Goal: Task Accomplishment & Management: Use online tool/utility

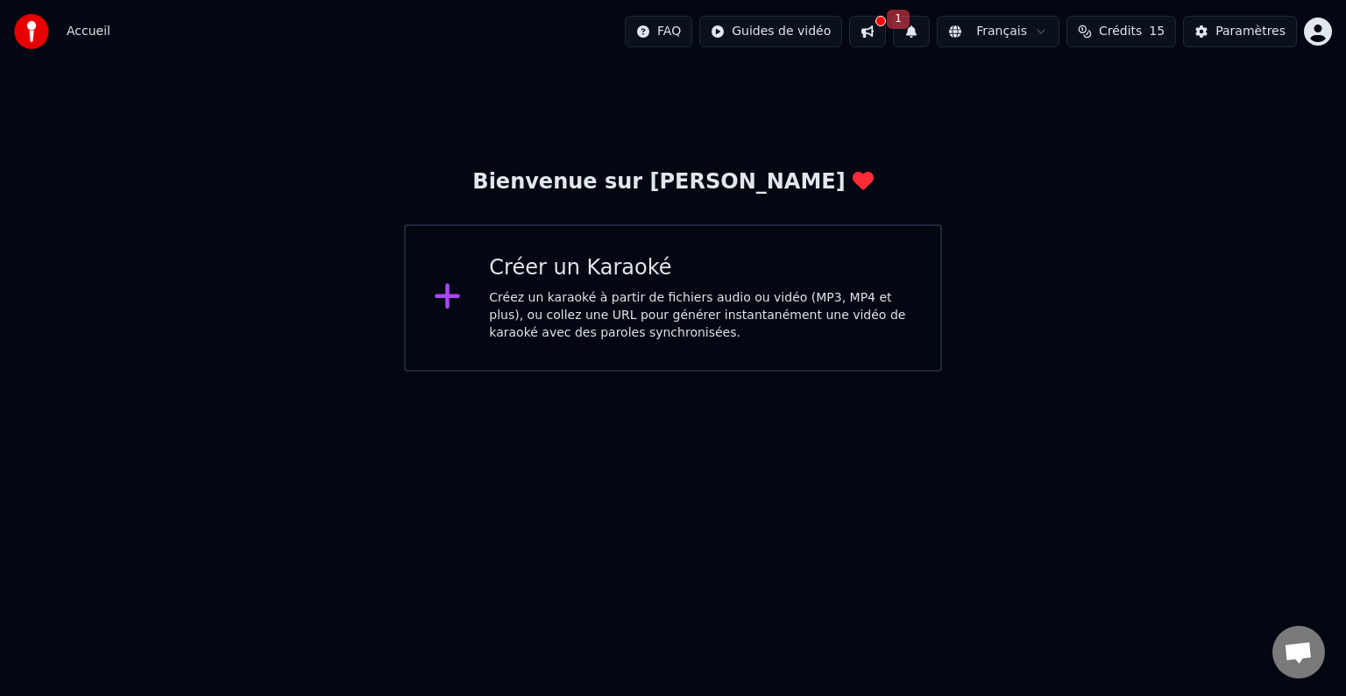
click at [559, 342] on div "Créer un Karaoké Créez un karaoké à partir de fichiers audio ou vidéo (MP3, MP4…" at bounding box center [673, 297] width 538 height 147
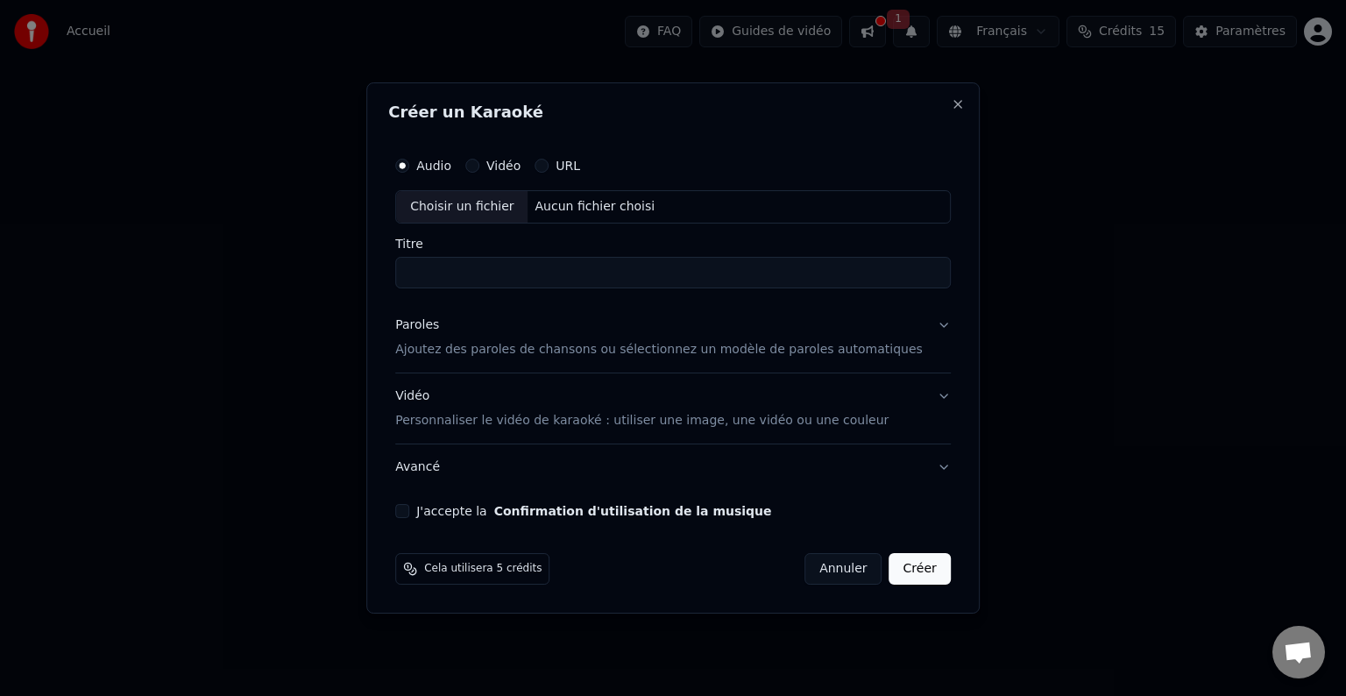
click at [580, 165] on label "URL" at bounding box center [568, 166] width 25 height 12
click at [549, 165] on button "URL" at bounding box center [542, 166] width 14 height 14
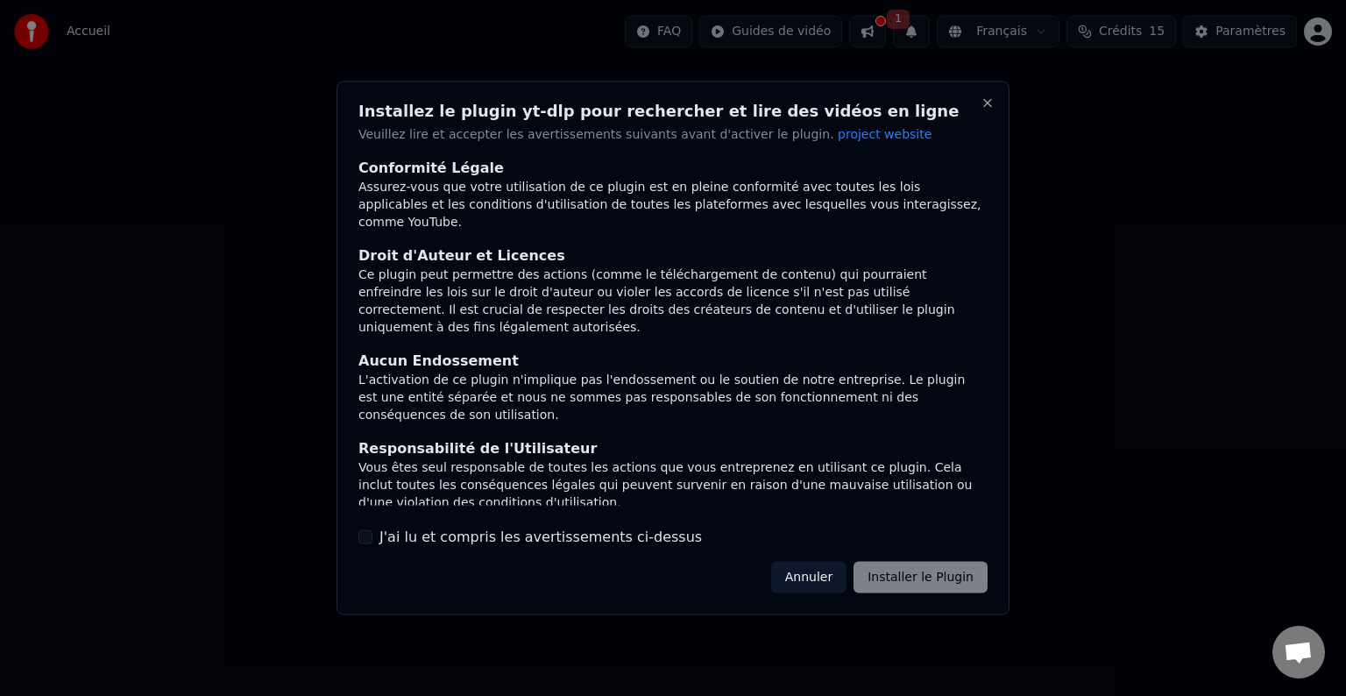
click at [933, 582] on div "Annuler Installer le Plugin" at bounding box center [879, 577] width 216 height 32
click at [372, 547] on div "J'ai lu et compris les avertissements ci-dessus" at bounding box center [672, 536] width 629 height 21
click at [362, 542] on button "J'ai lu et compris les avertissements ci-dessus" at bounding box center [365, 536] width 14 height 14
click at [912, 573] on button "Installer le Plugin" at bounding box center [921, 577] width 134 height 32
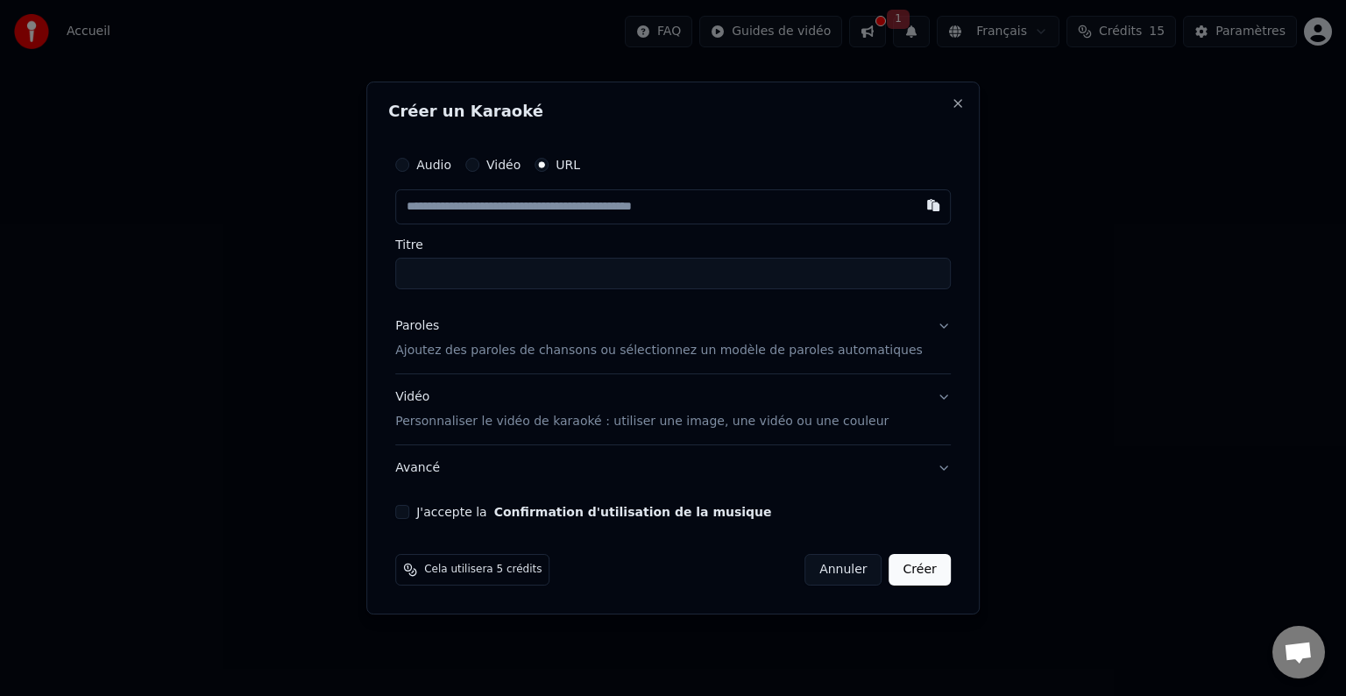
click at [890, 575] on button "Créer" at bounding box center [920, 570] width 61 height 32
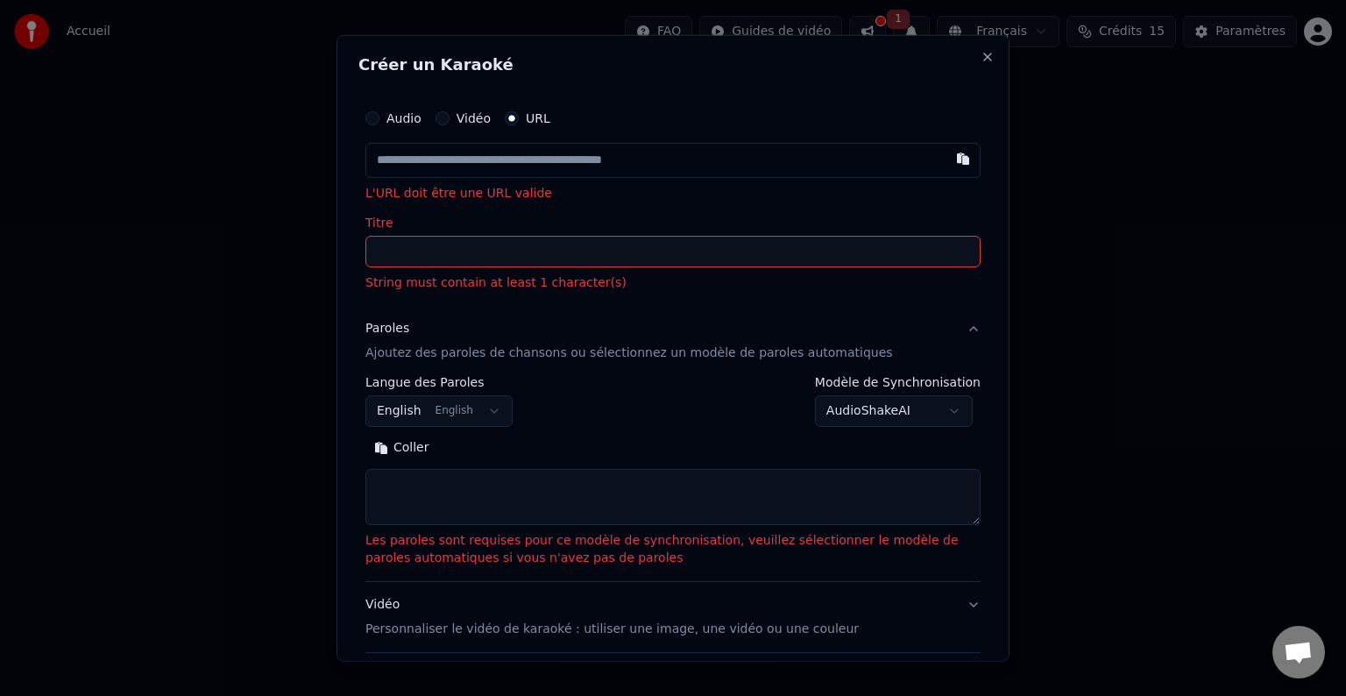
click at [396, 256] on input "Titre" at bounding box center [673, 252] width 615 height 32
paste input "**********"
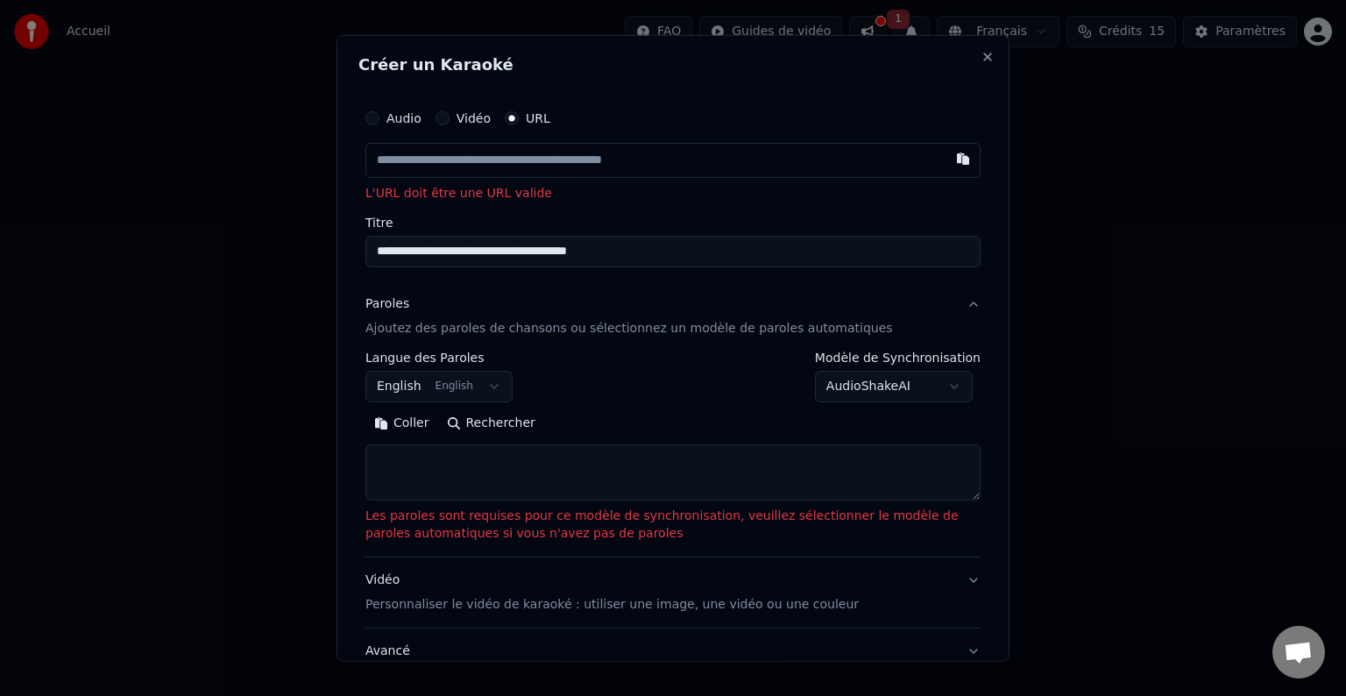
type input "**********"
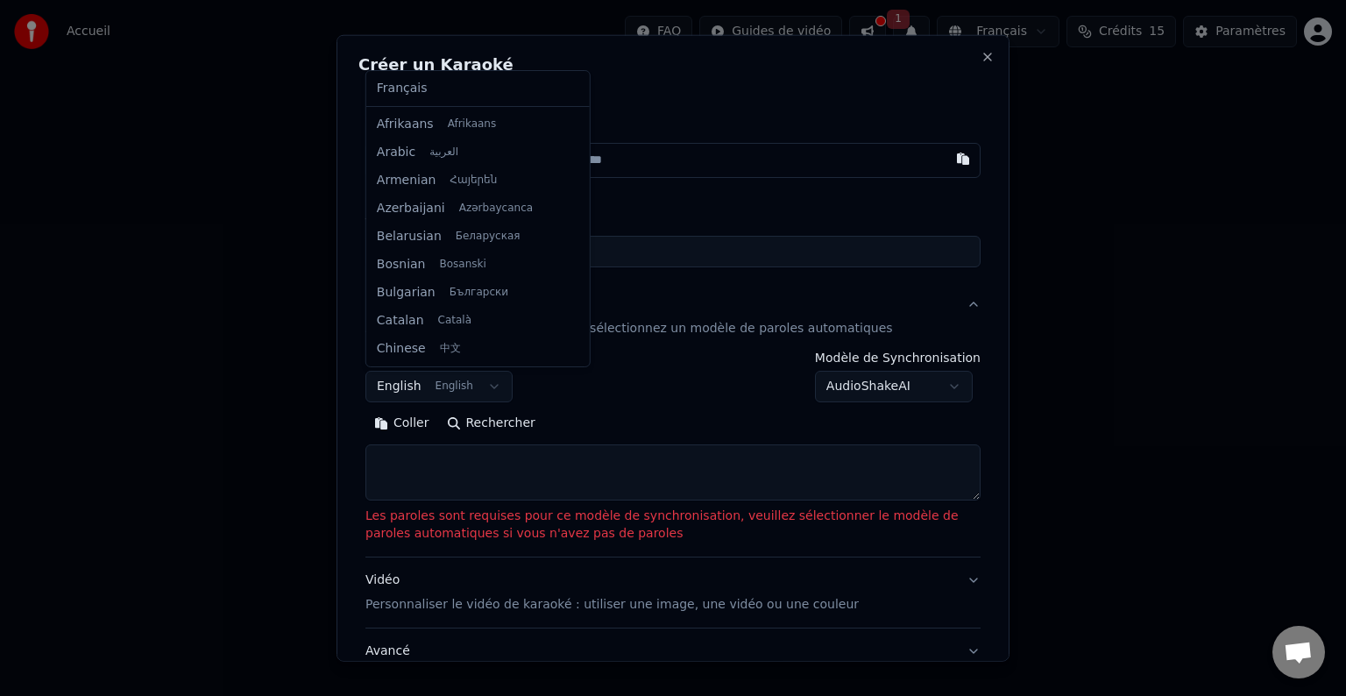
click at [482, 372] on body "**********" at bounding box center [673, 186] width 1346 height 372
drag, startPoint x: 567, startPoint y: 159, endPoint x: 561, endPoint y: 196, distance: 38.2
click at [561, 196] on div "Français Afrikaans Afrikaans Arabic العربية Armenian Հայերեն Azerbaijani Azərba…" at bounding box center [478, 218] width 224 height 295
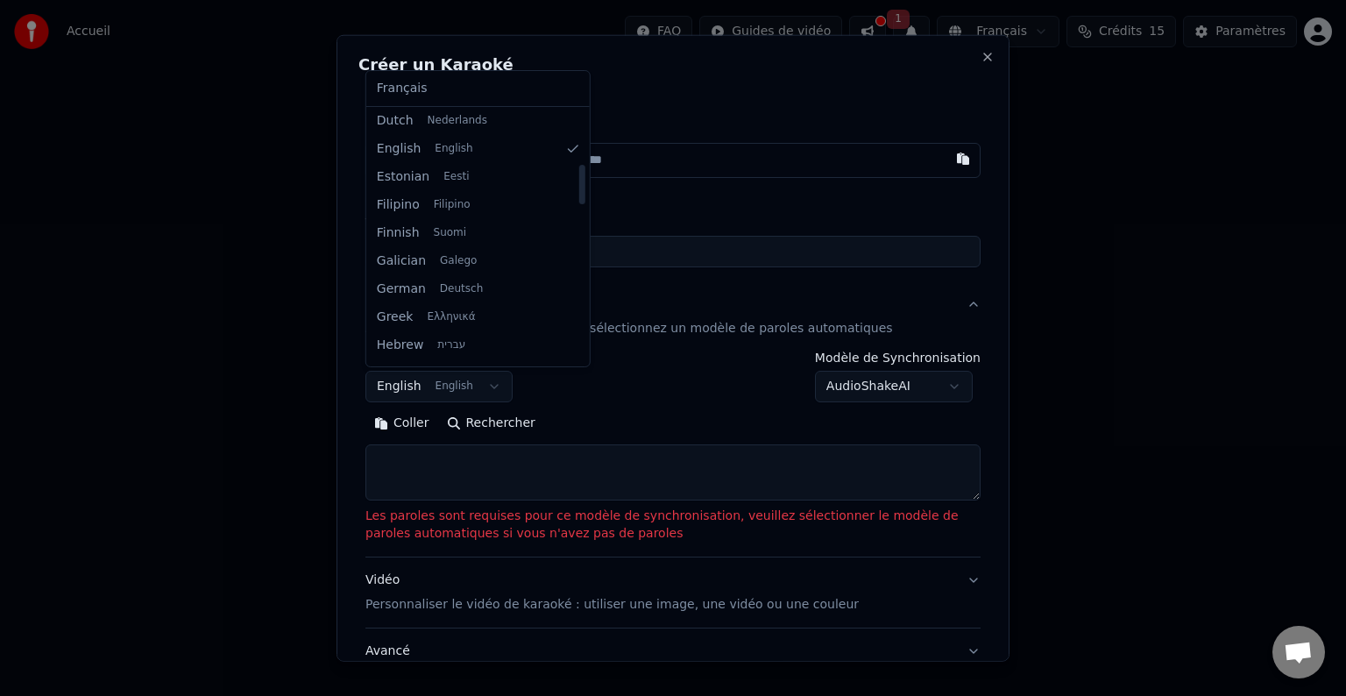
drag, startPoint x: 564, startPoint y: 161, endPoint x: 551, endPoint y: 184, distance: 26.3
click at [577, 184] on div at bounding box center [581, 236] width 9 height 252
drag, startPoint x: 563, startPoint y: 200, endPoint x: 571, endPoint y: 144, distance: 56.6
click at [579, 144] on div at bounding box center [582, 130] width 6 height 39
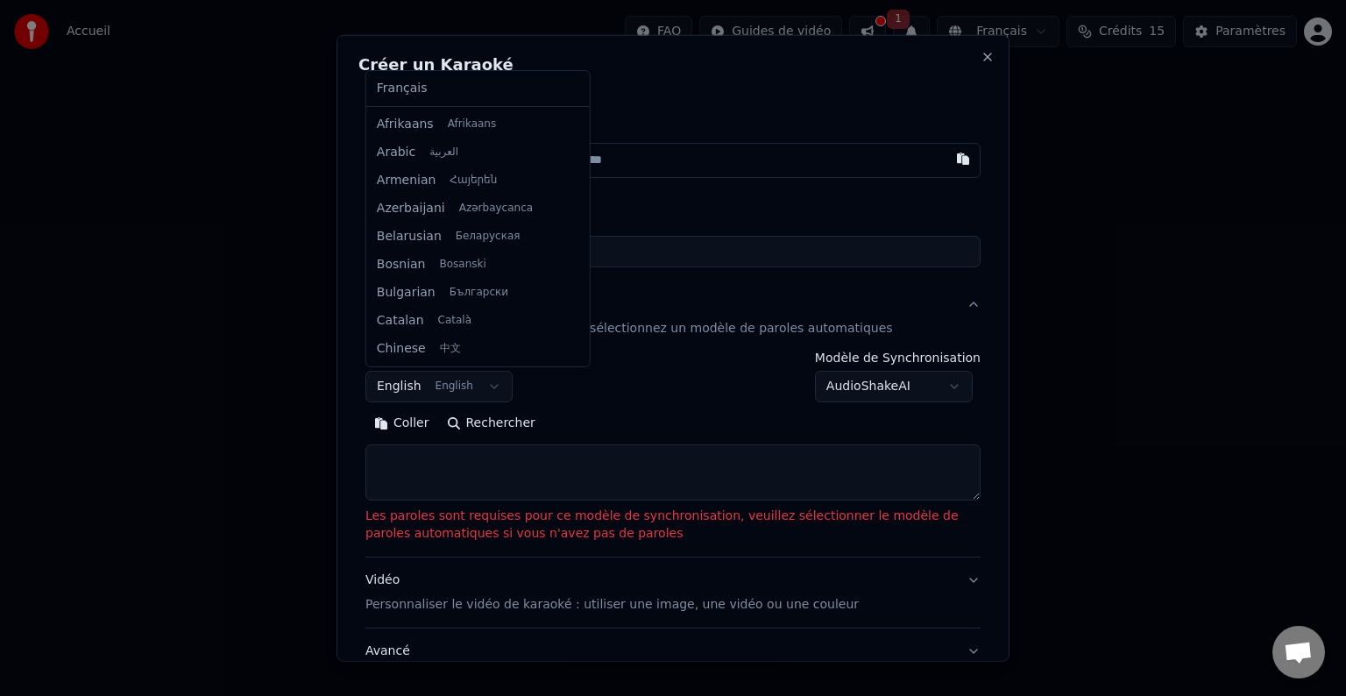
click at [751, 128] on body "**********" at bounding box center [673, 186] width 1346 height 372
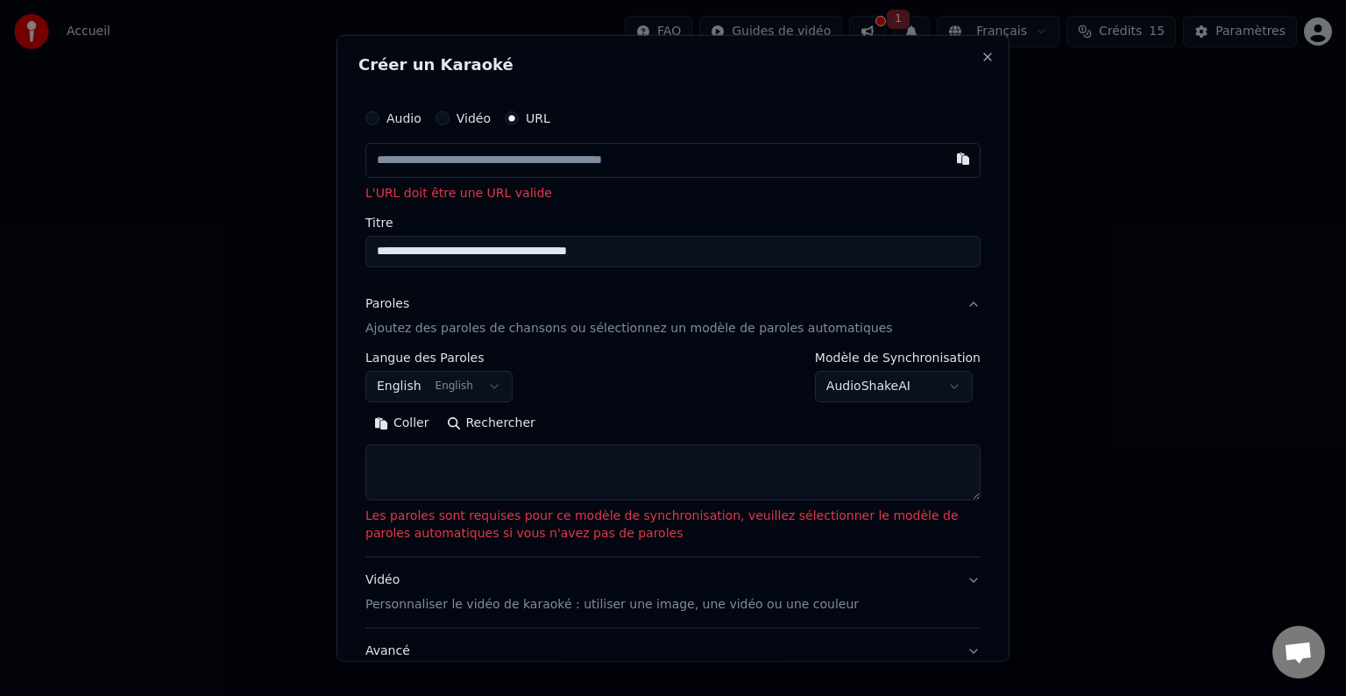
click at [366, 119] on button "Audio" at bounding box center [373, 118] width 14 height 14
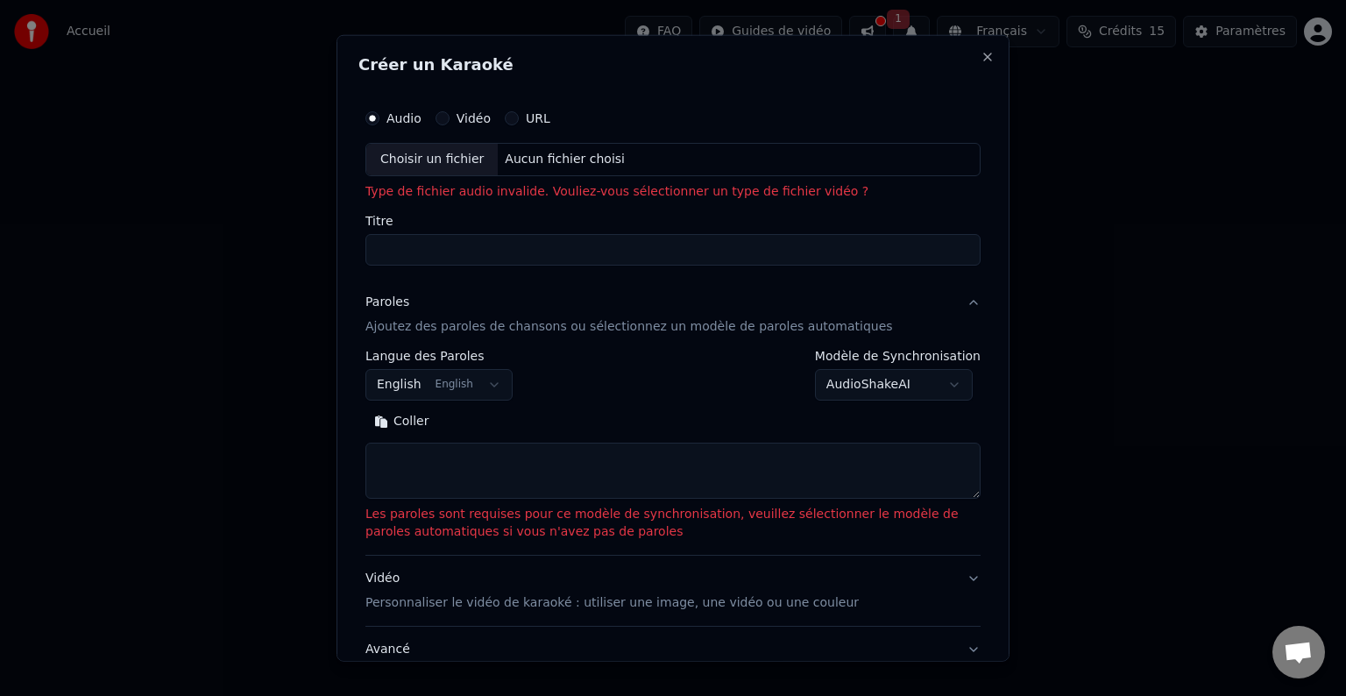
click at [642, 161] on div "Choisir un fichier Aucun fichier choisi" at bounding box center [673, 159] width 615 height 33
click at [448, 159] on div "Choisir un fichier" at bounding box center [431, 160] width 131 height 32
type input "**********"
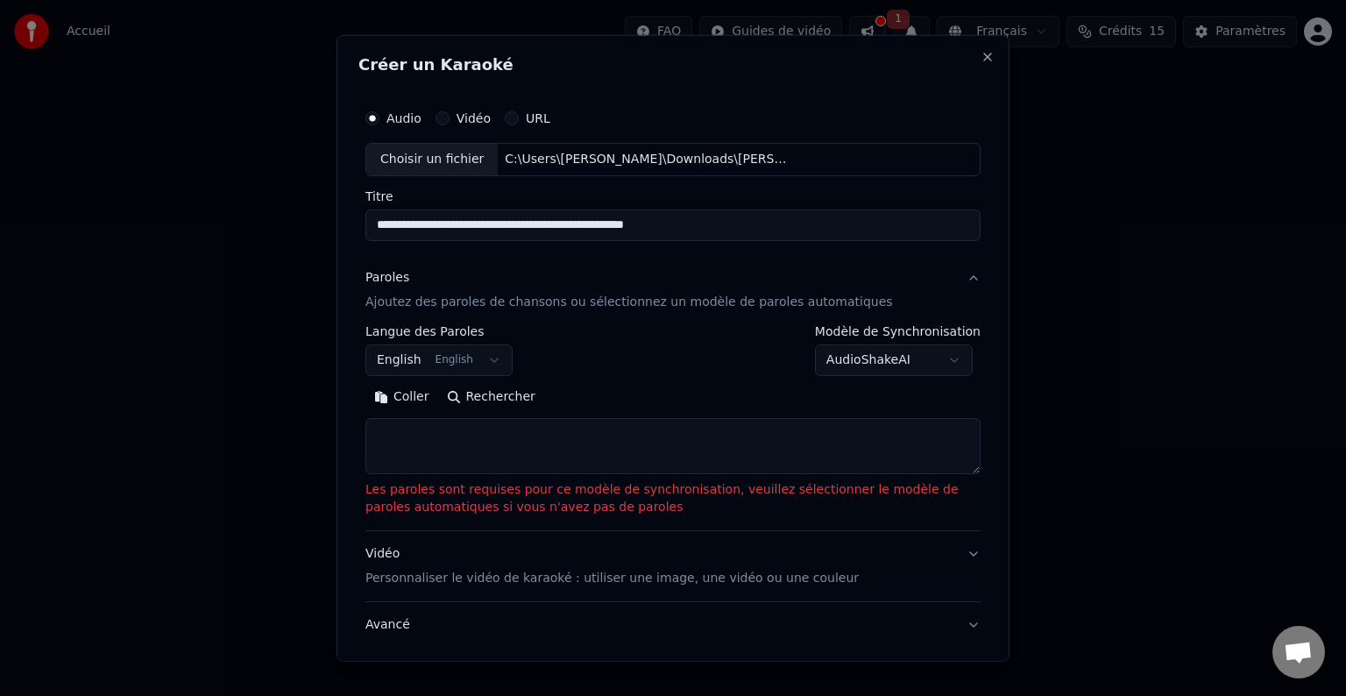
click at [386, 448] on textarea at bounding box center [673, 446] width 615 height 56
click at [409, 446] on textarea at bounding box center [673, 446] width 615 height 56
paste textarea "**********"
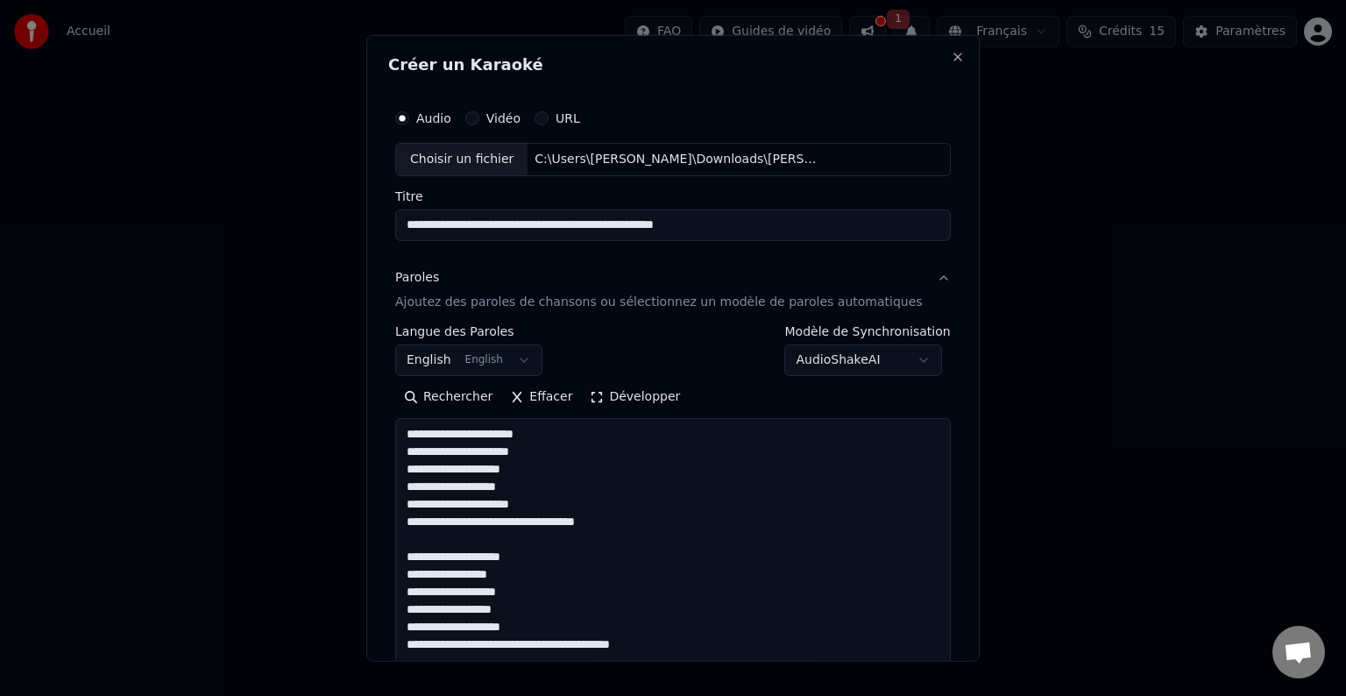
scroll to position [792, 0]
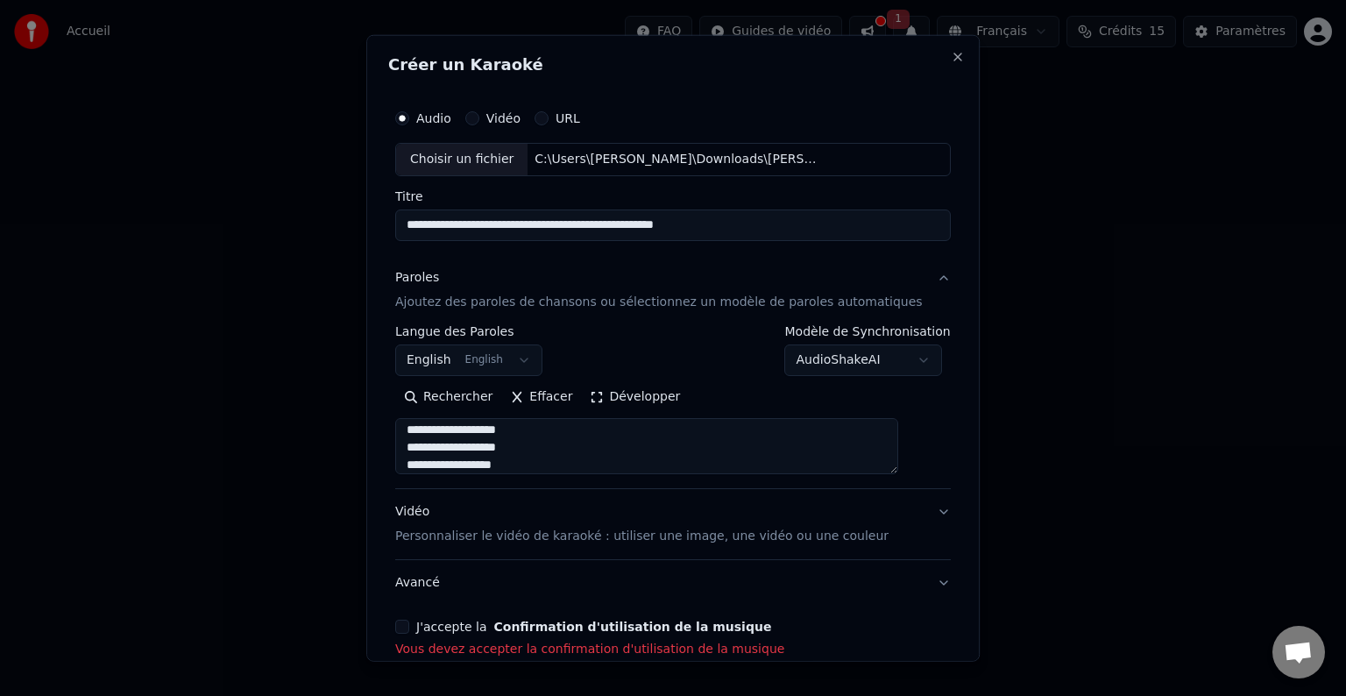
type textarea "**********"
click at [409, 628] on button "J'accepte la Confirmation d'utilisation de la musique" at bounding box center [402, 627] width 14 height 14
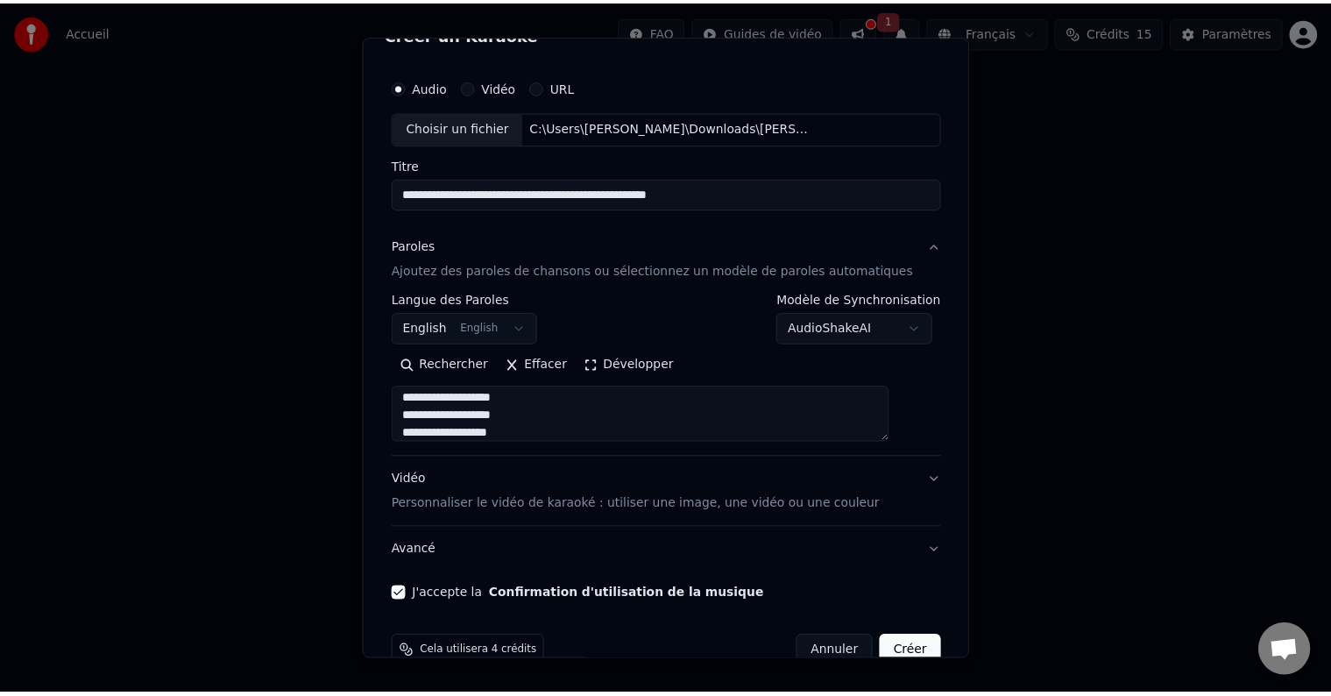
scroll to position [67, 0]
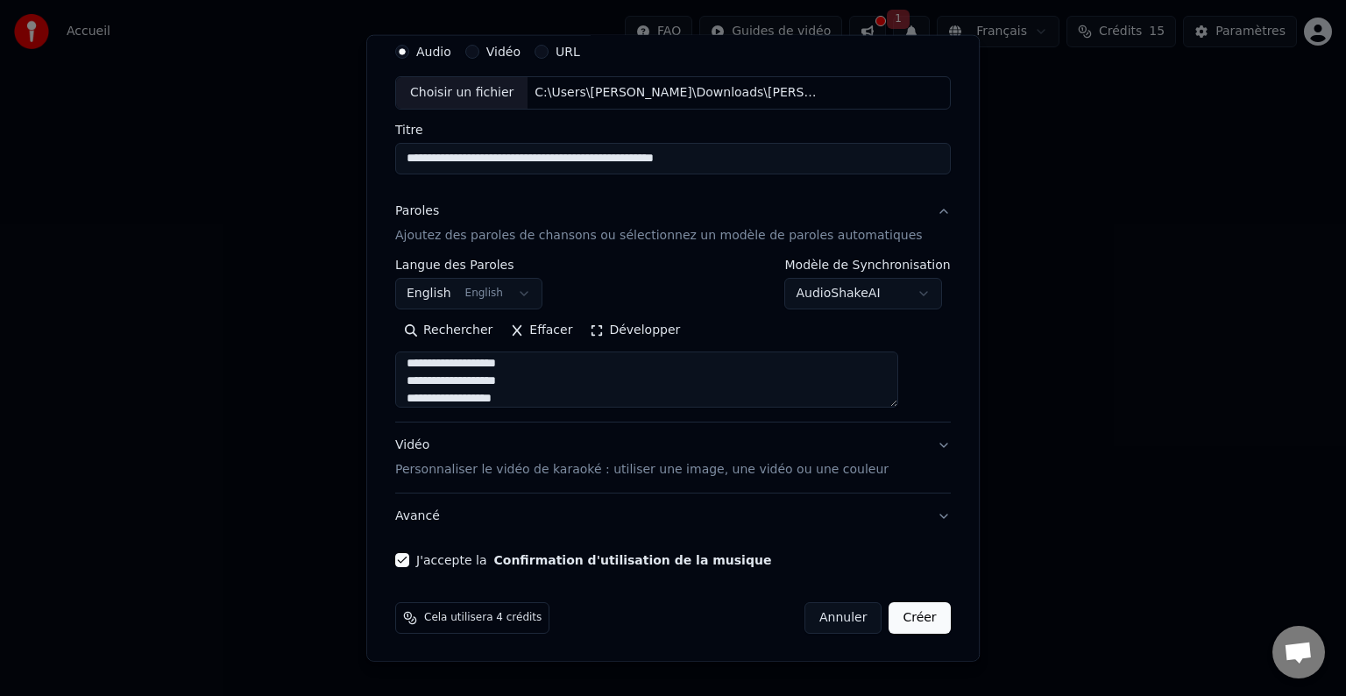
click at [890, 621] on button "Créer" at bounding box center [920, 618] width 61 height 32
select select
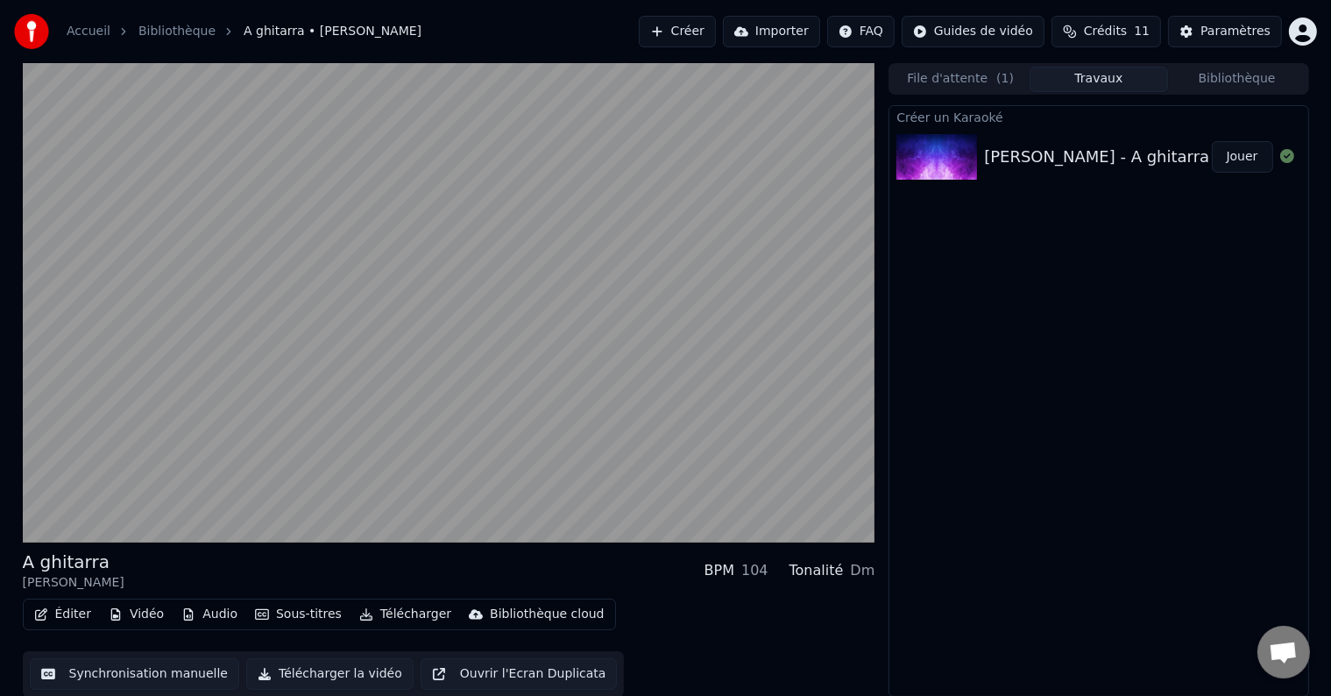
click at [123, 670] on button "Synchronisation manuelle" at bounding box center [135, 674] width 210 height 32
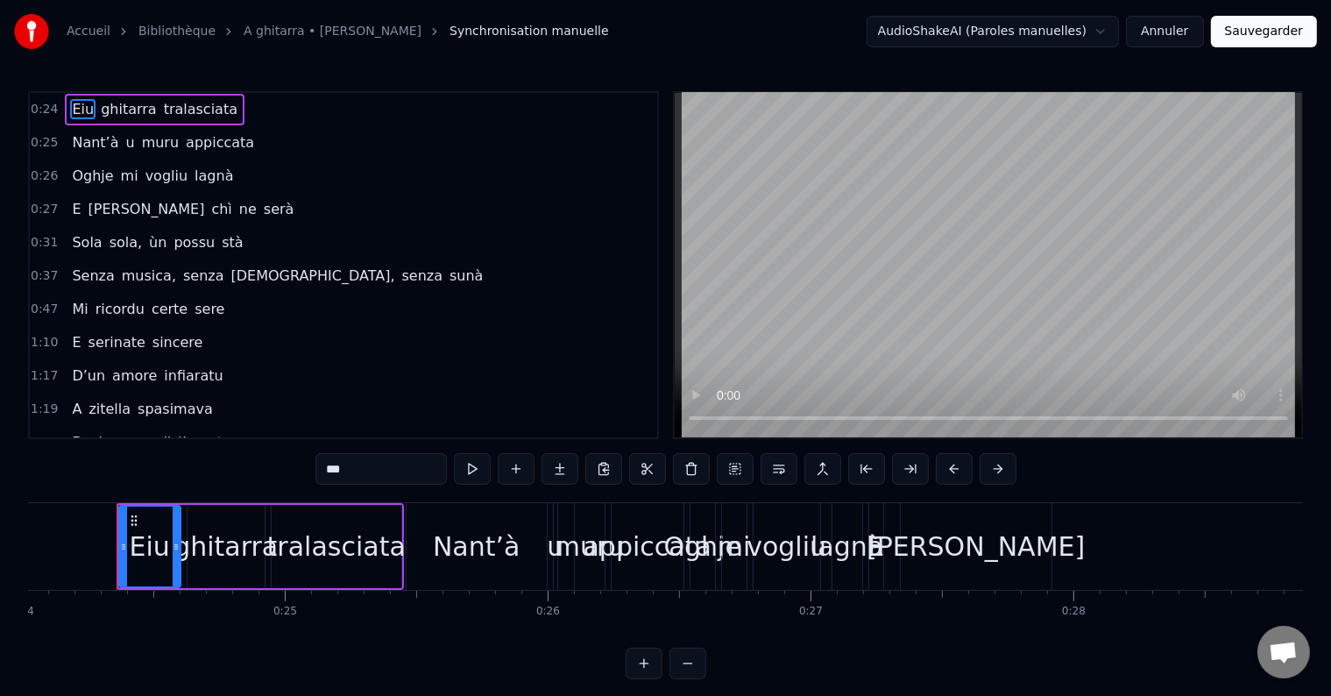
click at [473, 470] on button at bounding box center [472, 469] width 37 height 32
click at [223, 550] on div "ghitarra" at bounding box center [226, 546] width 104 height 39
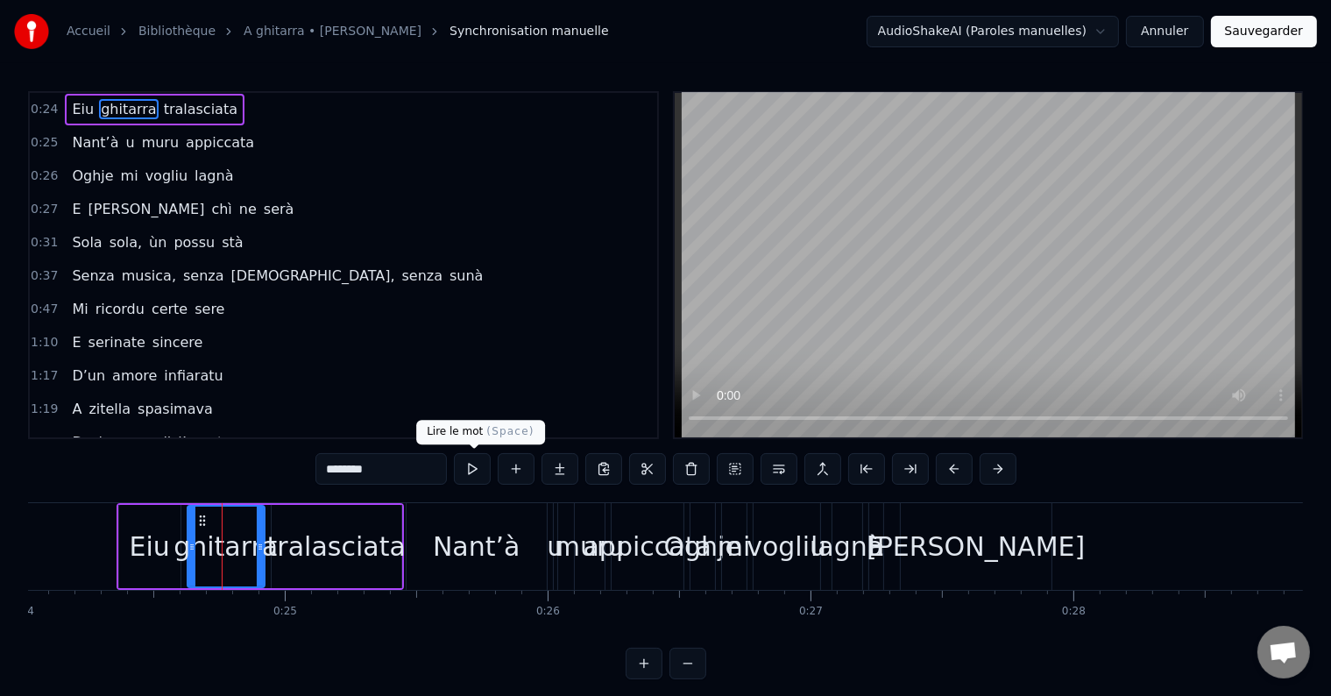
click at [472, 465] on button at bounding box center [472, 469] width 37 height 32
click at [477, 468] on button at bounding box center [472, 469] width 37 height 32
click at [343, 527] on div "tralasciata" at bounding box center [336, 546] width 138 height 39
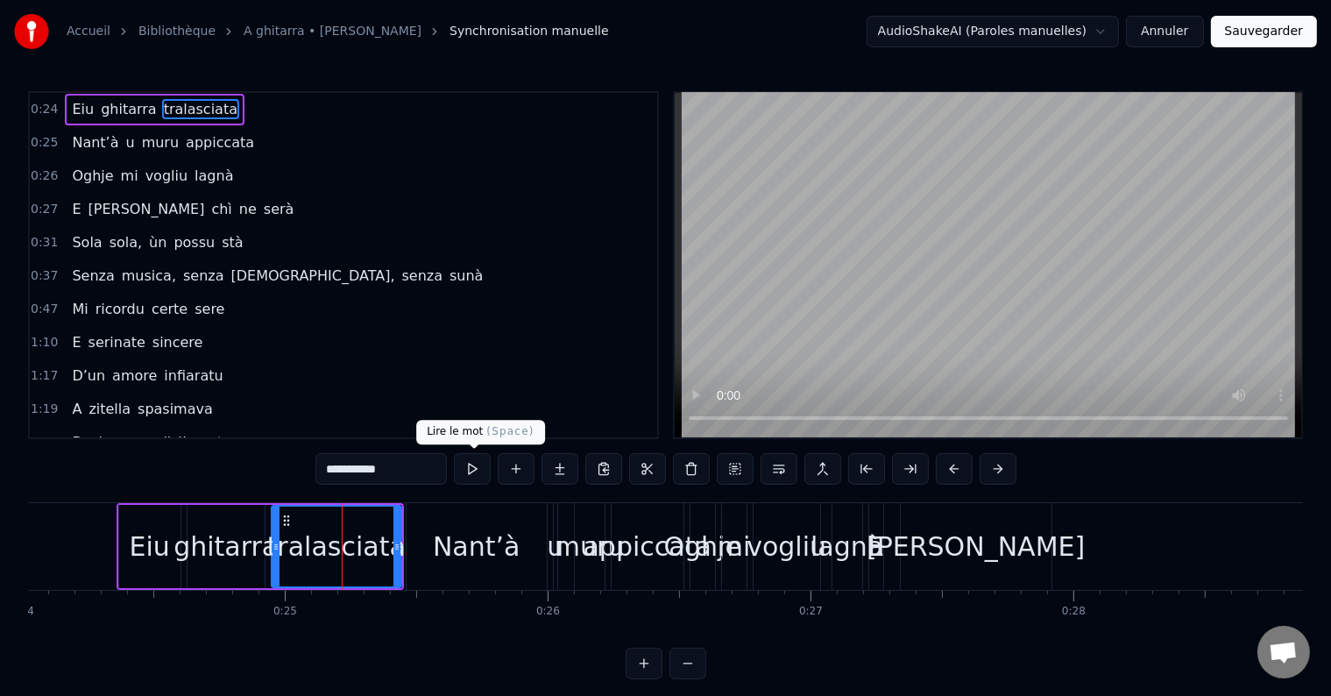
click at [470, 472] on button at bounding box center [472, 469] width 37 height 32
click at [144, 554] on div "Eiu" at bounding box center [150, 546] width 40 height 39
type input "***"
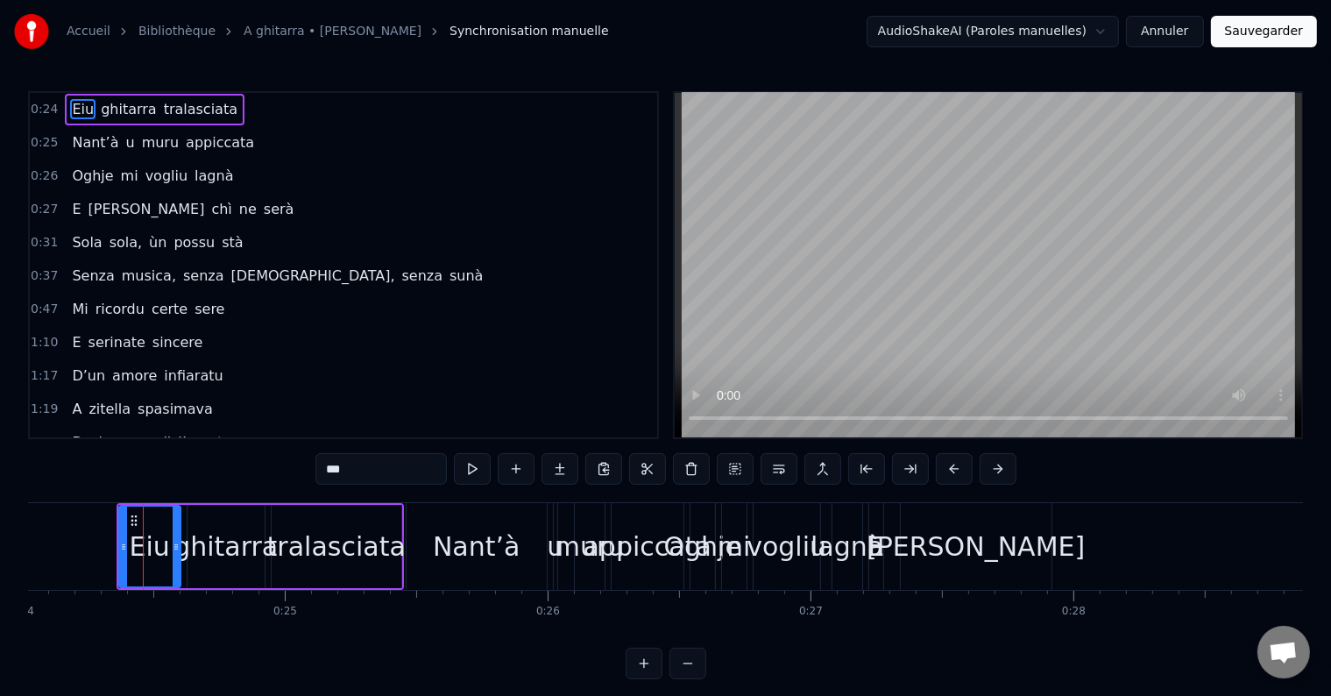
click at [471, 475] on button at bounding box center [472, 469] width 37 height 32
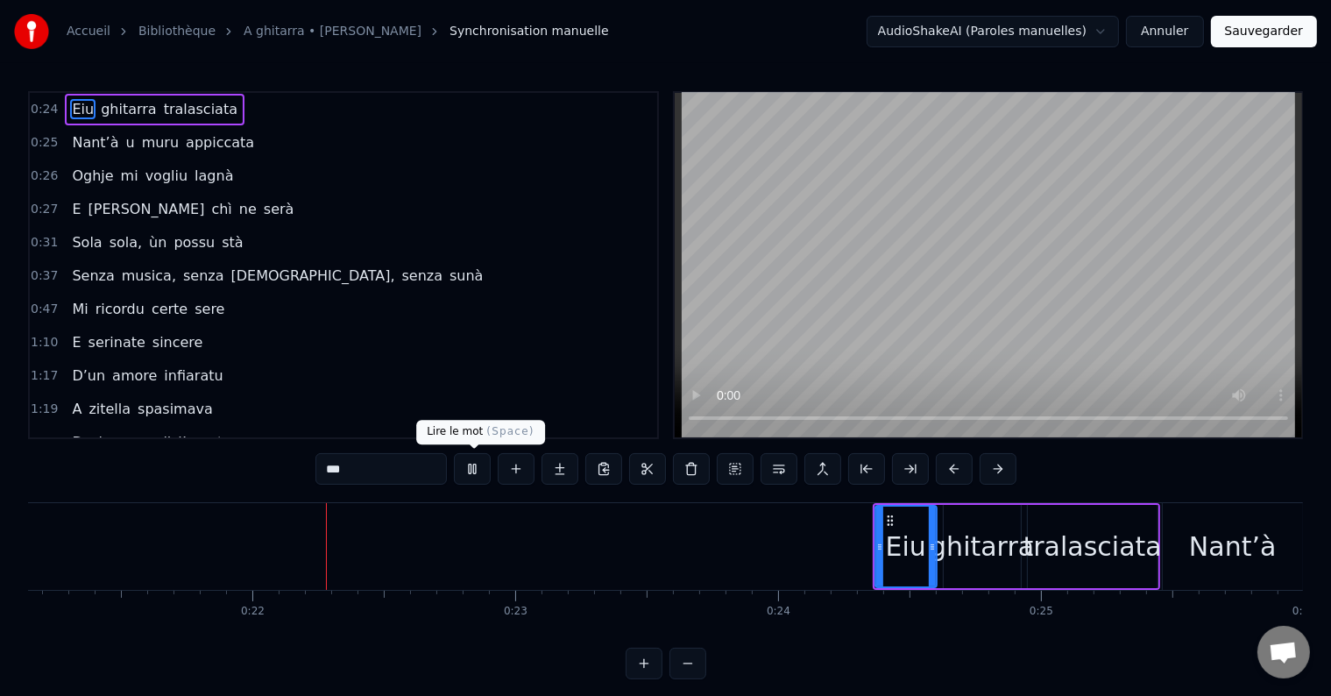
scroll to position [0, 5628]
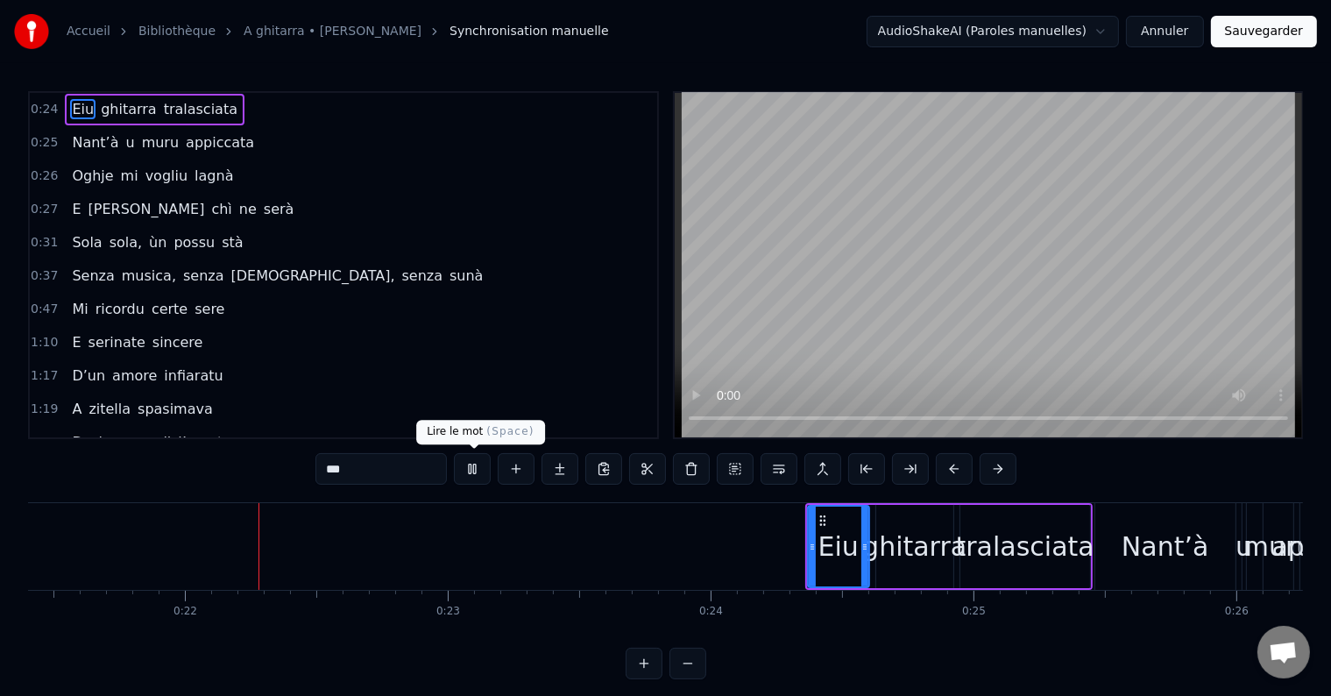
click at [473, 474] on button at bounding box center [472, 469] width 37 height 32
click at [901, 550] on div "ghitarra" at bounding box center [914, 546] width 104 height 39
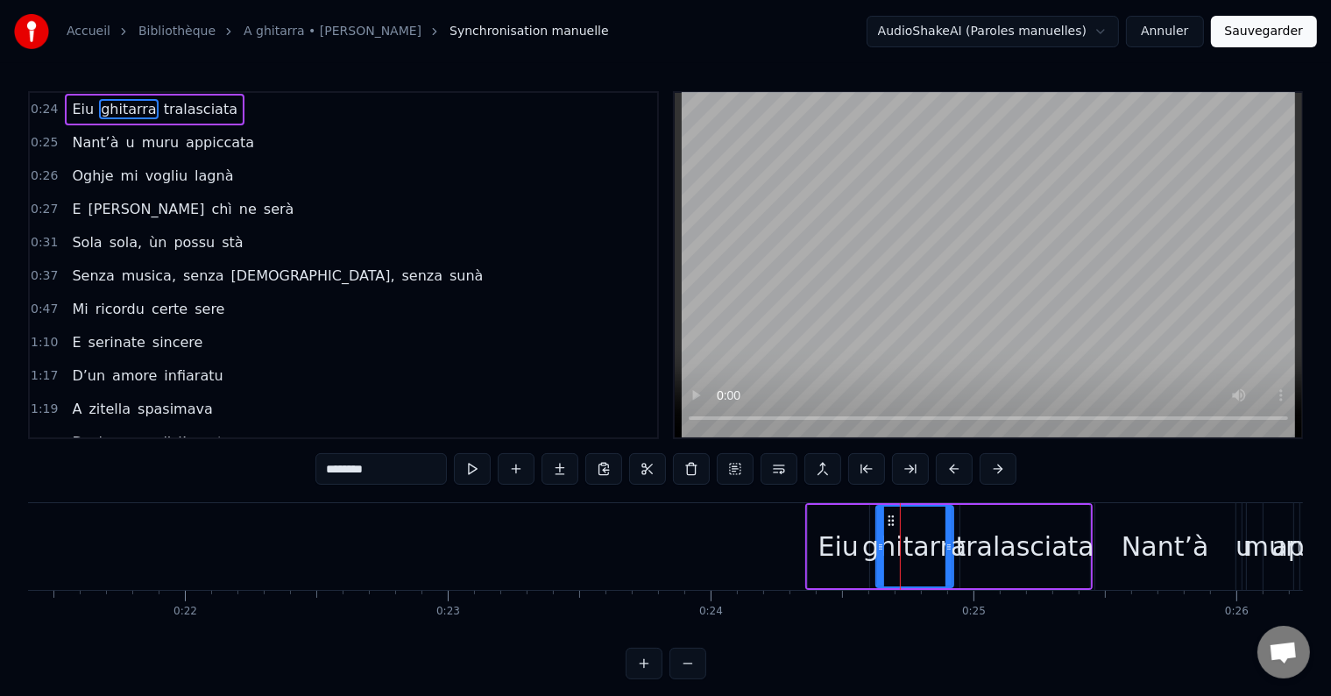
click at [1007, 544] on div "tralasciata" at bounding box center [1025, 546] width 138 height 39
type input "**********"
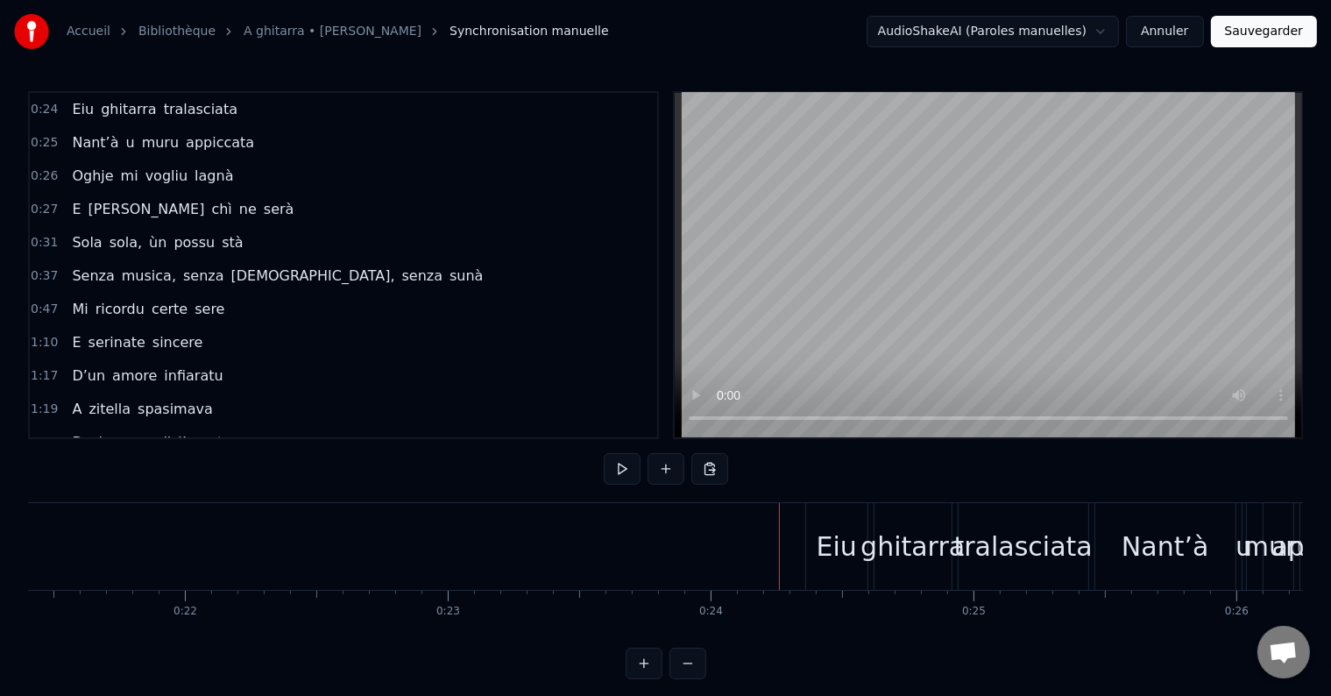
click at [810, 561] on div "Eiu" at bounding box center [836, 546] width 61 height 87
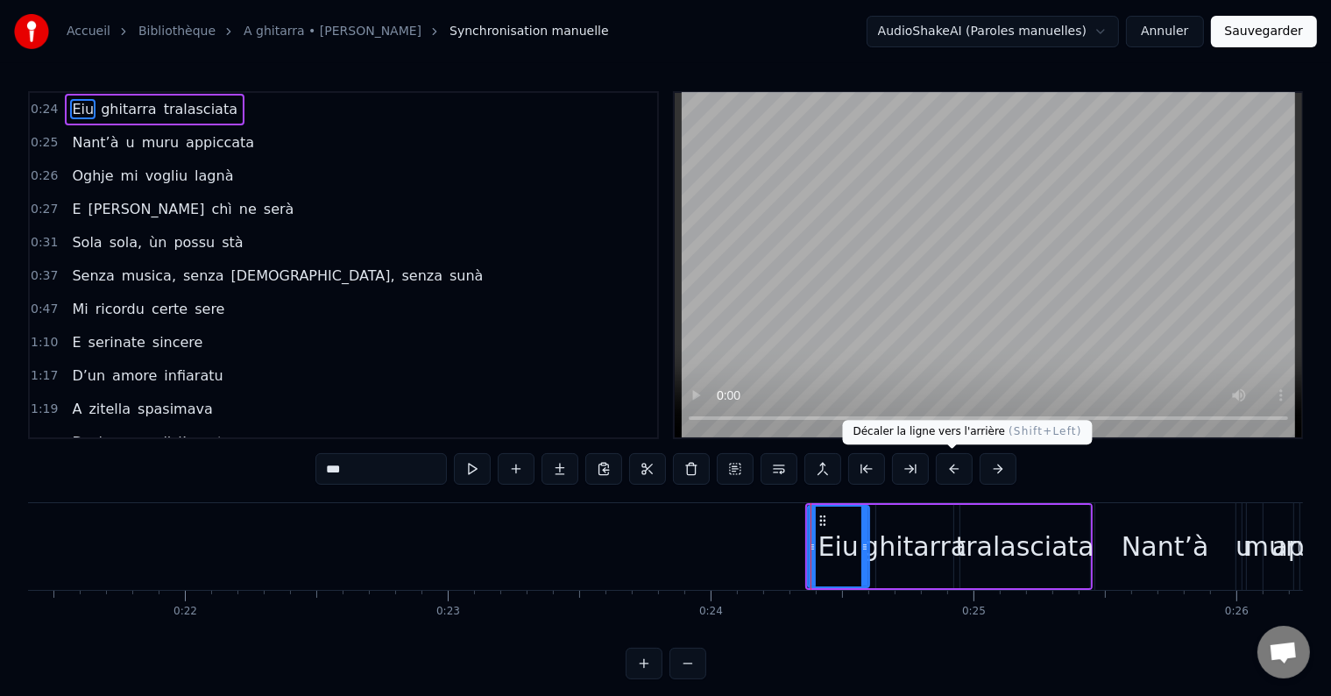
click at [950, 473] on button at bounding box center [954, 469] width 37 height 32
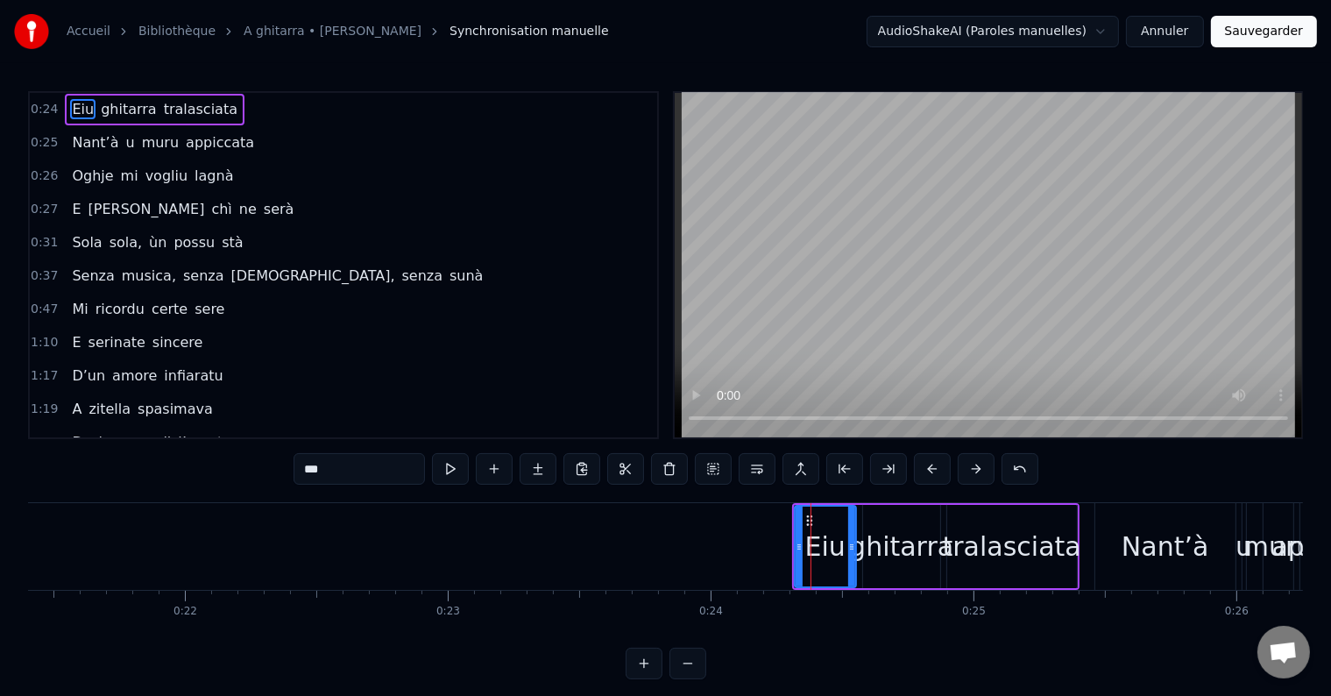
click at [950, 473] on div "***" at bounding box center [666, 469] width 745 height 32
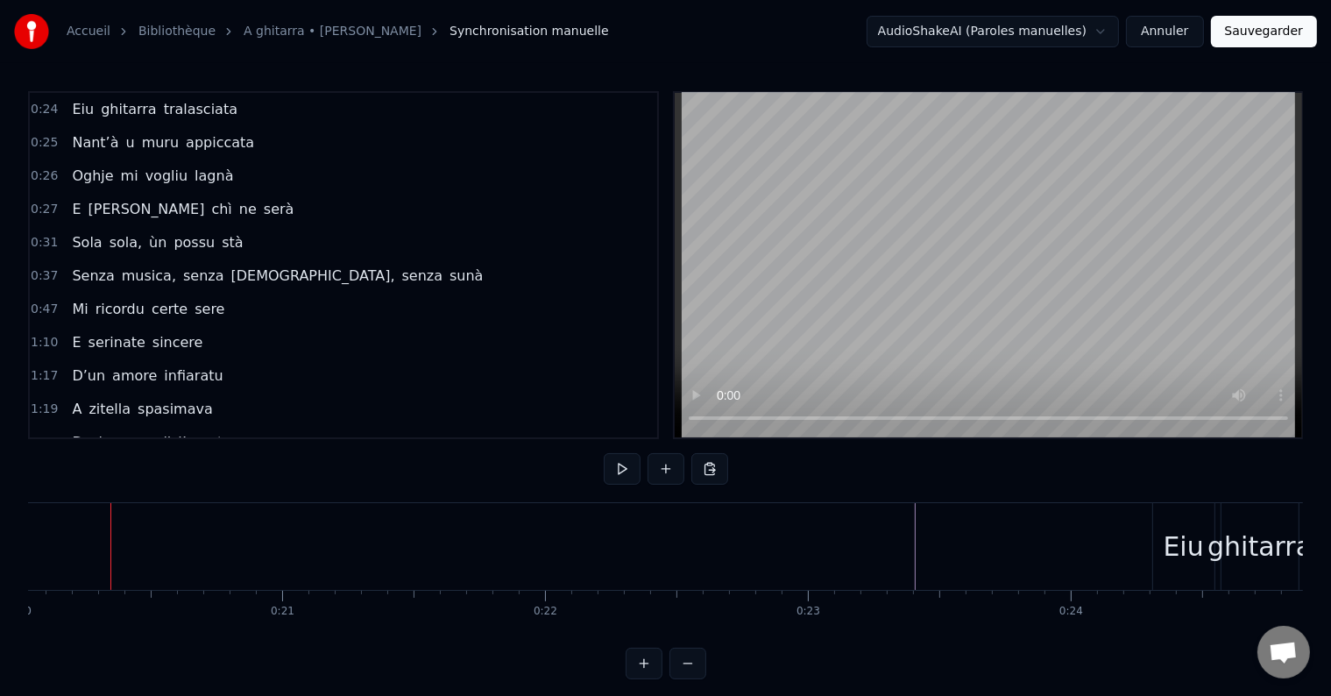
scroll to position [0, 5262]
click at [645, 679] on button at bounding box center [644, 664] width 37 height 32
click at [684, 679] on button at bounding box center [688, 664] width 37 height 32
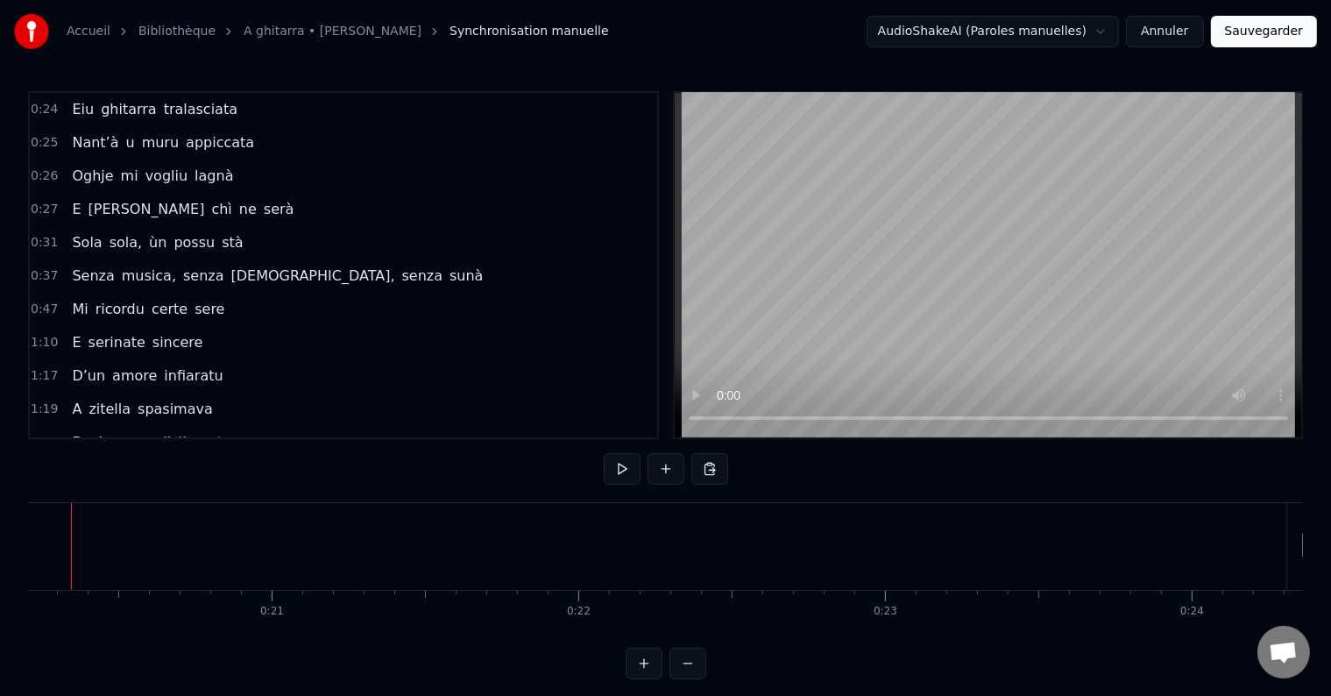
scroll to position [0, 6153]
click at [684, 679] on button at bounding box center [688, 664] width 37 height 32
click at [202, 367] on div "D’un amore infiaratu" at bounding box center [147, 376] width 165 height 32
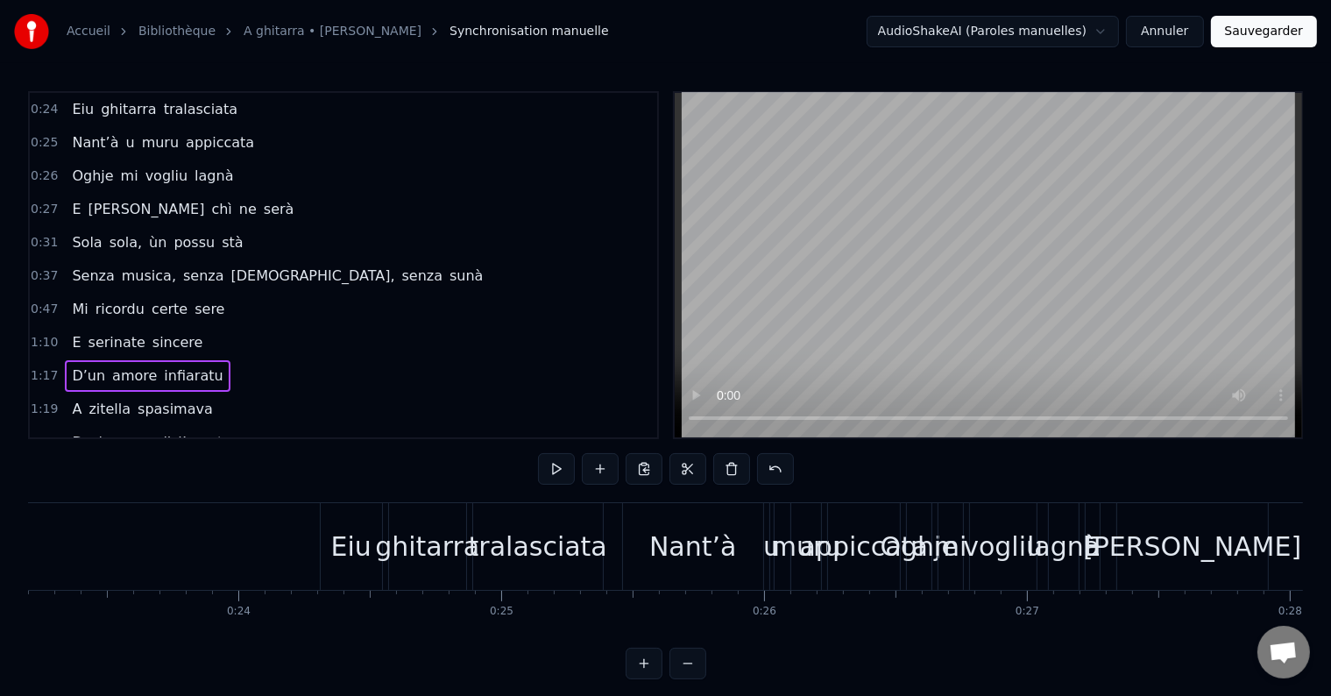
click at [202, 367] on div "D’un amore infiaratu" at bounding box center [147, 376] width 165 height 32
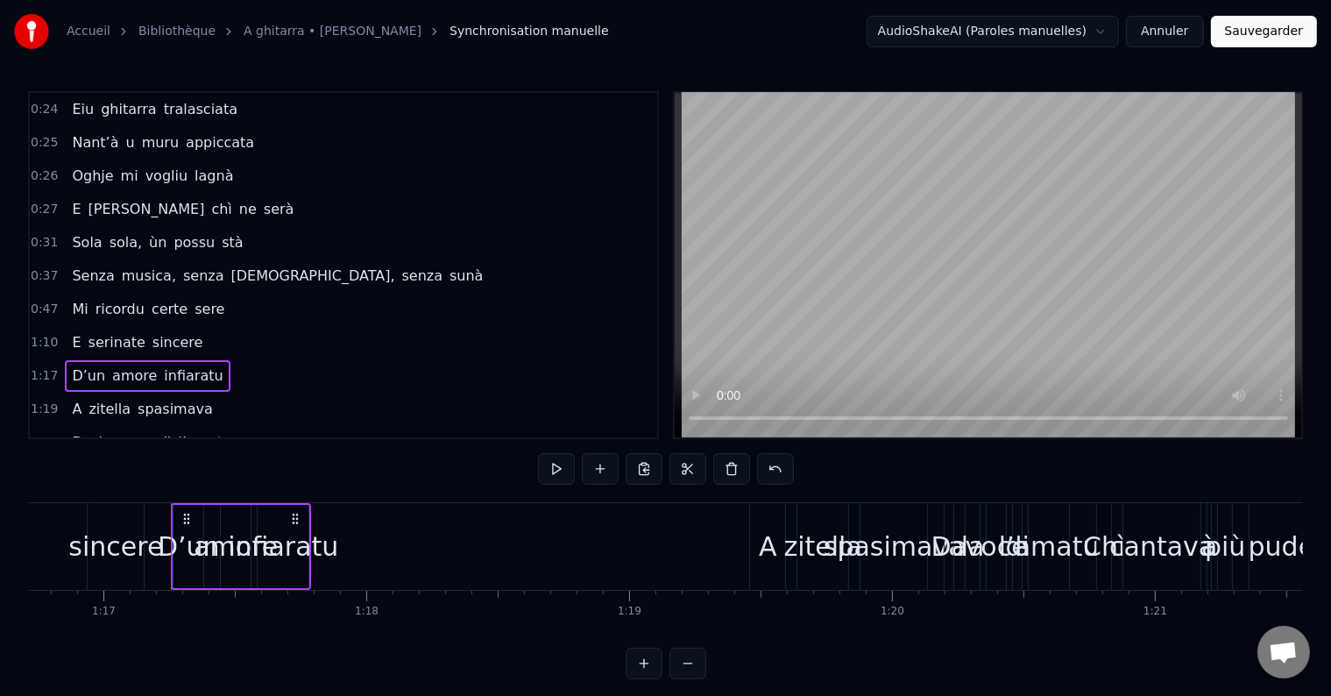
scroll to position [0, 20227]
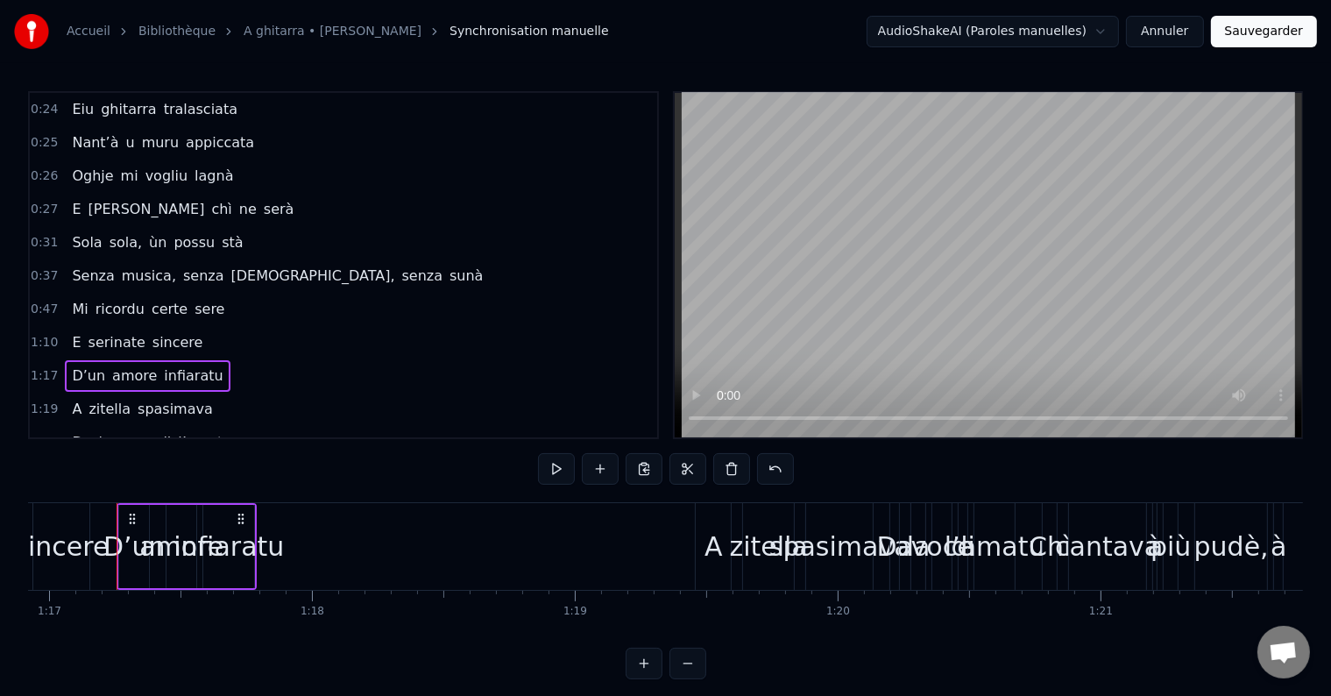
click at [144, 121] on div "Eiu ghitarra tralasciata" at bounding box center [155, 110] width 180 height 32
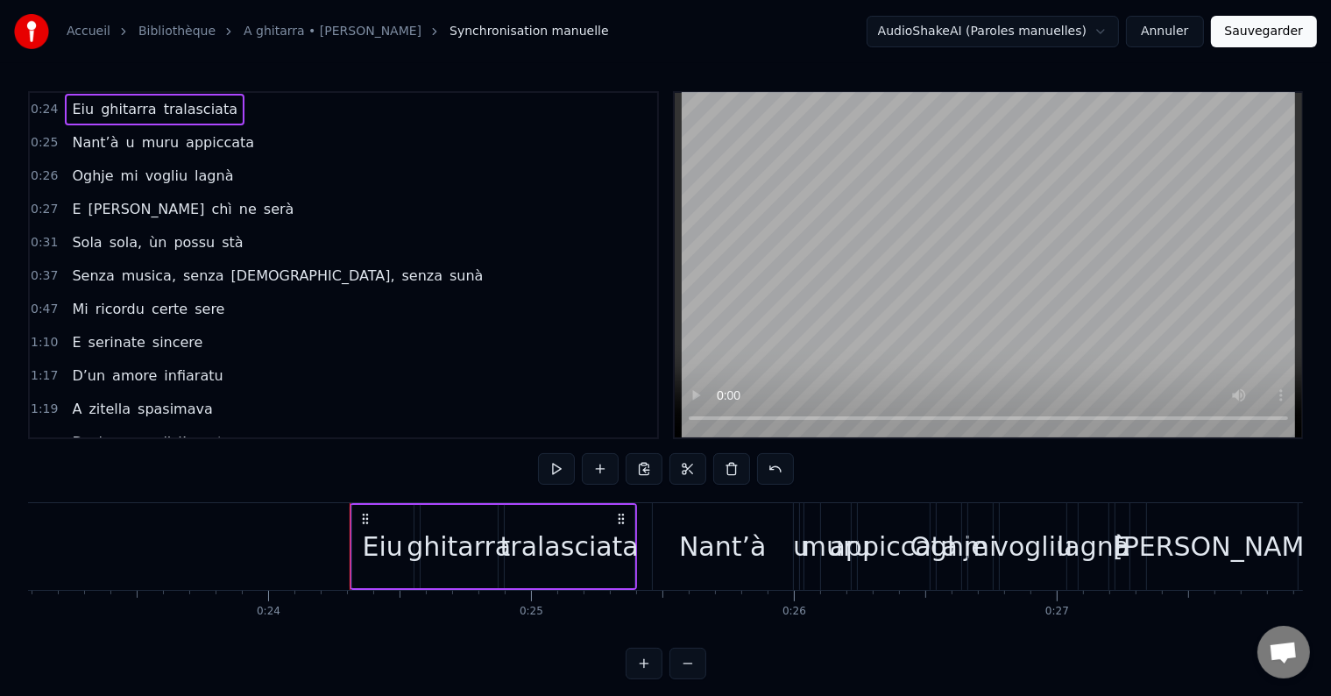
scroll to position [0, 6058]
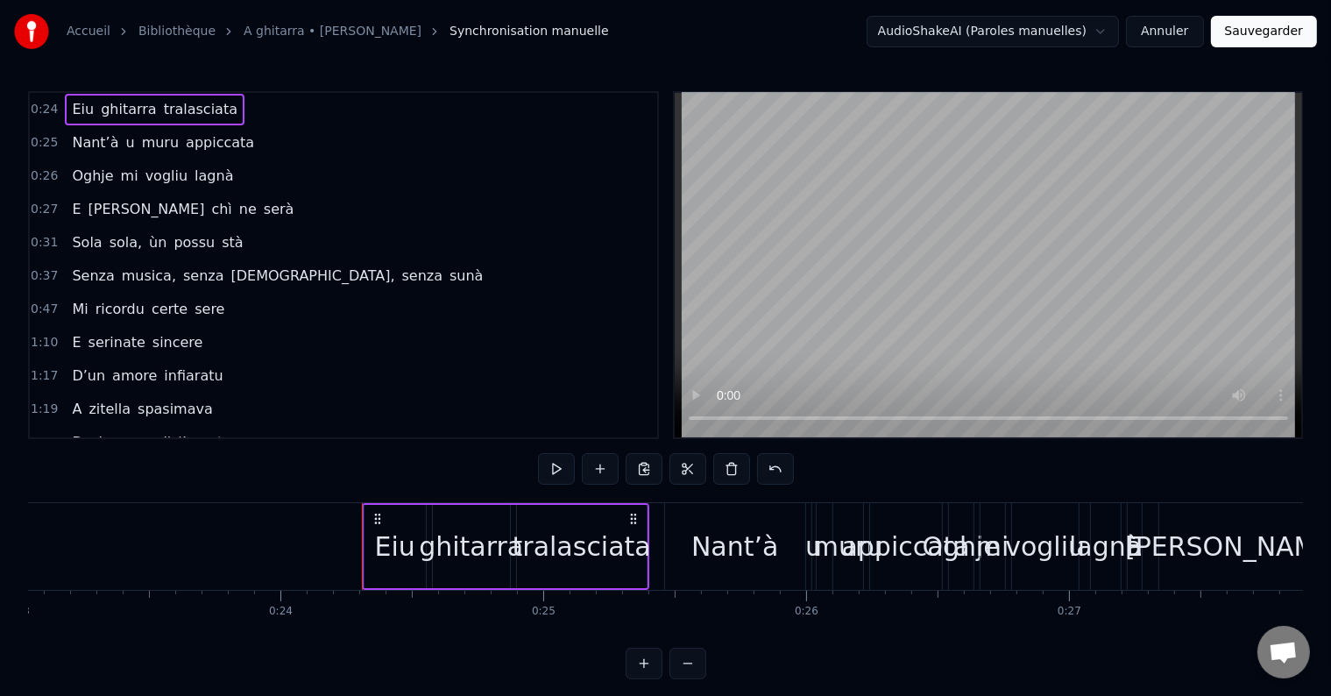
click at [389, 571] on div "Eiu" at bounding box center [395, 546] width 61 height 83
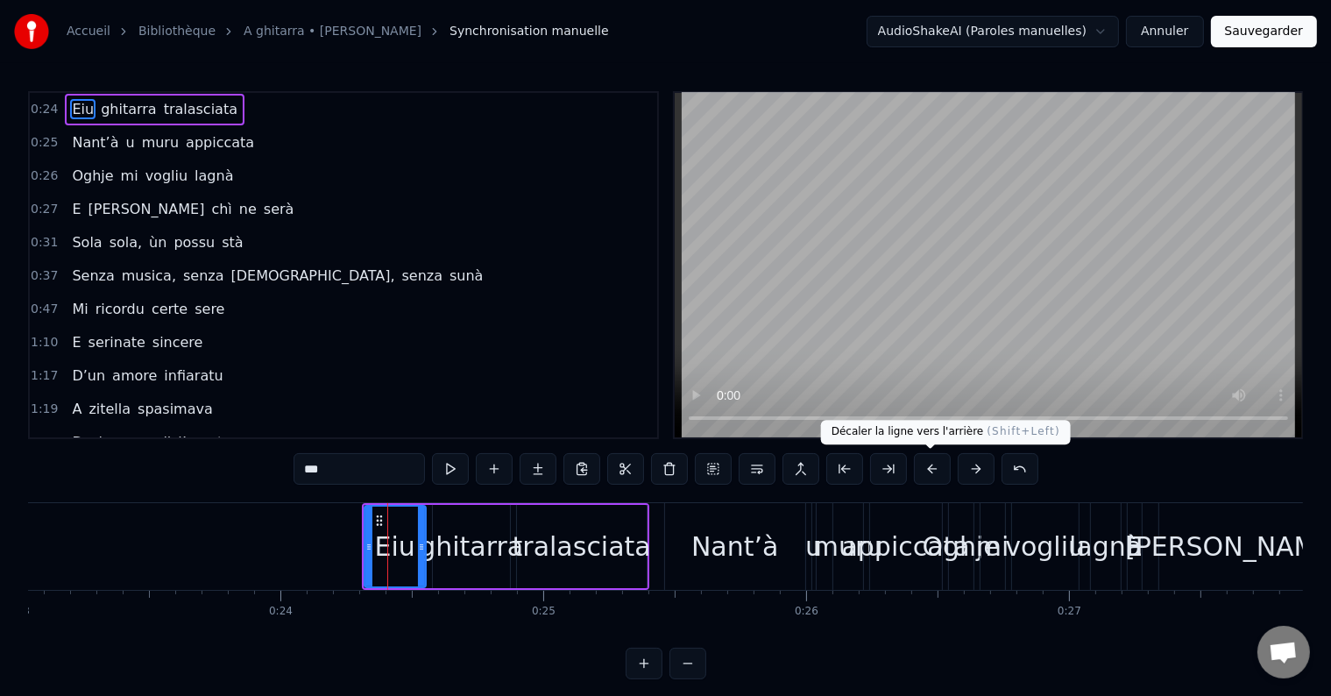
click at [924, 471] on button at bounding box center [932, 469] width 37 height 32
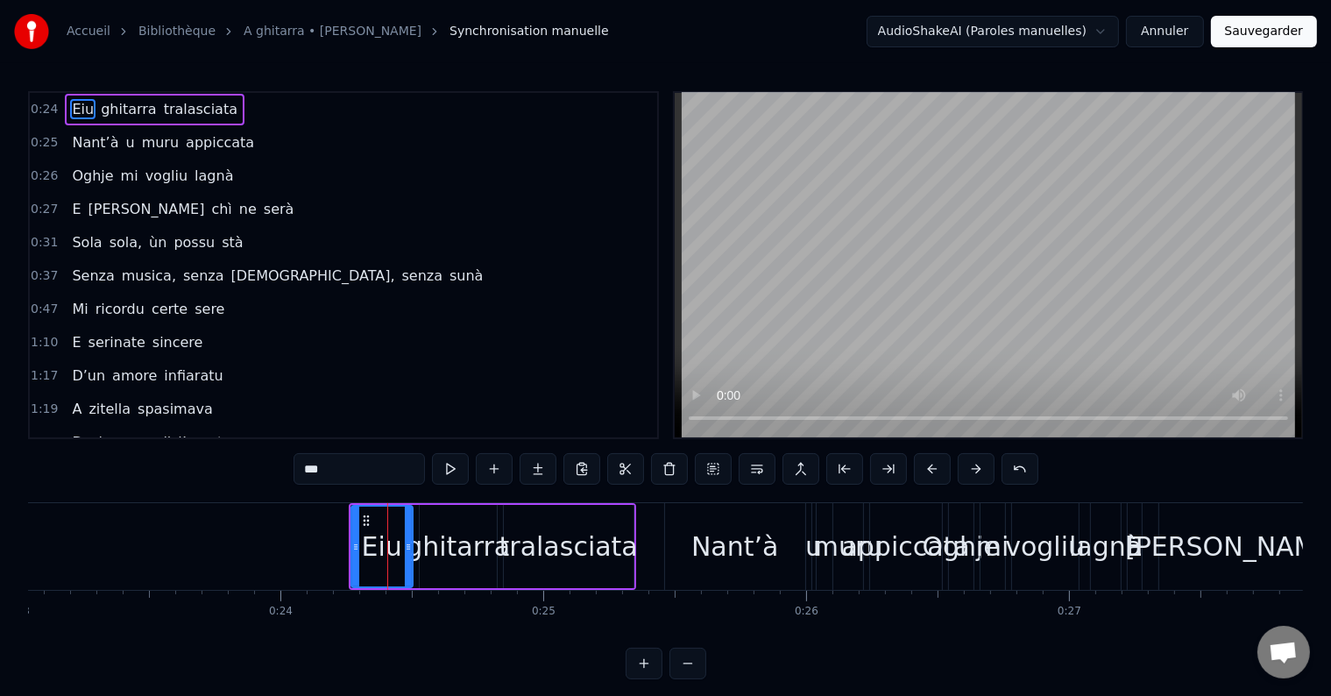
click at [924, 471] on button at bounding box center [932, 469] width 37 height 32
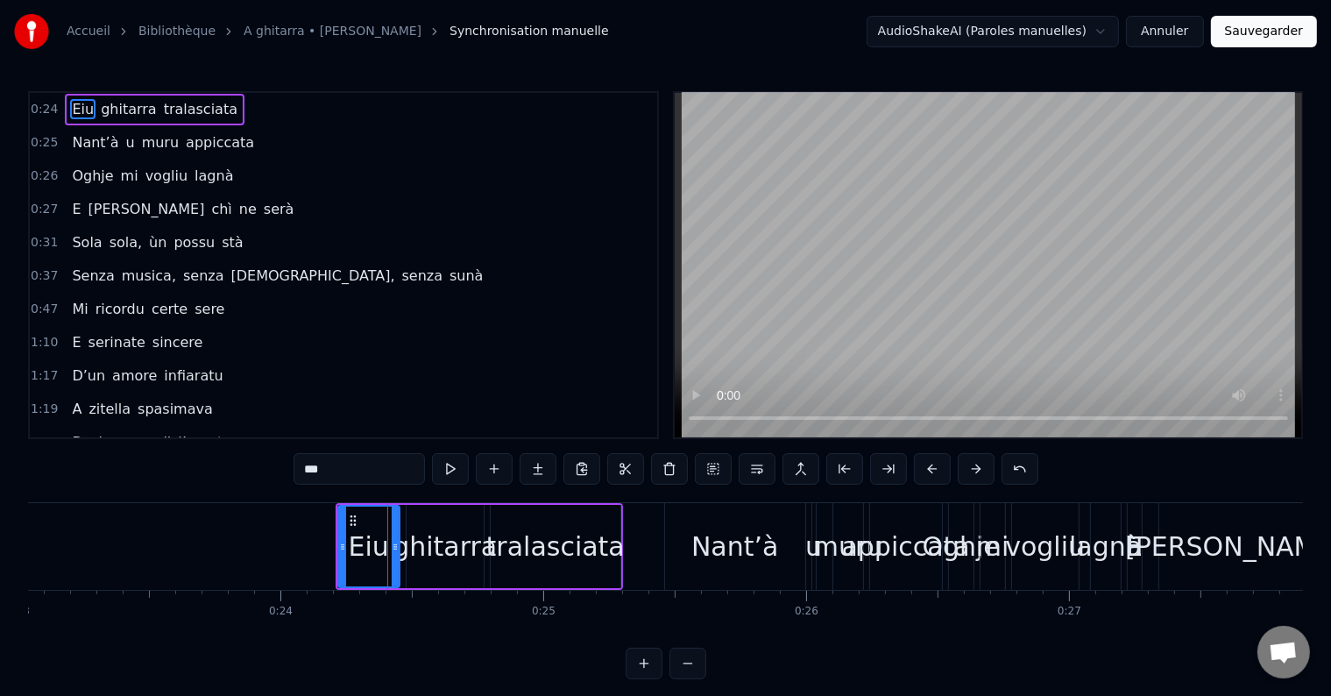
click at [924, 471] on button at bounding box center [932, 469] width 37 height 32
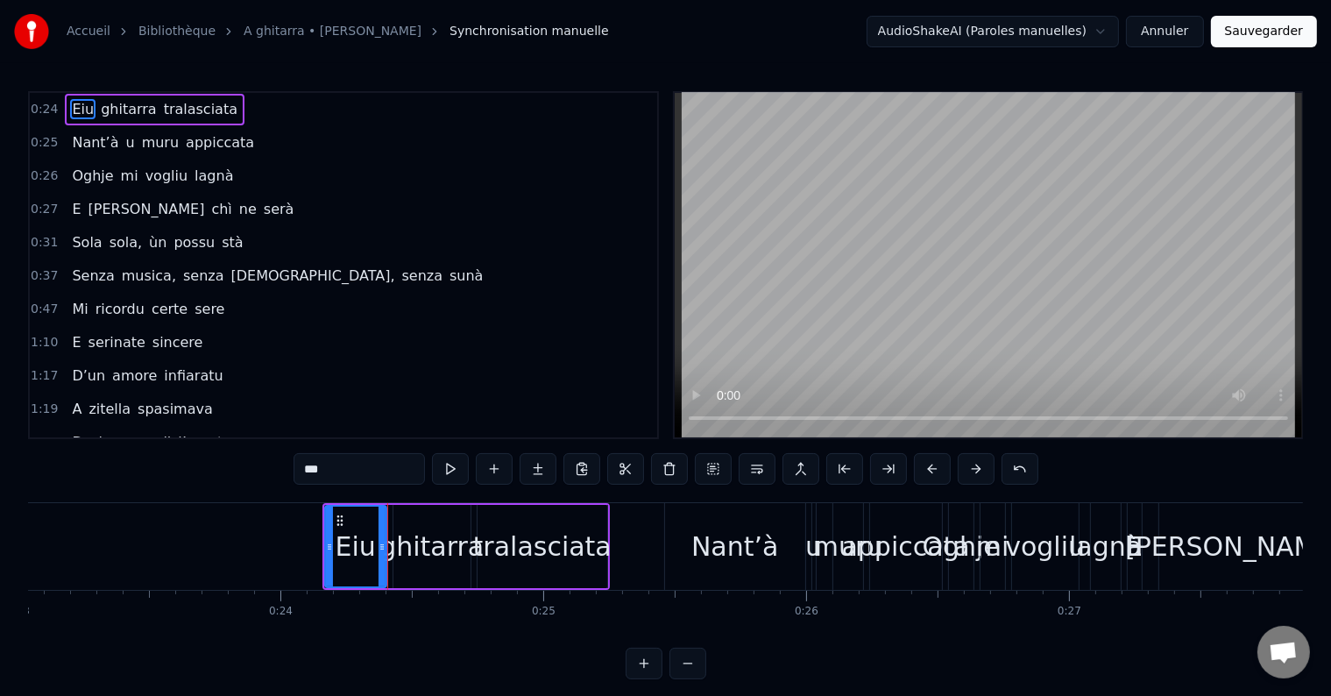
click at [924, 471] on button at bounding box center [932, 469] width 37 height 32
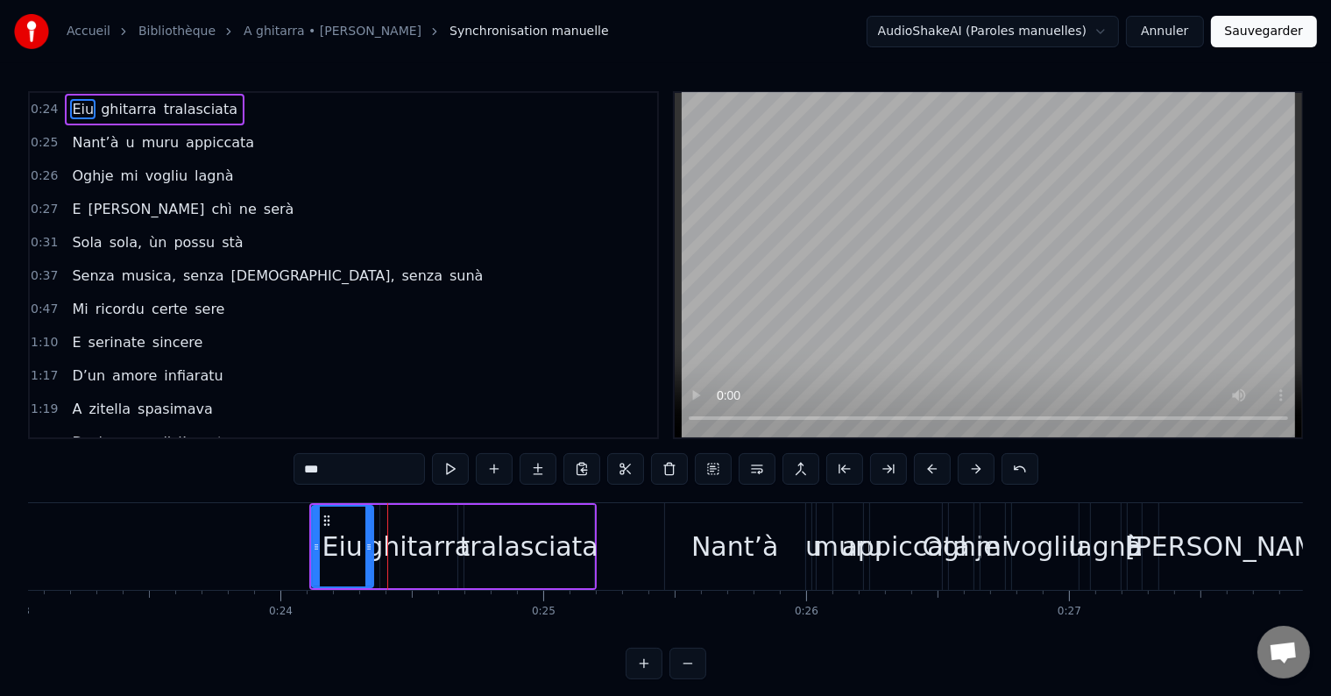
click at [924, 471] on button at bounding box center [932, 469] width 37 height 32
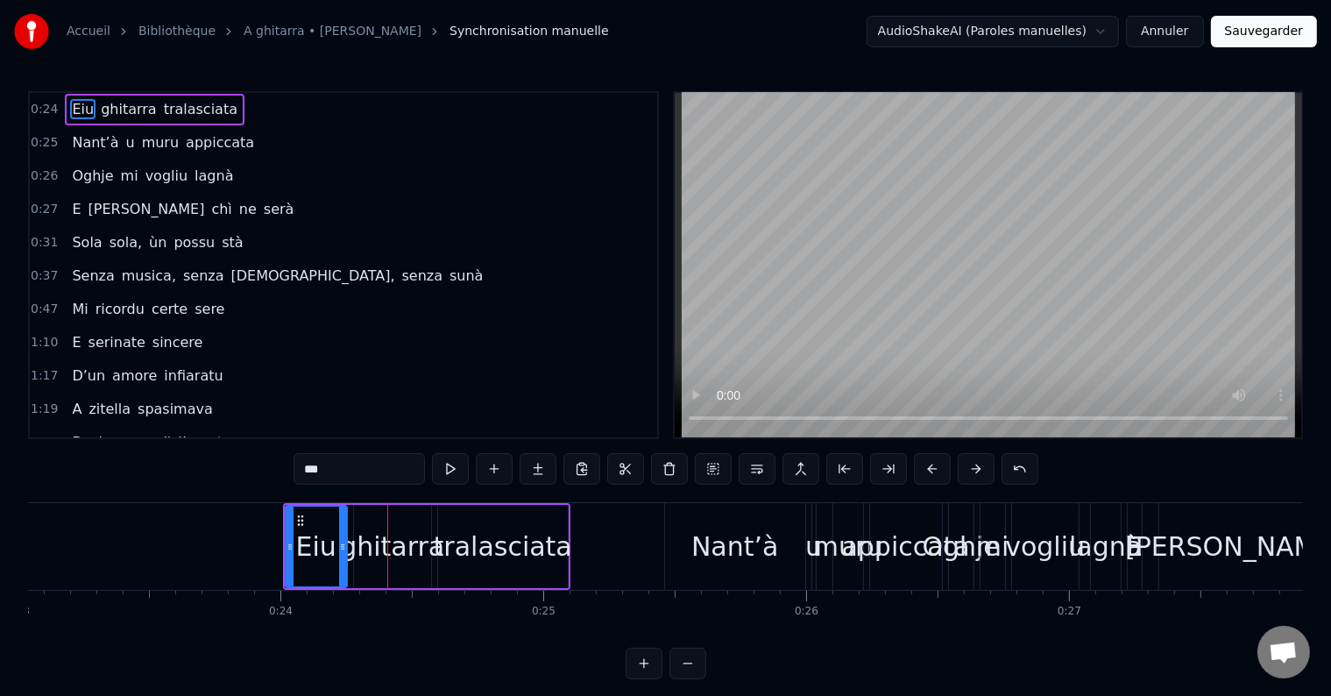
click at [924, 471] on button at bounding box center [932, 469] width 37 height 32
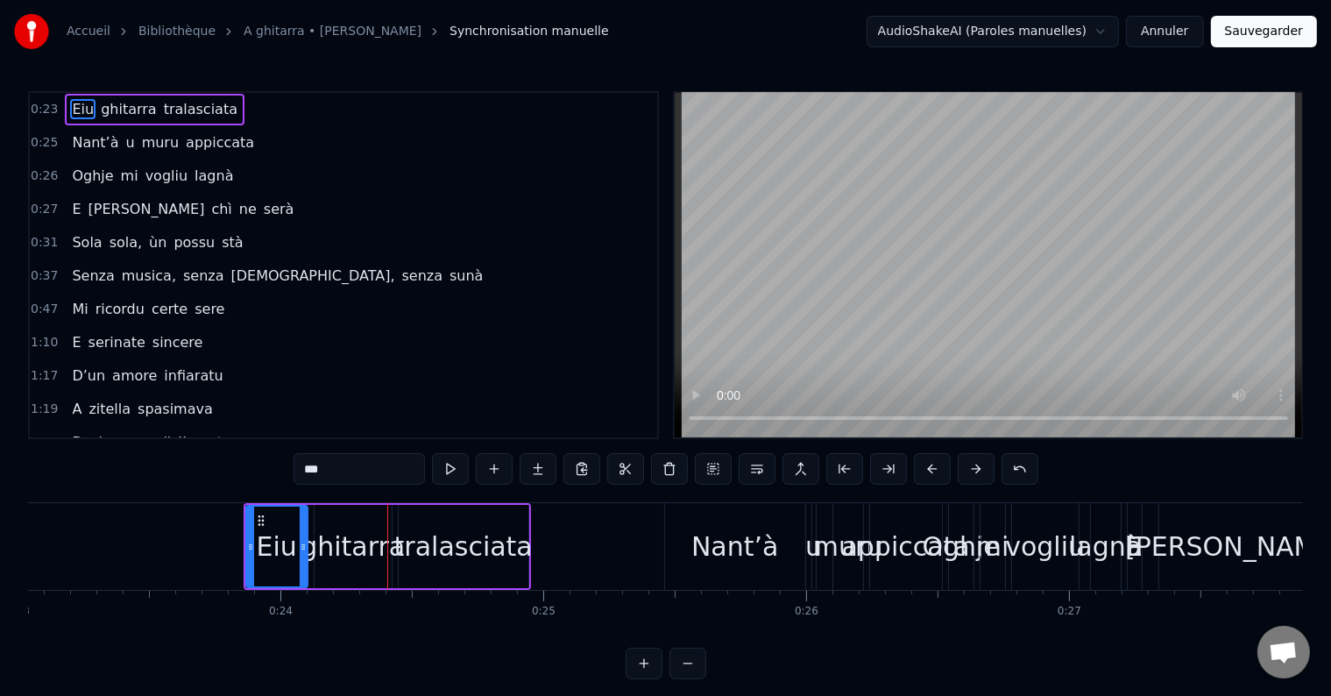
click at [924, 471] on button at bounding box center [932, 469] width 37 height 32
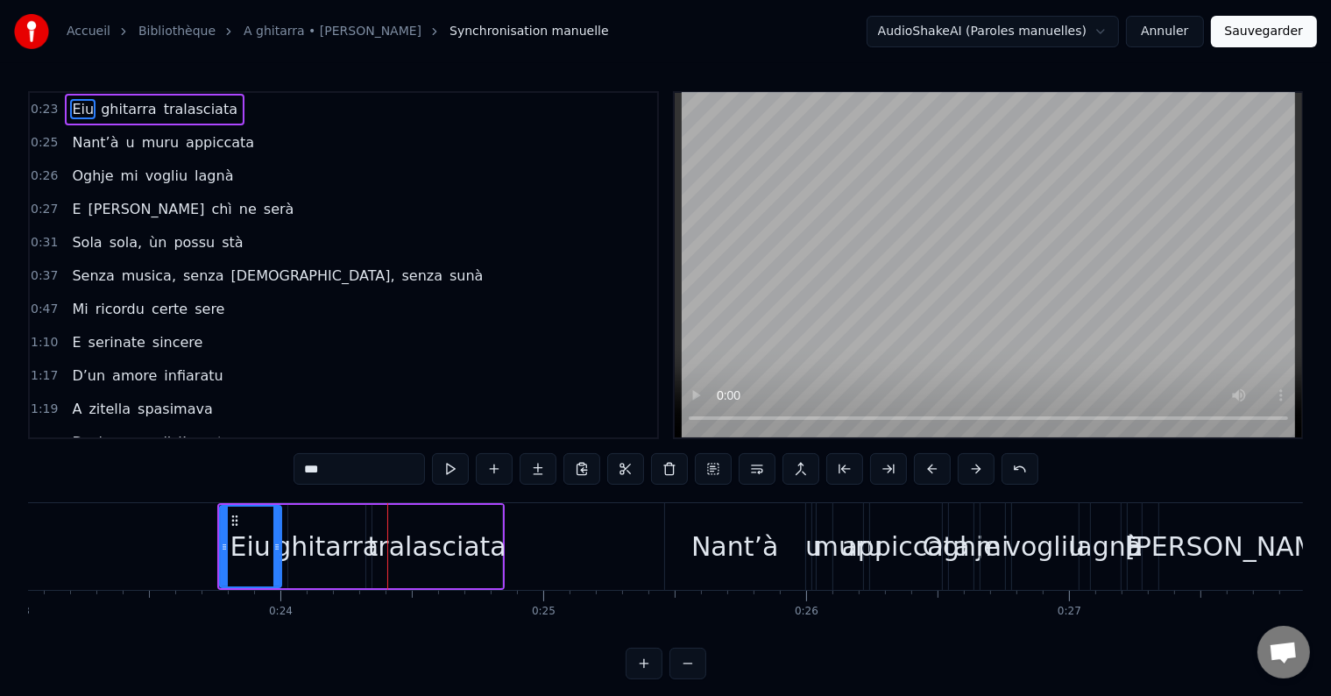
click at [924, 471] on button at bounding box center [932, 469] width 37 height 32
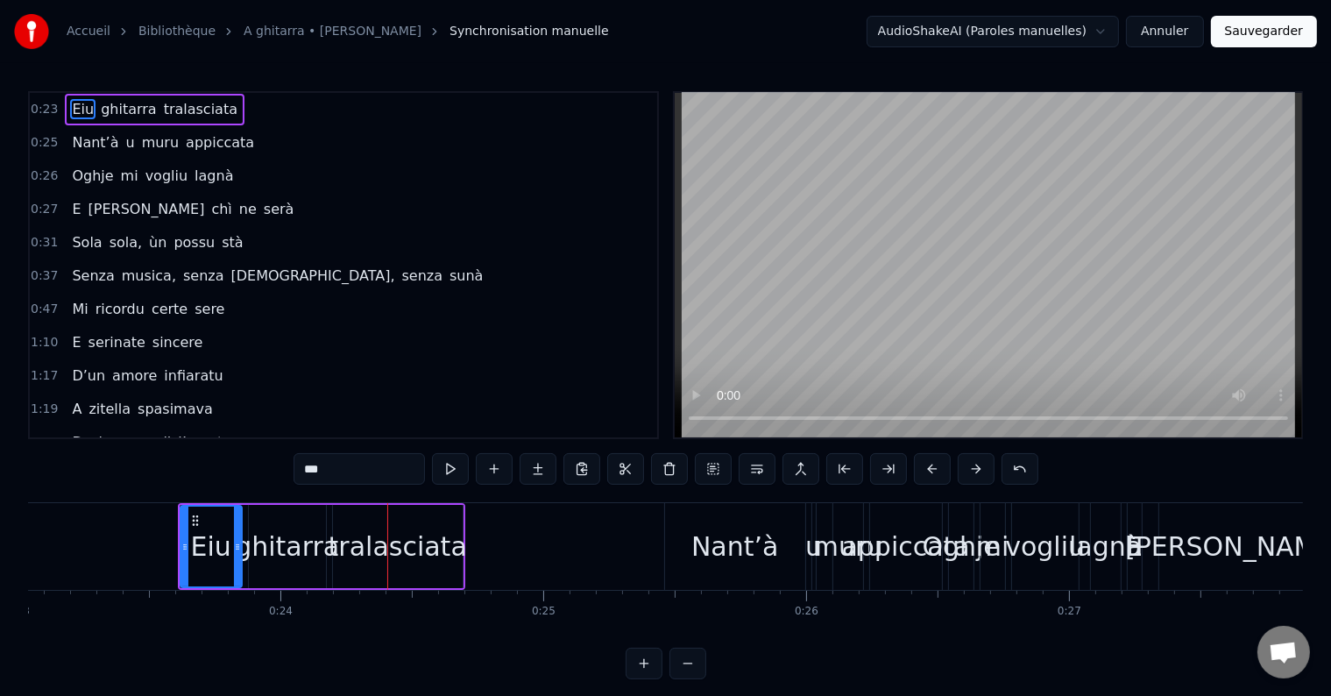
click at [924, 471] on button at bounding box center [932, 469] width 37 height 32
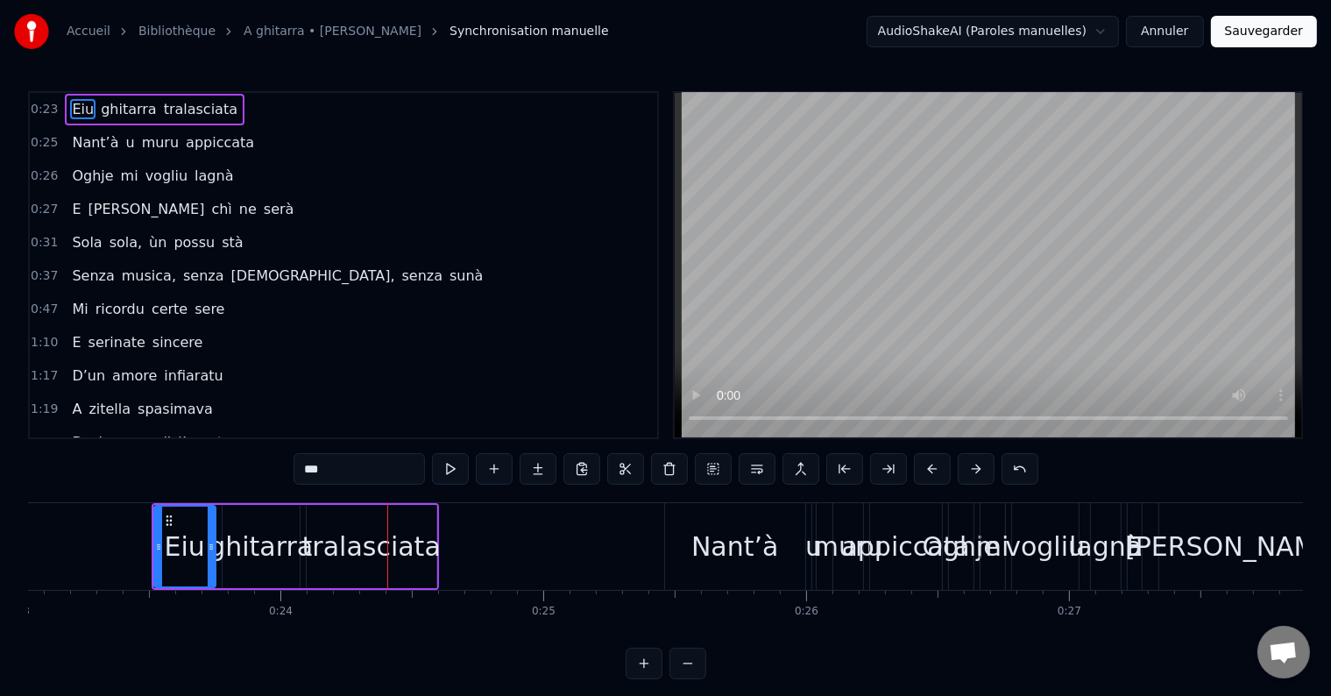
click at [924, 471] on button at bounding box center [932, 469] width 37 height 32
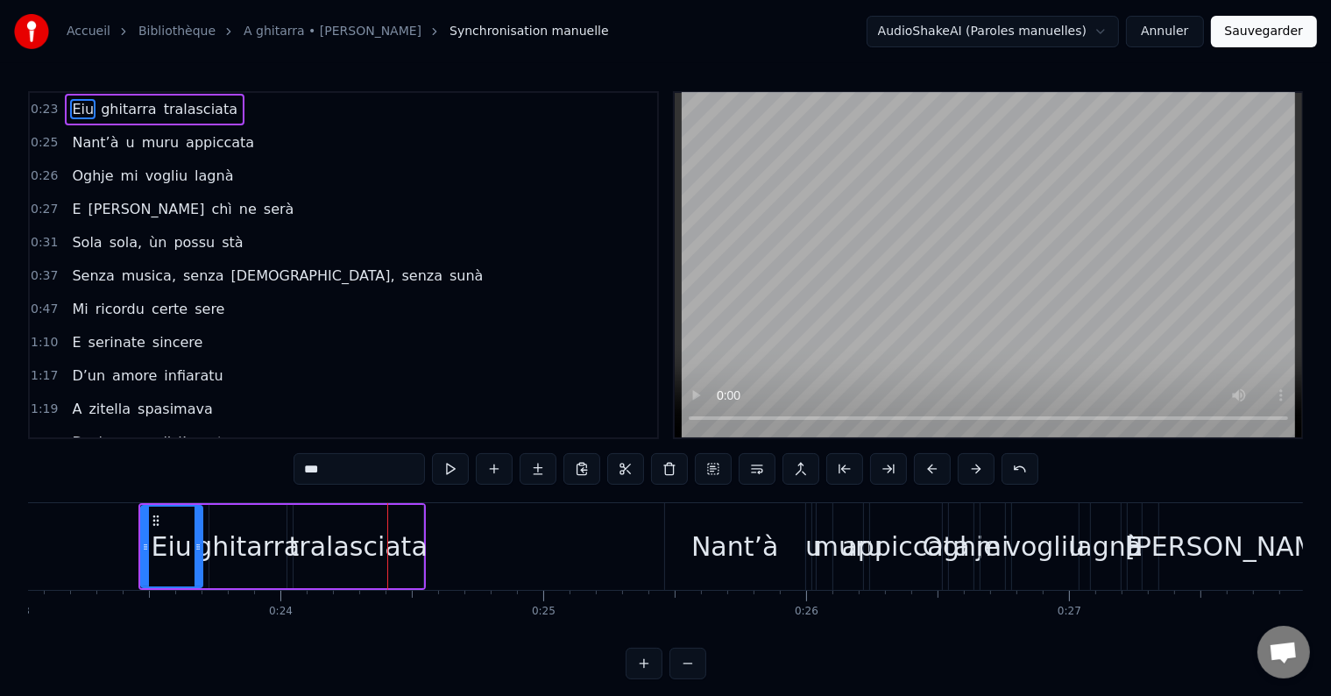
click at [922, 469] on button at bounding box center [932, 469] width 37 height 32
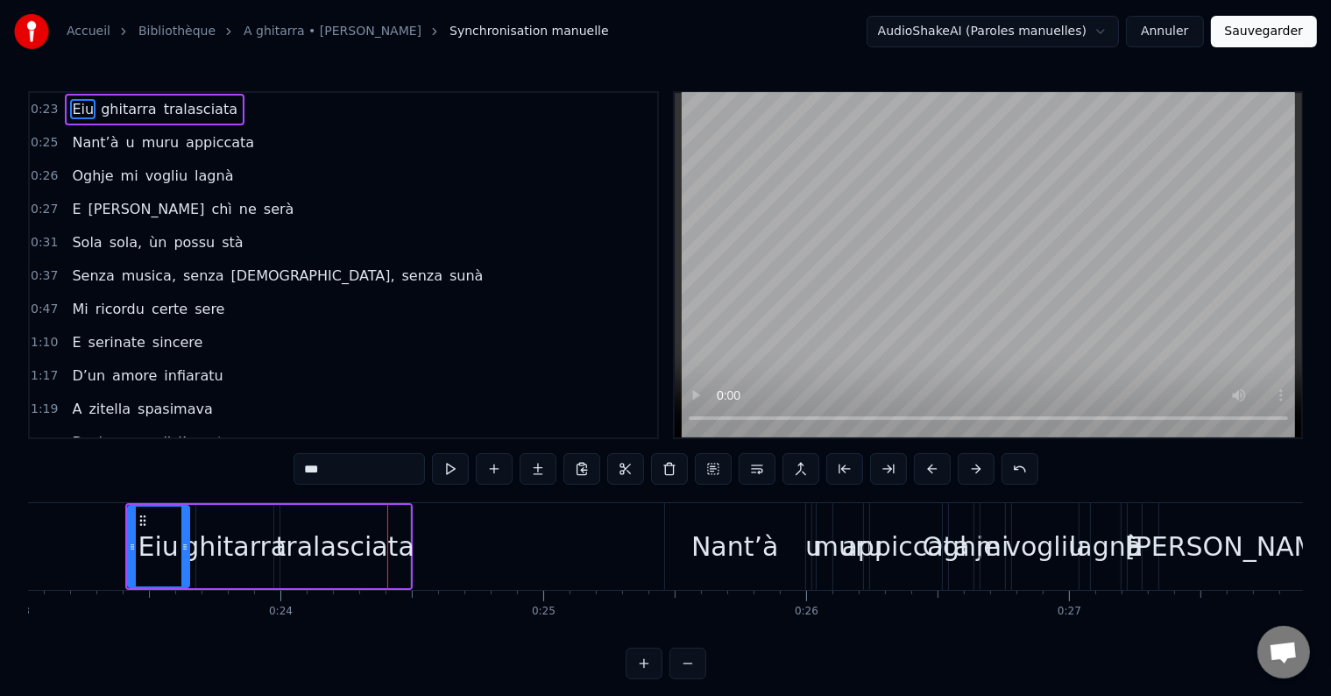
click at [922, 469] on button at bounding box center [932, 469] width 37 height 32
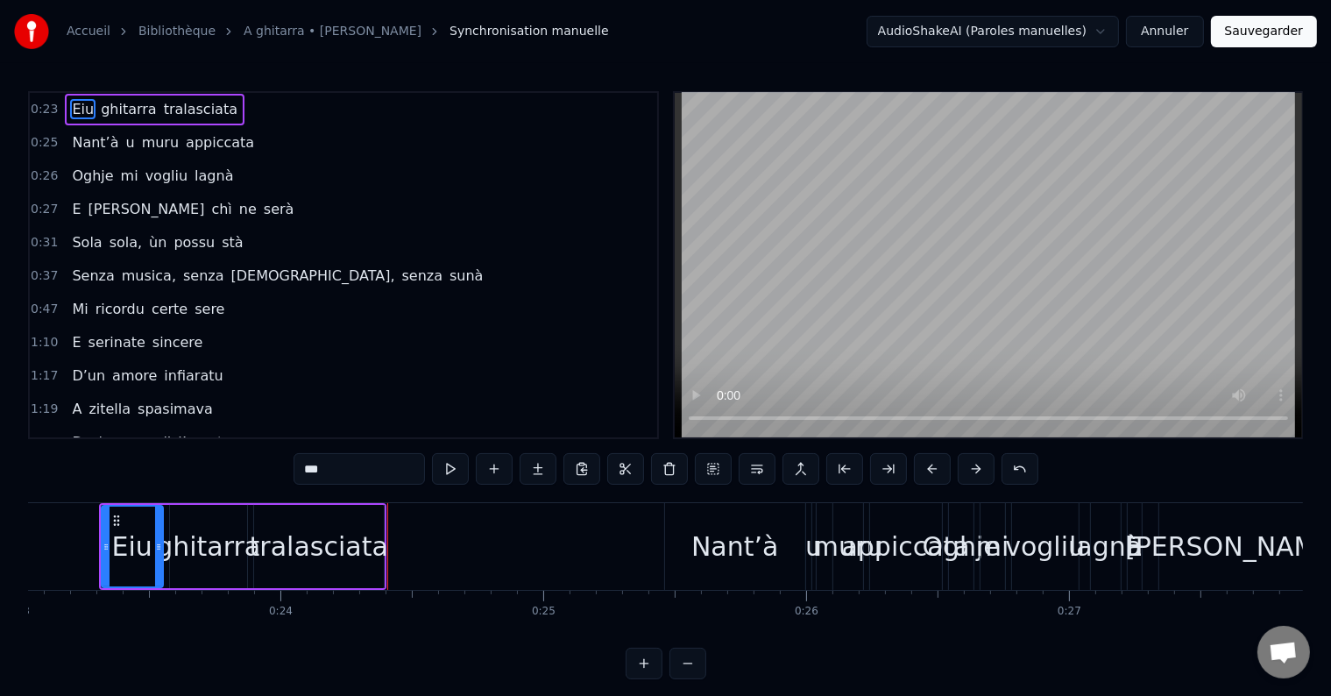
click at [922, 469] on button at bounding box center [932, 469] width 37 height 32
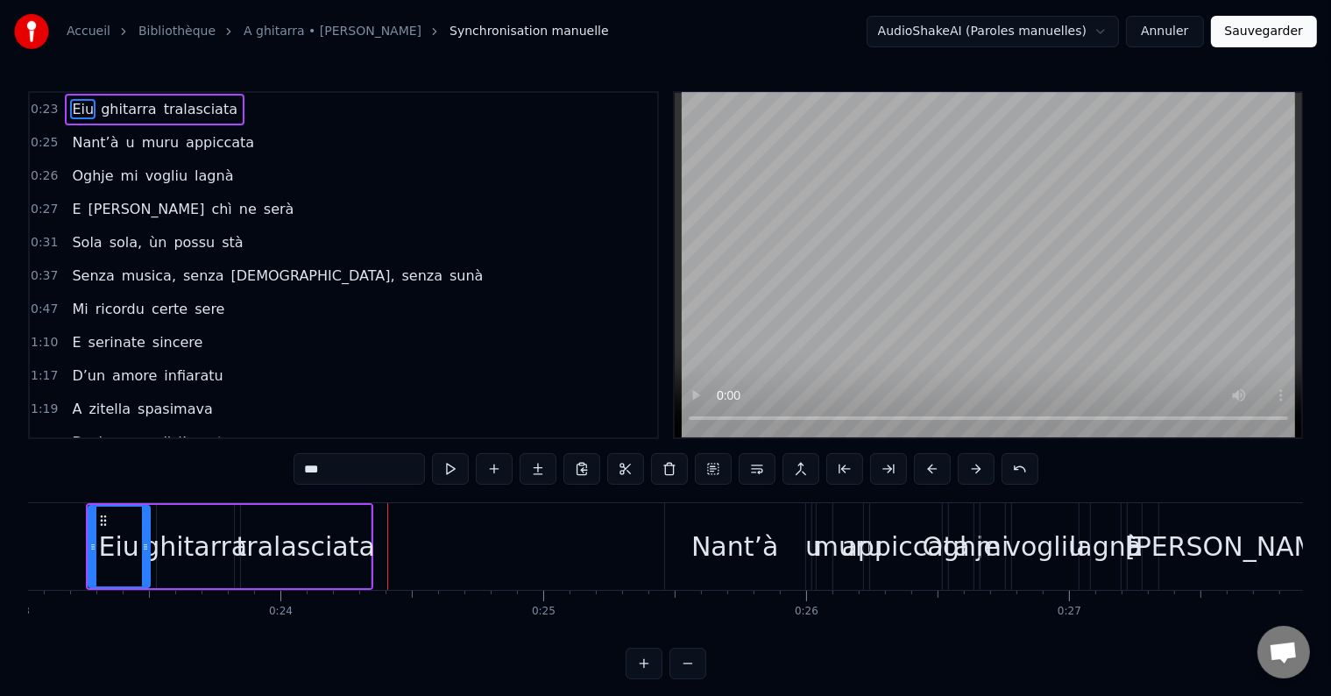
click at [922, 469] on button at bounding box center [932, 469] width 37 height 32
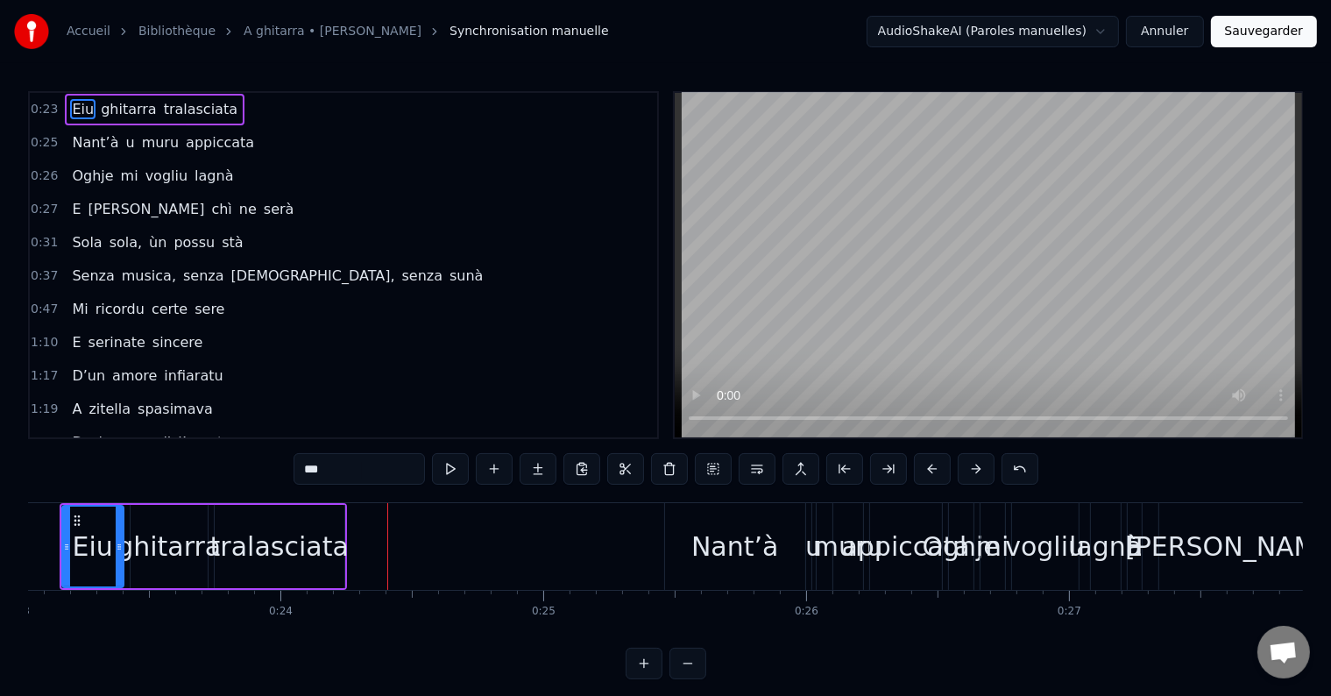
click at [922, 469] on button at bounding box center [932, 469] width 37 height 32
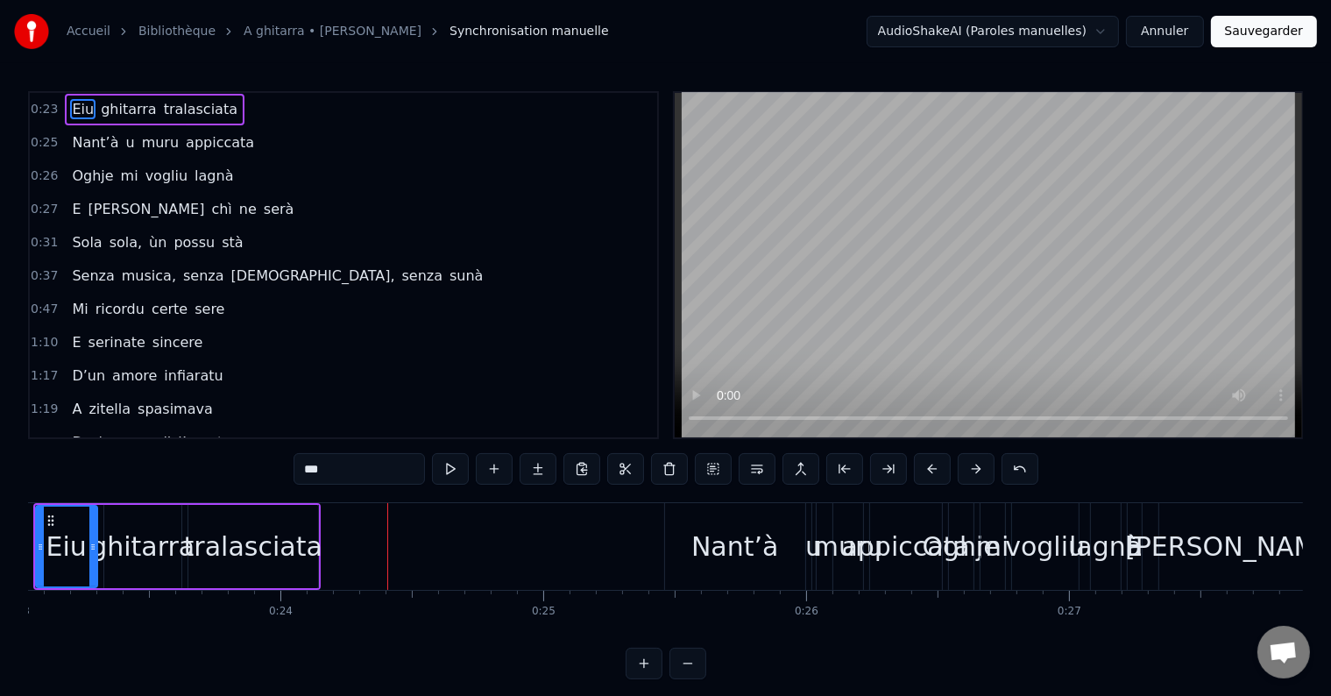
click at [687, 679] on button at bounding box center [688, 664] width 37 height 32
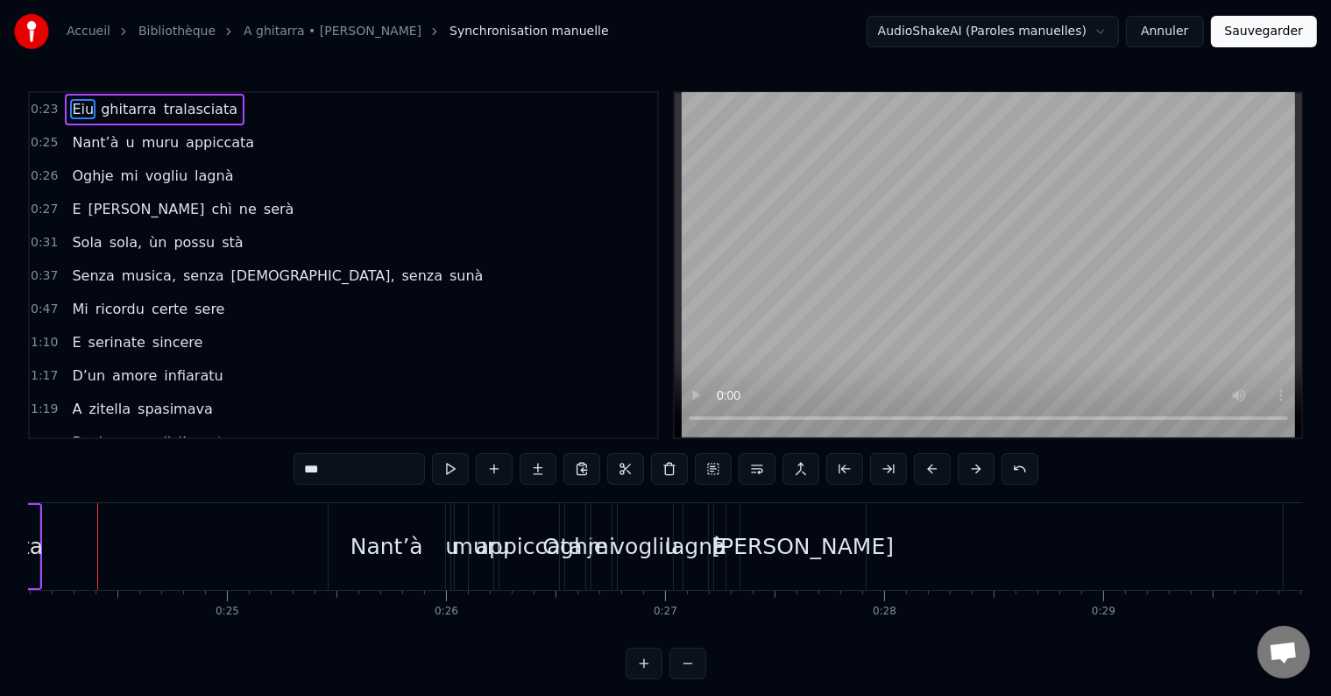
scroll to position [0, 5260]
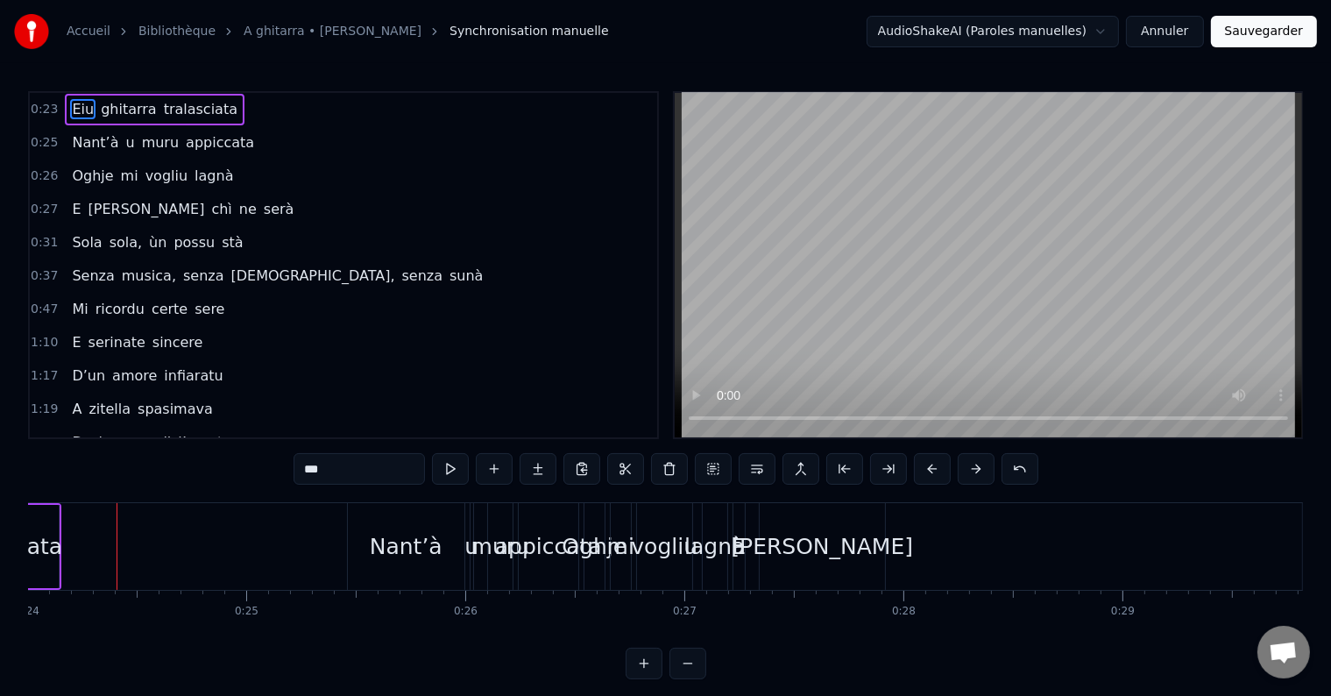
click at [645, 678] on button at bounding box center [644, 664] width 37 height 32
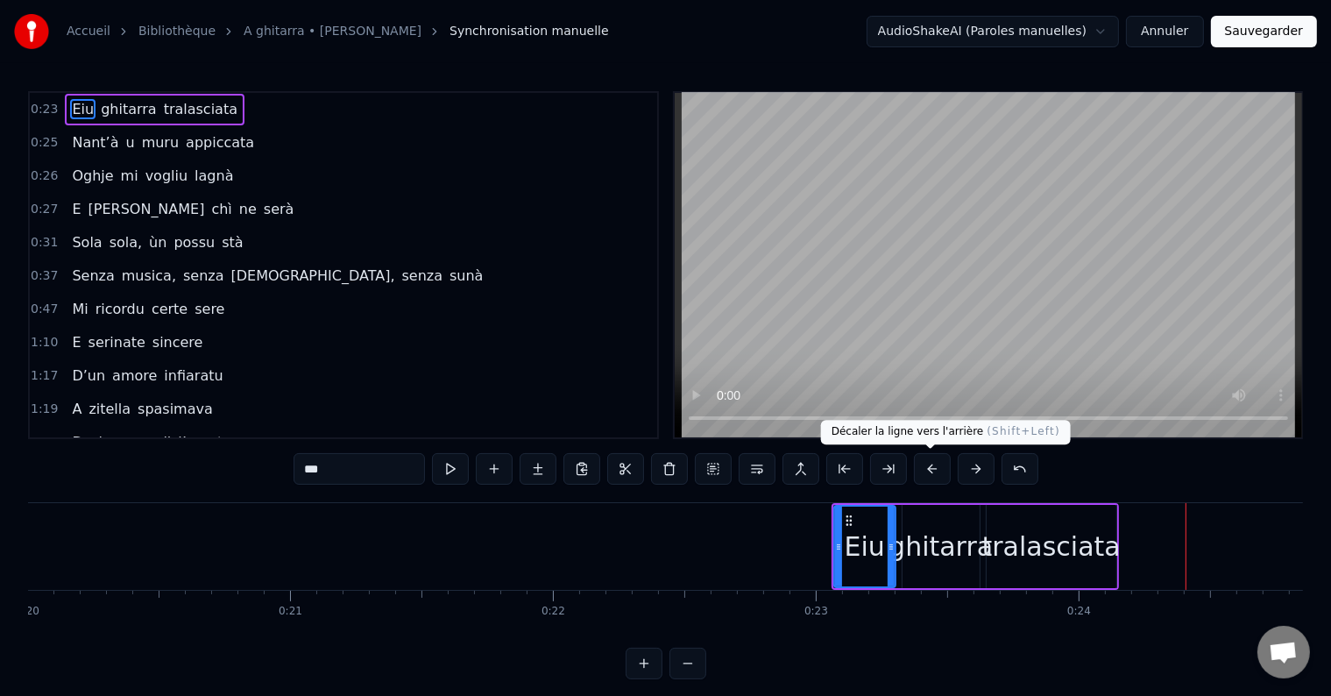
click at [928, 472] on button at bounding box center [932, 469] width 37 height 32
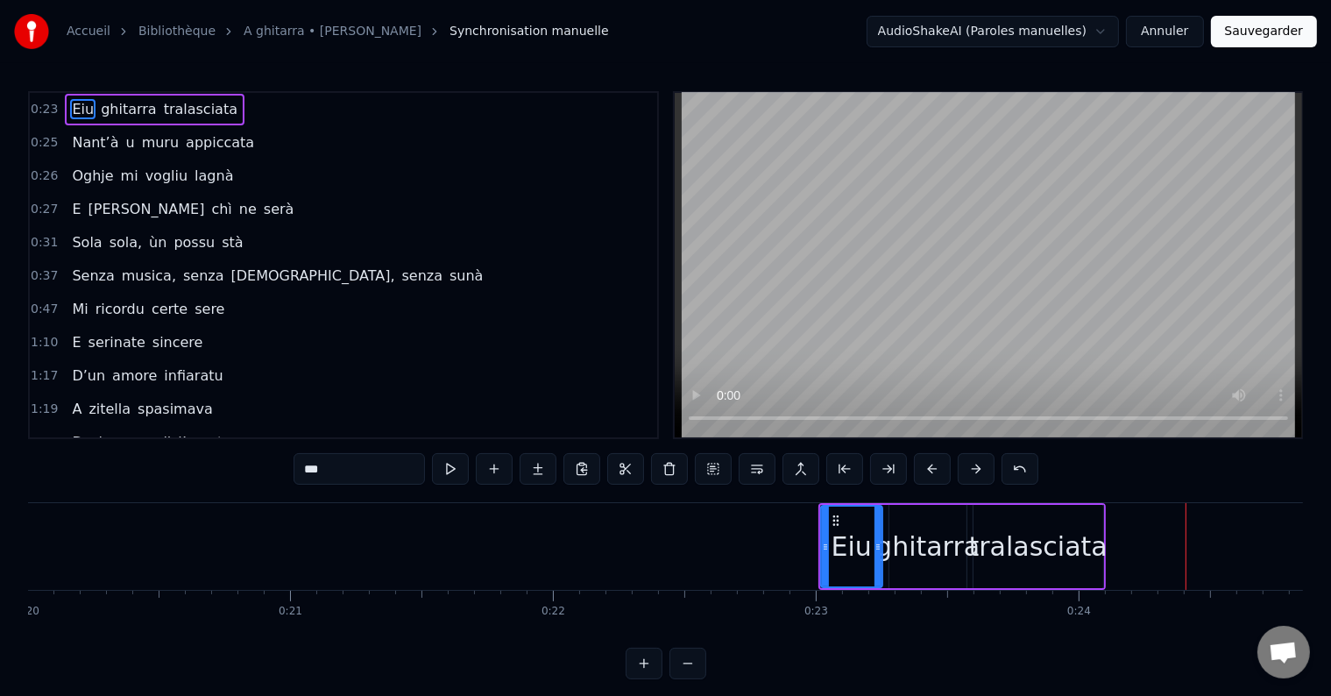
click at [928, 472] on button at bounding box center [932, 469] width 37 height 32
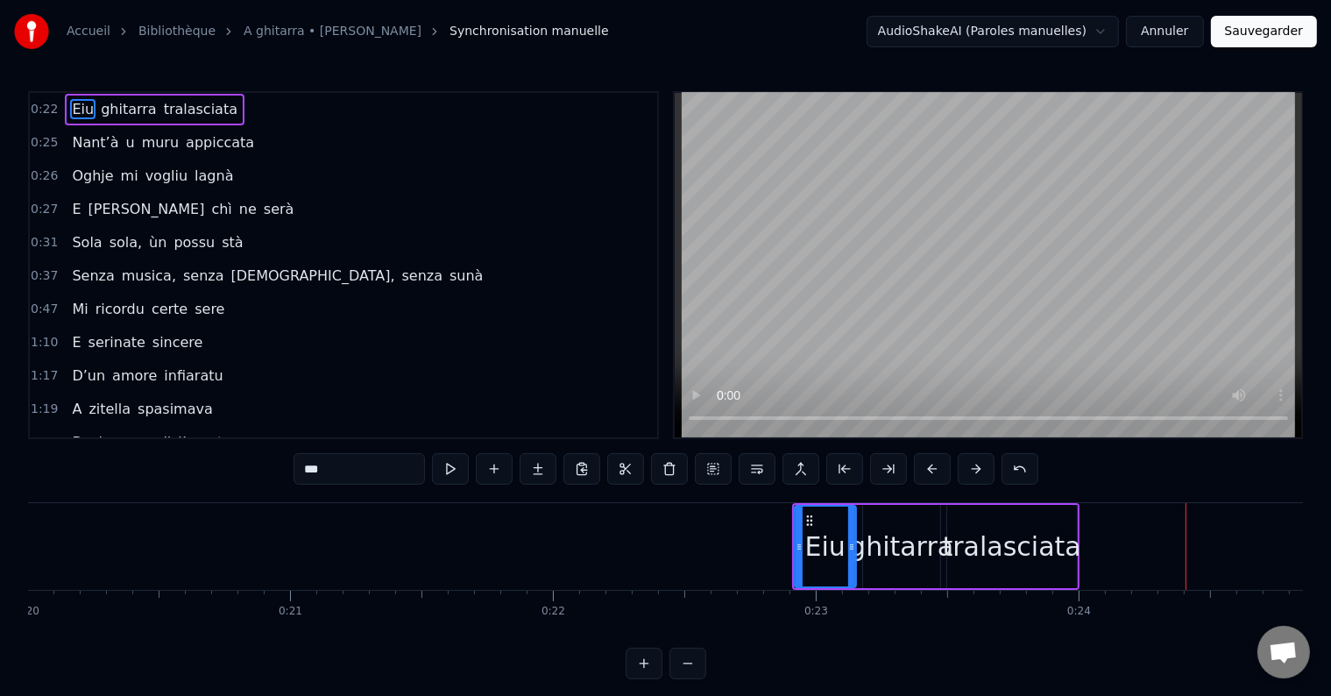
click at [928, 472] on button at bounding box center [932, 469] width 37 height 32
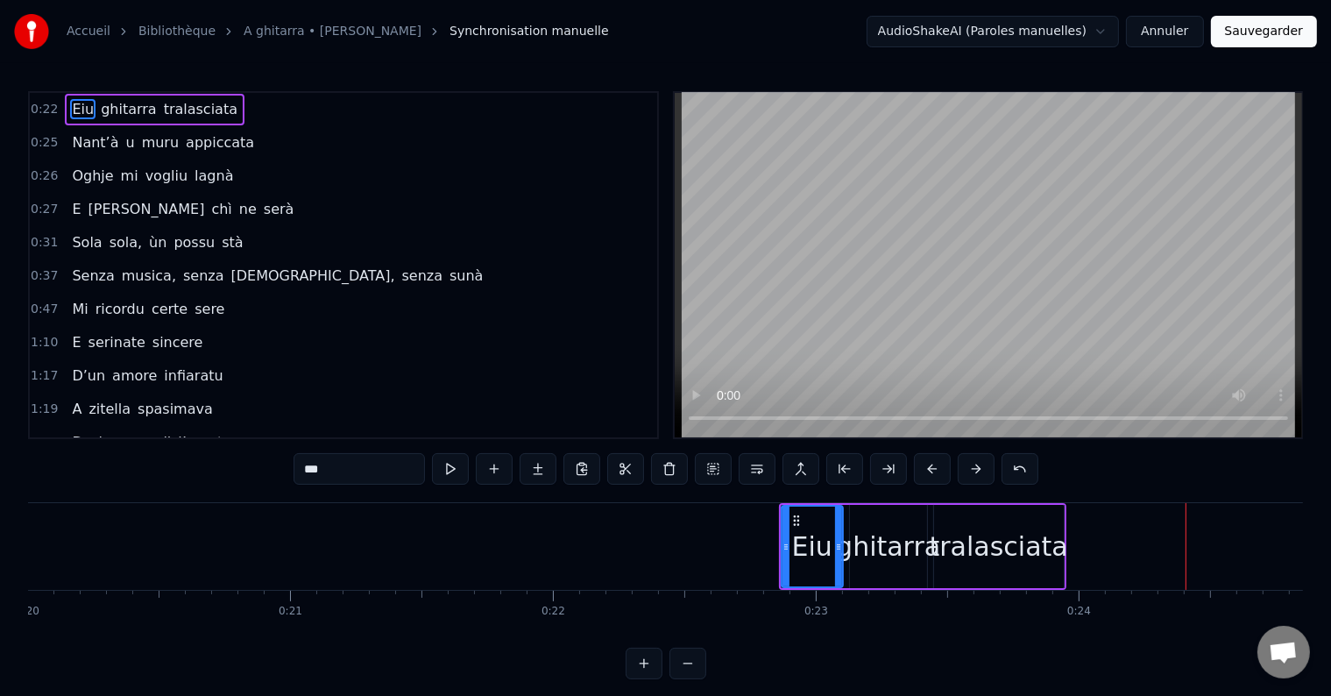
click at [928, 472] on button at bounding box center [932, 469] width 37 height 32
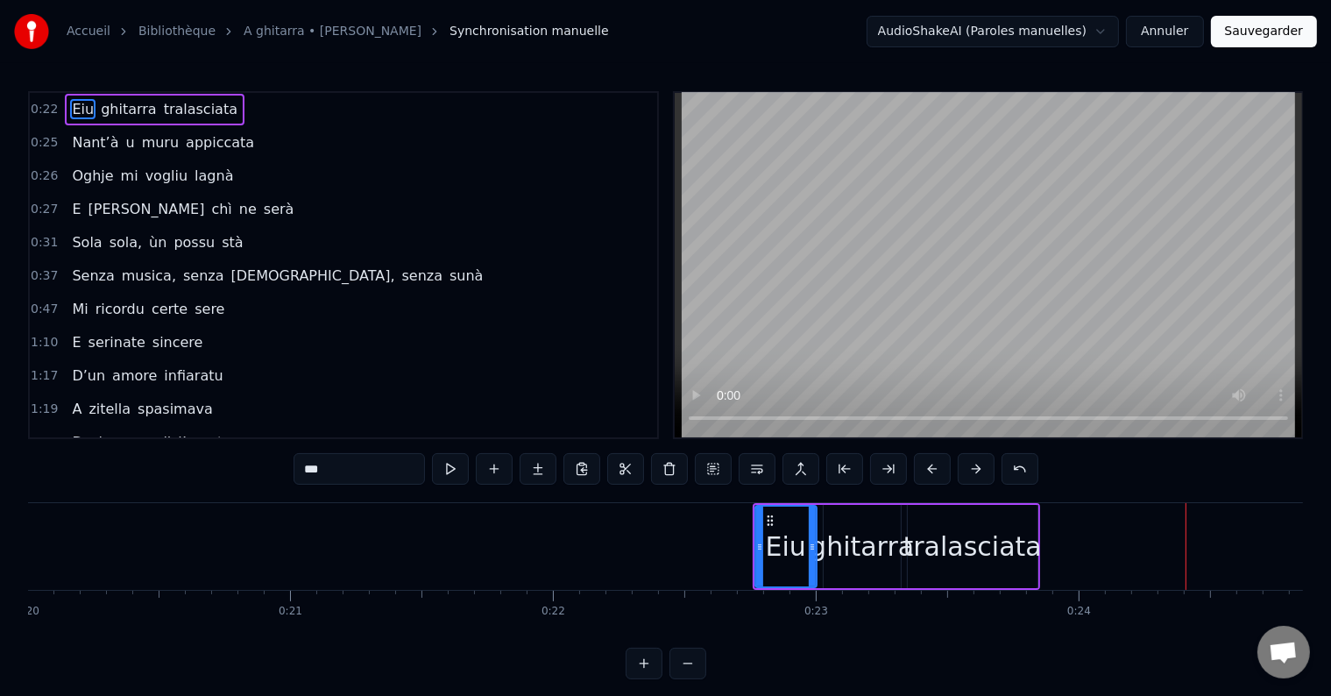
click at [928, 472] on button at bounding box center [932, 469] width 37 height 32
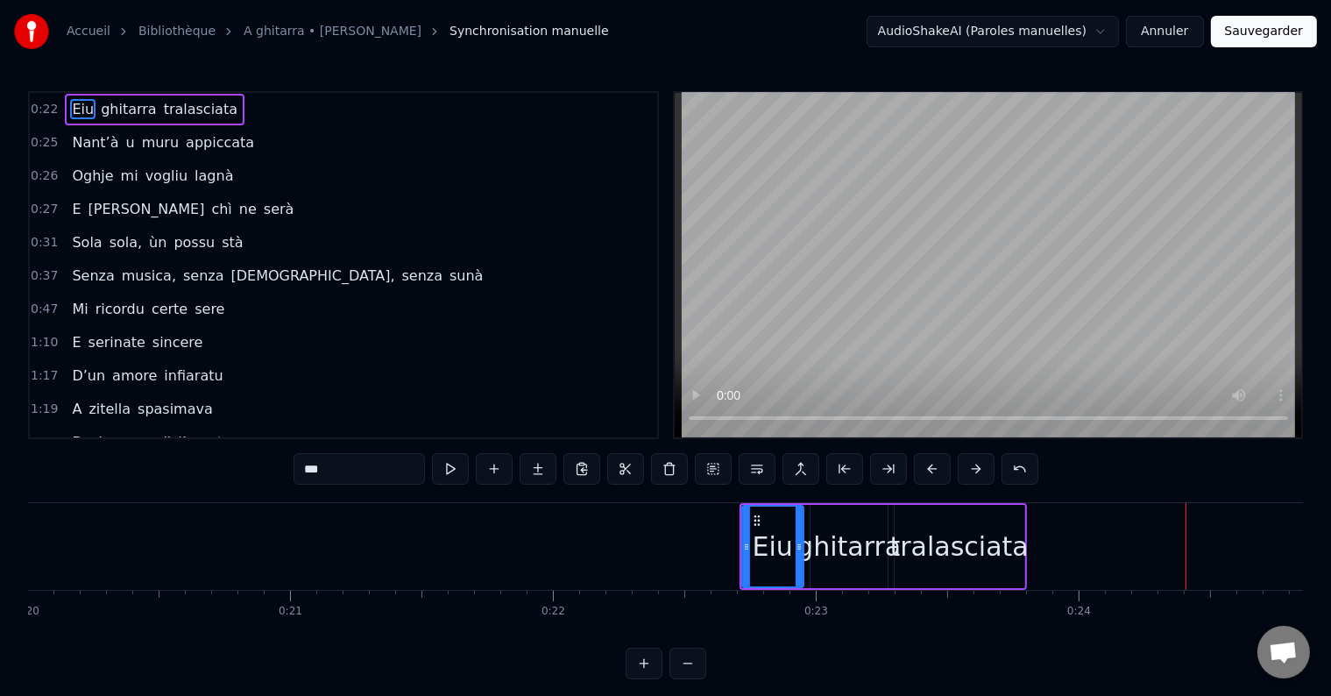
click at [927, 472] on button at bounding box center [932, 469] width 37 height 32
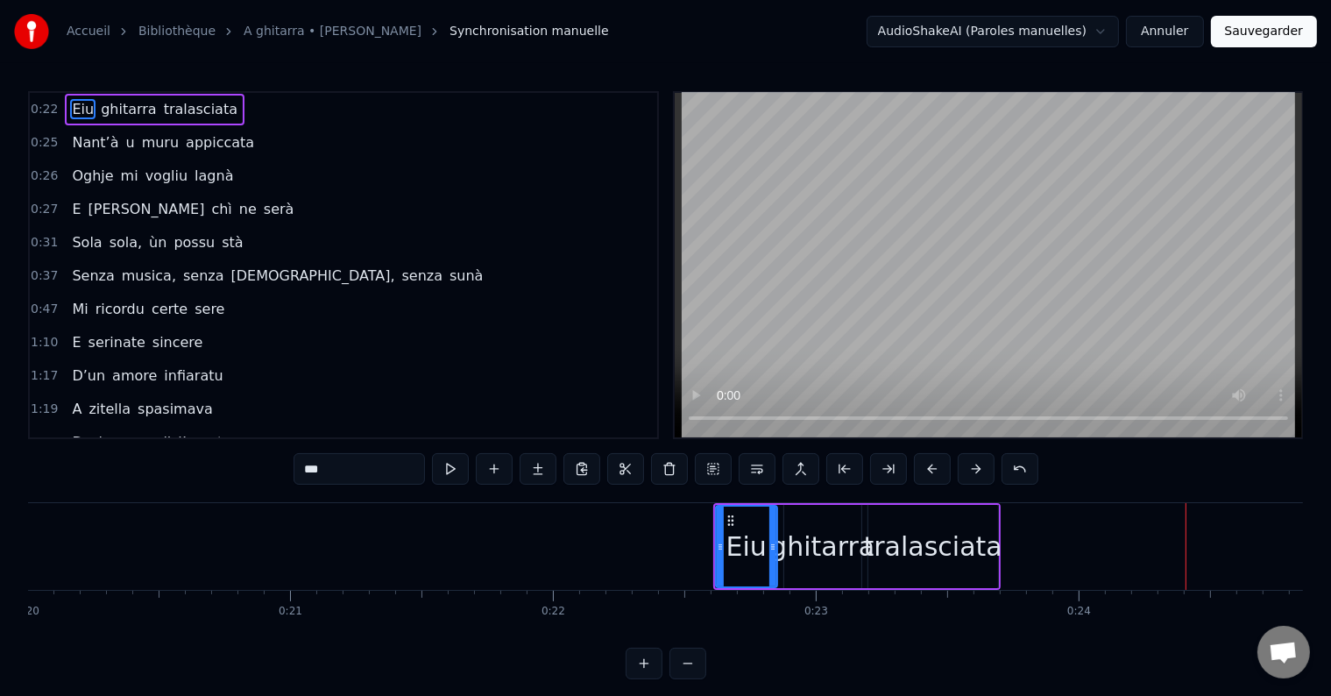
click at [927, 472] on button at bounding box center [932, 469] width 37 height 32
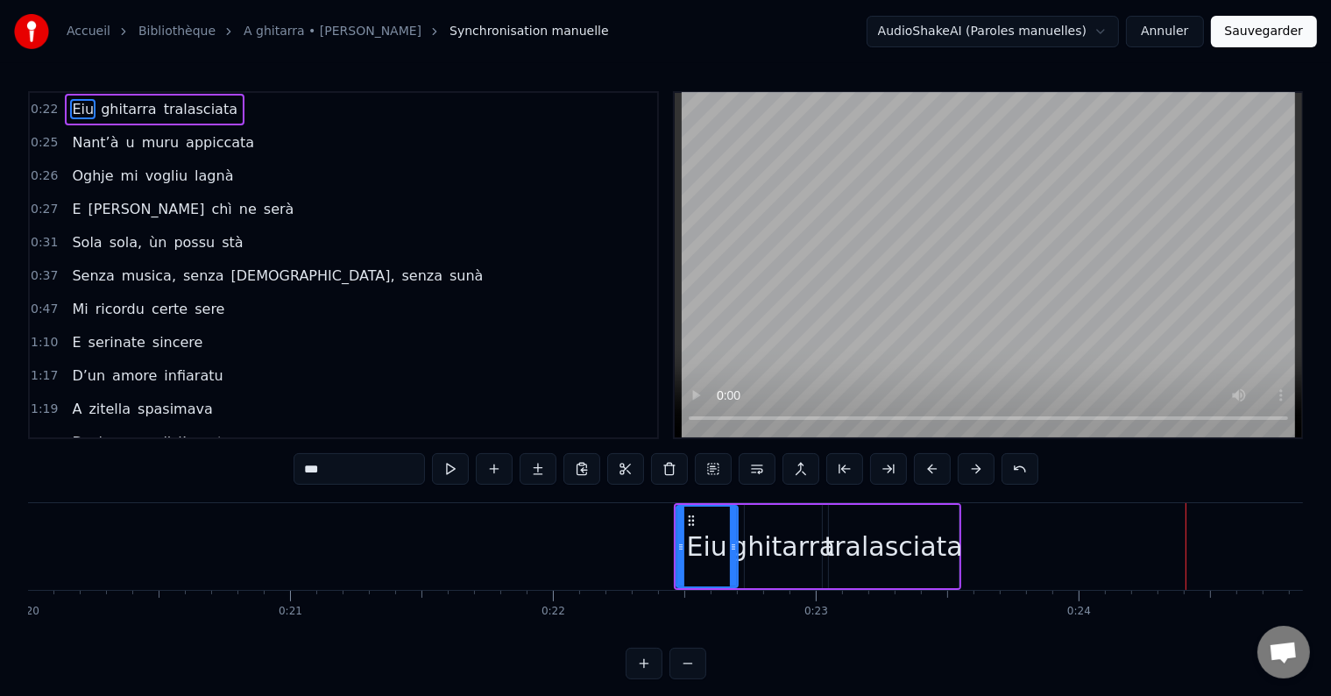
click at [927, 472] on button at bounding box center [932, 469] width 37 height 32
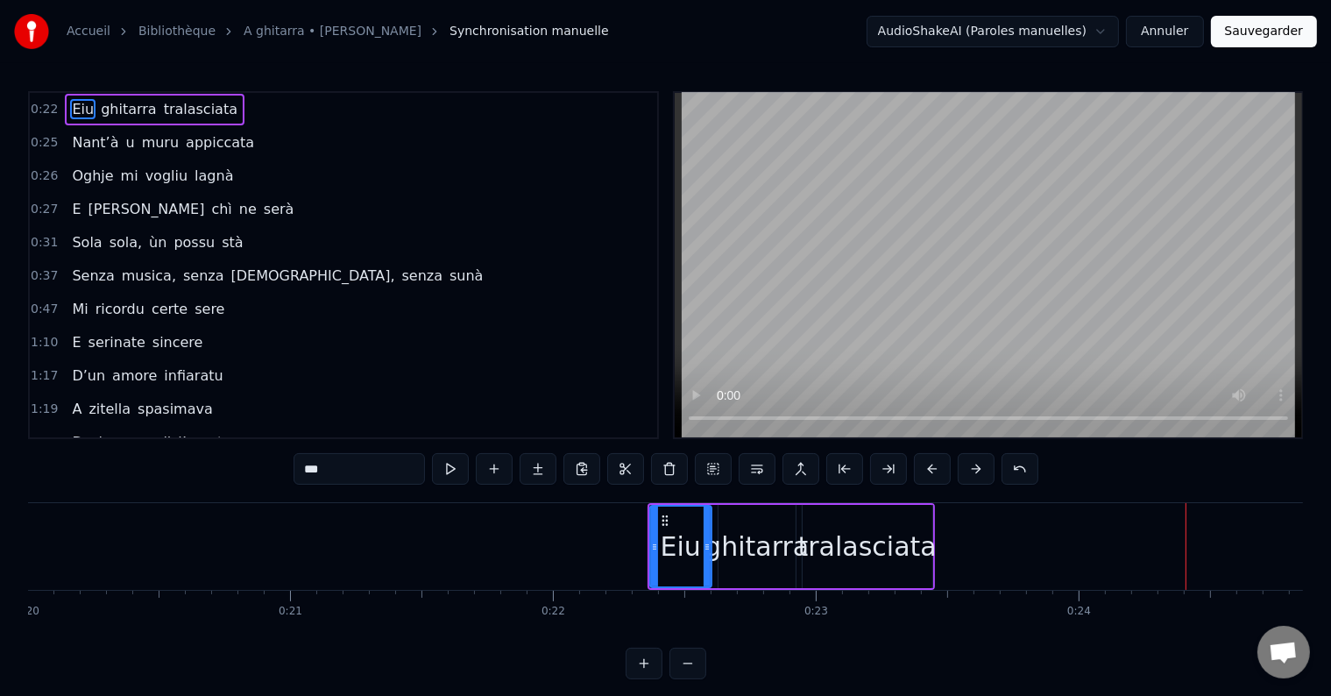
click at [927, 472] on button at bounding box center [932, 469] width 37 height 32
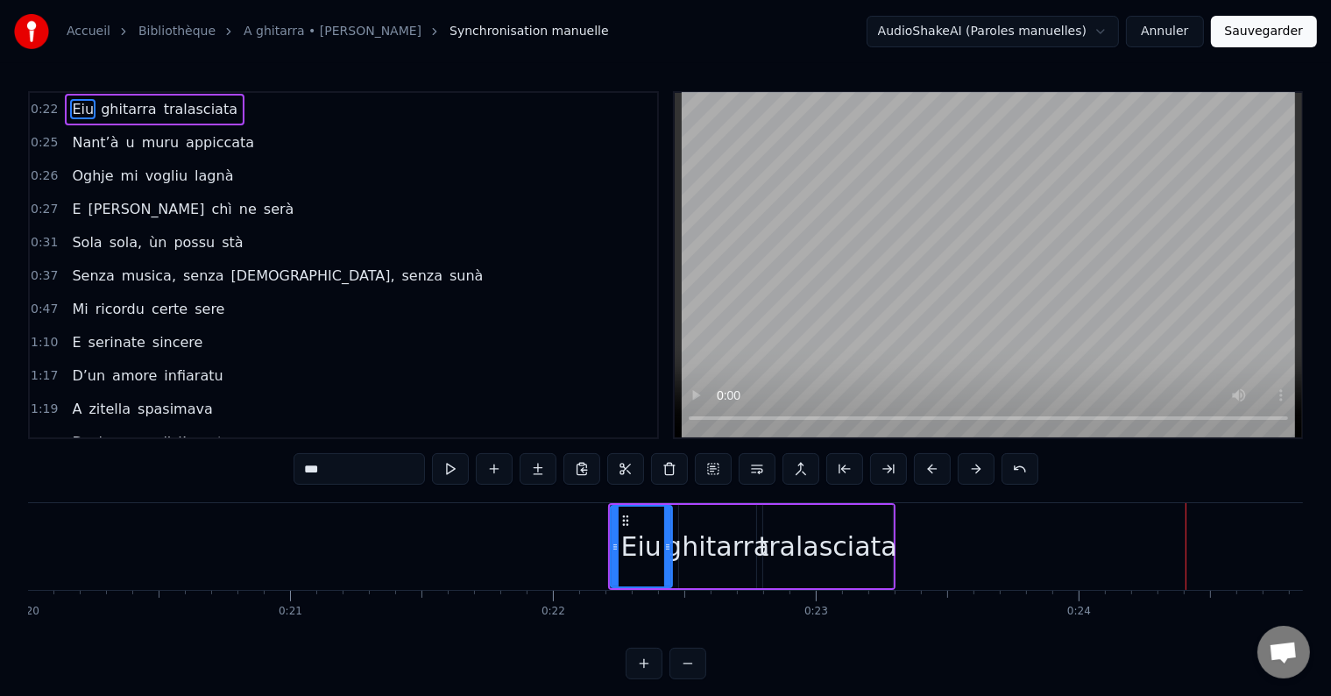
click at [926, 472] on button at bounding box center [932, 469] width 37 height 32
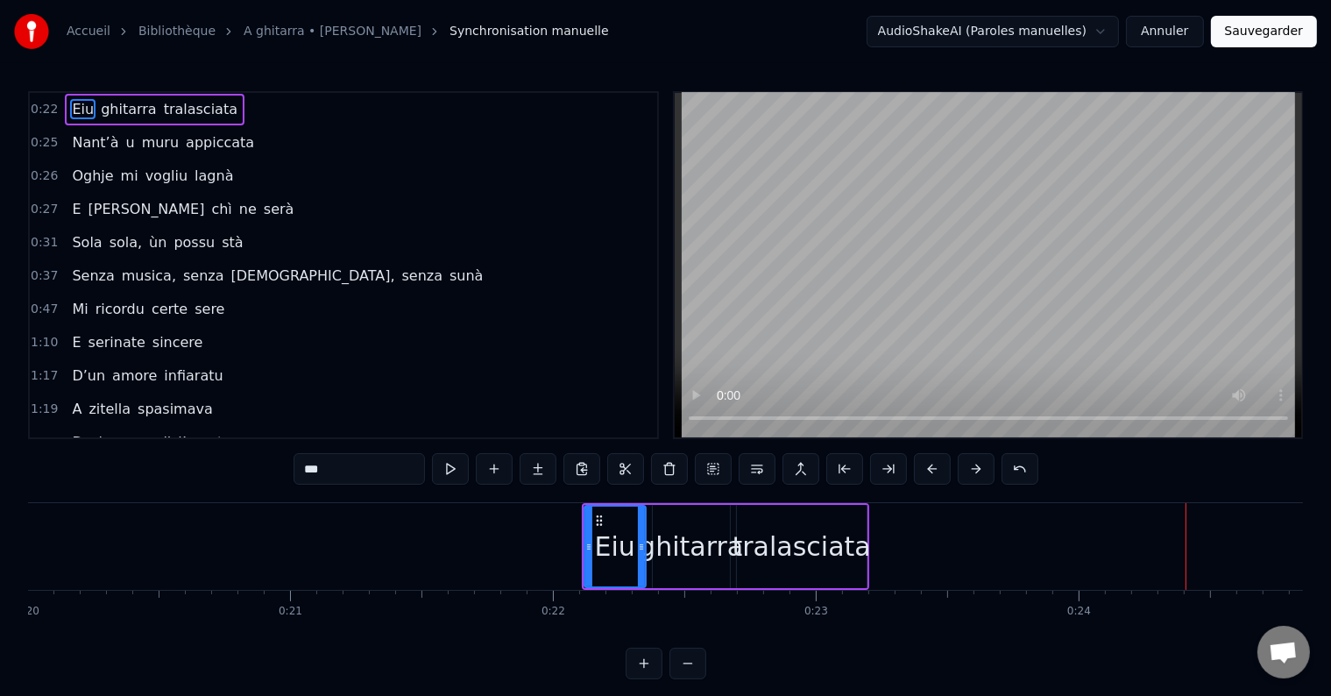
click at [926, 472] on button at bounding box center [932, 469] width 37 height 32
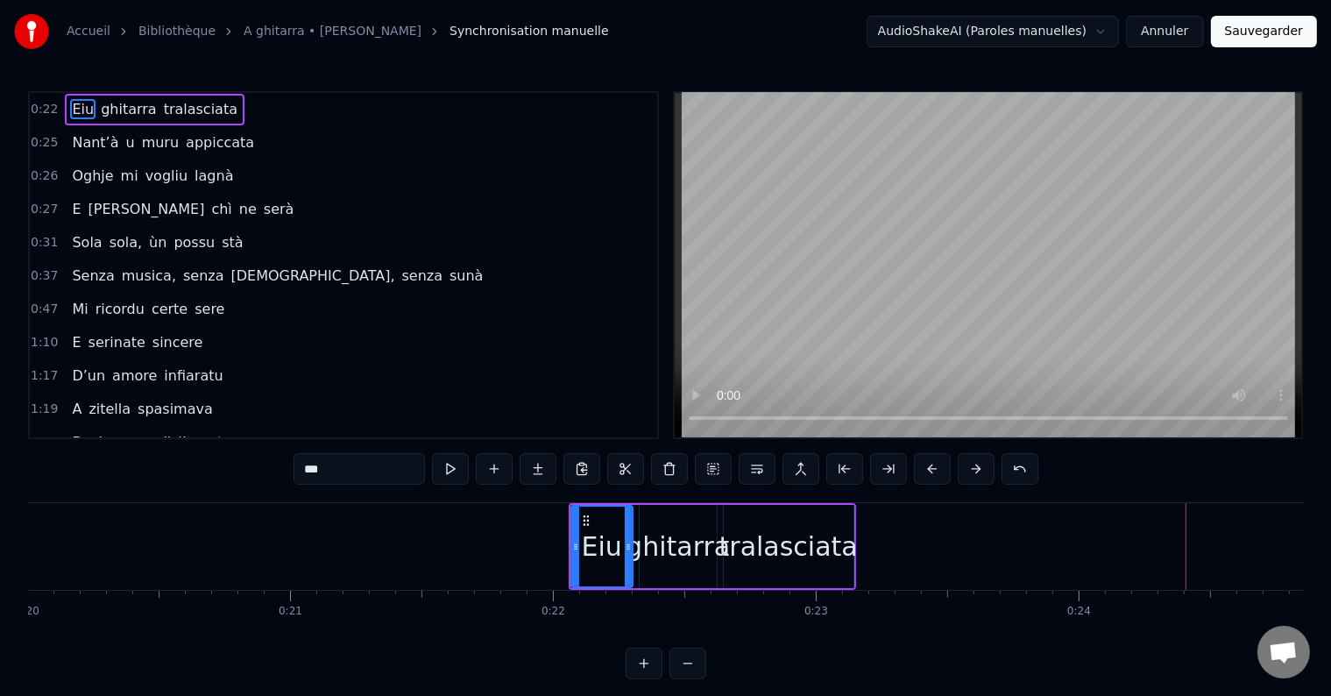
click at [926, 472] on button at bounding box center [932, 469] width 37 height 32
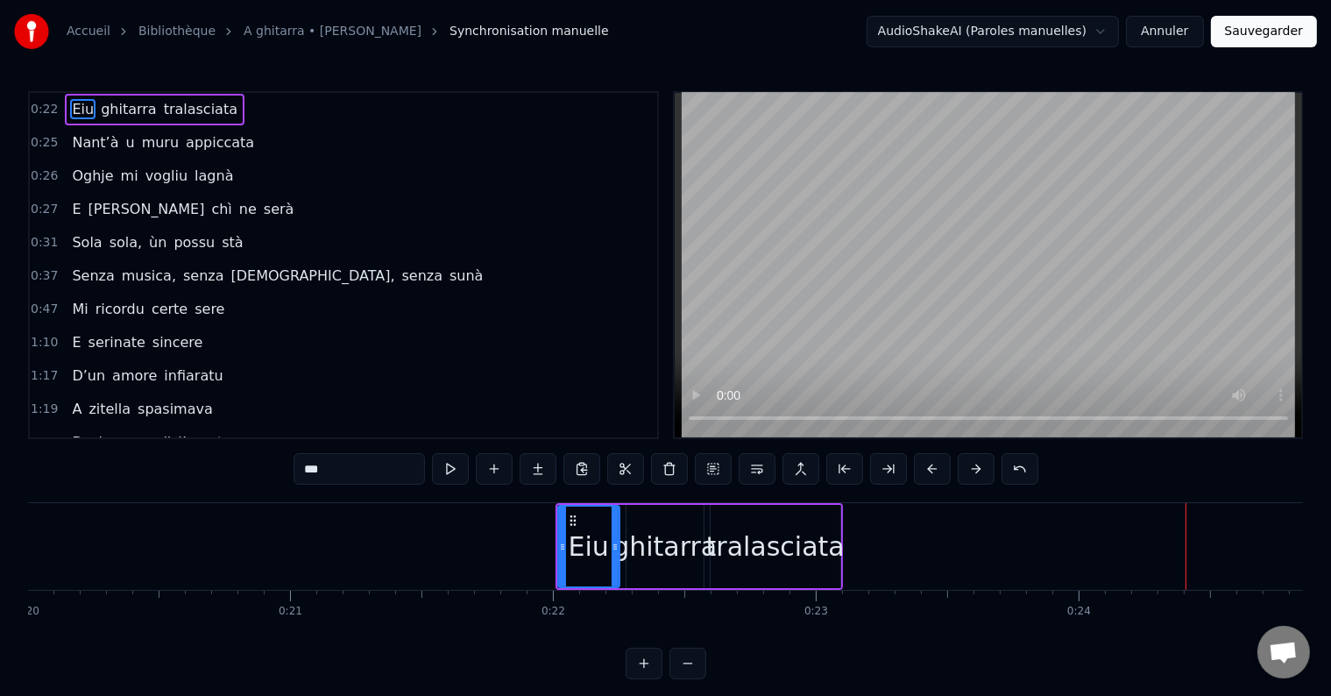
click at [713, 361] on video at bounding box center [989, 265] width 628 height 344
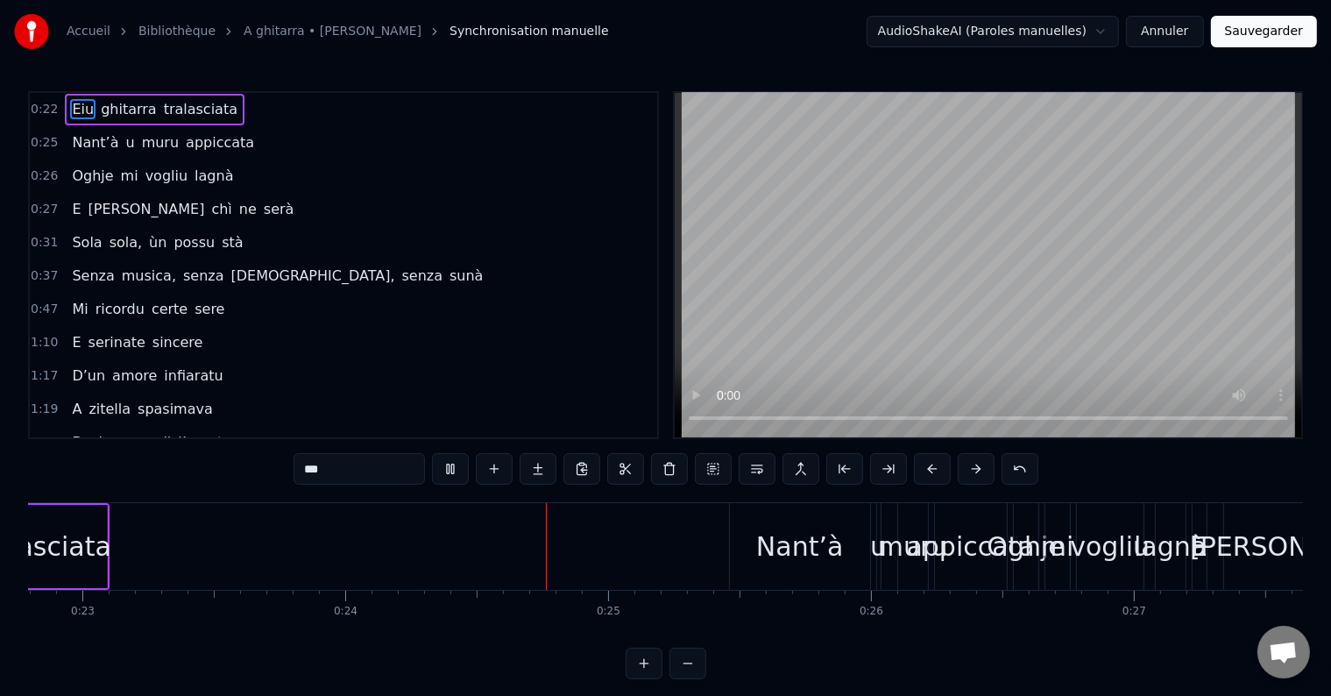
scroll to position [0, 6280]
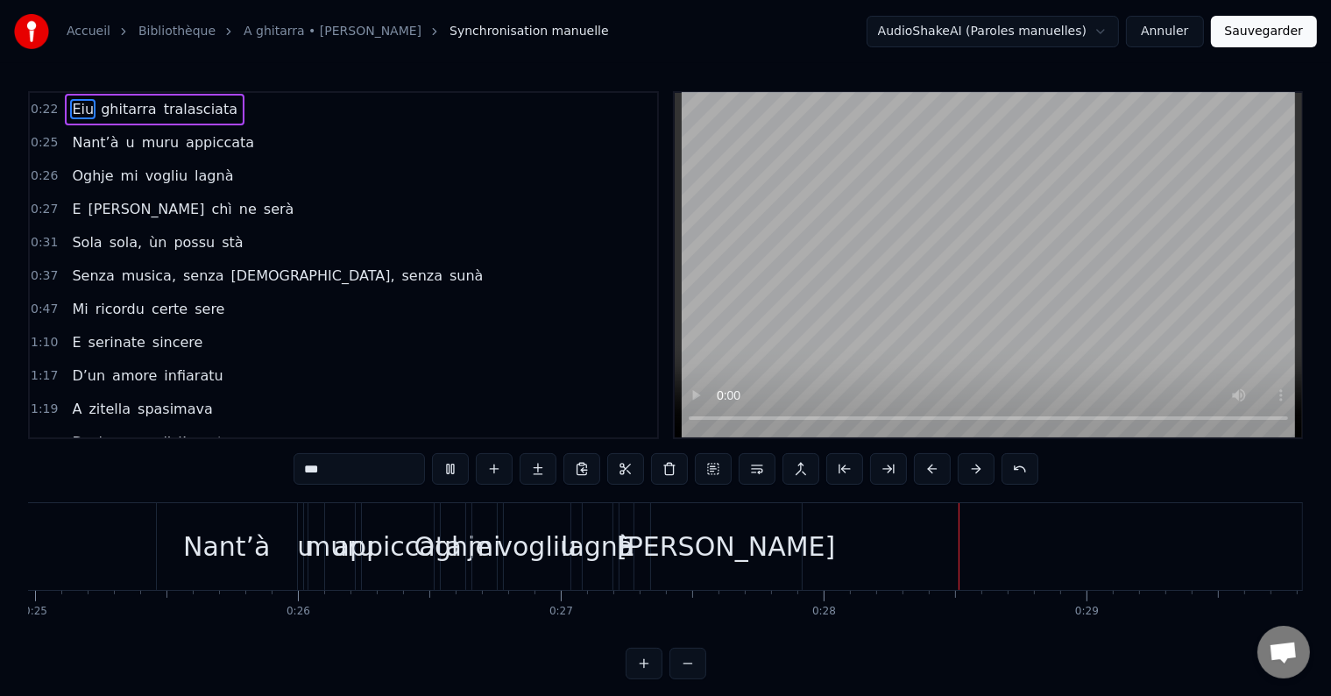
click at [701, 275] on video at bounding box center [989, 265] width 628 height 344
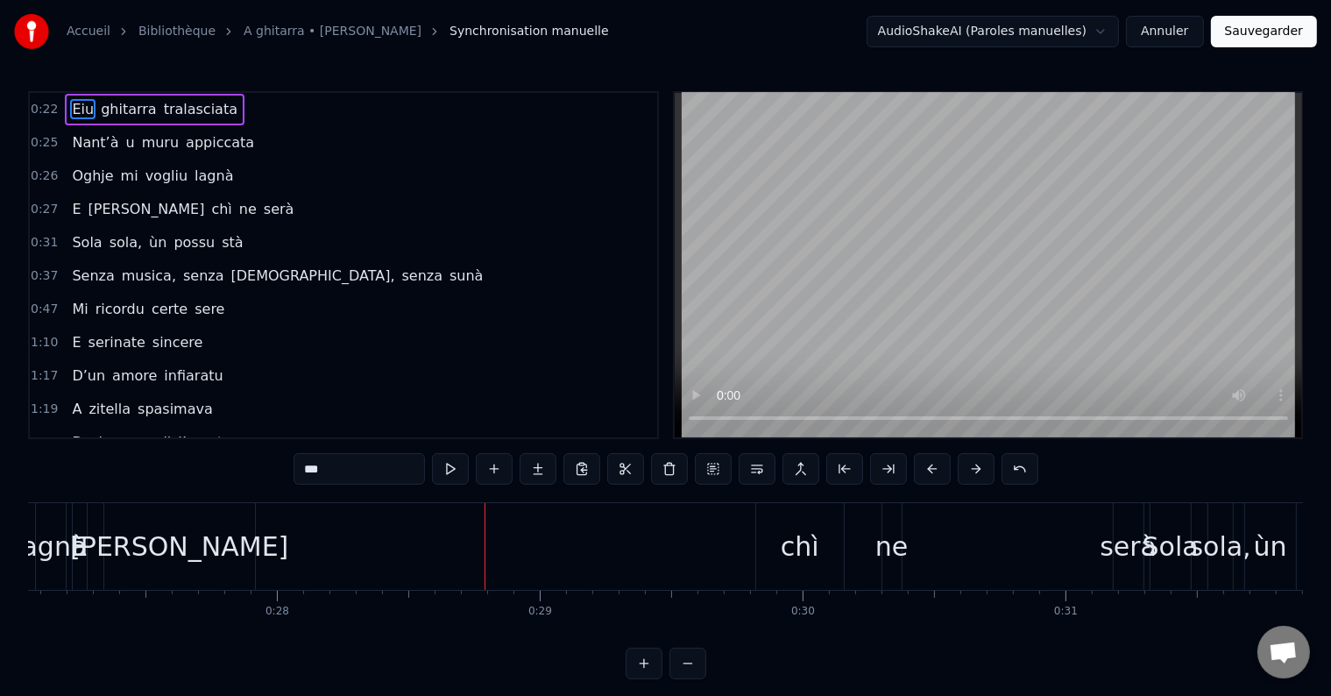
scroll to position [0, 7398]
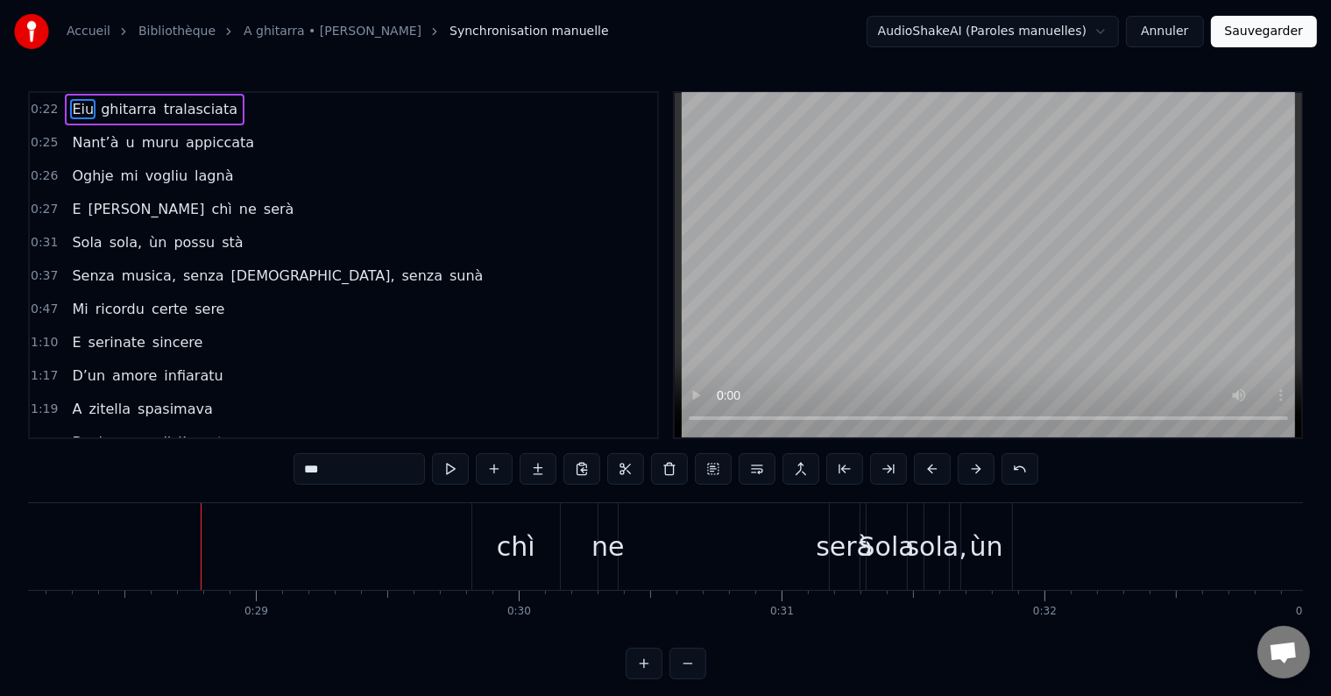
click at [643, 678] on button at bounding box center [644, 664] width 37 height 32
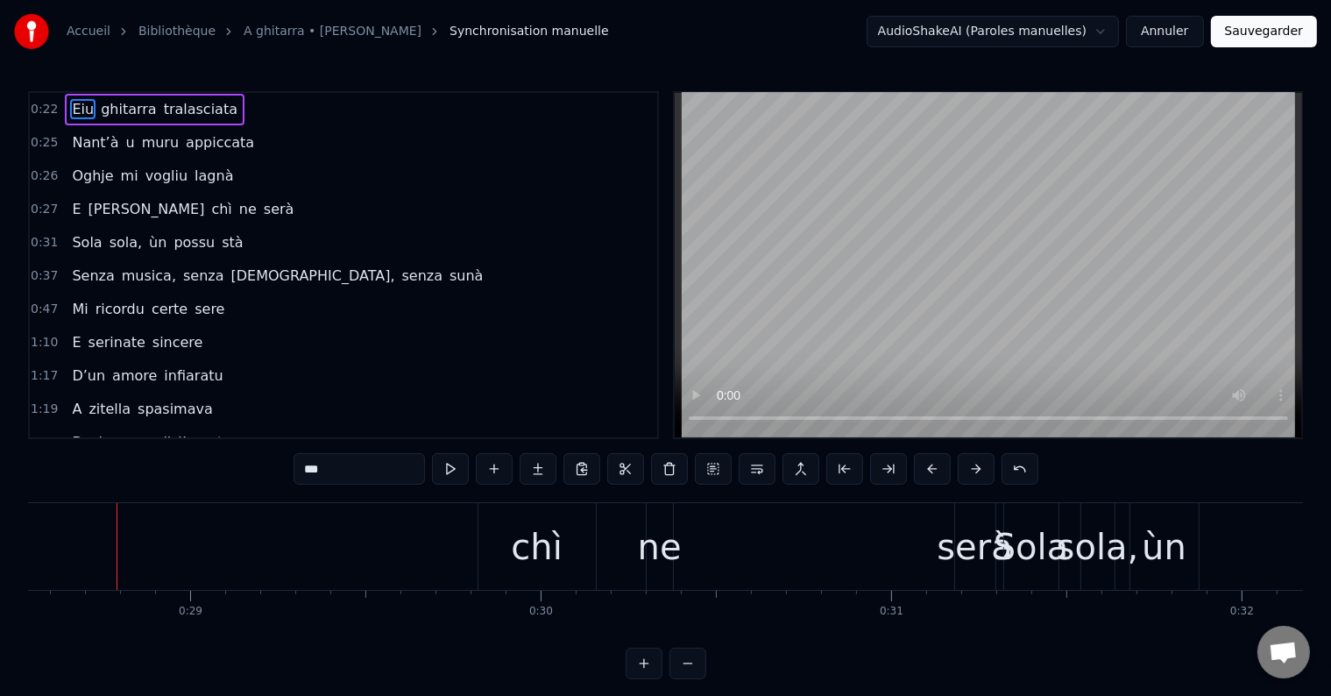
click at [643, 678] on button at bounding box center [644, 664] width 37 height 32
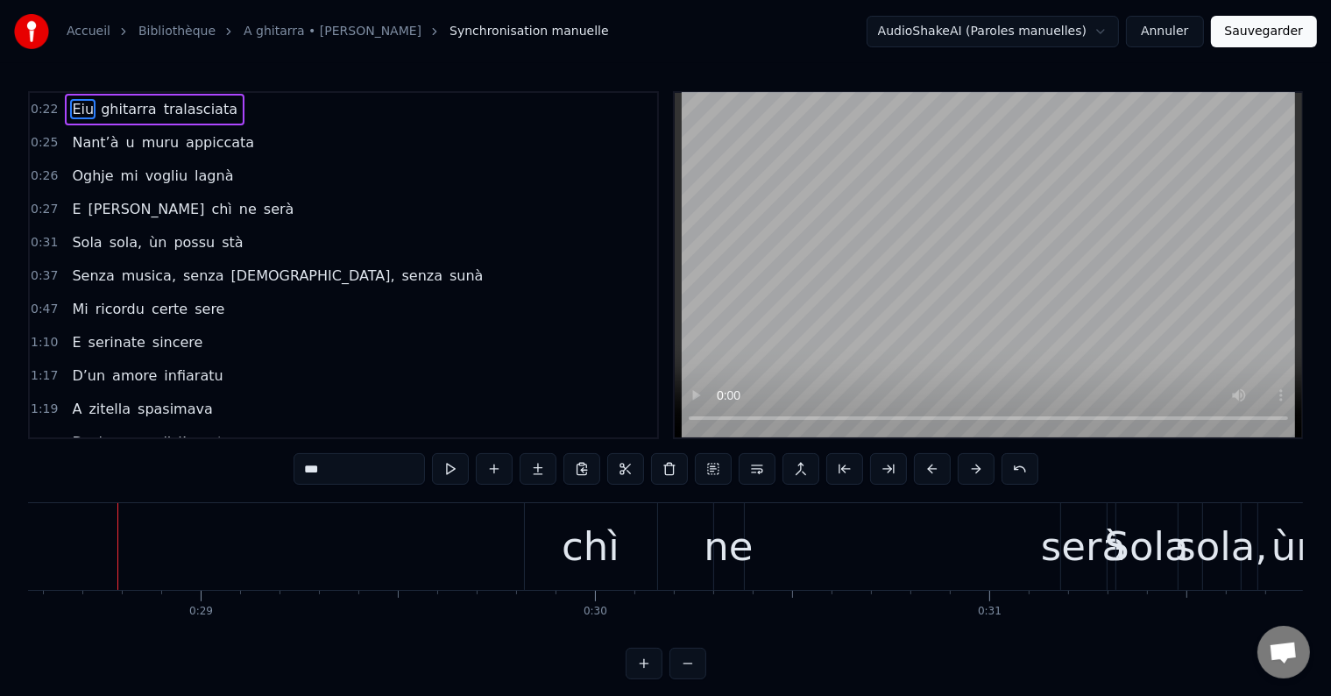
scroll to position [0, 11268]
click at [643, 678] on button at bounding box center [644, 664] width 37 height 32
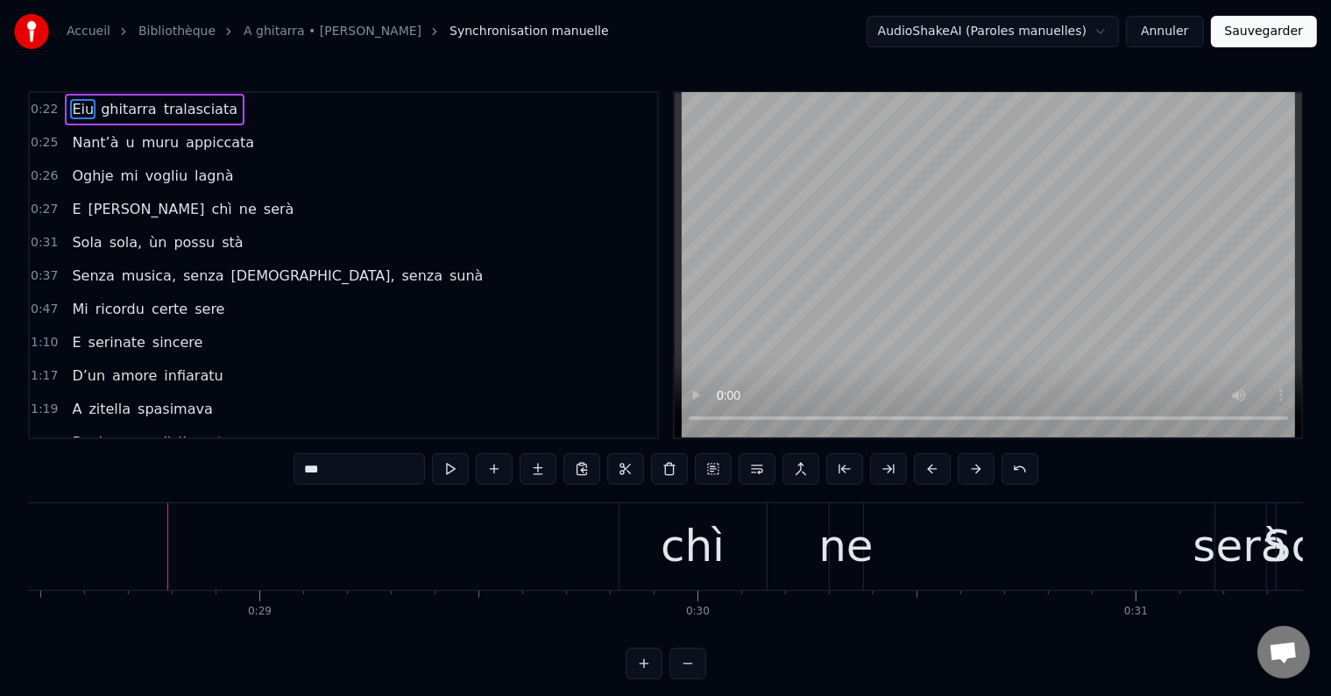
scroll to position [0, 12529]
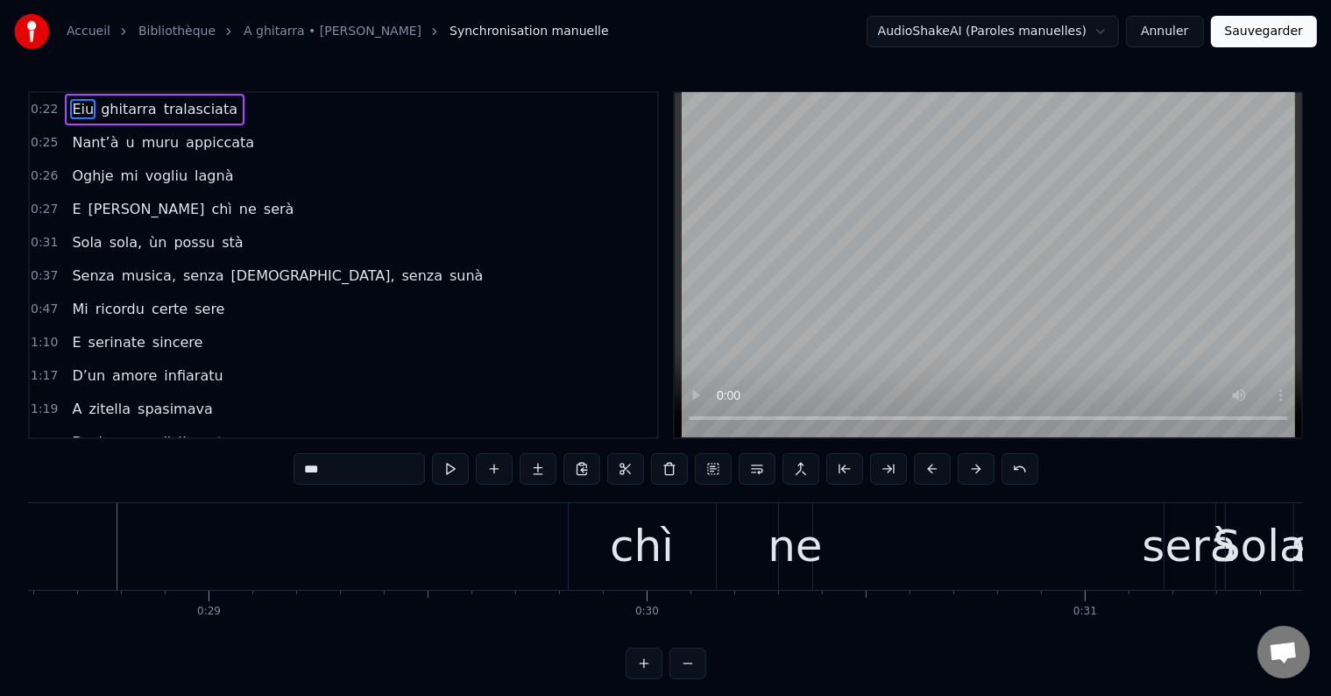
click at [691, 678] on button at bounding box center [688, 664] width 37 height 32
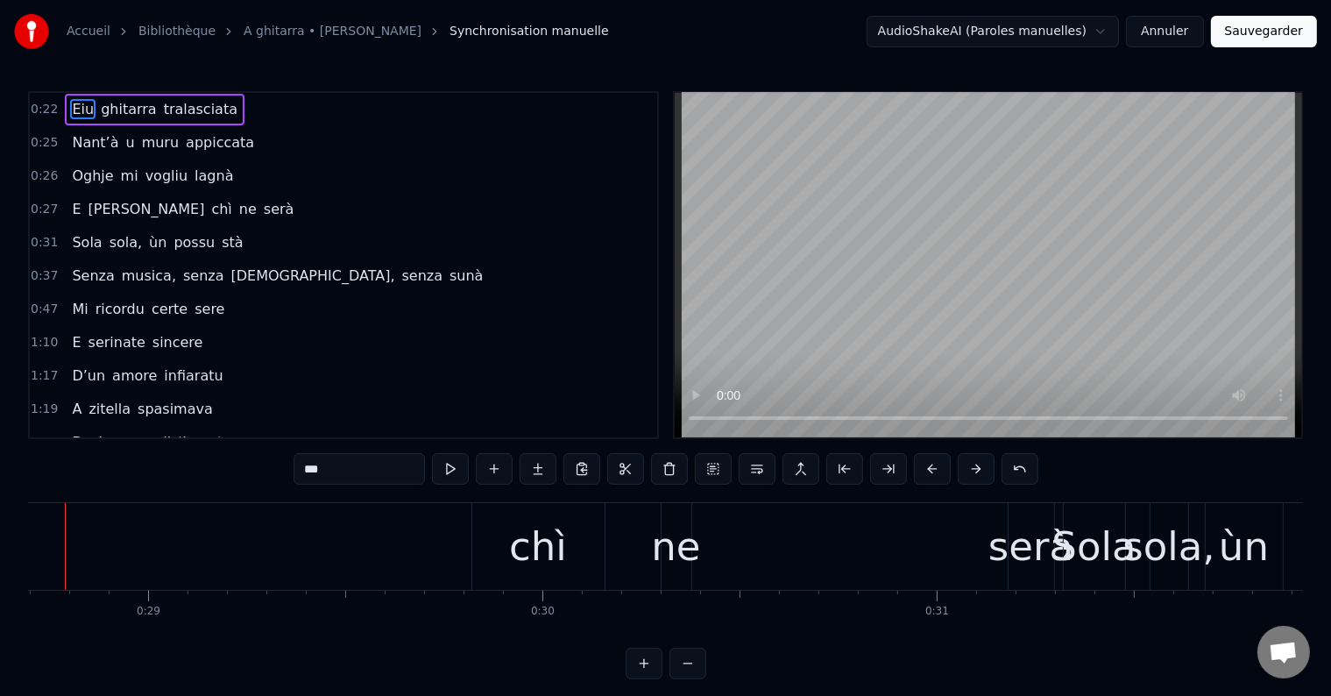
click at [691, 678] on button at bounding box center [688, 664] width 37 height 32
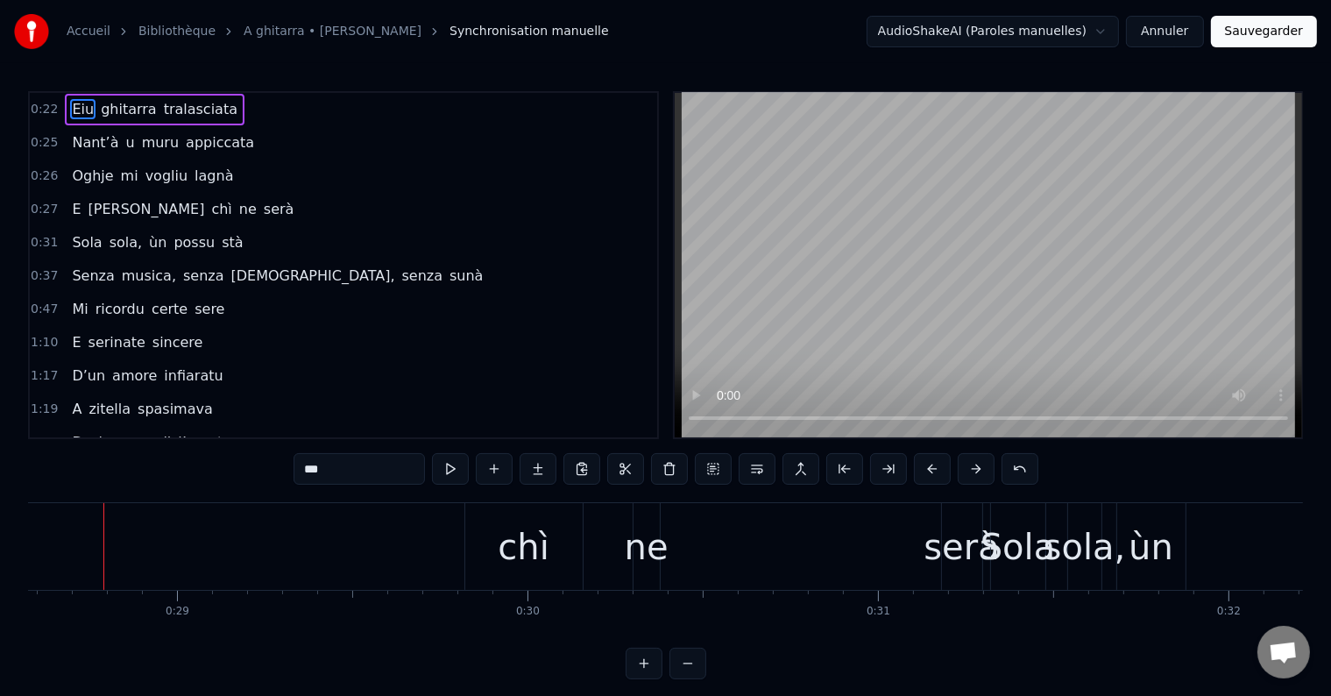
scroll to position [0, 10005]
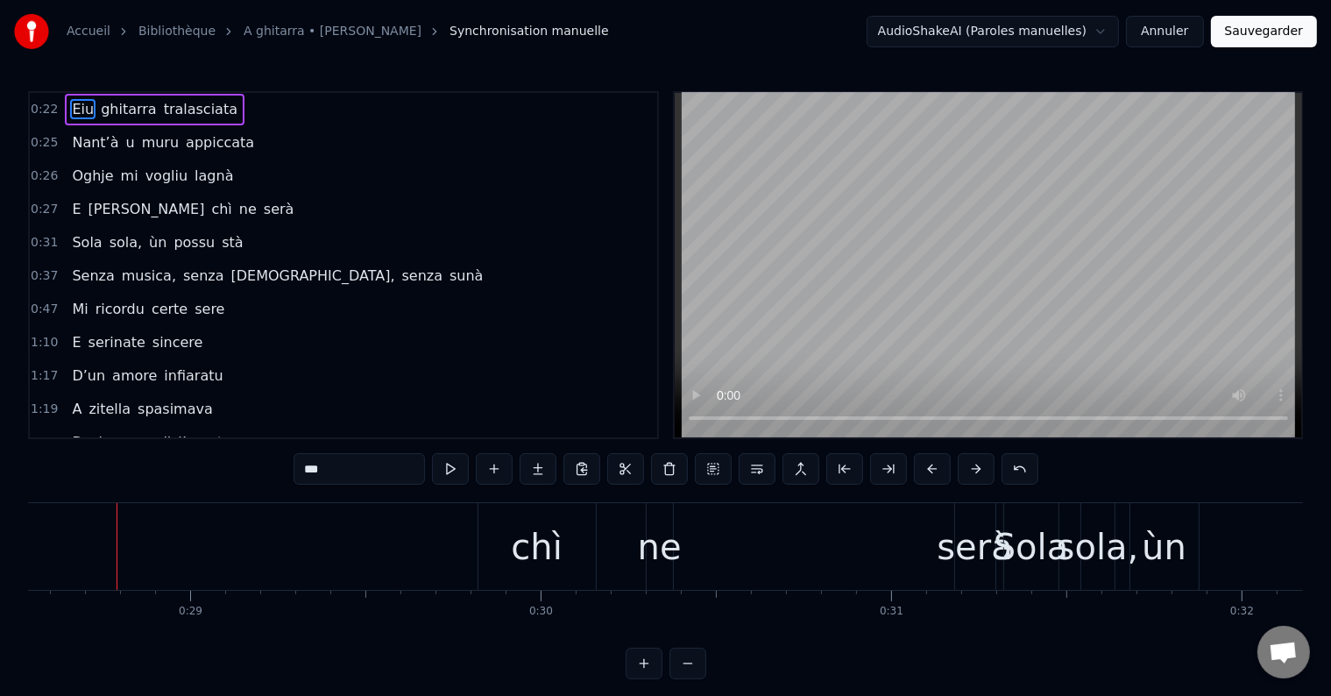
click at [691, 678] on button at bounding box center [688, 664] width 37 height 32
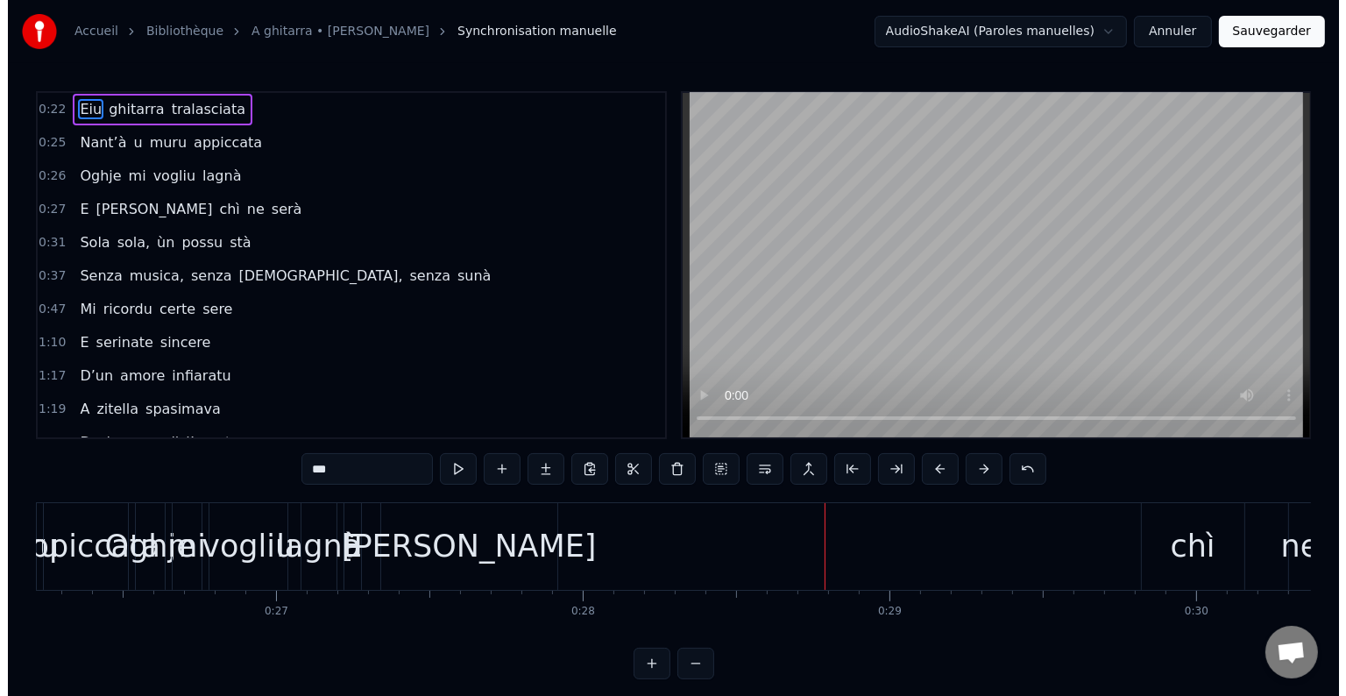
scroll to position [0, 8008]
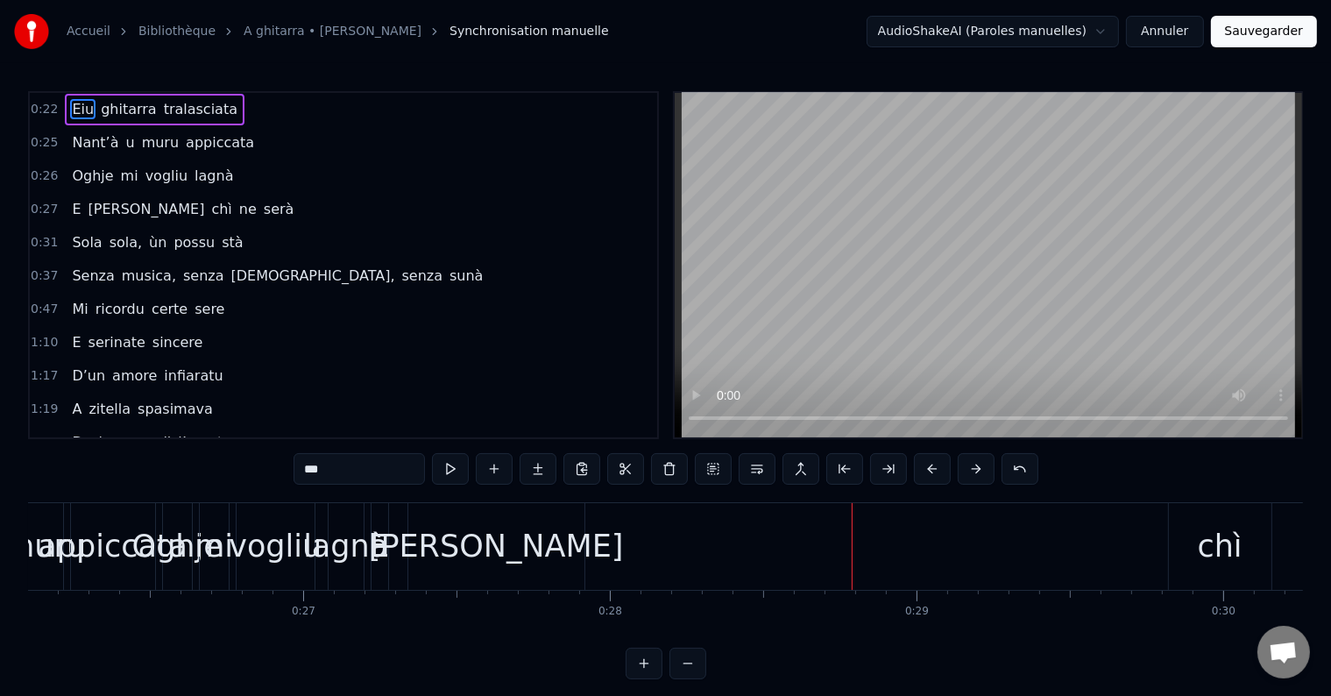
click at [336, 39] on link "A ghitarra • Diana Di lalba" at bounding box center [333, 32] width 178 height 18
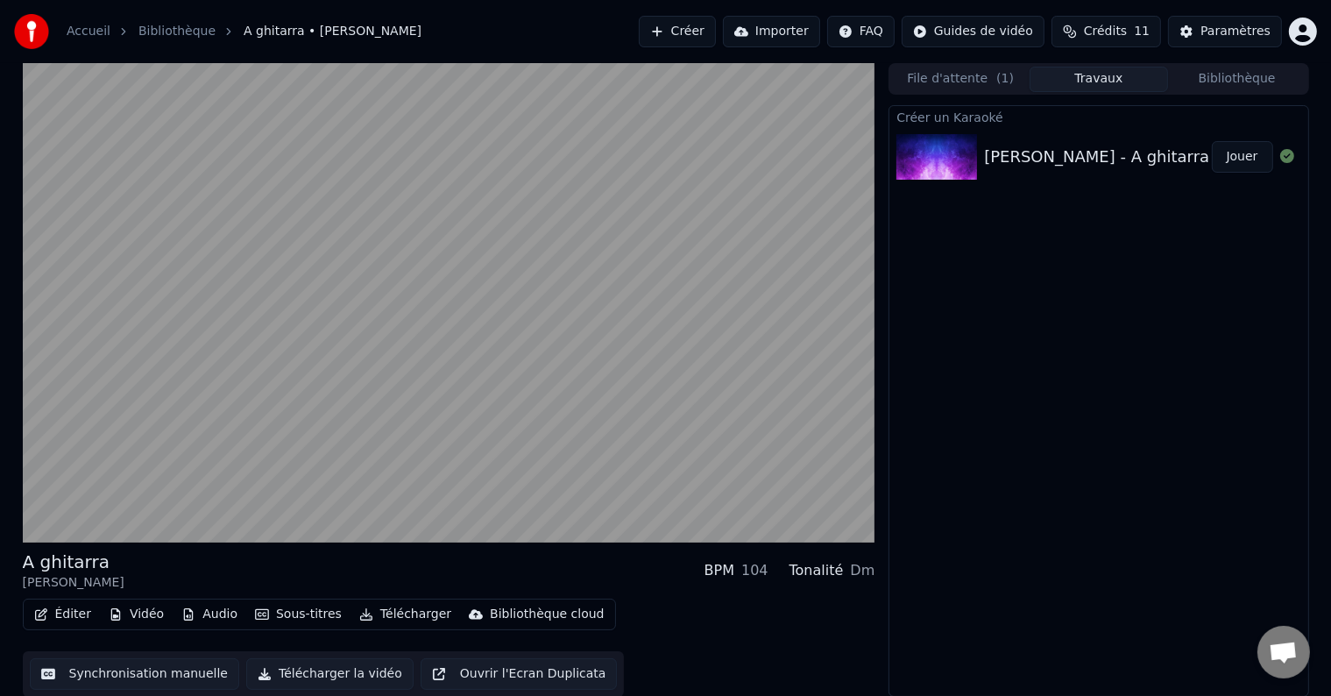
click at [188, 31] on link "Bibliothèque" at bounding box center [176, 32] width 77 height 18
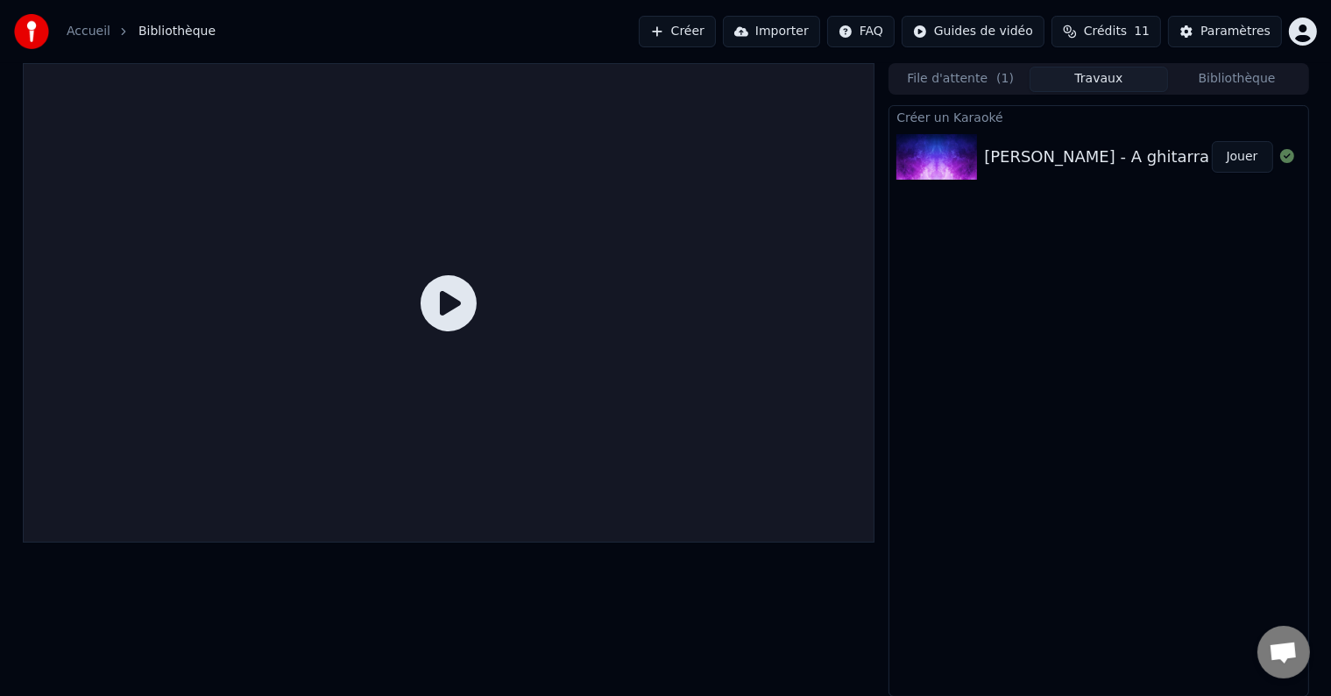
click at [716, 30] on button "Créer" at bounding box center [677, 32] width 77 height 32
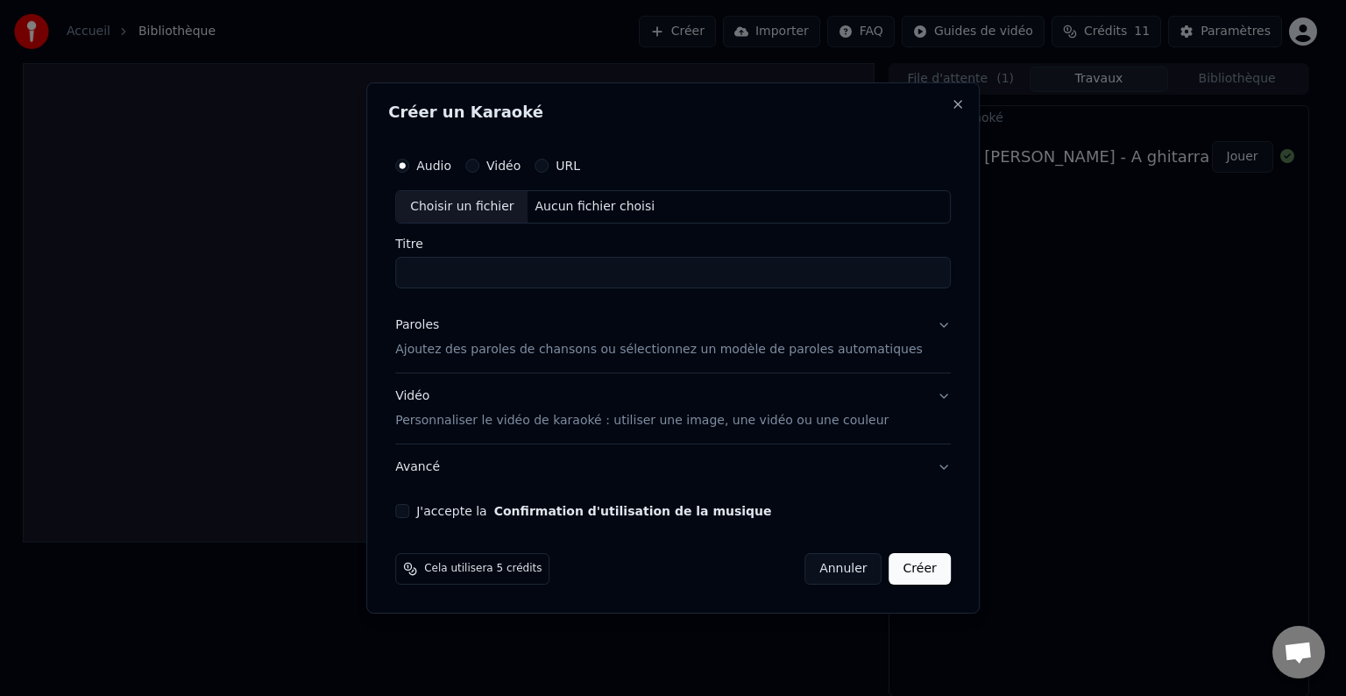
click at [698, 403] on div "Vidéo Personnaliser le vidéo de karaoké : utiliser une image, une vidéo ou une …" at bounding box center [641, 408] width 493 height 42
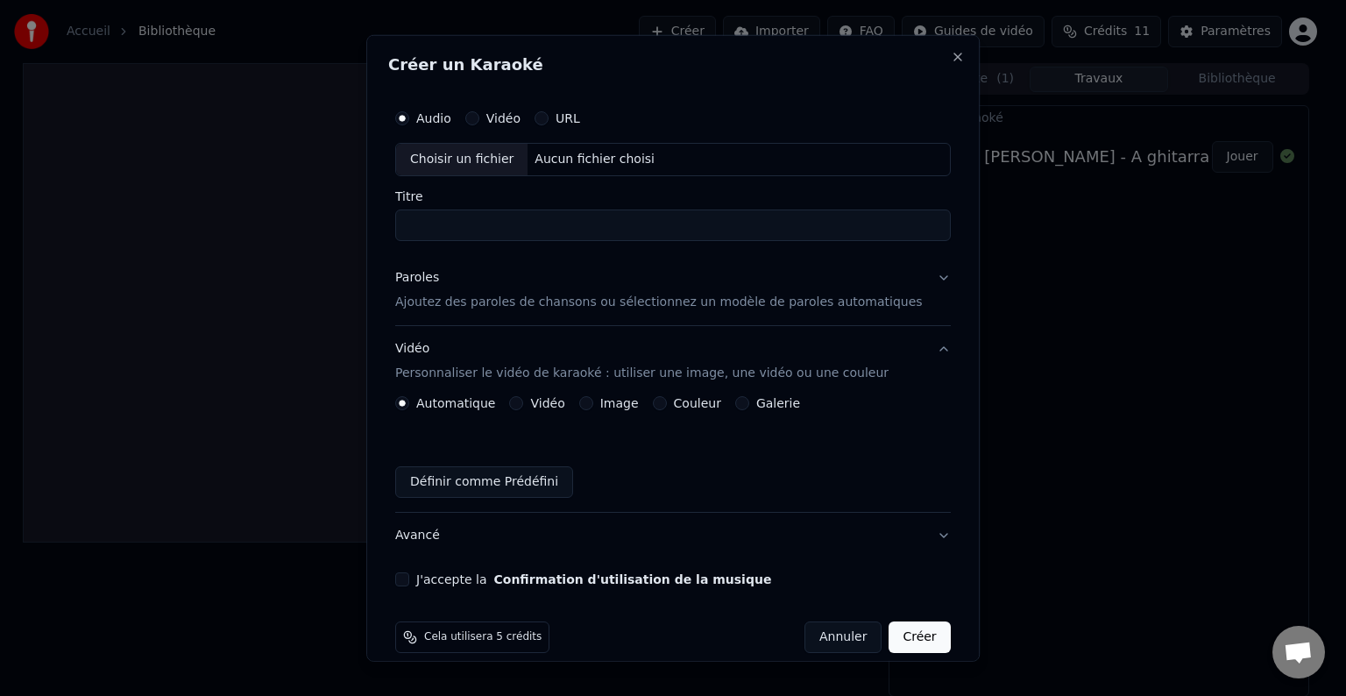
click at [682, 408] on label "Couleur" at bounding box center [697, 403] width 47 height 12
click at [667, 408] on button "Couleur" at bounding box center [660, 403] width 14 height 14
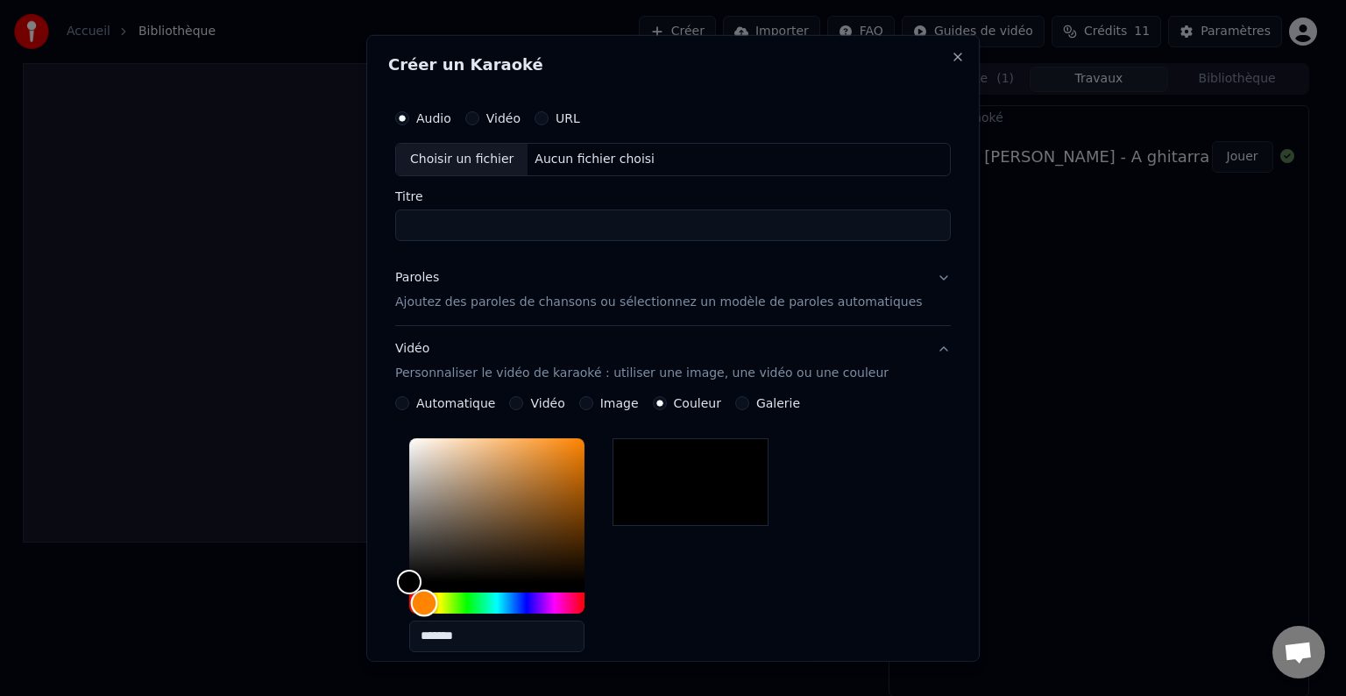
drag, startPoint x: 429, startPoint y: 602, endPoint x: 486, endPoint y: 557, distance: 72.4
click at [443, 586] on div at bounding box center [496, 525] width 175 height 175
click at [744, 411] on div "**********" at bounding box center [673, 600] width 556 height 408
click at [766, 410] on div "**********" at bounding box center [673, 600] width 556 height 408
click at [749, 401] on button "Galerie" at bounding box center [742, 403] width 14 height 14
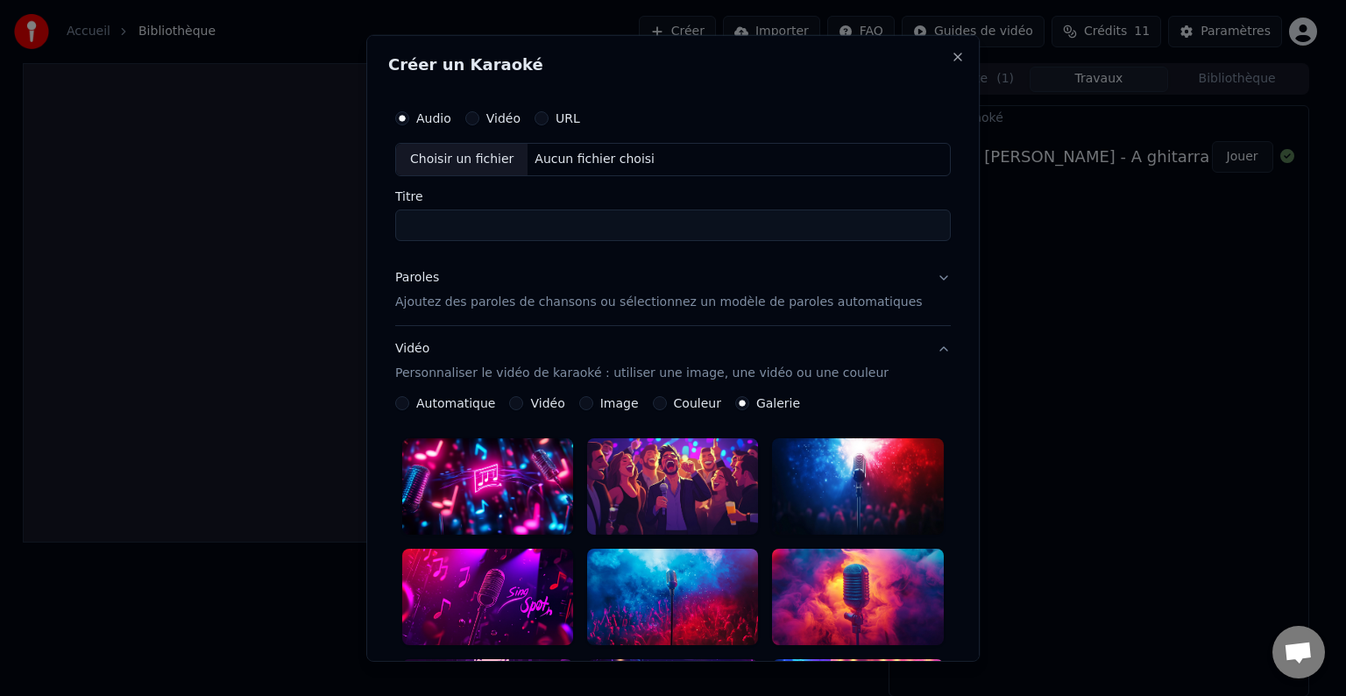
click at [524, 408] on button "Vidéo" at bounding box center [517, 403] width 14 height 14
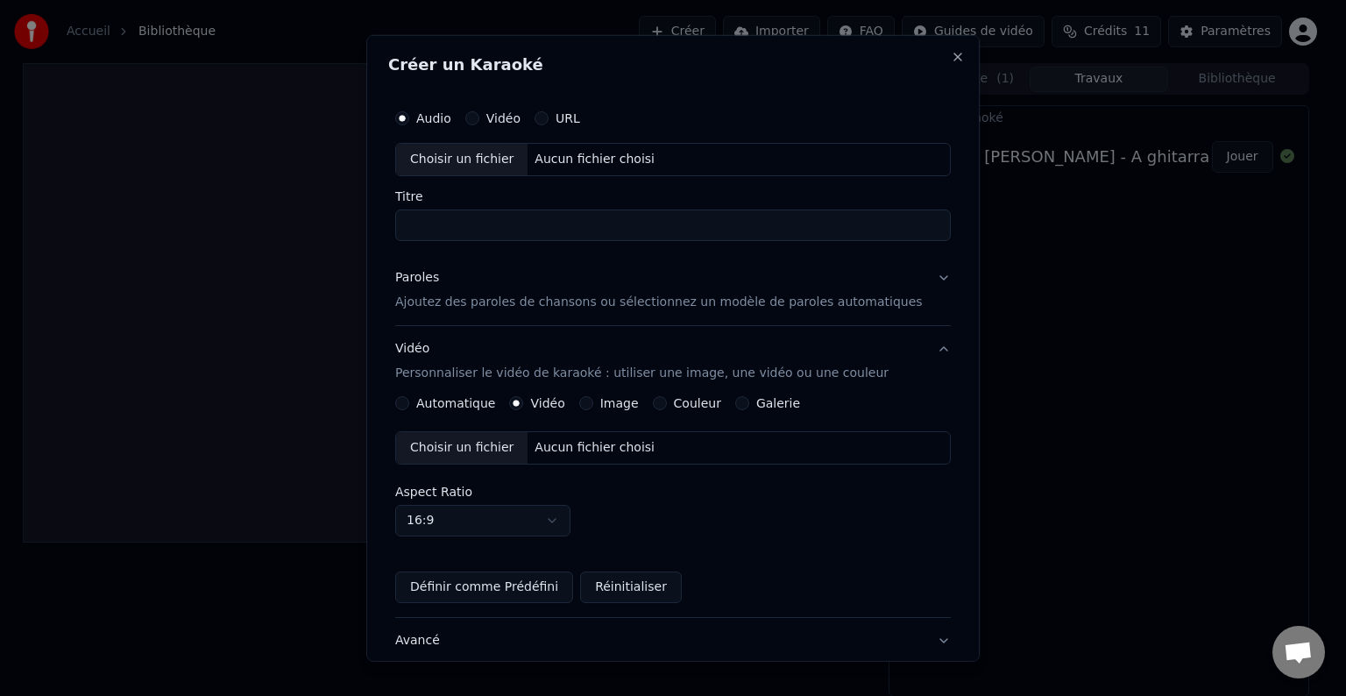
click at [502, 304] on p "Ajoutez des paroles de chansons ou sélectionnez un modèle de paroles automatiqu…" at bounding box center [659, 303] width 528 height 18
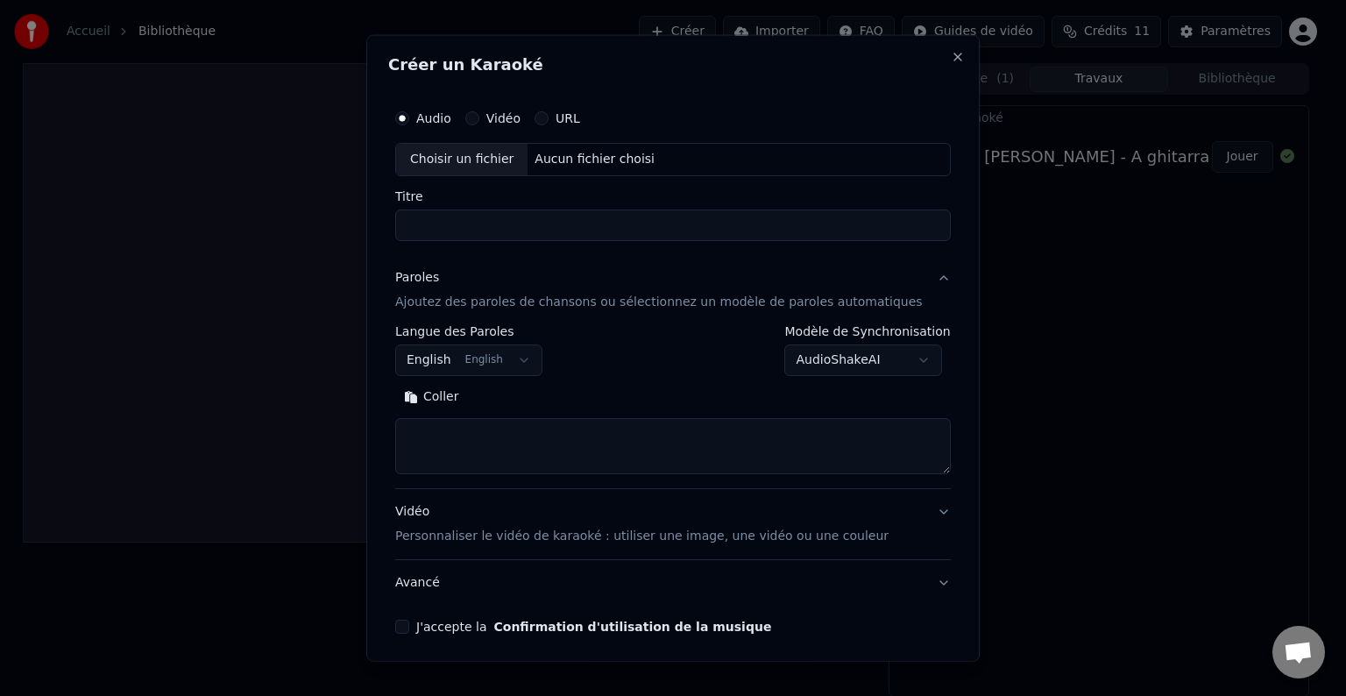
click at [444, 400] on button "Coller" at bounding box center [431, 397] width 73 height 28
click at [895, 364] on body "**********" at bounding box center [665, 348] width 1331 height 696
click at [486, 160] on div "Choisir un fichier" at bounding box center [461, 160] width 131 height 32
type textarea "**********"
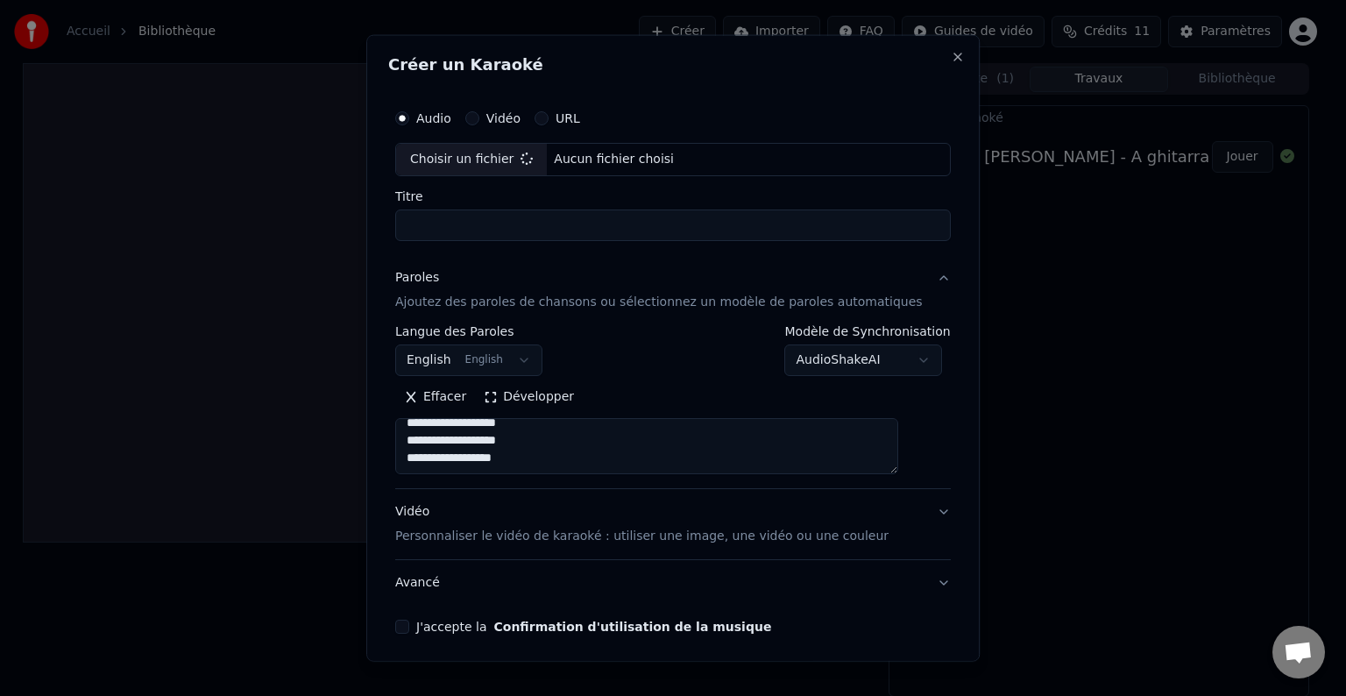
type input "**********"
type textarea "**********"
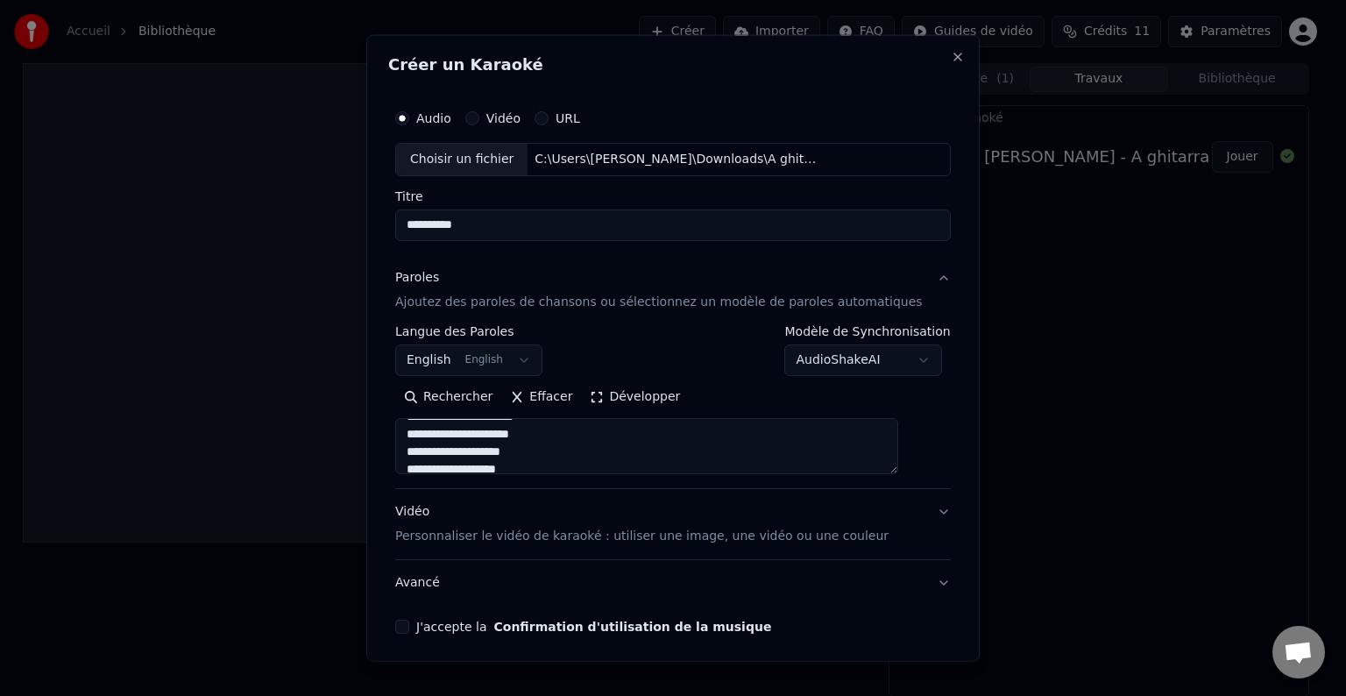
scroll to position [351, 0]
click at [409, 628] on button "J'accepte la Confirmation d'utilisation de la musique" at bounding box center [402, 627] width 14 height 14
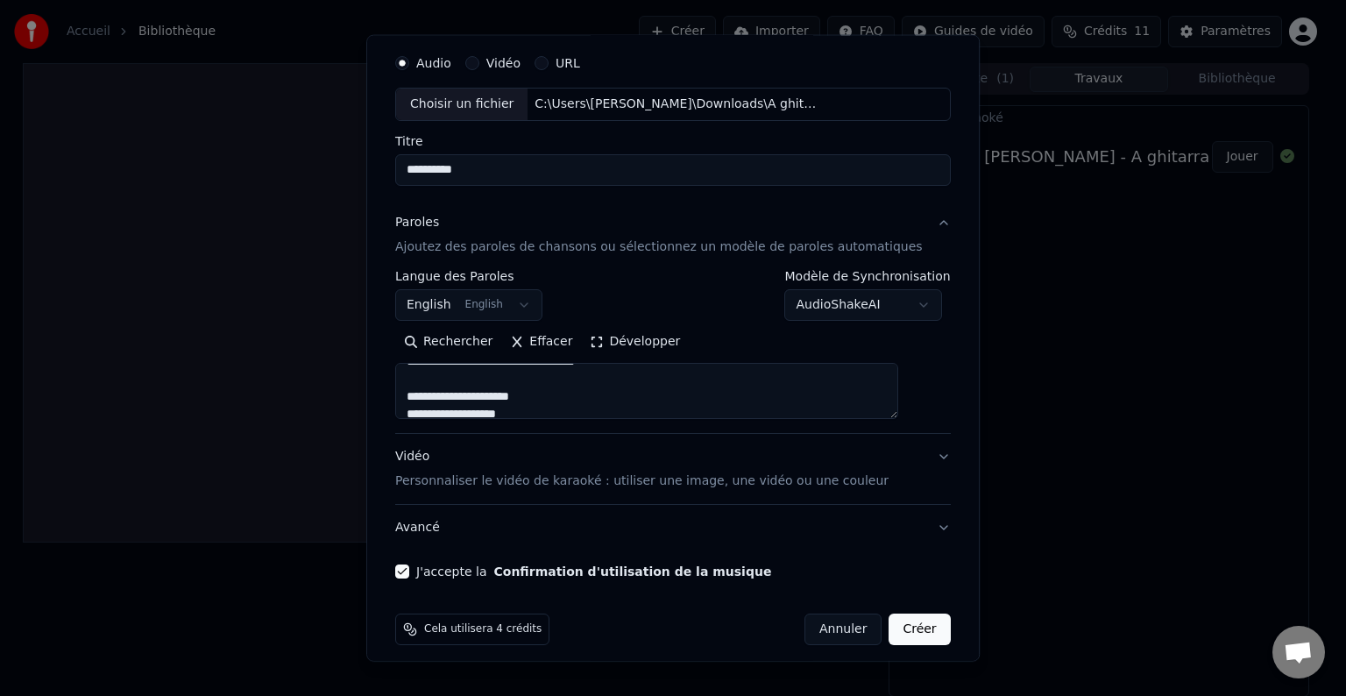
scroll to position [67, 0]
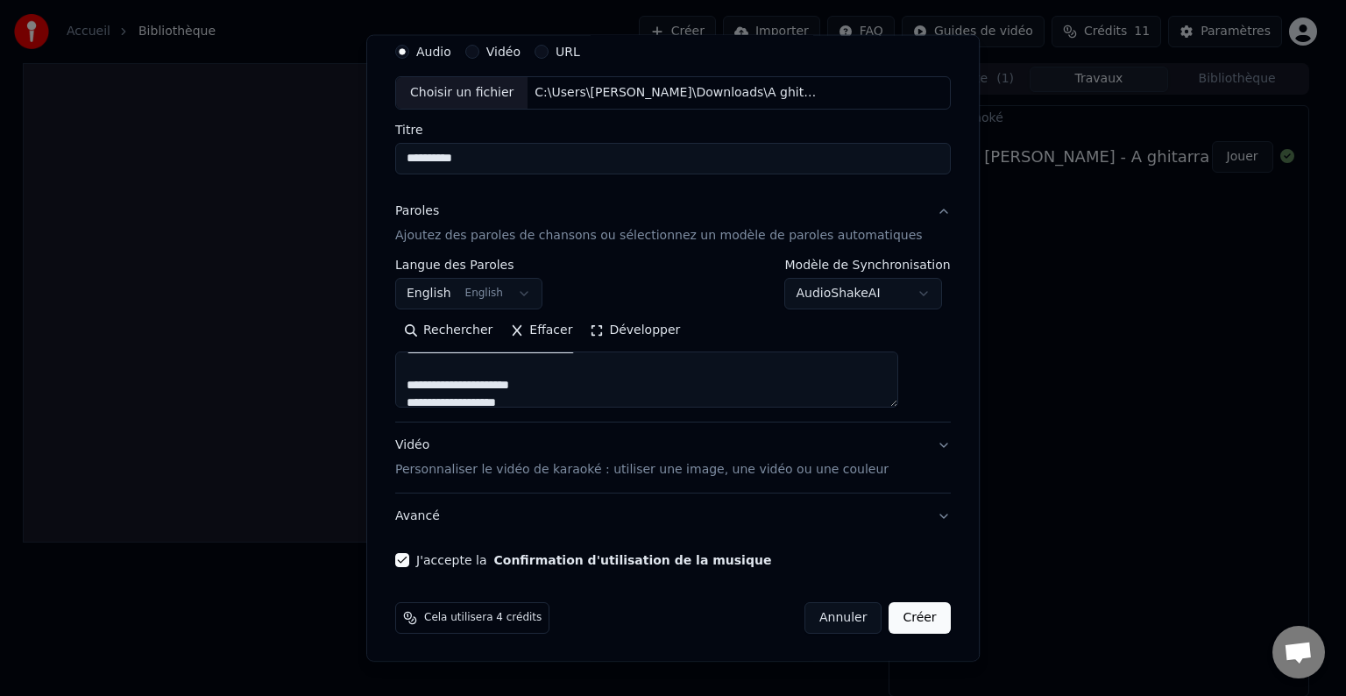
click at [890, 617] on button "Créer" at bounding box center [920, 618] width 61 height 32
select select
type textarea "**********"
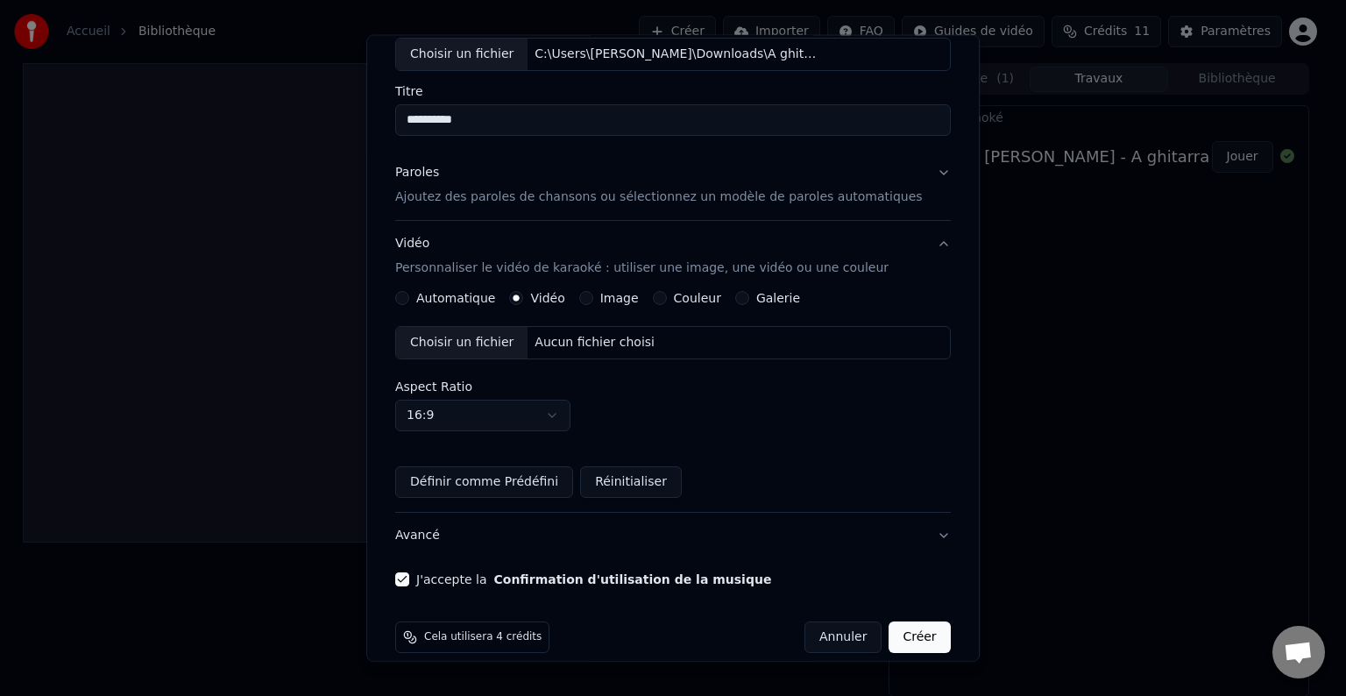
scroll to position [124, 0]
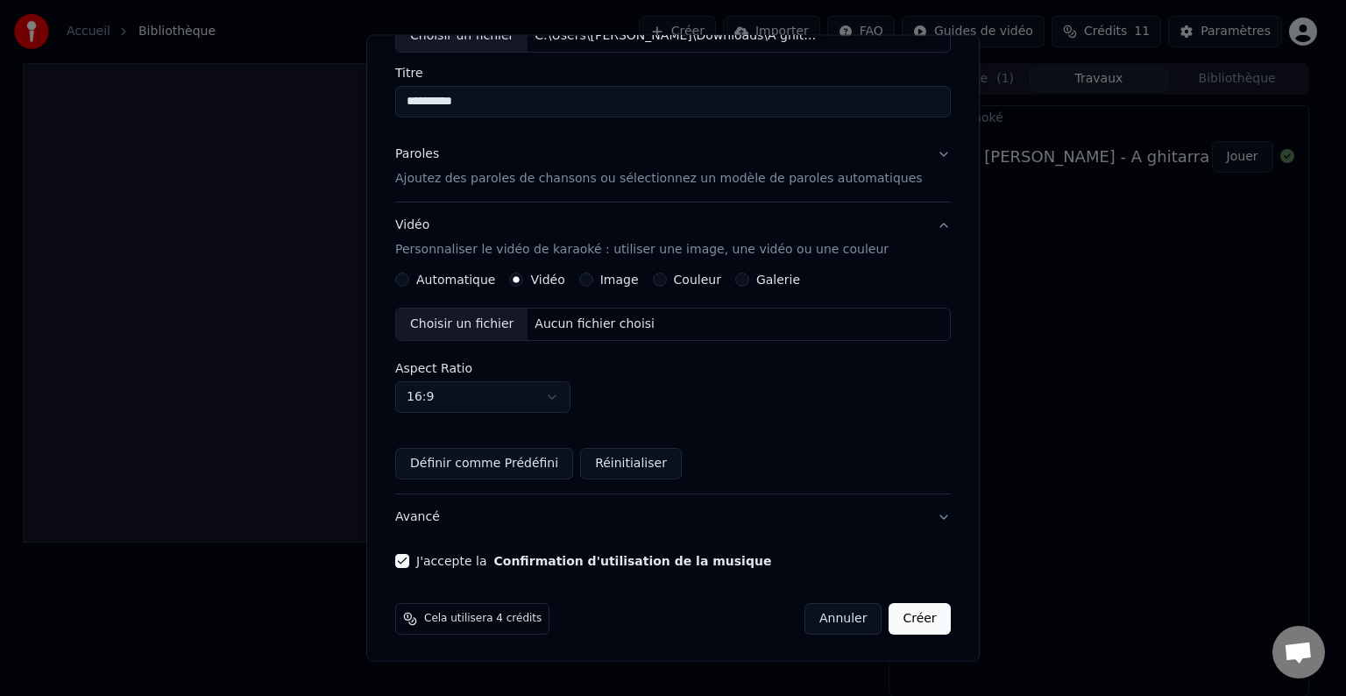
click at [891, 628] on button "Créer" at bounding box center [920, 619] width 61 height 32
click at [890, 621] on button "Créer" at bounding box center [920, 619] width 61 height 32
click at [593, 278] on button "Image" at bounding box center [586, 280] width 14 height 14
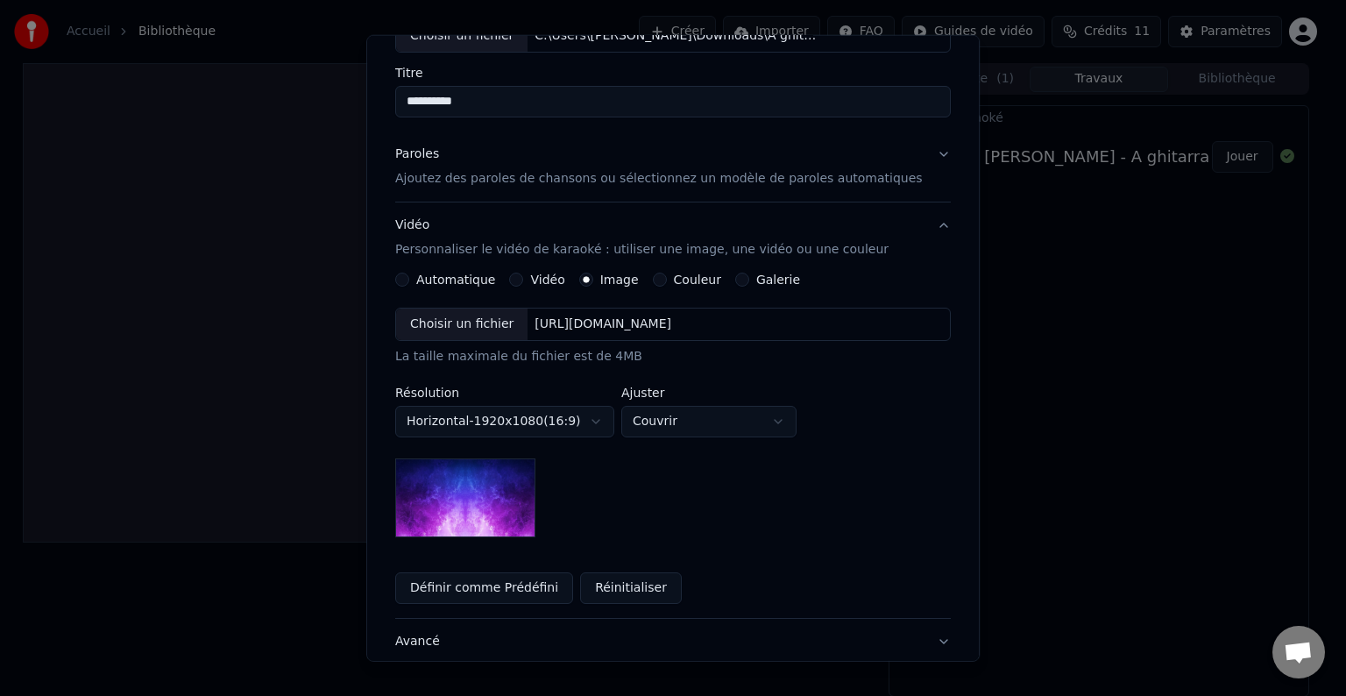
click at [524, 280] on button "Vidéo" at bounding box center [517, 280] width 14 height 14
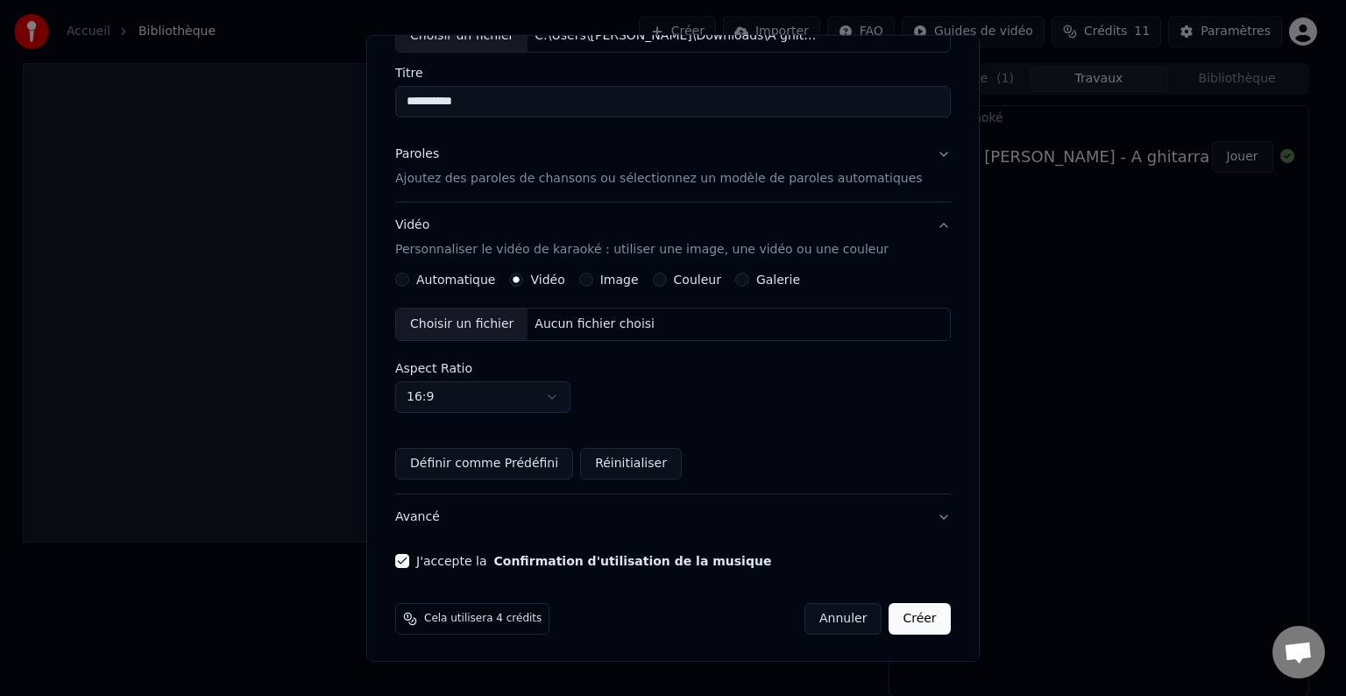
click at [667, 280] on button "Couleur" at bounding box center [660, 280] width 14 height 14
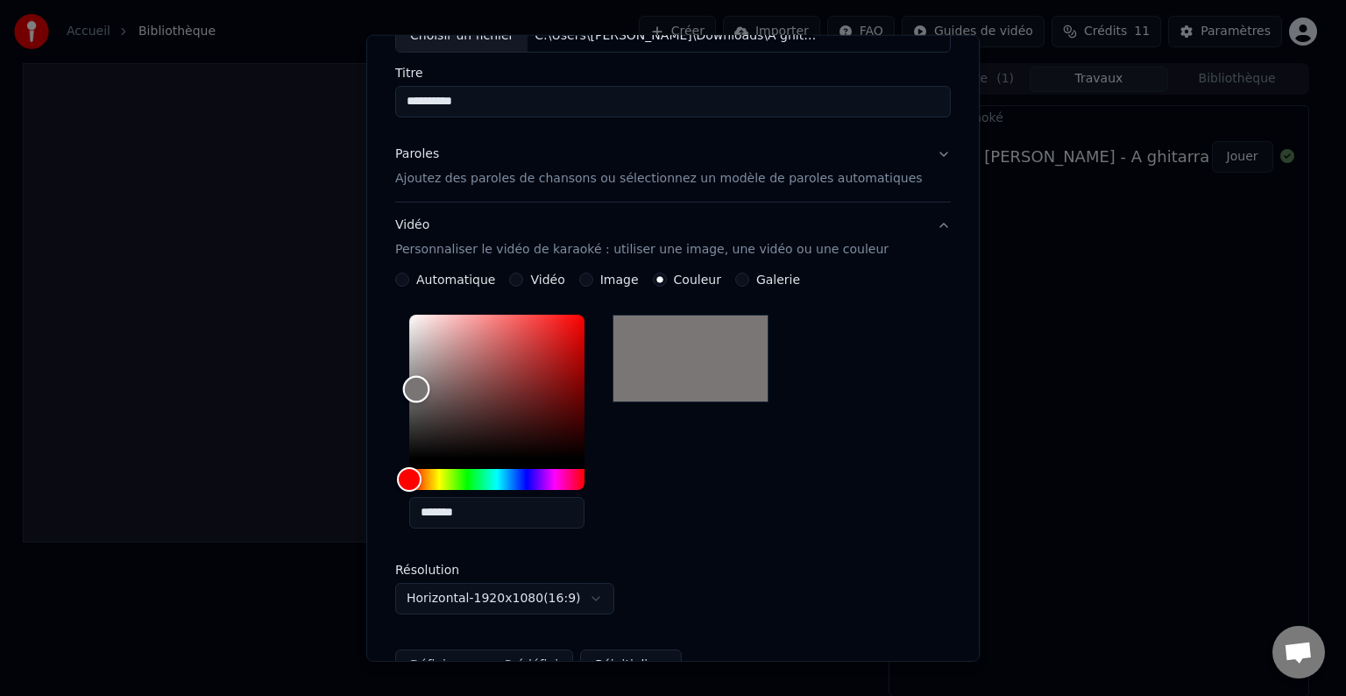
drag, startPoint x: 424, startPoint y: 456, endPoint x: 436, endPoint y: 387, distance: 69.3
click at [430, 387] on div "Color" at bounding box center [416, 388] width 27 height 27
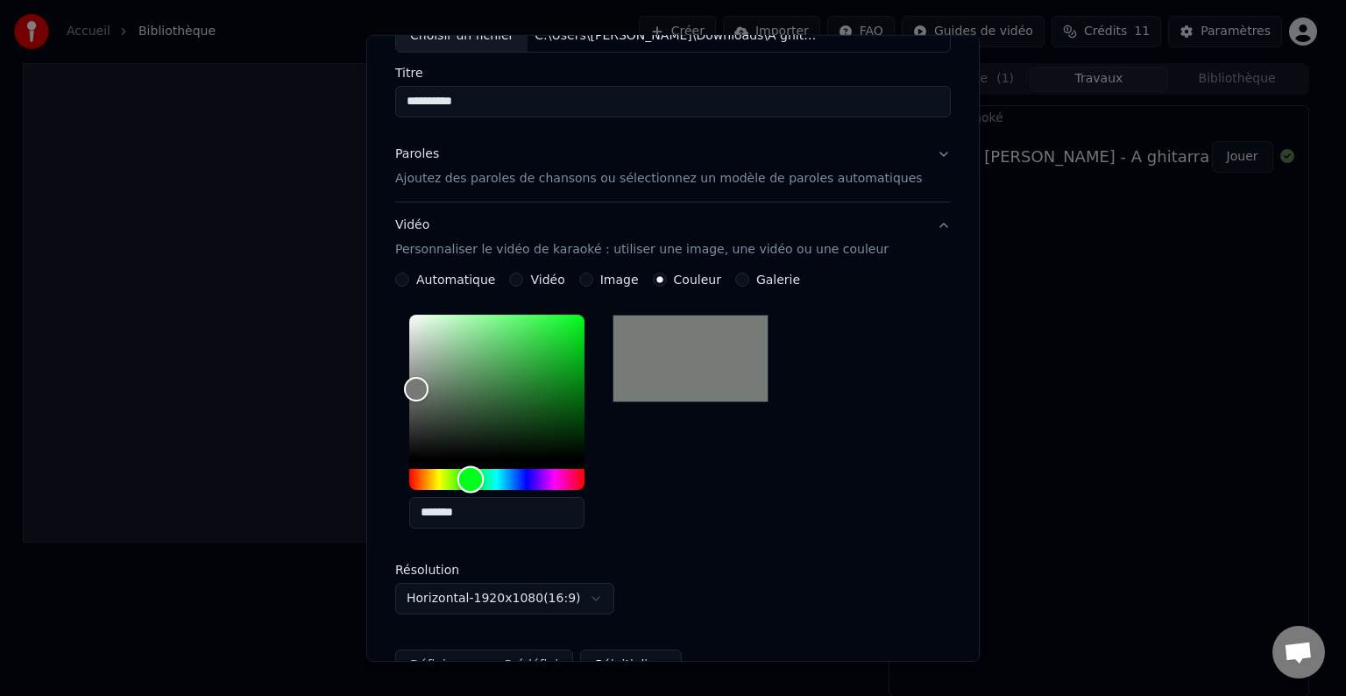
drag, startPoint x: 424, startPoint y: 474, endPoint x: 490, endPoint y: 477, distance: 65.8
click at [485, 477] on div "Hue" at bounding box center [471, 478] width 27 height 27
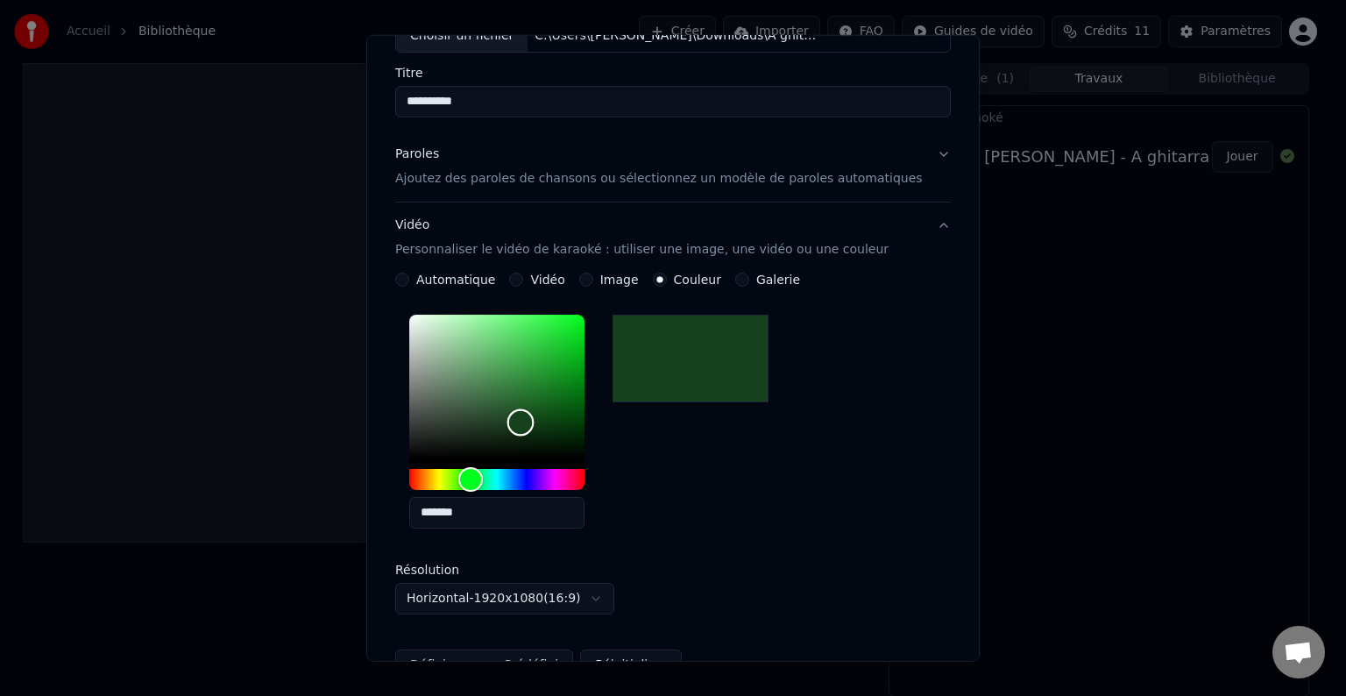
drag, startPoint x: 436, startPoint y: 380, endPoint x: 540, endPoint y: 421, distance: 112.1
click at [535, 421] on div "Color" at bounding box center [521, 421] width 27 height 27
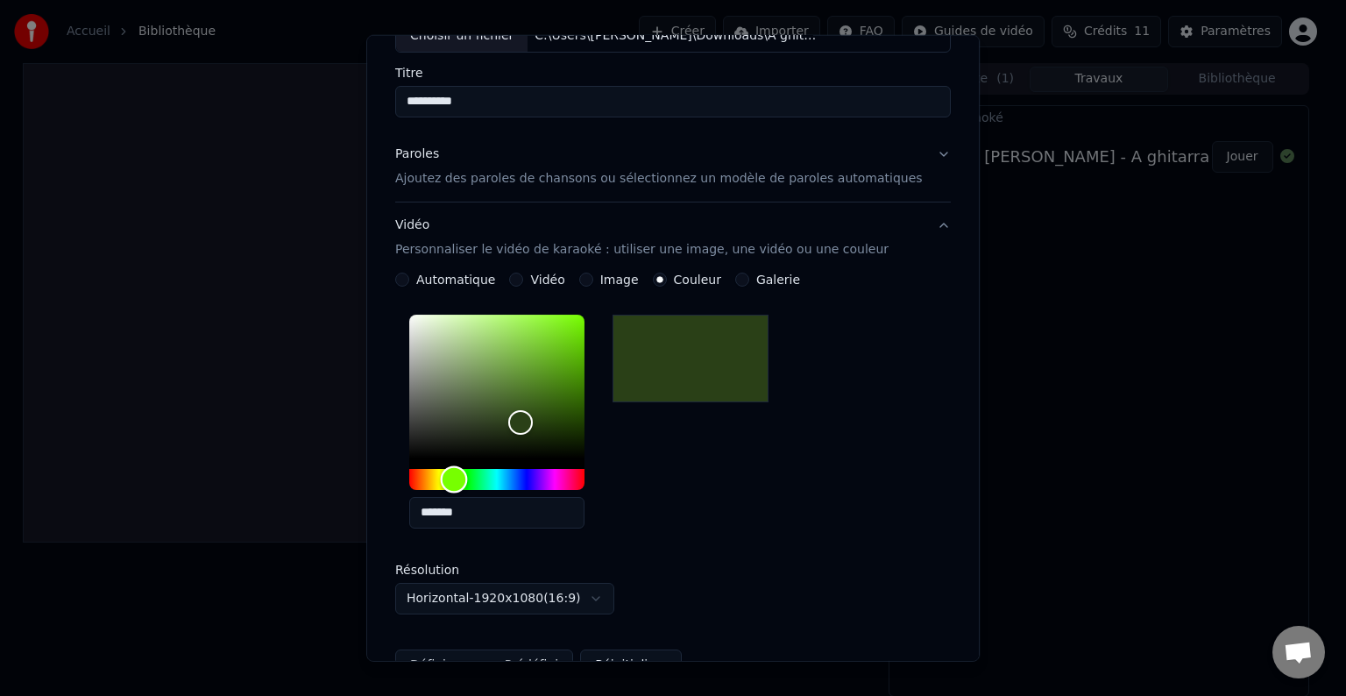
type input "*******"
drag, startPoint x: 488, startPoint y: 477, endPoint x: 472, endPoint y: 470, distance: 17.3
click at [467, 470] on div "Hue" at bounding box center [453, 478] width 27 height 27
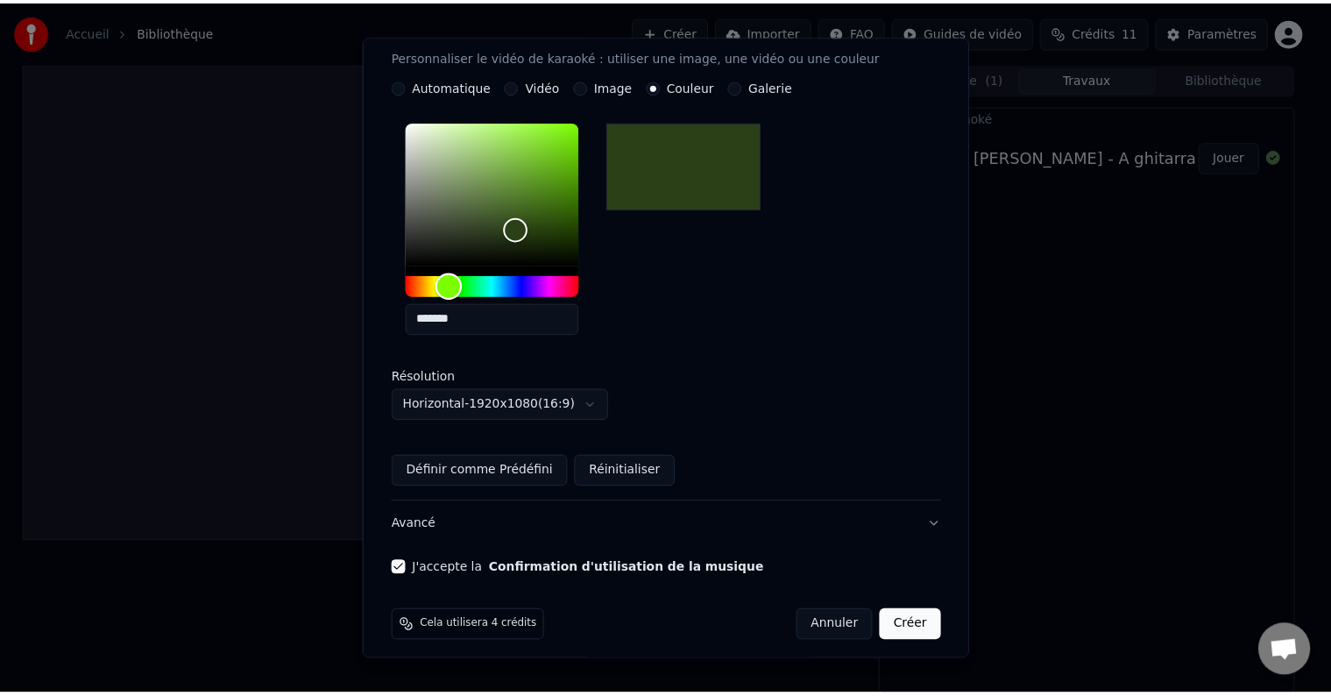
scroll to position [326, 0]
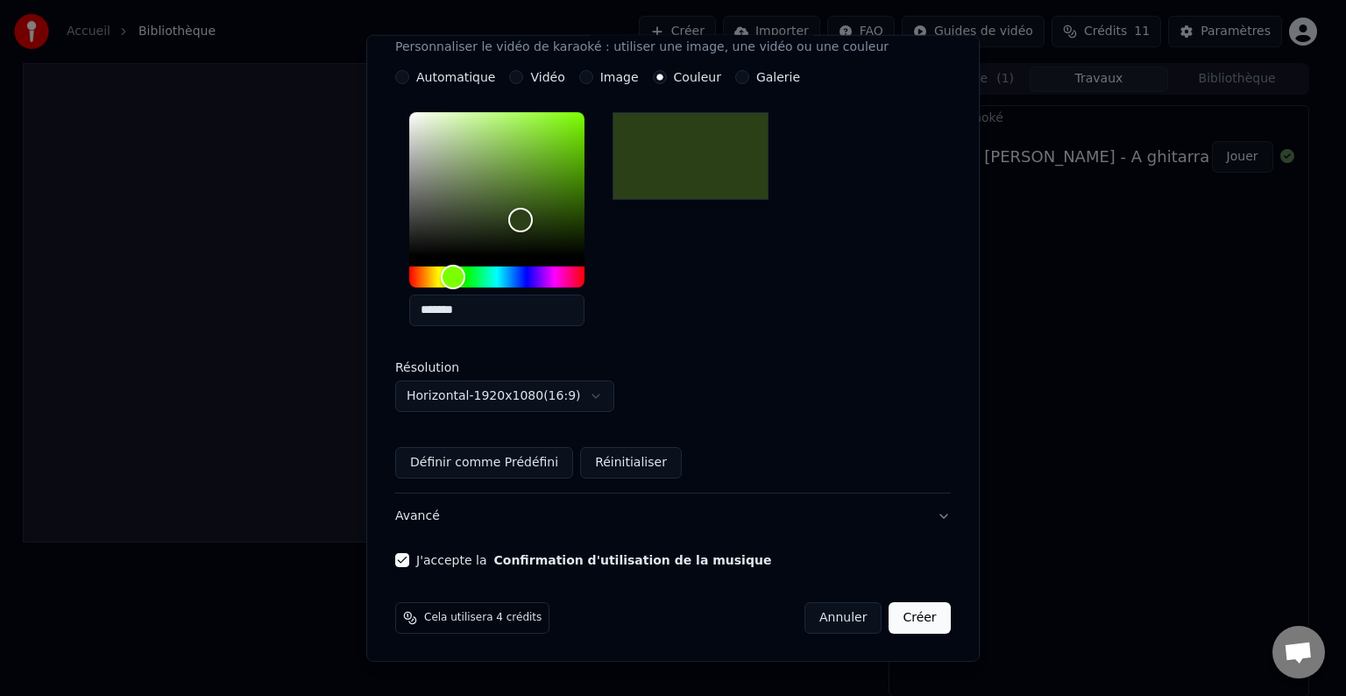
click at [890, 620] on button "Créer" at bounding box center [920, 618] width 61 height 32
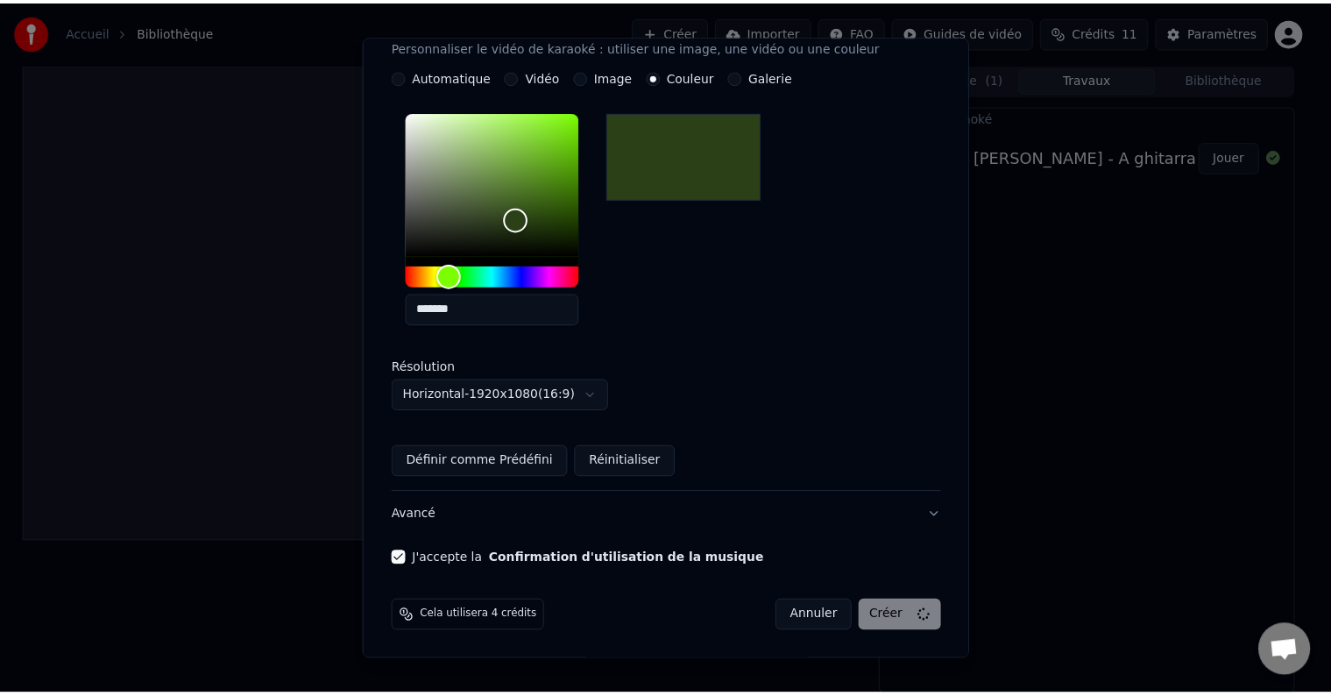
scroll to position [19, 0]
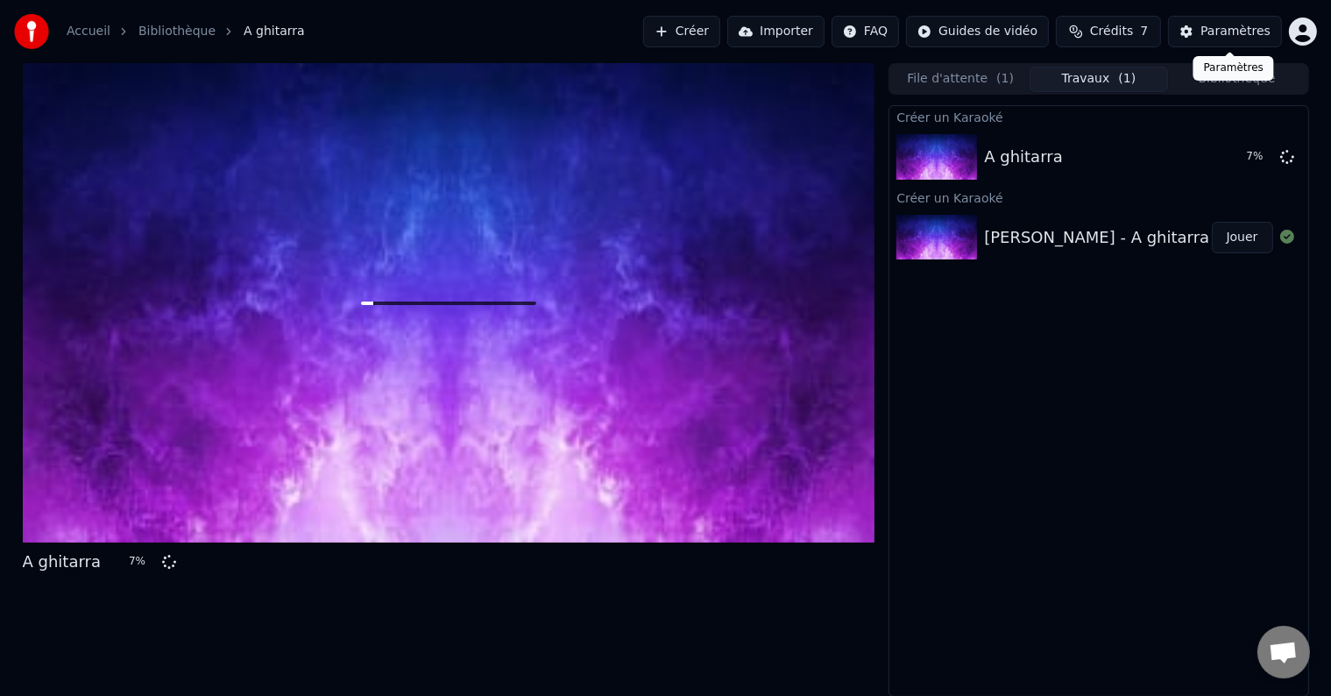
click at [1249, 79] on div "Paramètres Paramètres" at bounding box center [1234, 68] width 81 height 25
click at [1266, 82] on button "Bibliothèque" at bounding box center [1237, 79] width 138 height 25
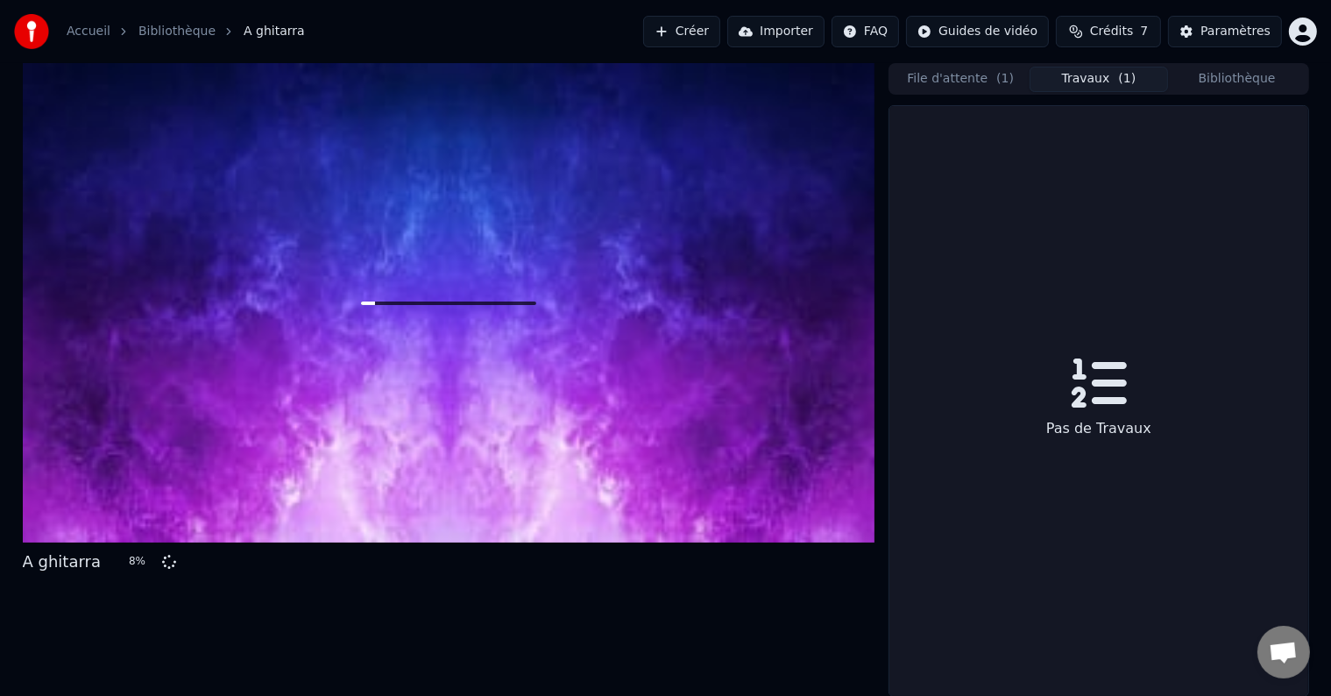
click at [1133, 75] on button "Travaux ( 1 )" at bounding box center [1099, 79] width 138 height 25
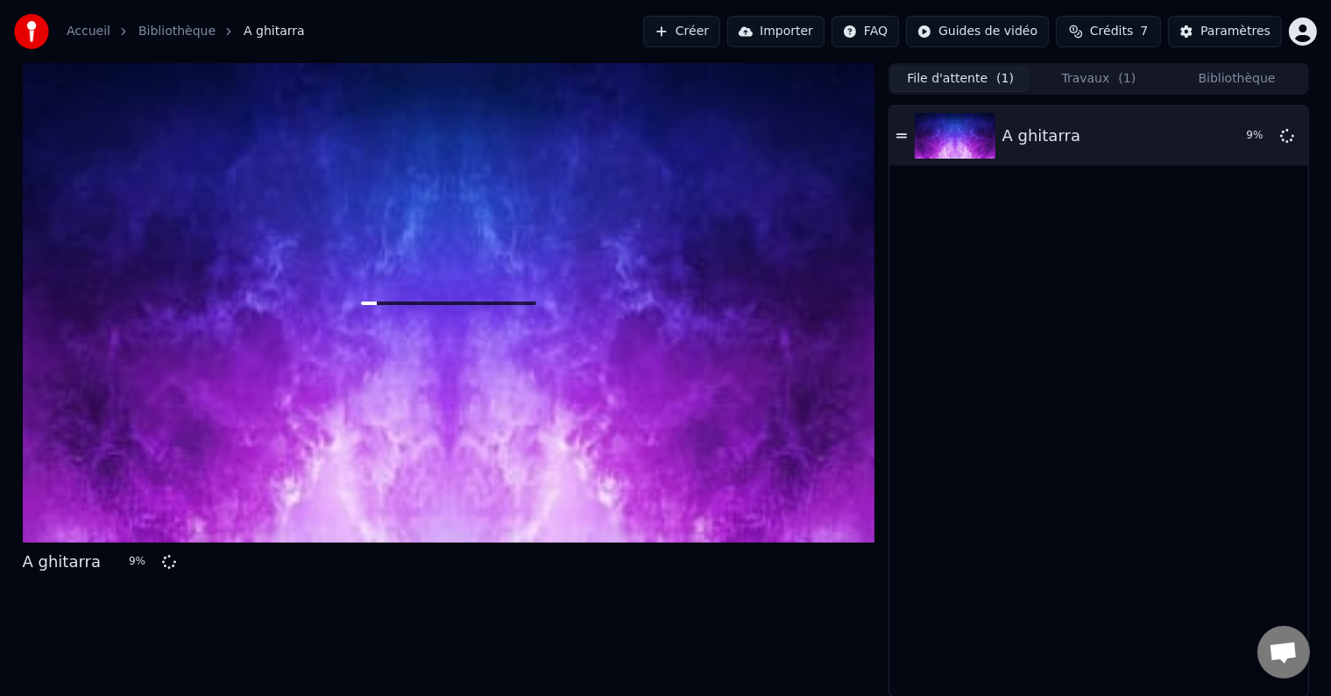
click at [982, 76] on button "File d'attente ( 1 )" at bounding box center [960, 79] width 138 height 25
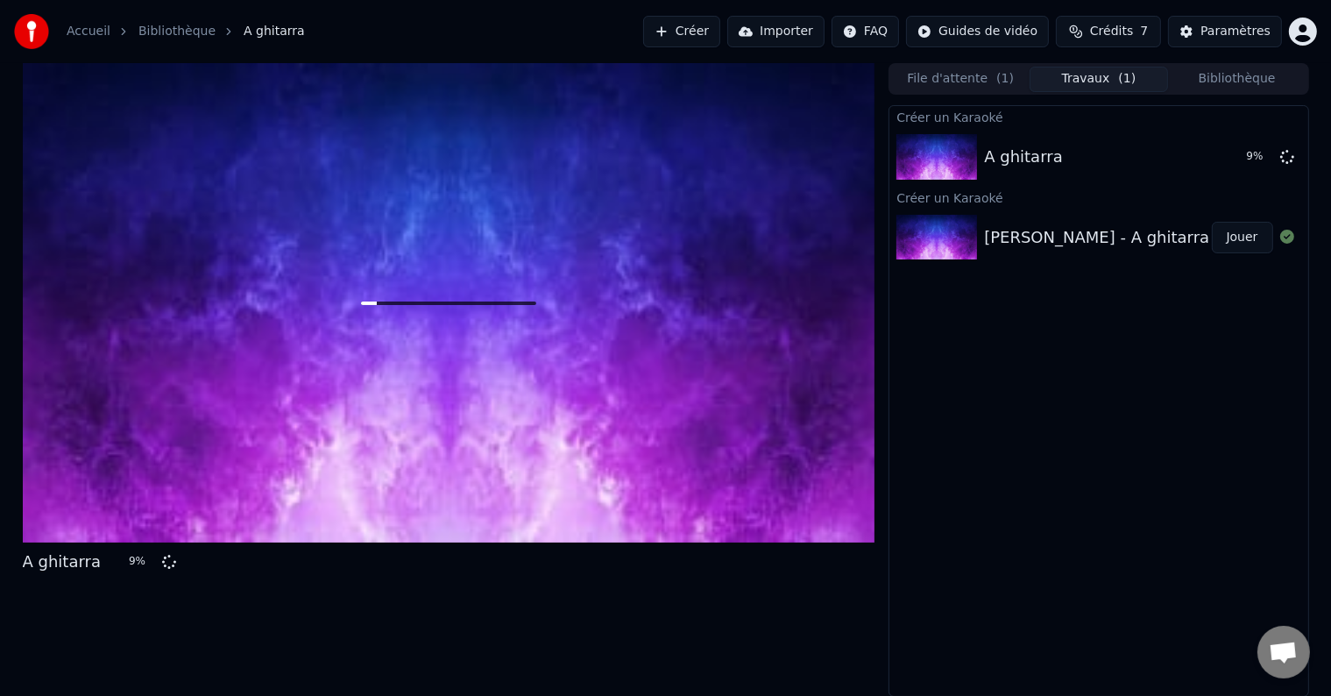
click at [1083, 75] on button "Travaux ( 1 )" at bounding box center [1099, 79] width 138 height 25
click at [1283, 238] on icon at bounding box center [1288, 237] width 14 height 14
click at [1287, 239] on icon at bounding box center [1288, 237] width 14 height 14
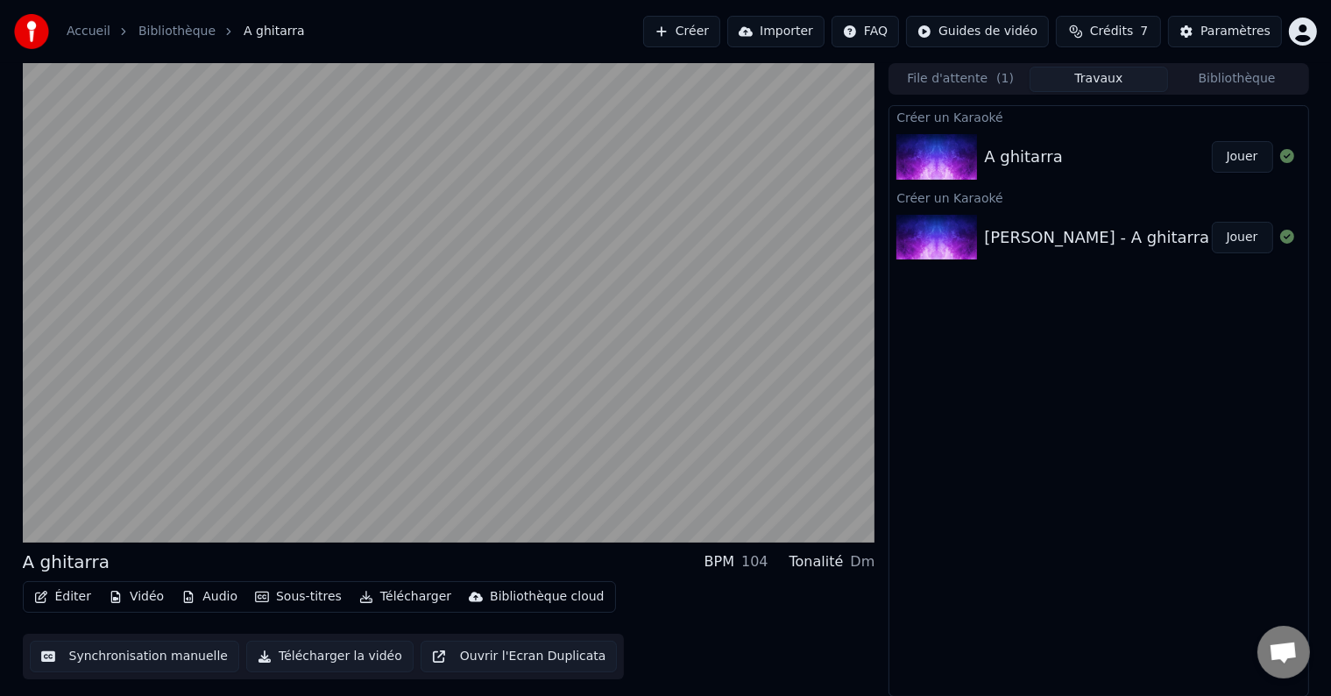
click at [462, 652] on button "Ouvrir l'Ecran Duplicata" at bounding box center [519, 657] width 197 height 32
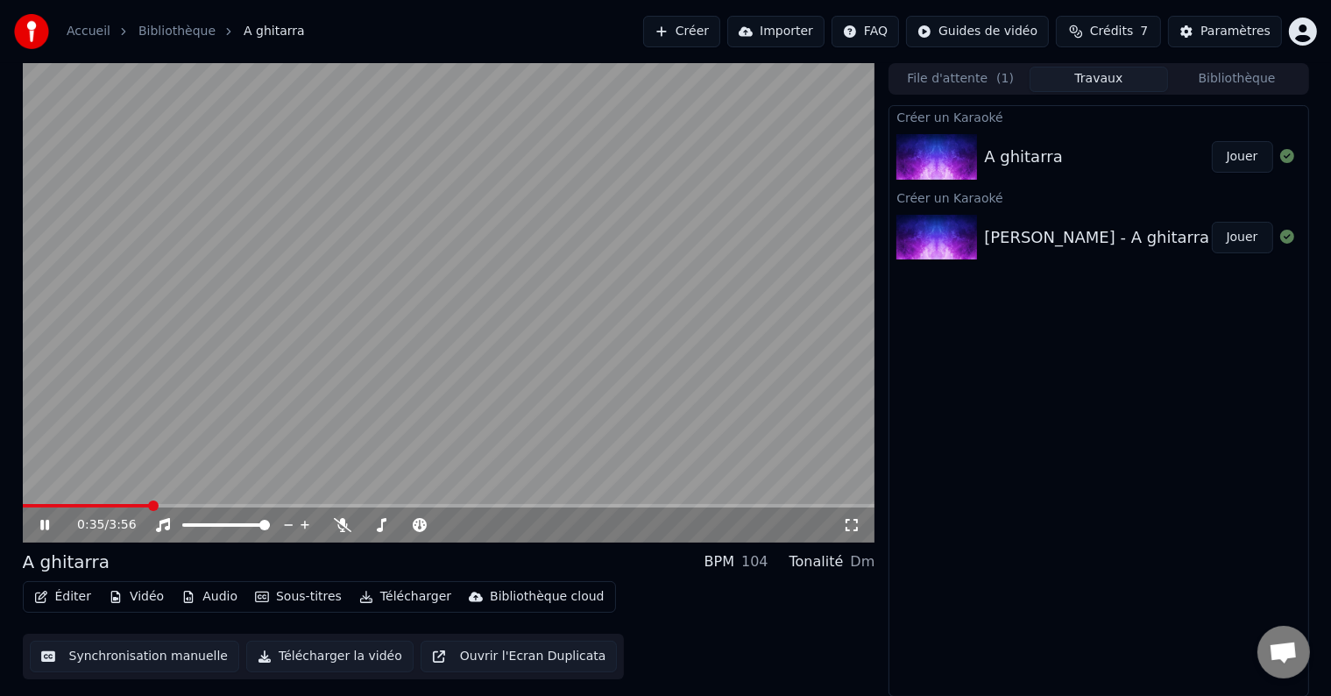
click at [198, 603] on button "Audio" at bounding box center [209, 597] width 70 height 25
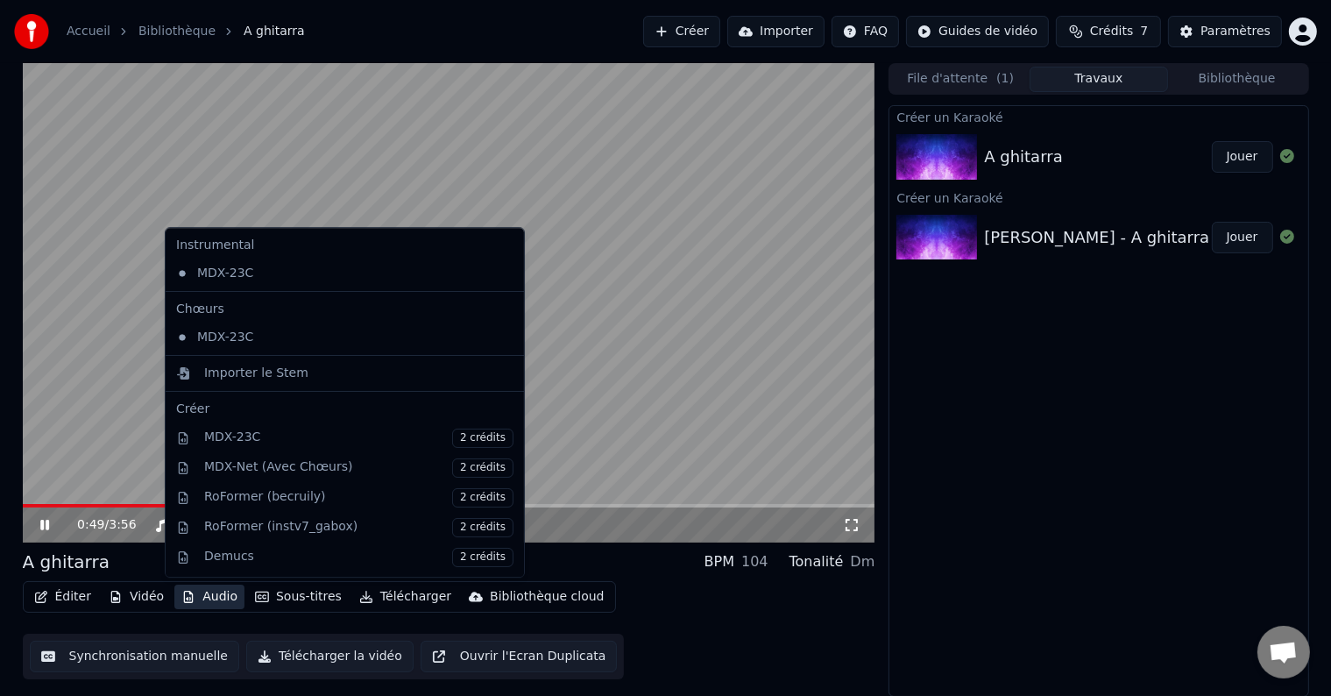
click at [648, 337] on video at bounding box center [449, 302] width 853 height 479
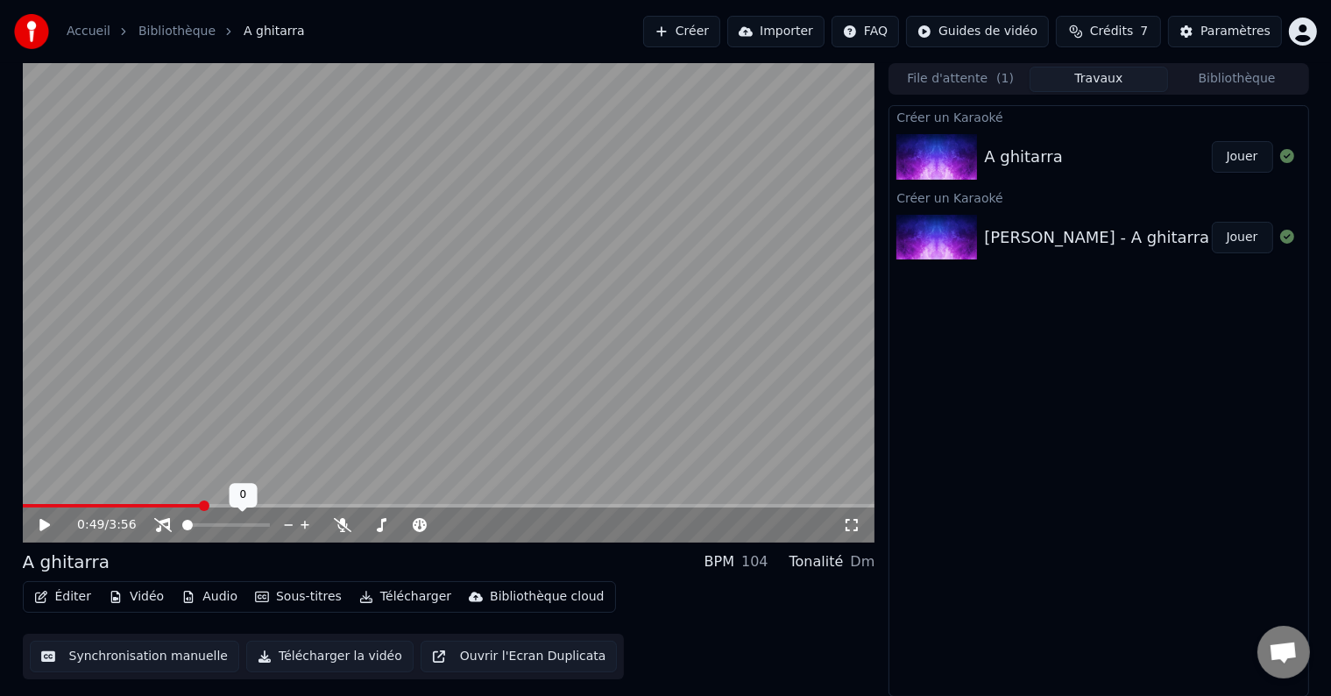
click at [182, 530] on span at bounding box center [187, 525] width 11 height 11
click at [44, 526] on icon at bounding box center [44, 525] width 11 height 12
click at [270, 522] on span at bounding box center [264, 525] width 11 height 11
click at [337, 520] on icon at bounding box center [343, 525] width 18 height 14
click at [47, 508] on div "1:07 / 3:56" at bounding box center [449, 525] width 853 height 35
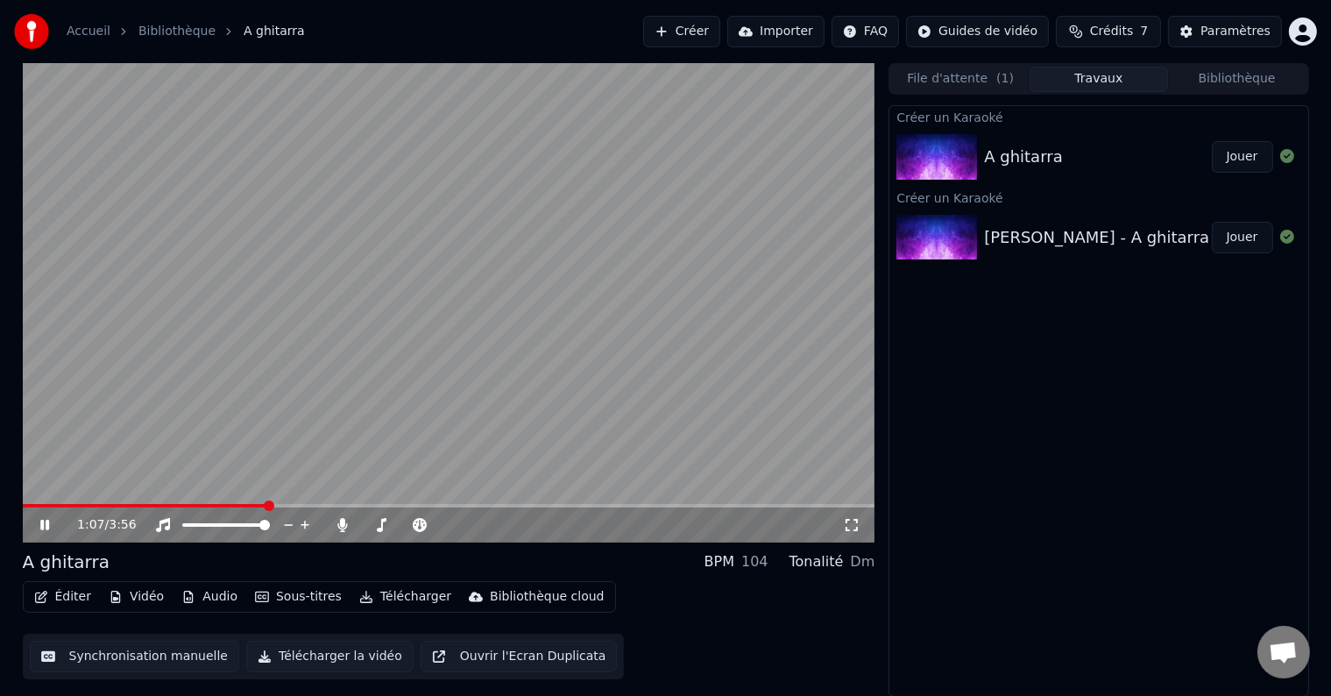
click at [39, 506] on span at bounding box center [145, 506] width 245 height 4
click at [46, 527] on icon at bounding box center [44, 525] width 9 height 11
click at [1014, 236] on div "[PERSON_NAME] - A ghitarra (paroles+traduction) [music]" at bounding box center [1213, 237] width 458 height 25
click at [1248, 36] on div "Paramètres" at bounding box center [1236, 32] width 70 height 18
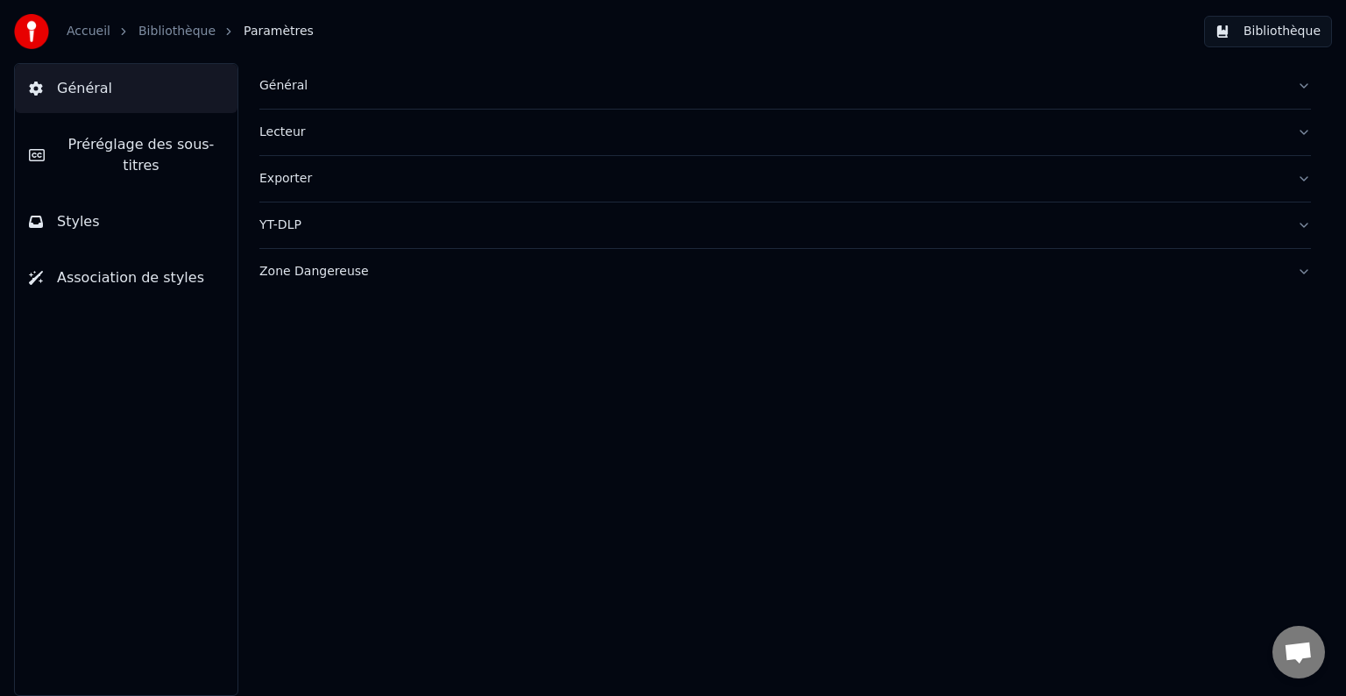
click at [102, 146] on span "Préréglage des sous-titres" at bounding box center [141, 155] width 165 height 42
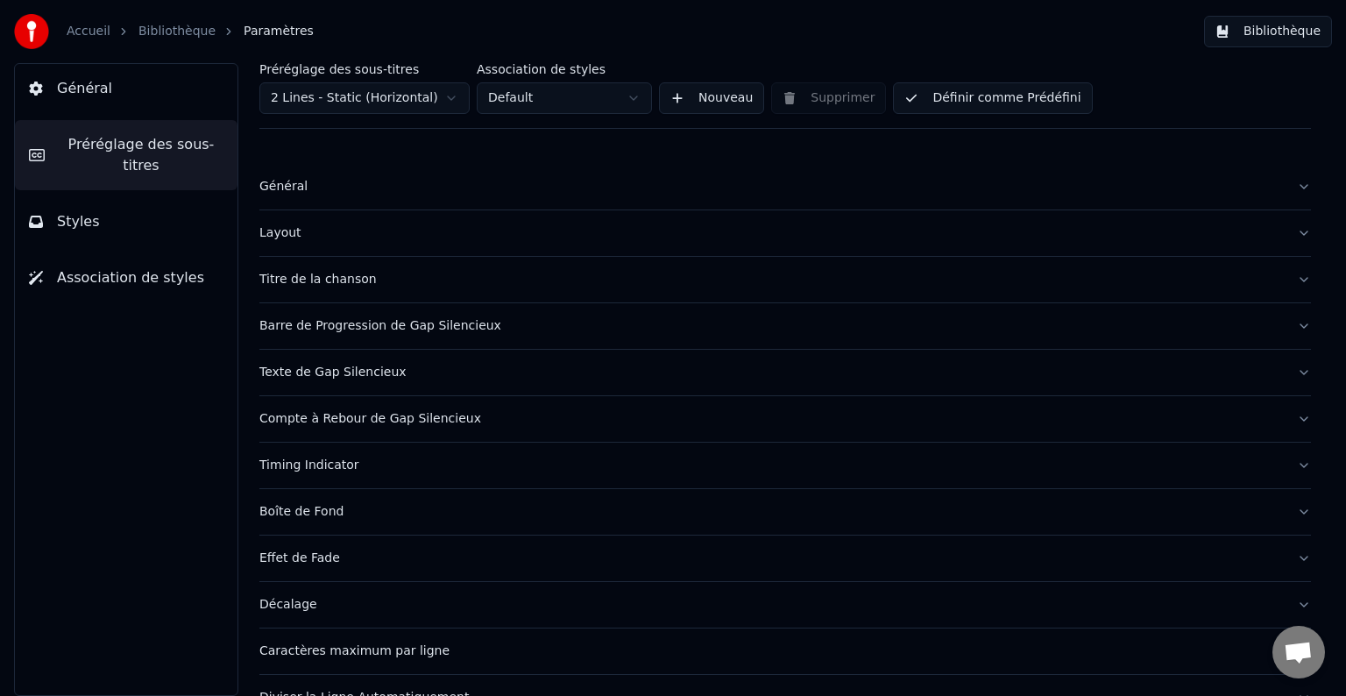
click at [100, 197] on button "Styles" at bounding box center [126, 221] width 223 height 49
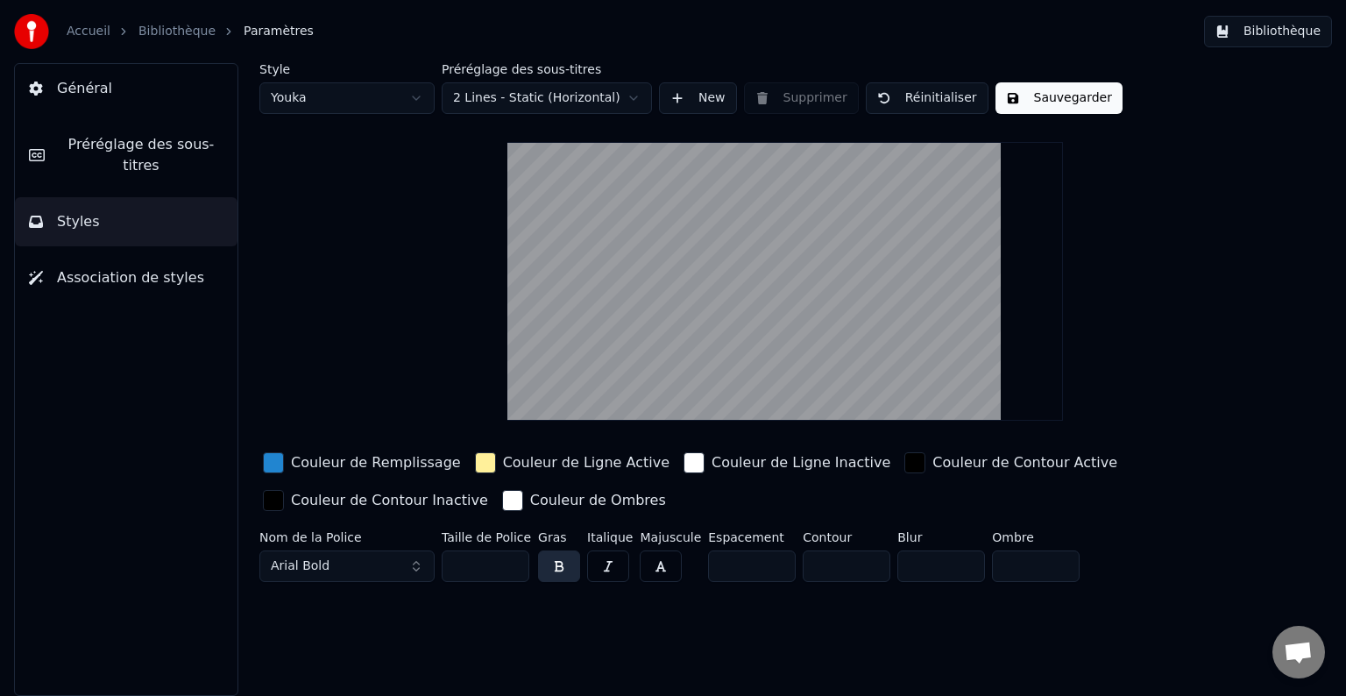
click at [147, 39] on link "Bibliothèque" at bounding box center [176, 32] width 77 height 18
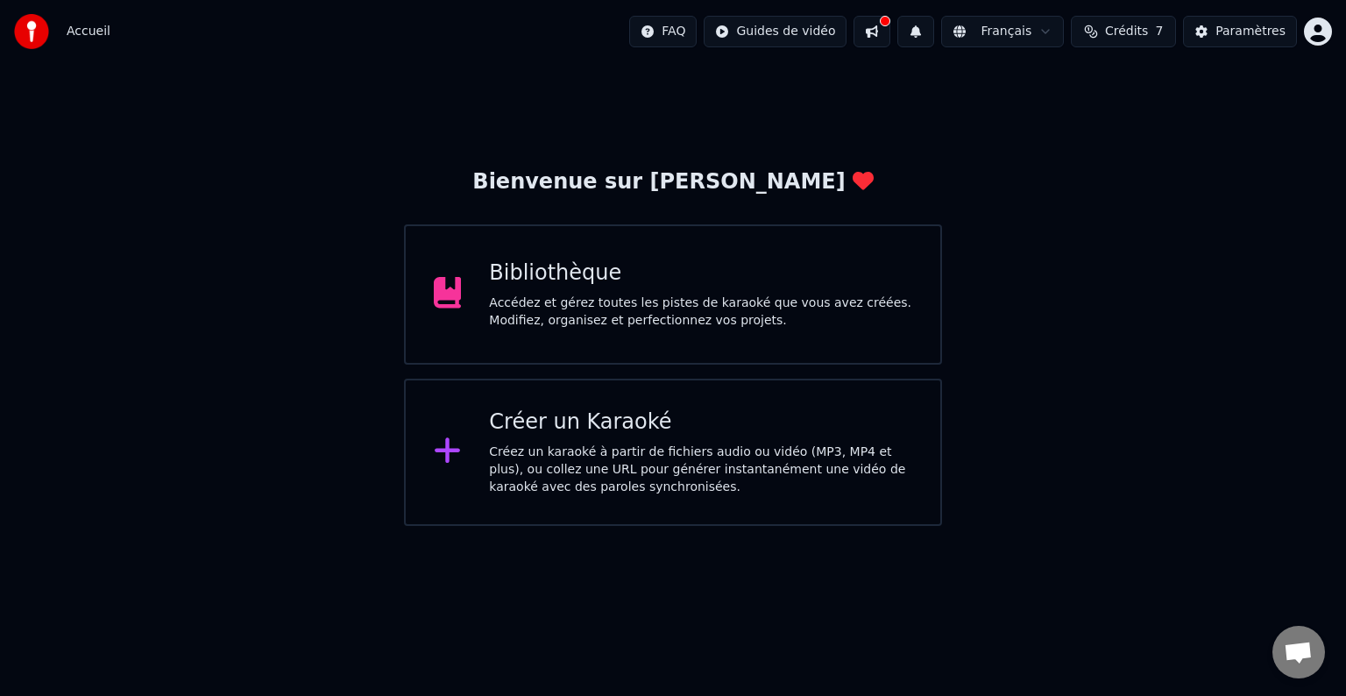
click at [710, 459] on div "Créez un karaoké à partir de fichiers audio ou vidéo (MP3, MP4 et plus), ou col…" at bounding box center [700, 470] width 423 height 53
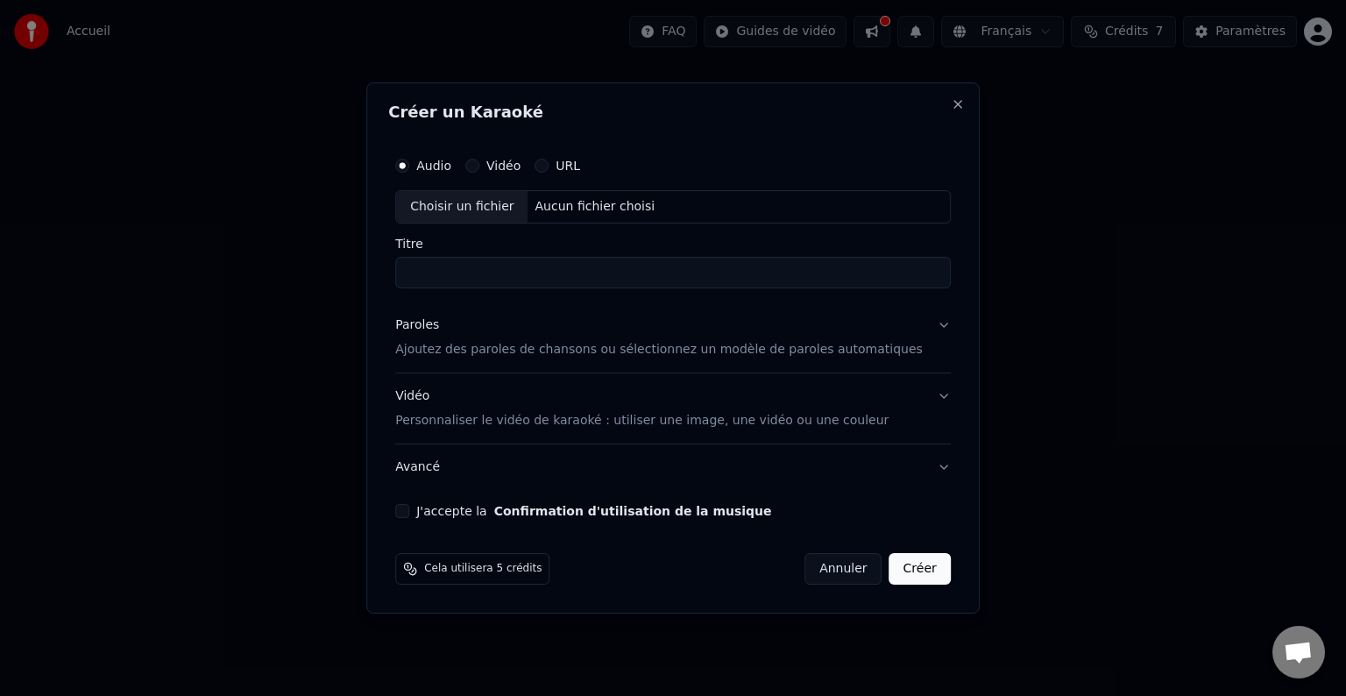
click at [500, 354] on p "Ajoutez des paroles de chansons ou sélectionnez un modèle de paroles automatiqu…" at bounding box center [659, 350] width 528 height 18
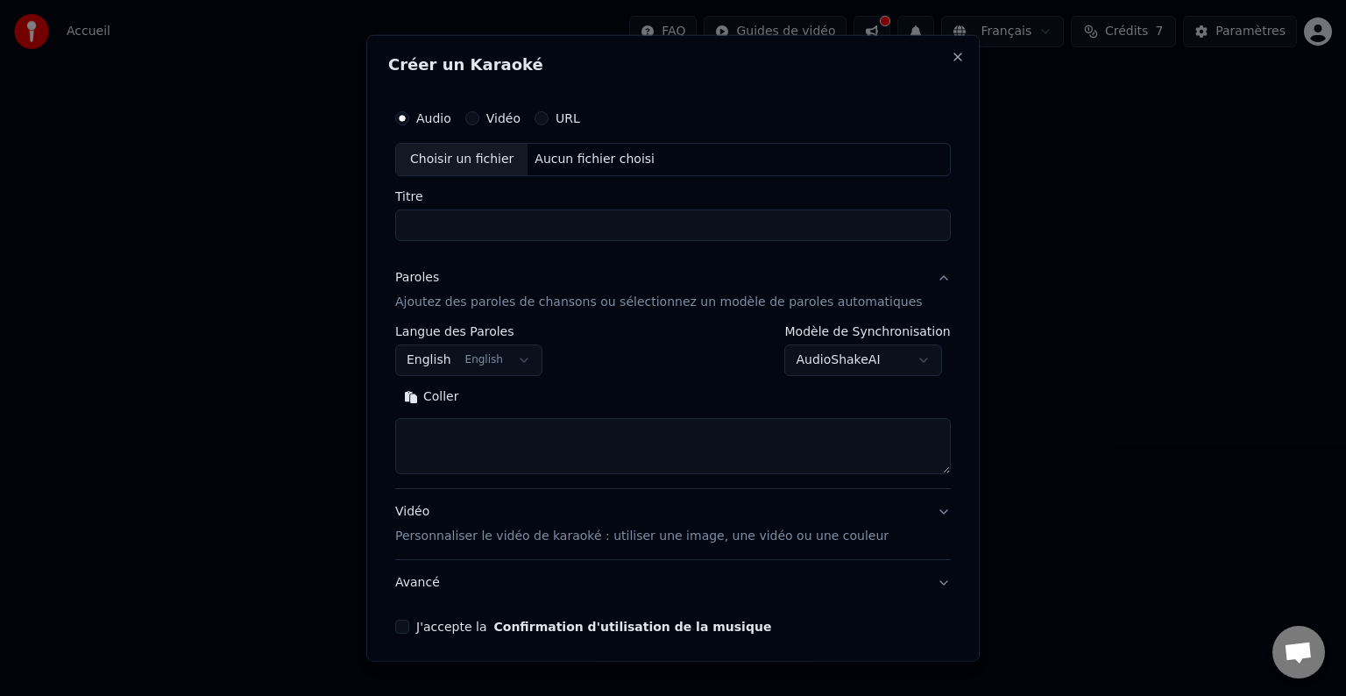
click at [502, 438] on textarea at bounding box center [673, 446] width 556 height 56
paste textarea "**********"
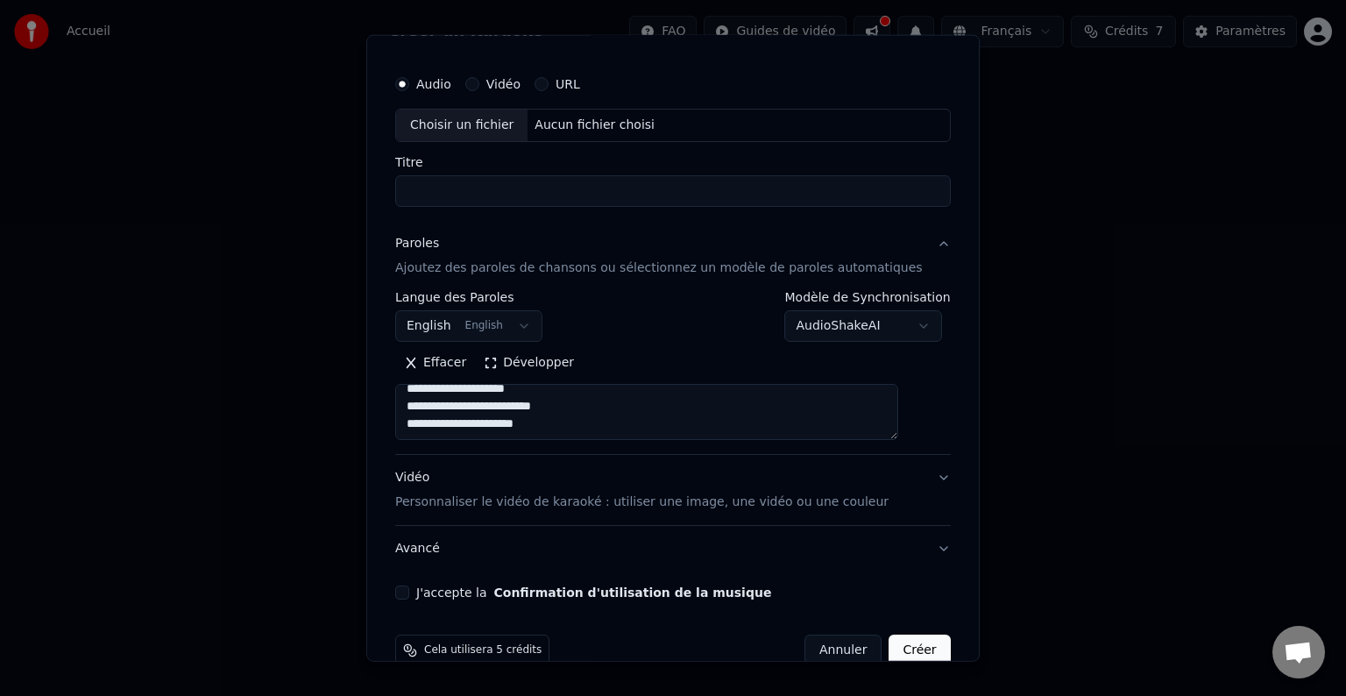
scroll to position [67, 0]
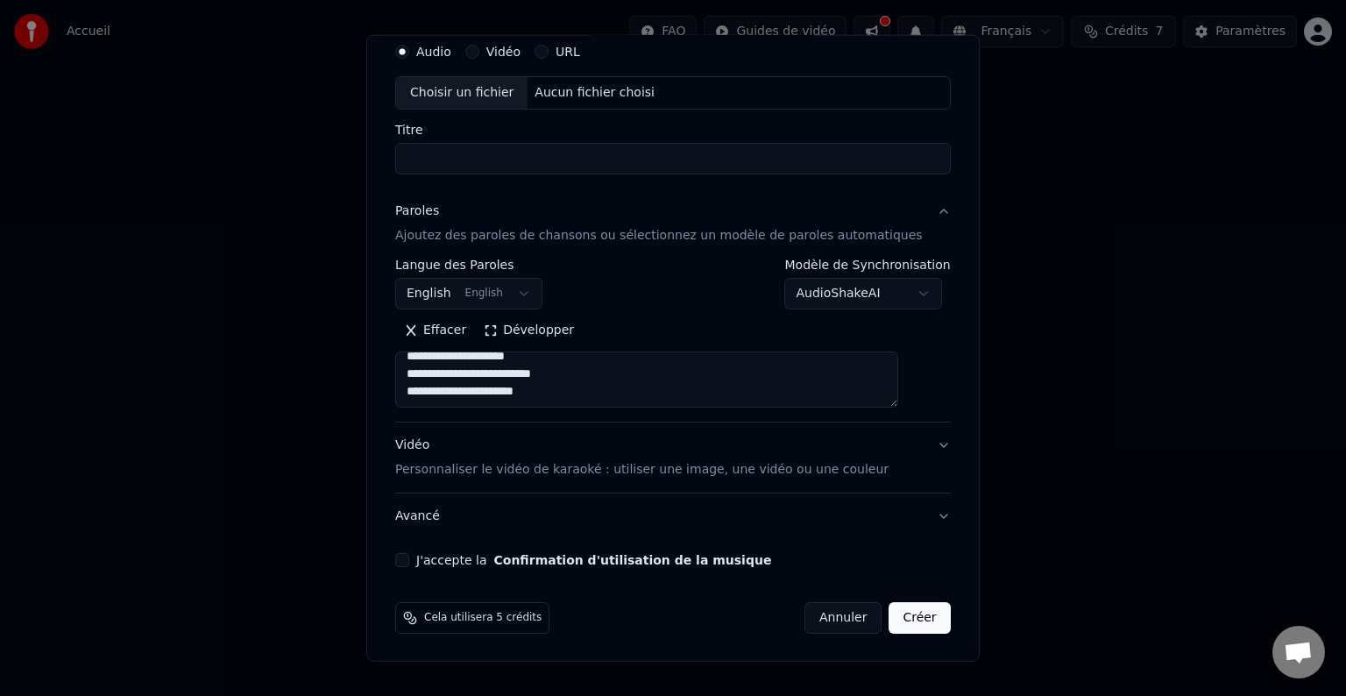
drag, startPoint x: 551, startPoint y: 371, endPoint x: 586, endPoint y: 371, distance: 34.2
click at [586, 371] on textarea "**********" at bounding box center [646, 379] width 503 height 56
drag, startPoint x: 421, startPoint y: 376, endPoint x: 556, endPoint y: 371, distance: 135.1
click at [556, 371] on textarea "**********" at bounding box center [646, 379] width 503 height 56
click at [554, 375] on textarea "**********" at bounding box center [646, 379] width 503 height 56
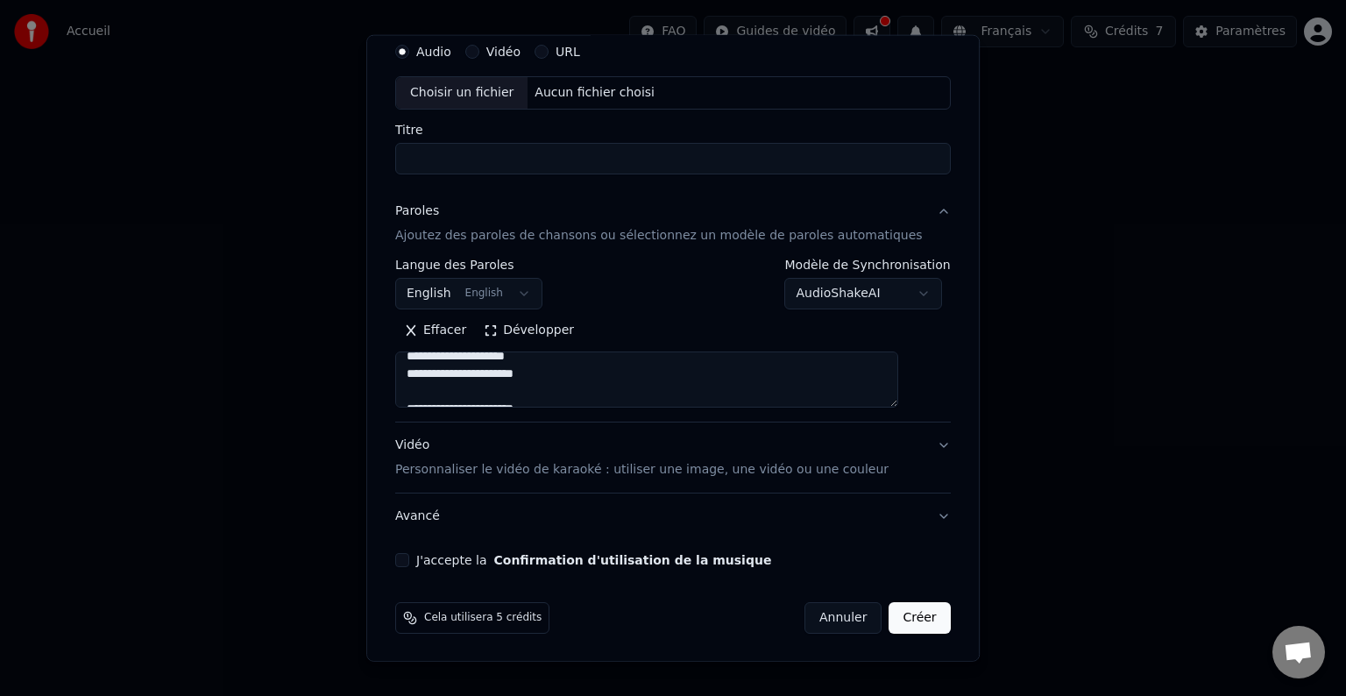
scroll to position [450, 0]
paste textarea "**********"
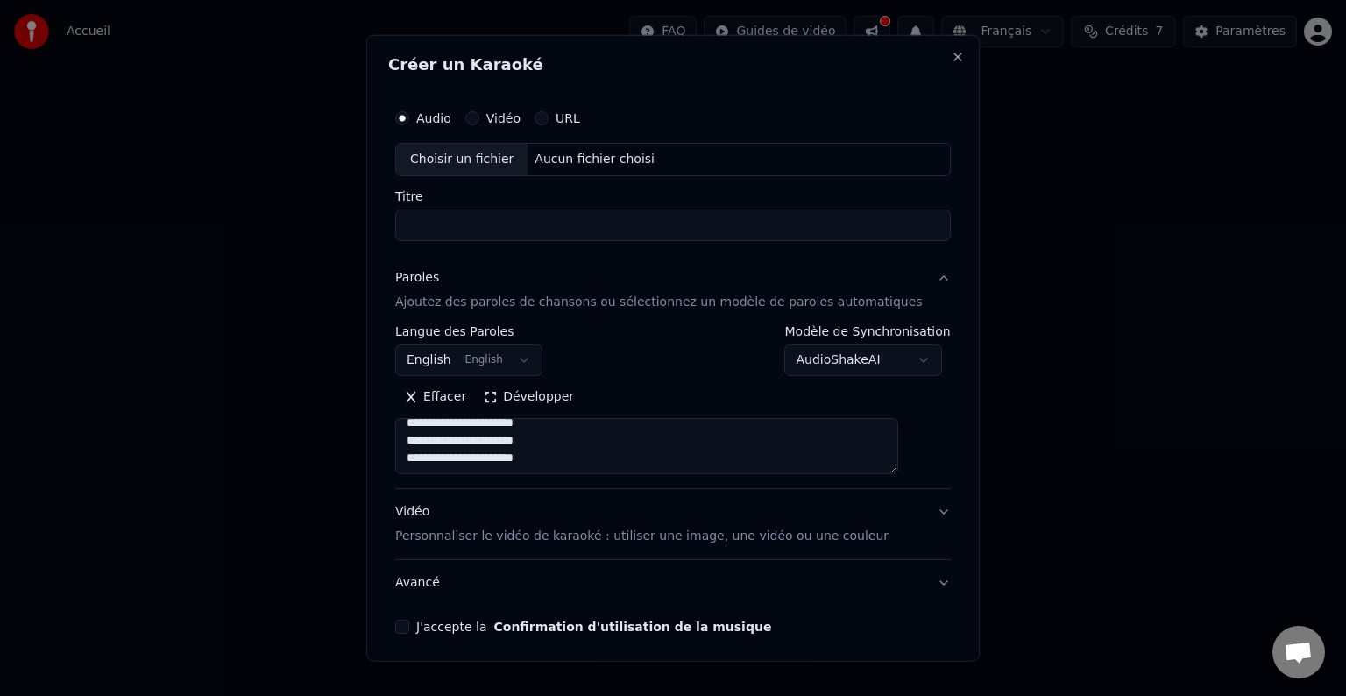
drag, startPoint x: 423, startPoint y: 439, endPoint x: 547, endPoint y: 438, distance: 123.6
click at [547, 438] on textarea "**********" at bounding box center [646, 446] width 503 height 56
click at [552, 424] on textarea "**********" at bounding box center [646, 446] width 503 height 56
drag, startPoint x: 419, startPoint y: 437, endPoint x: 561, endPoint y: 454, distance: 143.0
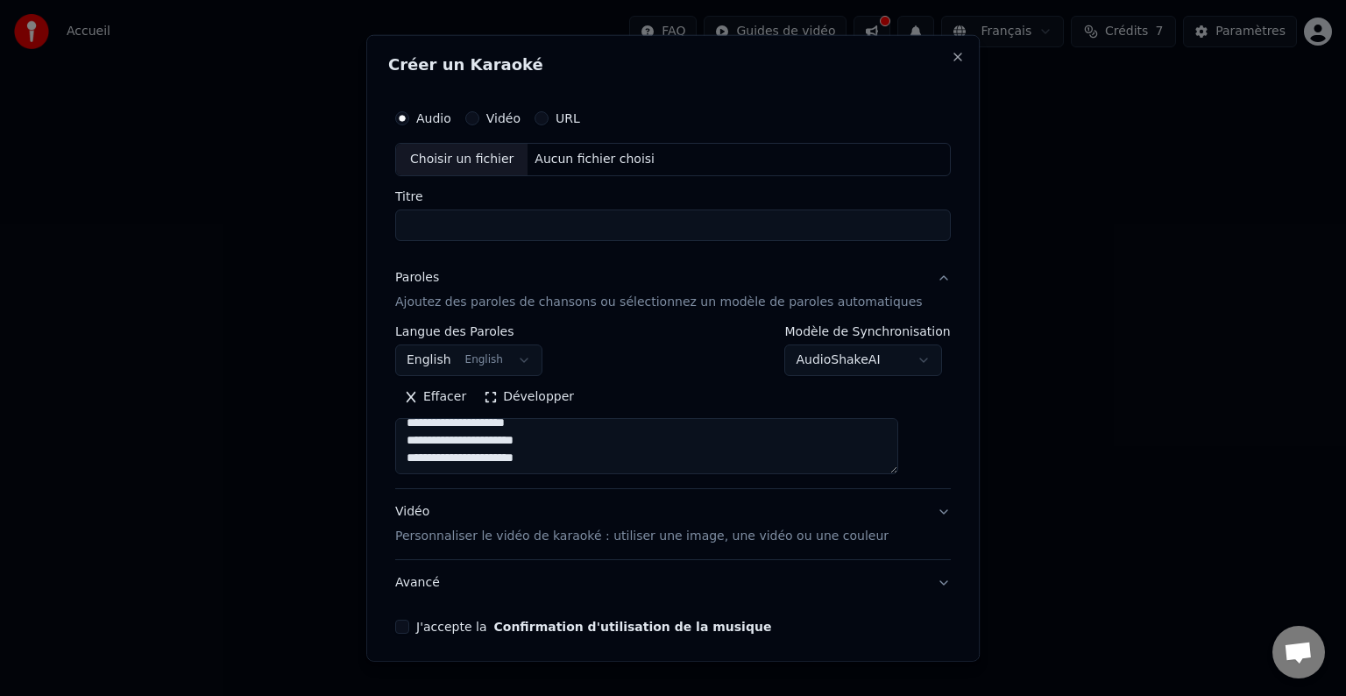
click at [561, 454] on textarea "**********" at bounding box center [646, 446] width 503 height 56
click at [559, 459] on textarea "**********" at bounding box center [646, 446] width 503 height 56
paste textarea "**********"
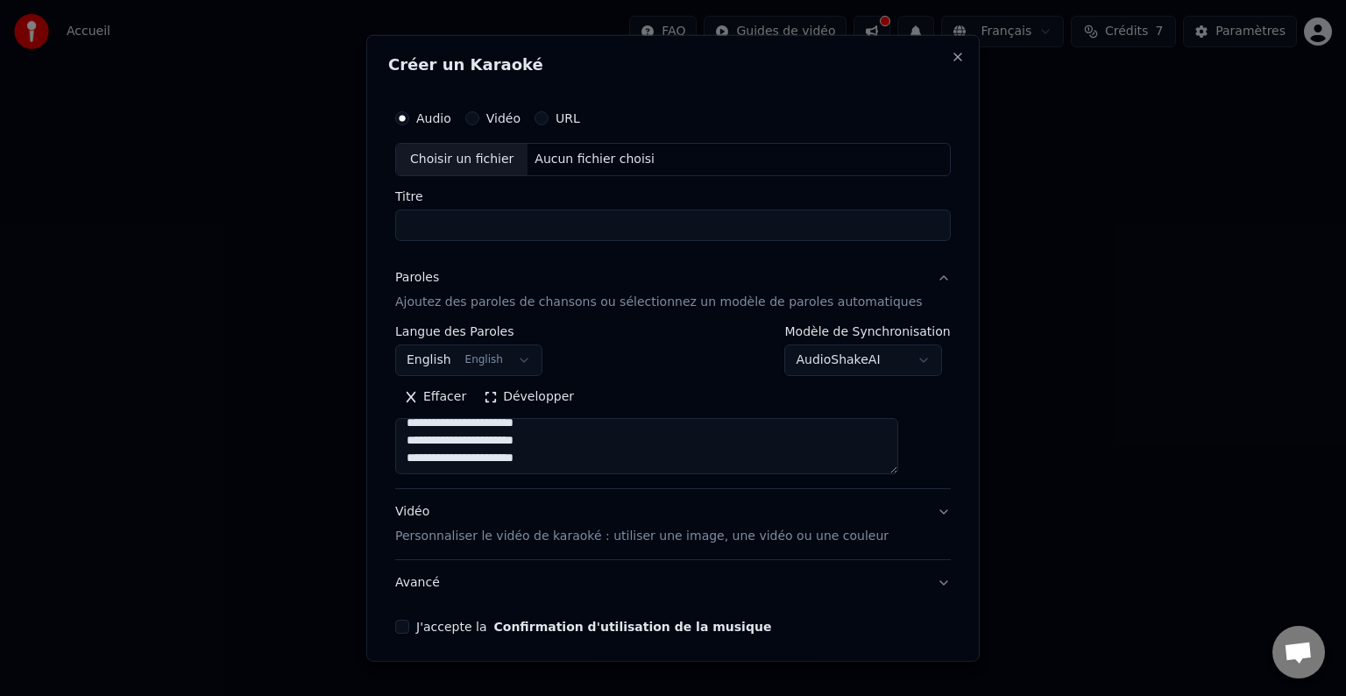
type textarea "**********"
click at [456, 162] on div "Choisir un fichier" at bounding box center [461, 160] width 131 height 32
type input "*********"
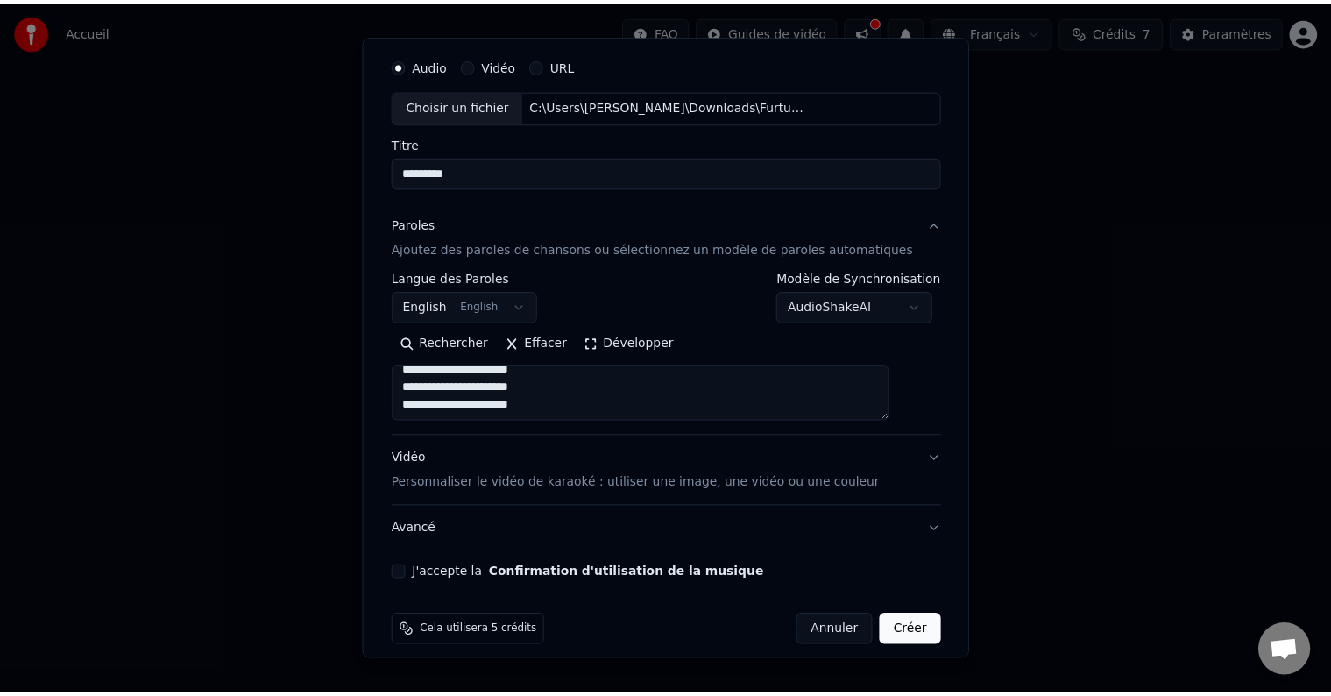
scroll to position [67, 0]
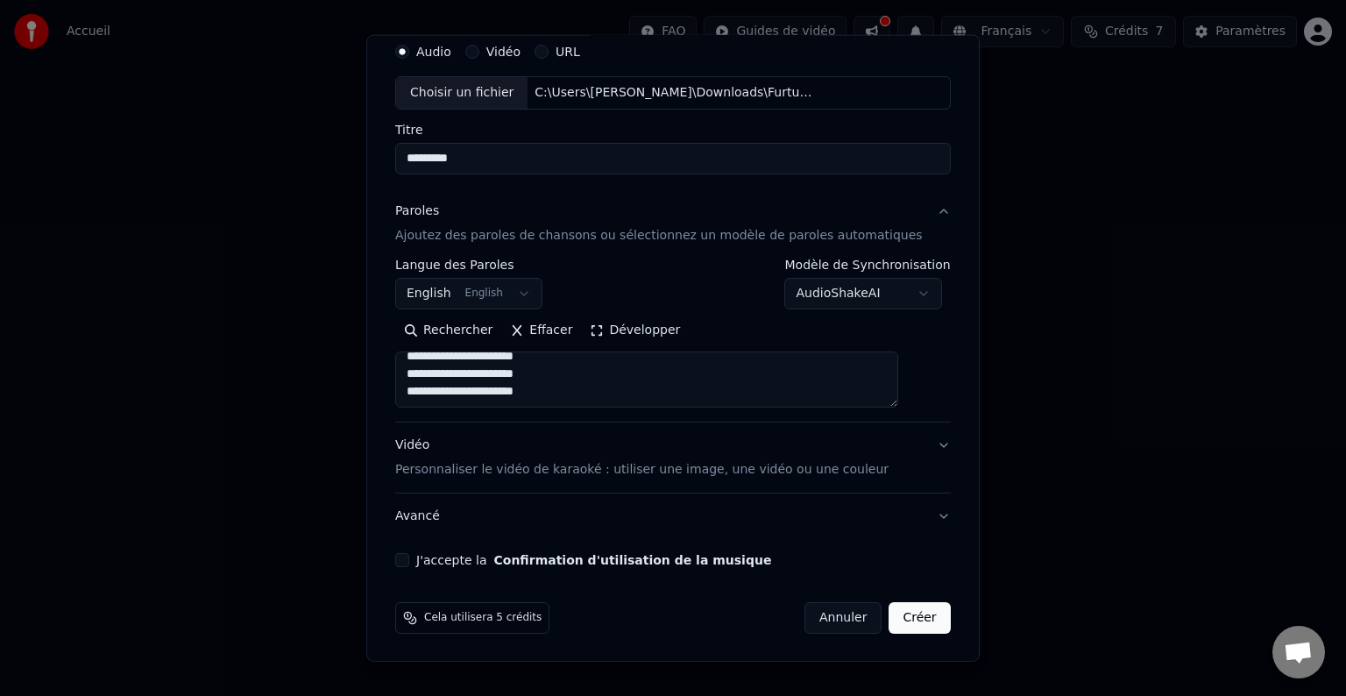
click at [409, 557] on button "J'accepte la Confirmation d'utilisation de la musique" at bounding box center [402, 560] width 14 height 14
click at [890, 617] on button "Créer" at bounding box center [920, 618] width 61 height 32
select select
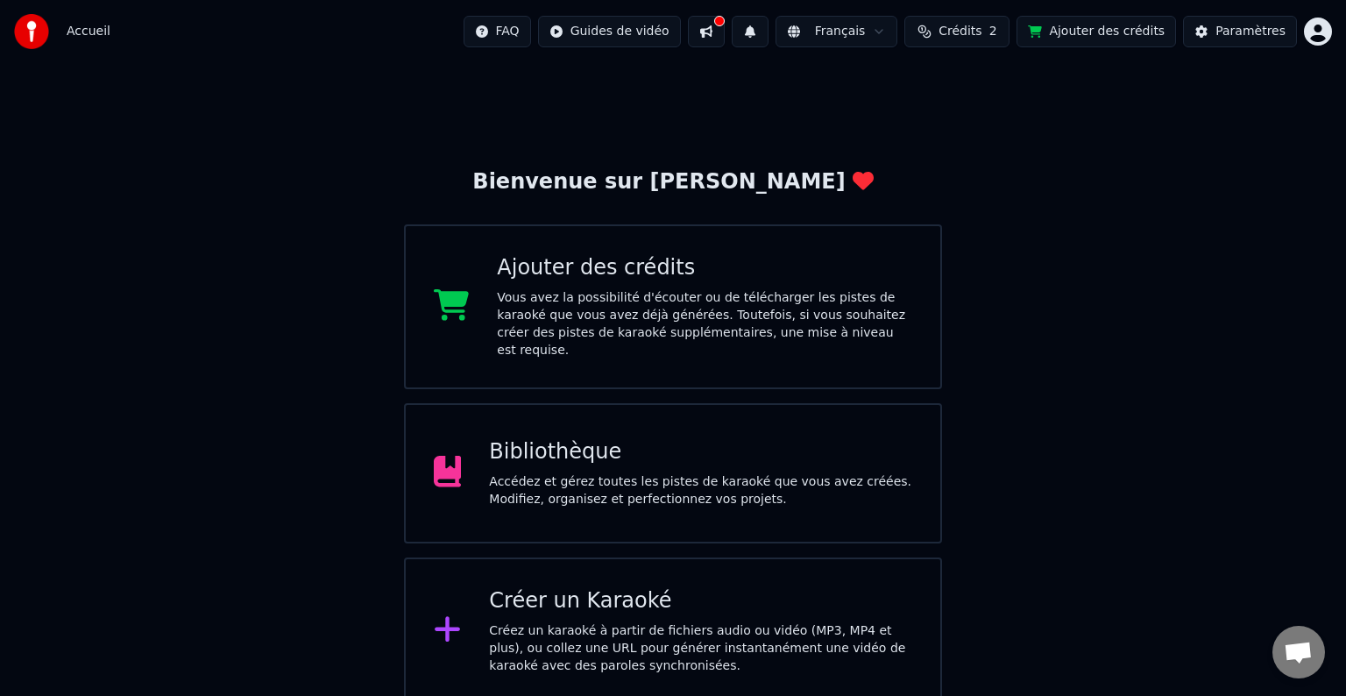
click at [596, 600] on div "Créer un Karaoké Créez un karaoké à partir de fichiers audio ou vidéo (MP3, MP4…" at bounding box center [700, 631] width 423 height 88
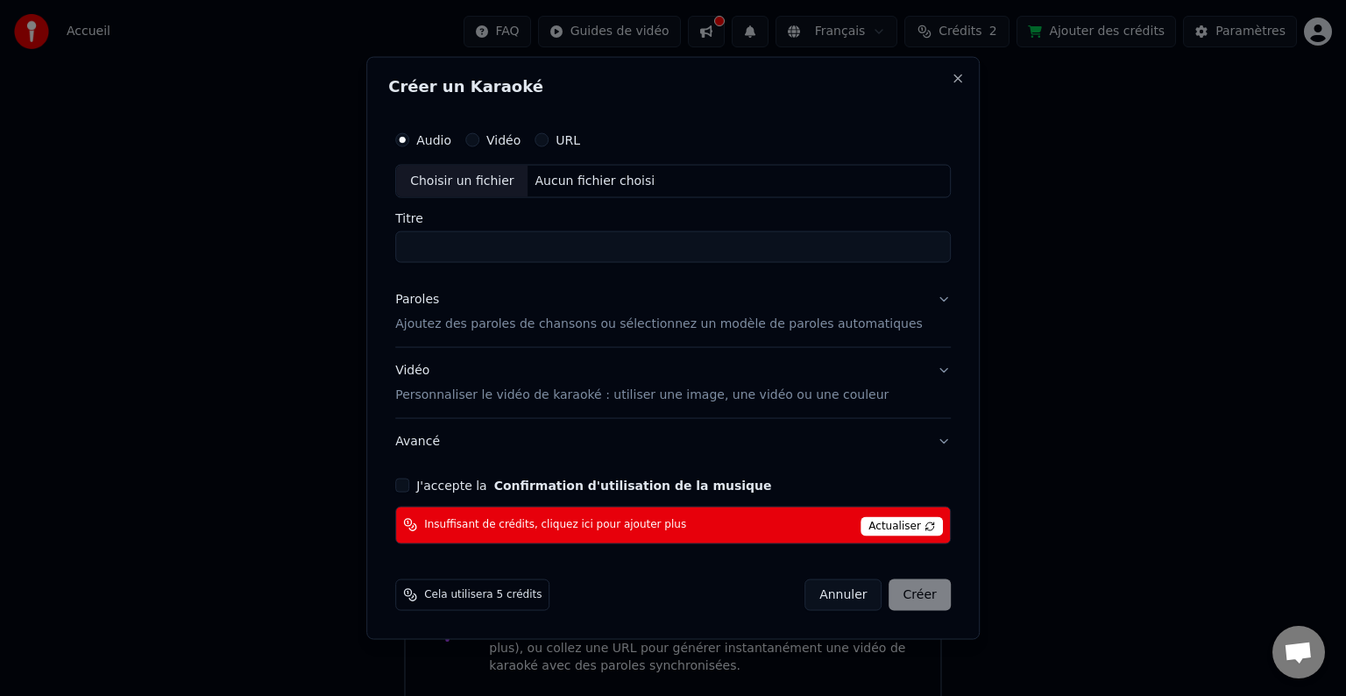
click at [484, 184] on div "Choisir un fichier" at bounding box center [461, 182] width 131 height 32
type input "*********"
click at [454, 326] on p "Ajoutez des paroles de chansons ou sélectionnez un modèle de paroles automatiqu…" at bounding box center [659, 325] width 528 height 18
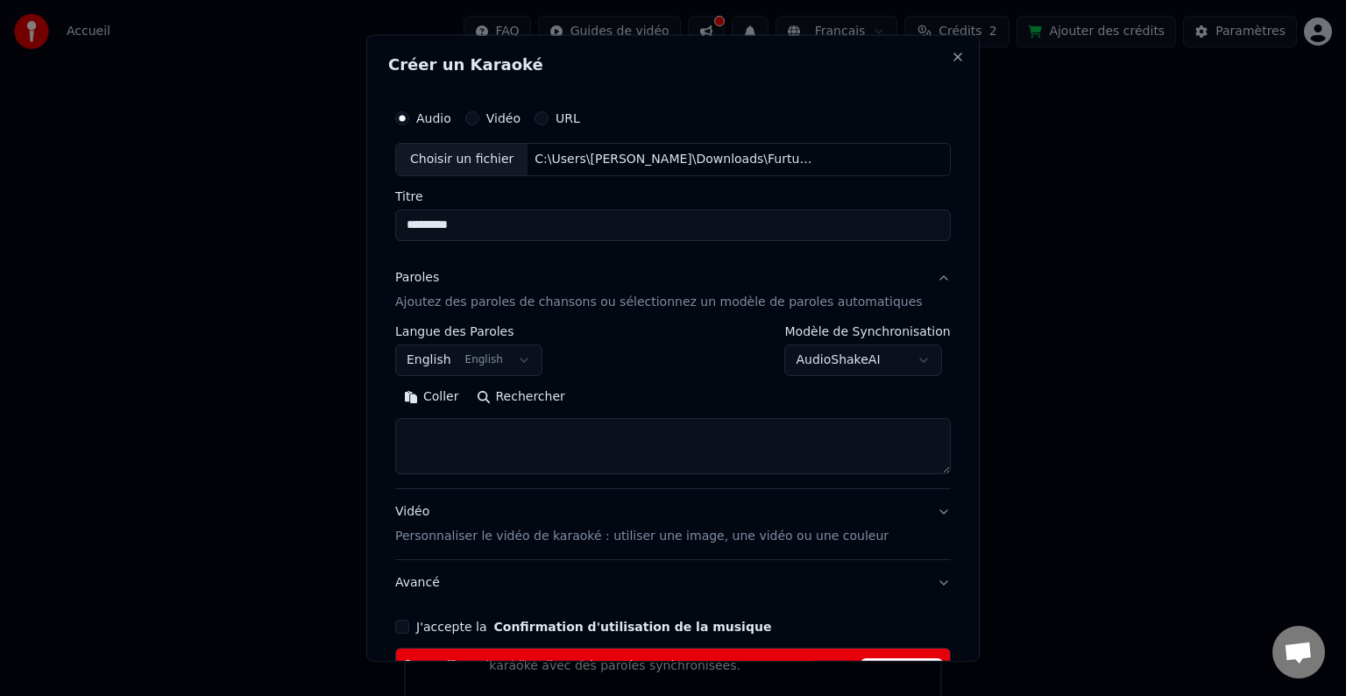
click at [438, 440] on textarea at bounding box center [673, 446] width 556 height 56
paste textarea "**********"
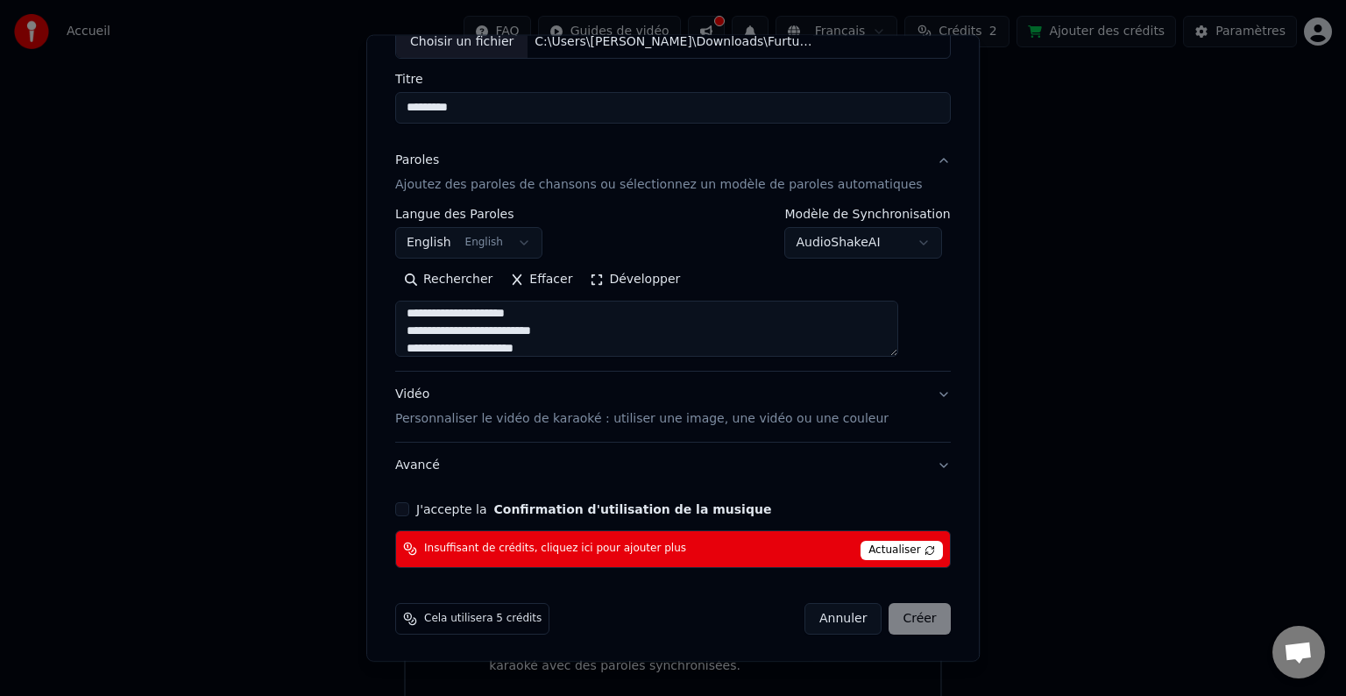
scroll to position [432, 0]
drag, startPoint x: 423, startPoint y: 330, endPoint x: 543, endPoint y: 347, distance: 121.4
click at [543, 347] on textarea "**********" at bounding box center [646, 329] width 503 height 56
click at [548, 343] on textarea "**********" at bounding box center [646, 329] width 503 height 56
paste textarea "**********"
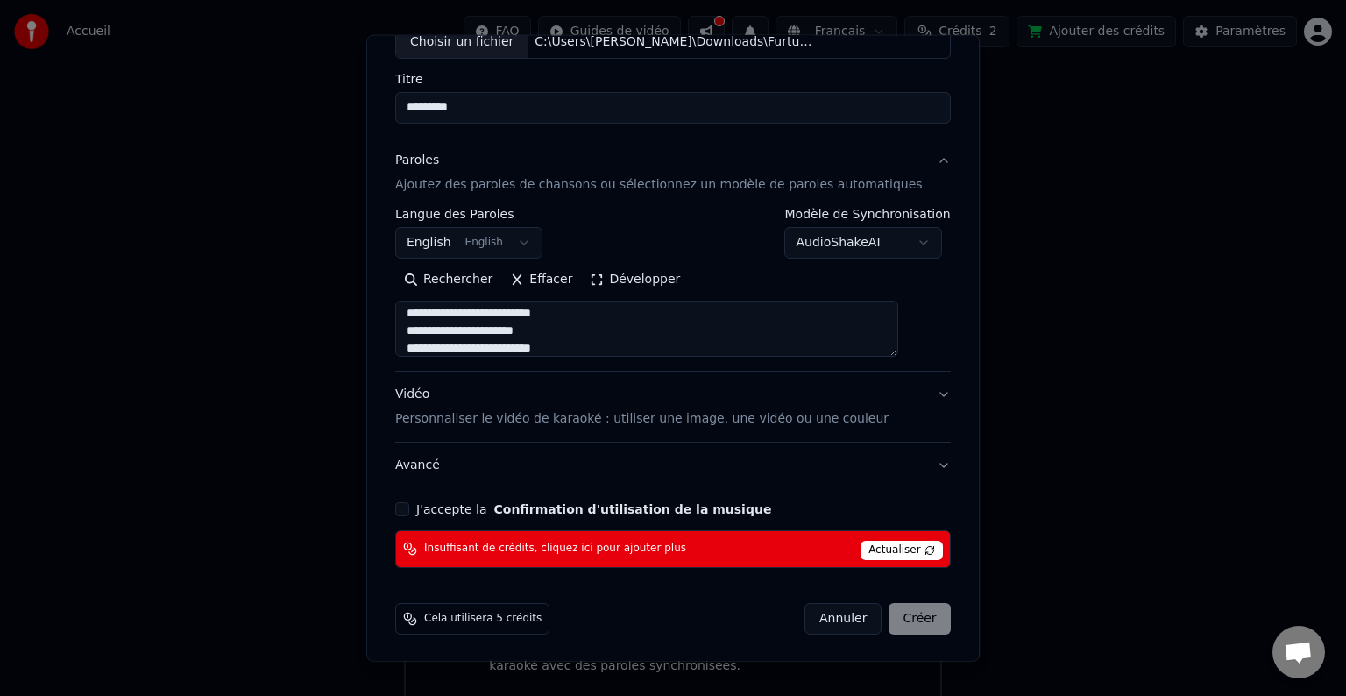
scroll to position [459, 0]
click at [551, 333] on textarea "**********" at bounding box center [646, 329] width 503 height 56
click at [550, 322] on textarea "**********" at bounding box center [646, 329] width 503 height 56
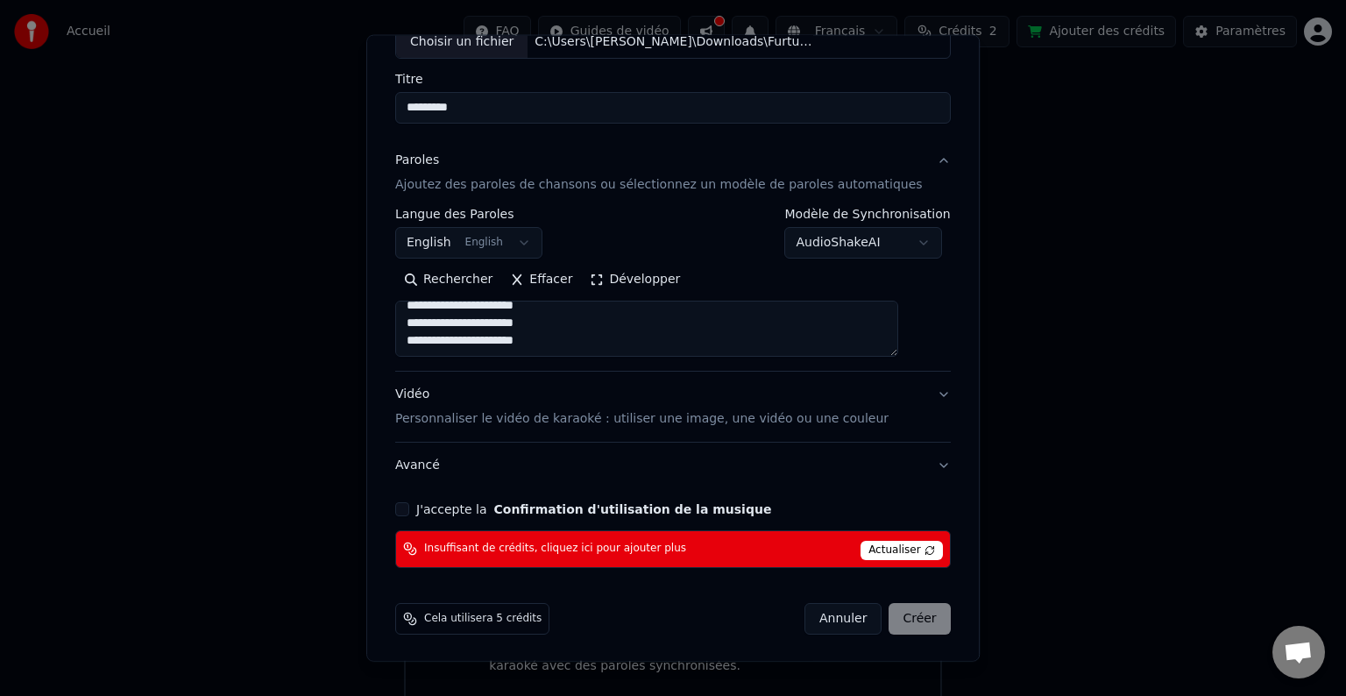
type textarea "**********"
click at [409, 505] on button "J'accepte la Confirmation d'utilisation de la musique" at bounding box center [402, 509] width 14 height 14
click at [861, 548] on span "Actualiser" at bounding box center [902, 550] width 82 height 19
click at [886, 615] on div "Annuler Créer" at bounding box center [878, 619] width 146 height 32
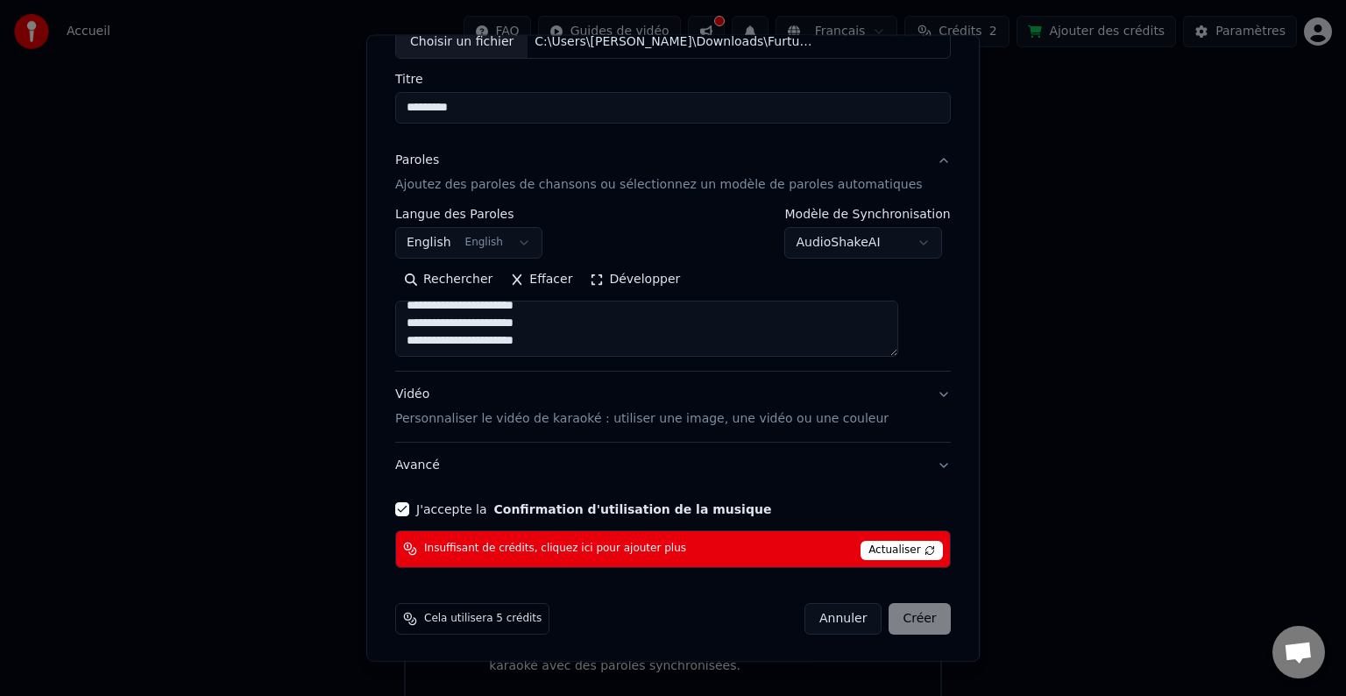
click at [886, 615] on div "Annuler Créer" at bounding box center [878, 619] width 146 height 32
click at [492, 614] on span "Cela utilisera 5 crédits" at bounding box center [482, 619] width 117 height 14
click at [861, 554] on span "Actualiser" at bounding box center [902, 550] width 82 height 19
click at [861, 550] on span "Actualiser" at bounding box center [902, 550] width 82 height 19
click at [409, 508] on button "J'accepte la Confirmation d'utilisation de la musique" at bounding box center [402, 509] width 14 height 14
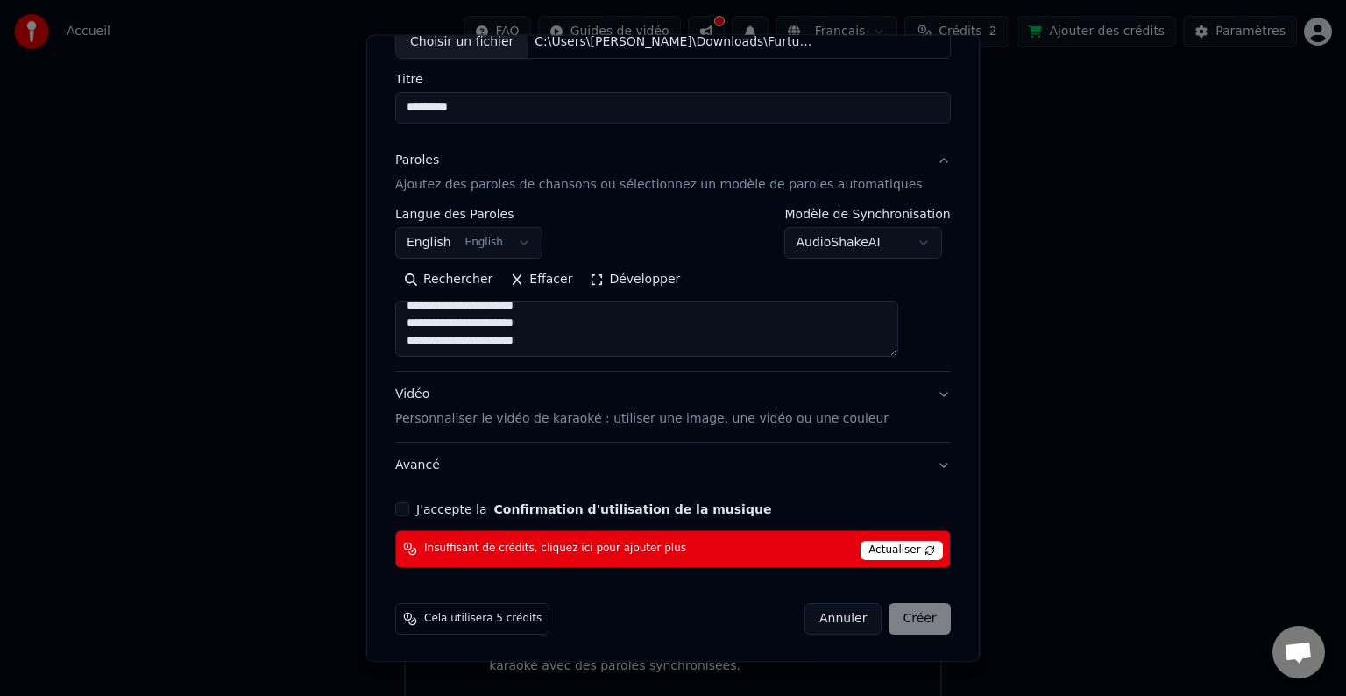
click at [867, 543] on span "Actualiser" at bounding box center [902, 550] width 82 height 19
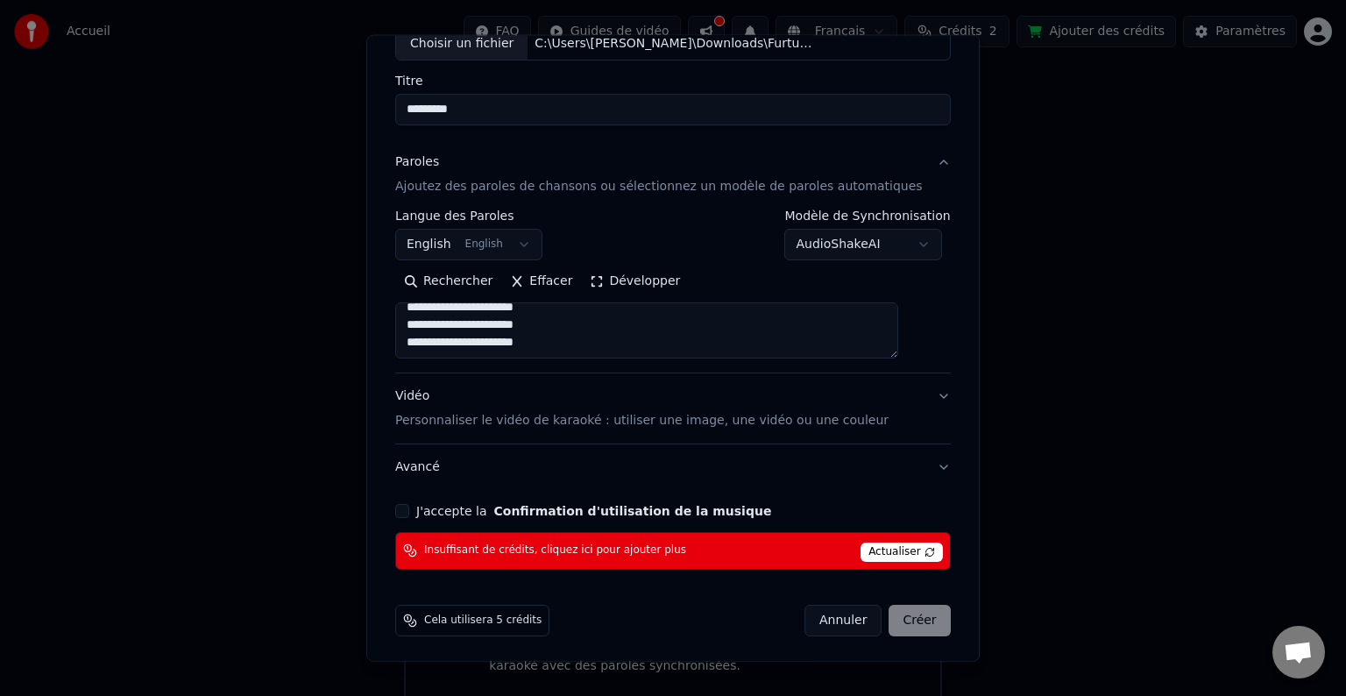
scroll to position [117, 0]
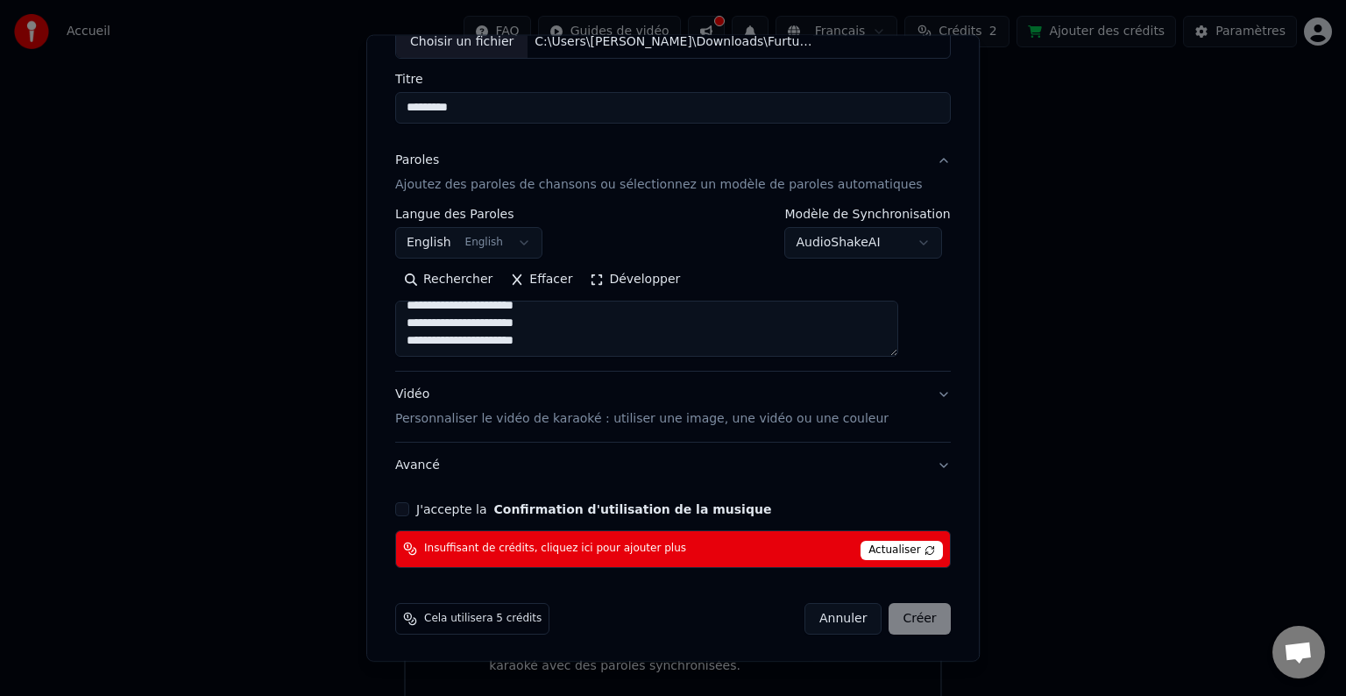
click at [470, 620] on span "Cela utilisera 5 crédits" at bounding box center [482, 619] width 117 height 14
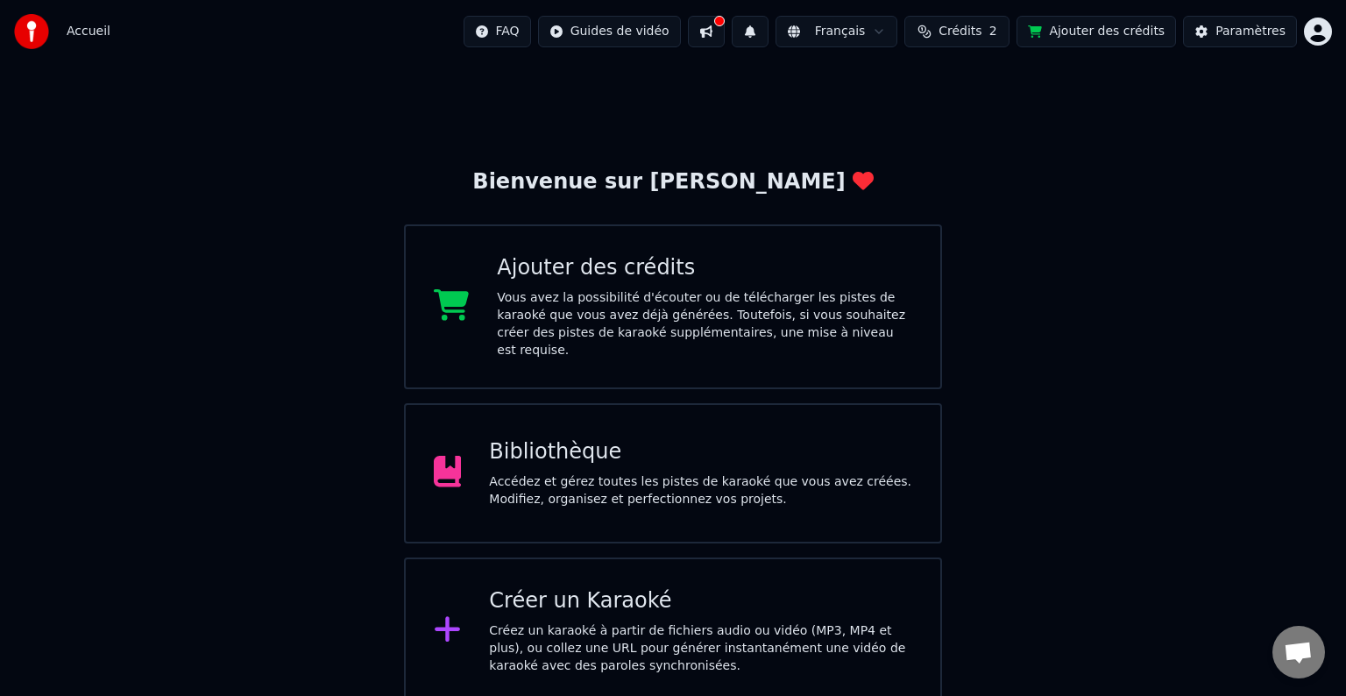
click at [450, 273] on div "Ajouter des crédits Vous avez la possibilité d'écouter ou de télécharger les pi…" at bounding box center [673, 306] width 538 height 165
click at [579, 622] on div "Créez un karaoké à partir de fichiers audio ou vidéo (MP3, MP4 et plus), ou col…" at bounding box center [700, 648] width 423 height 53
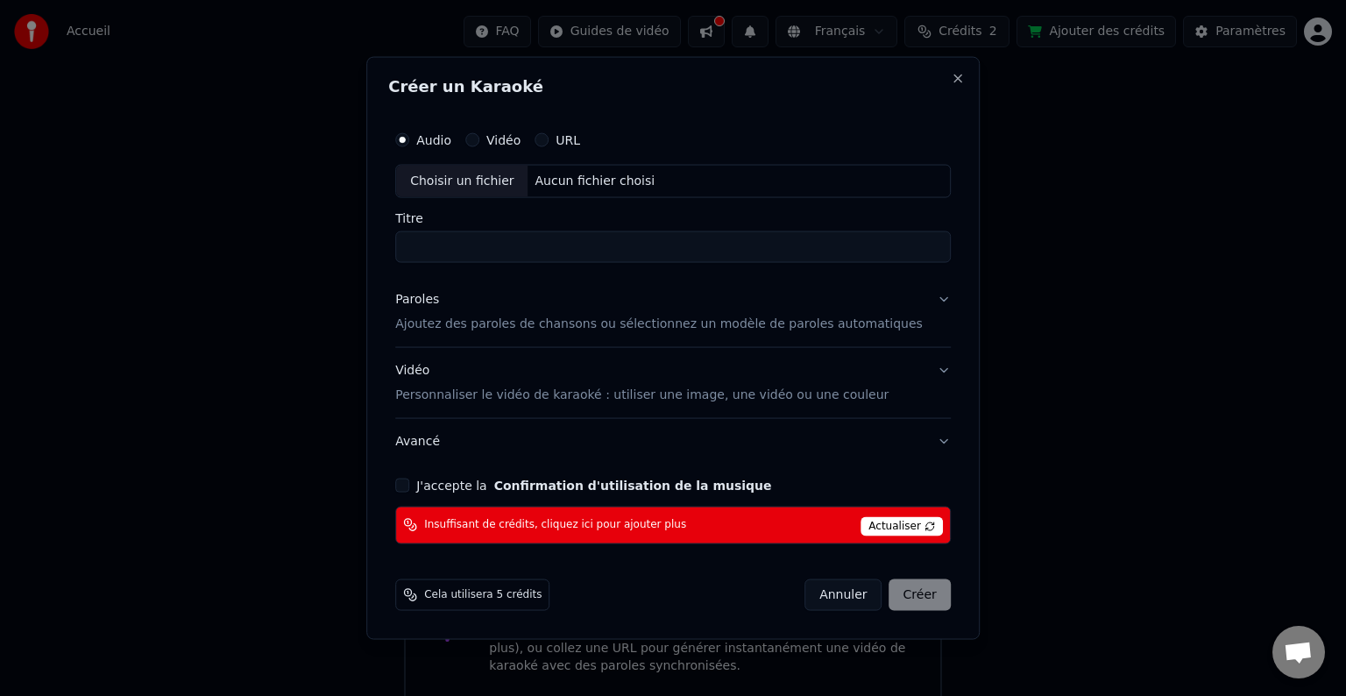
click at [464, 600] on span "Cela utilisera 5 crédits" at bounding box center [482, 594] width 117 height 14
click at [872, 523] on span "Actualiser" at bounding box center [902, 525] width 82 height 19
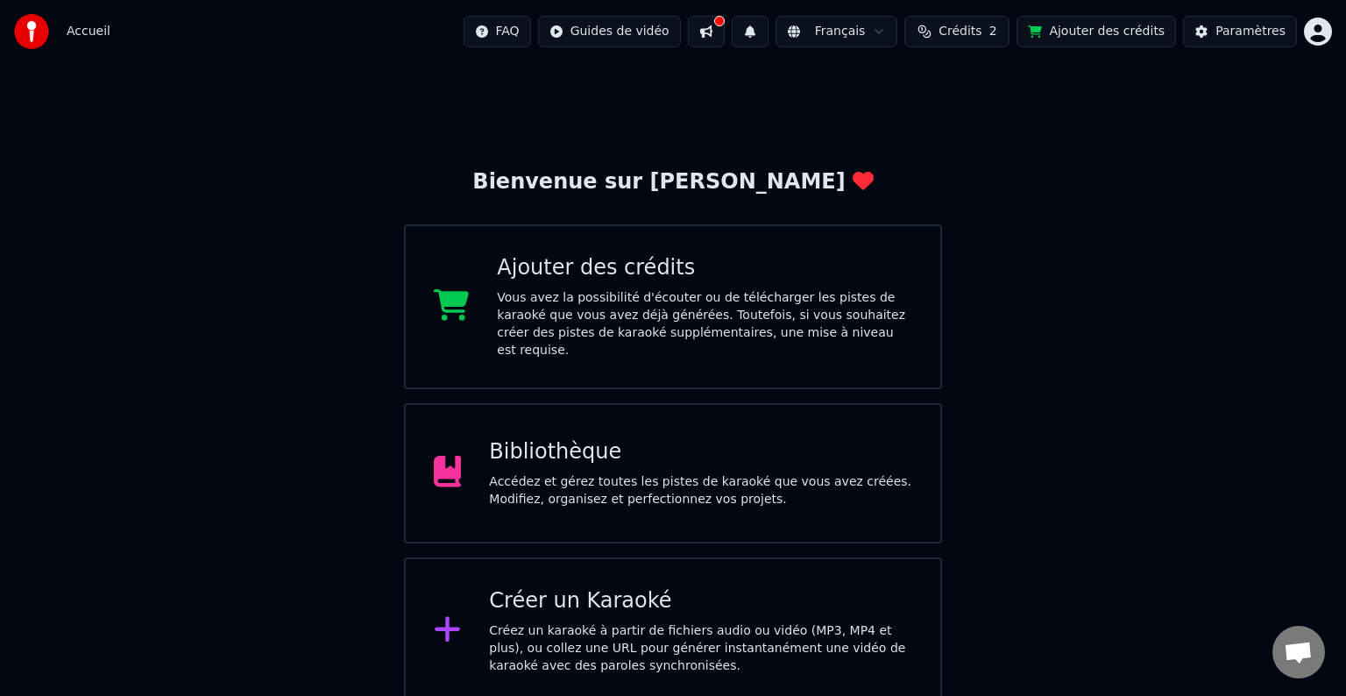
click at [534, 622] on div "Créez un karaoké à partir de fichiers audio ou vidéo (MP3, MP4 et plus), ou col…" at bounding box center [700, 648] width 423 height 53
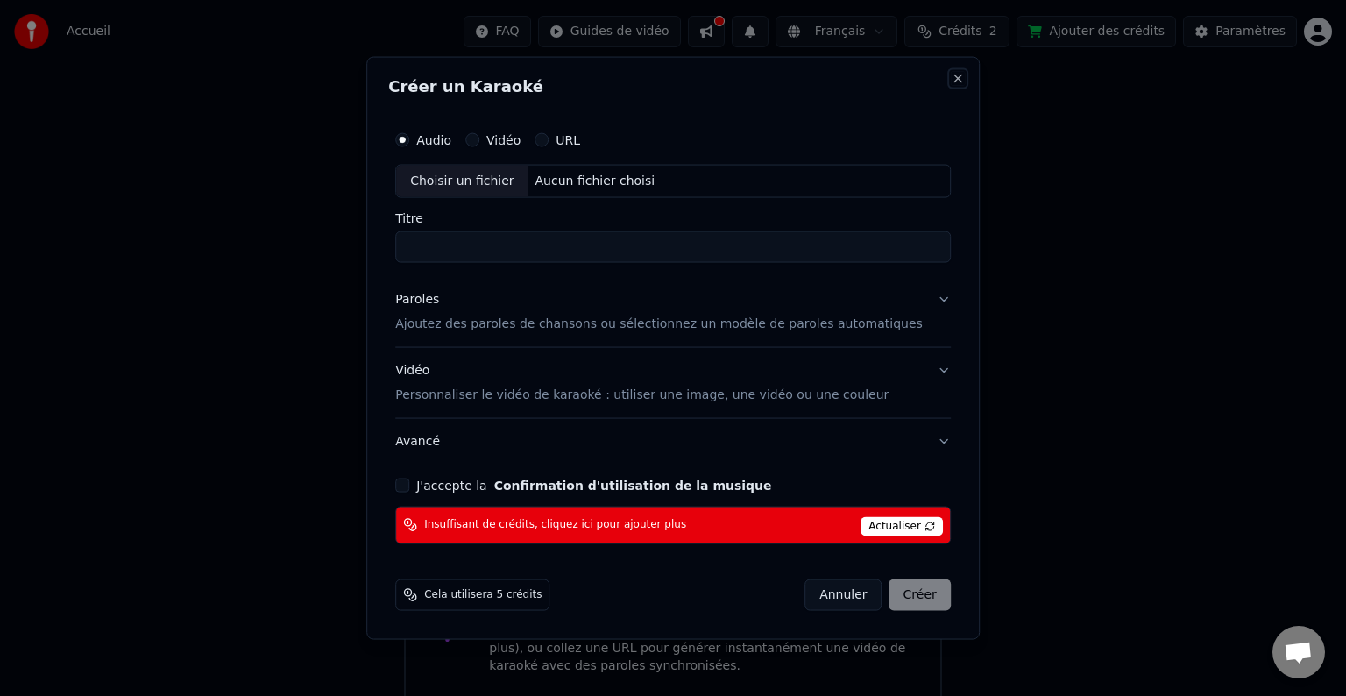
click at [951, 81] on button "Close" at bounding box center [958, 79] width 14 height 14
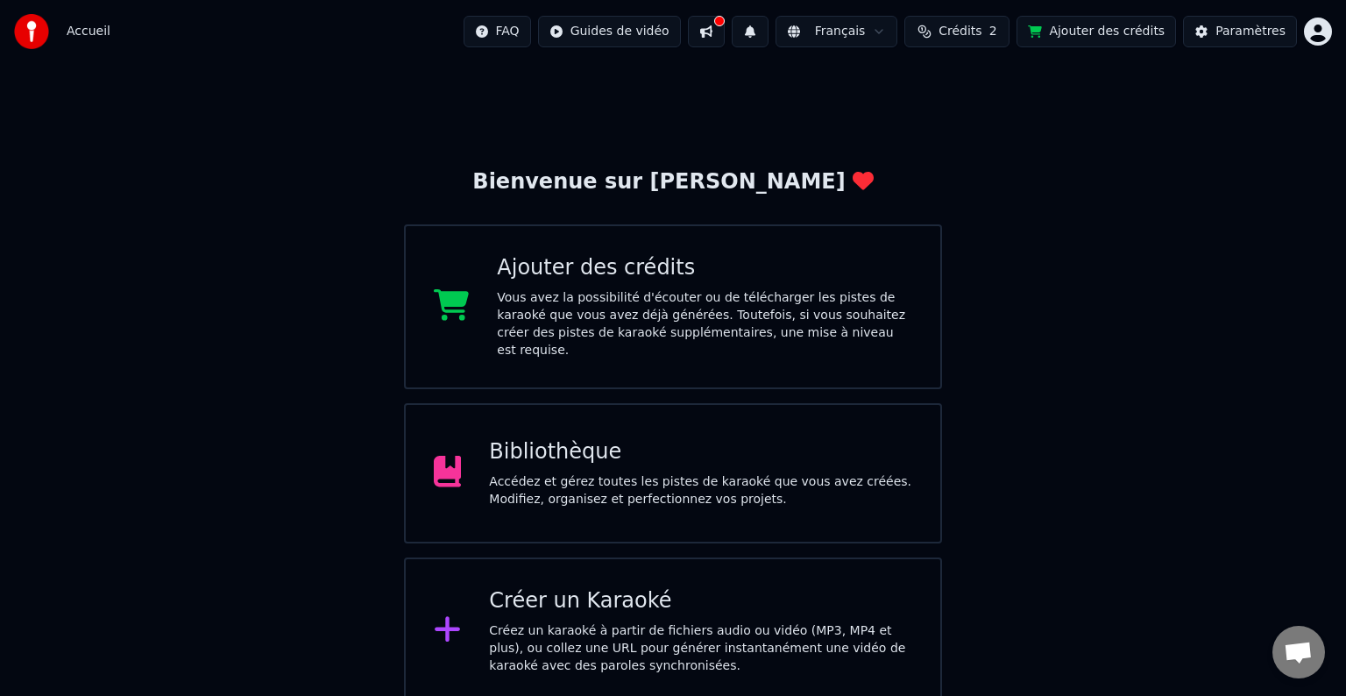
click at [643, 473] on div "Accédez et gérez toutes les pistes de karaoké que vous avez créées. Modifiez, o…" at bounding box center [700, 490] width 423 height 35
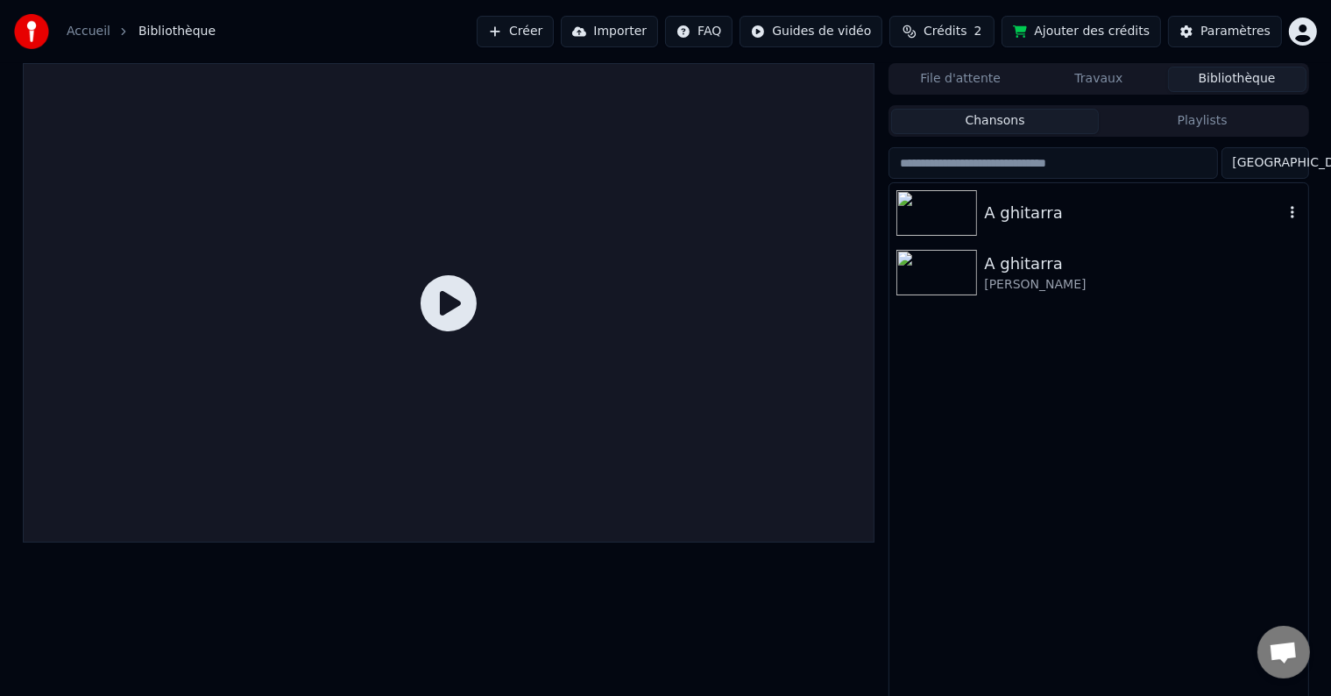
click at [947, 231] on img at bounding box center [937, 213] width 81 height 46
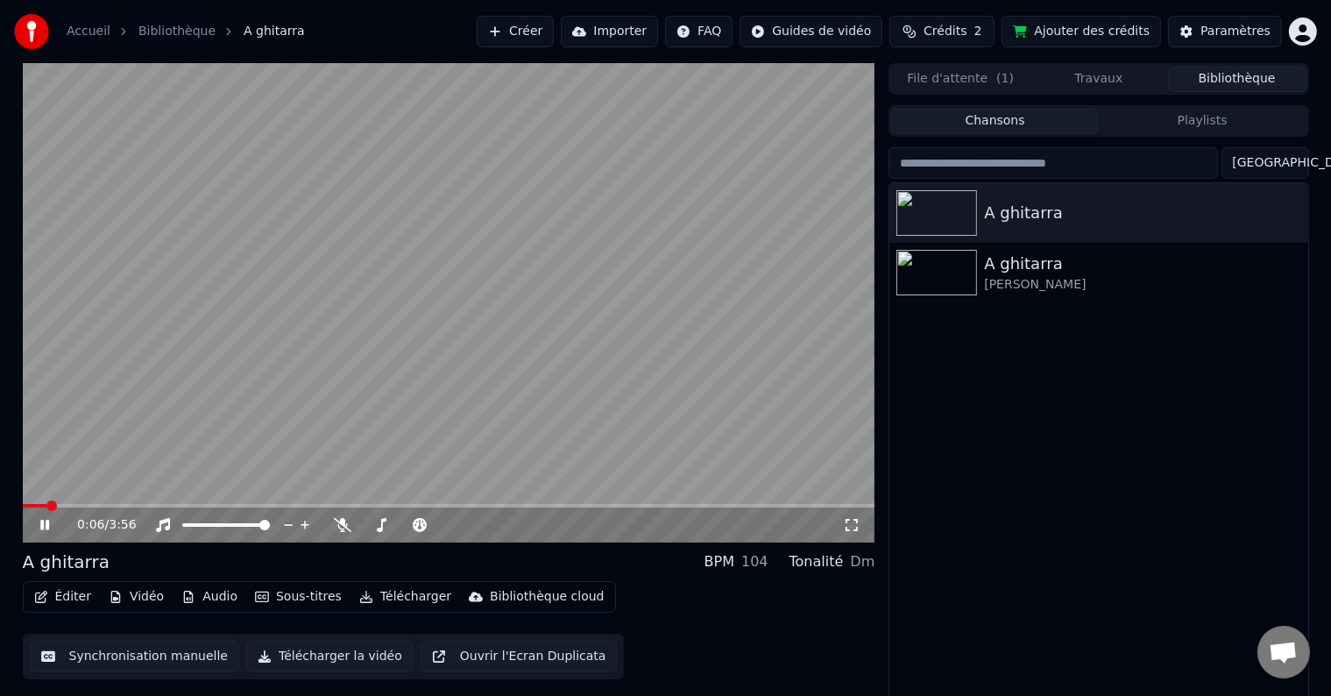
click at [848, 529] on icon at bounding box center [852, 525] width 18 height 14
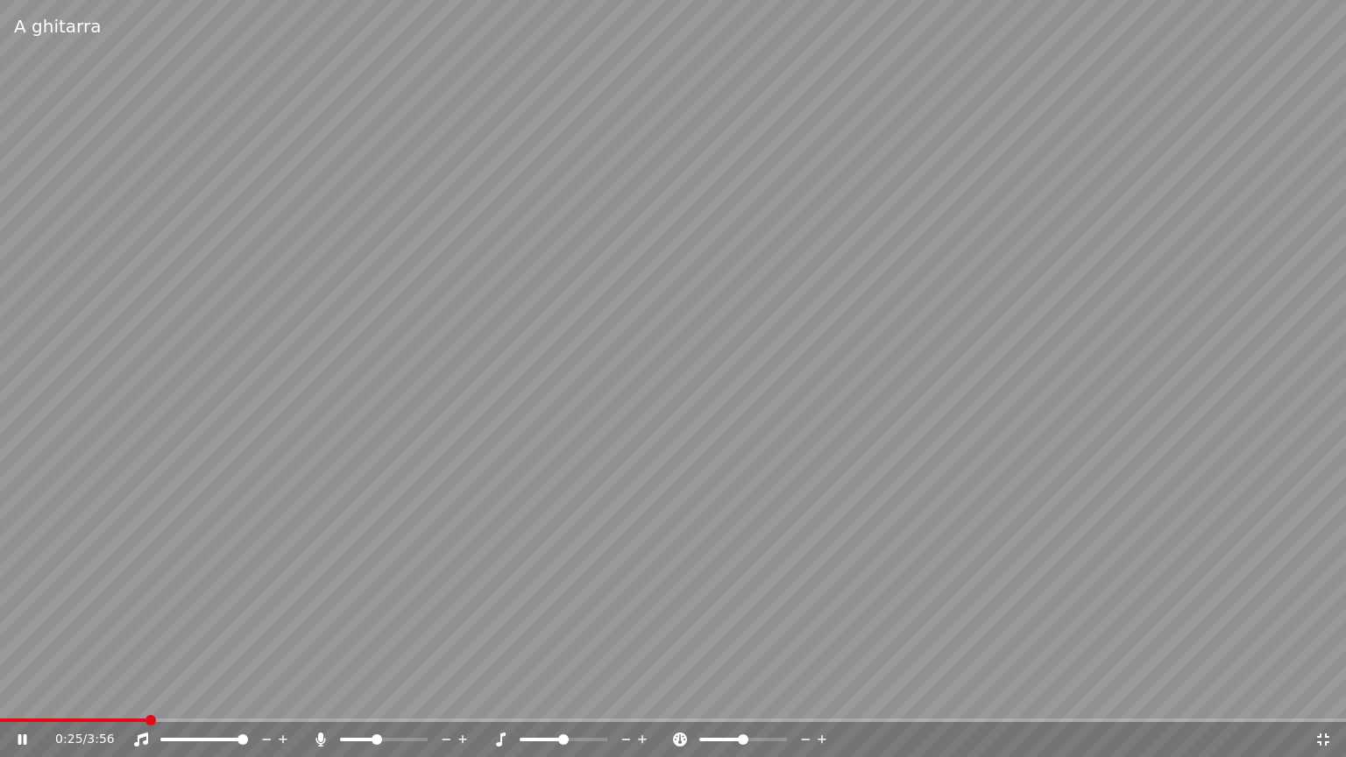
click at [501, 569] on video at bounding box center [673, 378] width 1346 height 757
click at [1321, 695] on icon at bounding box center [1324, 740] width 18 height 14
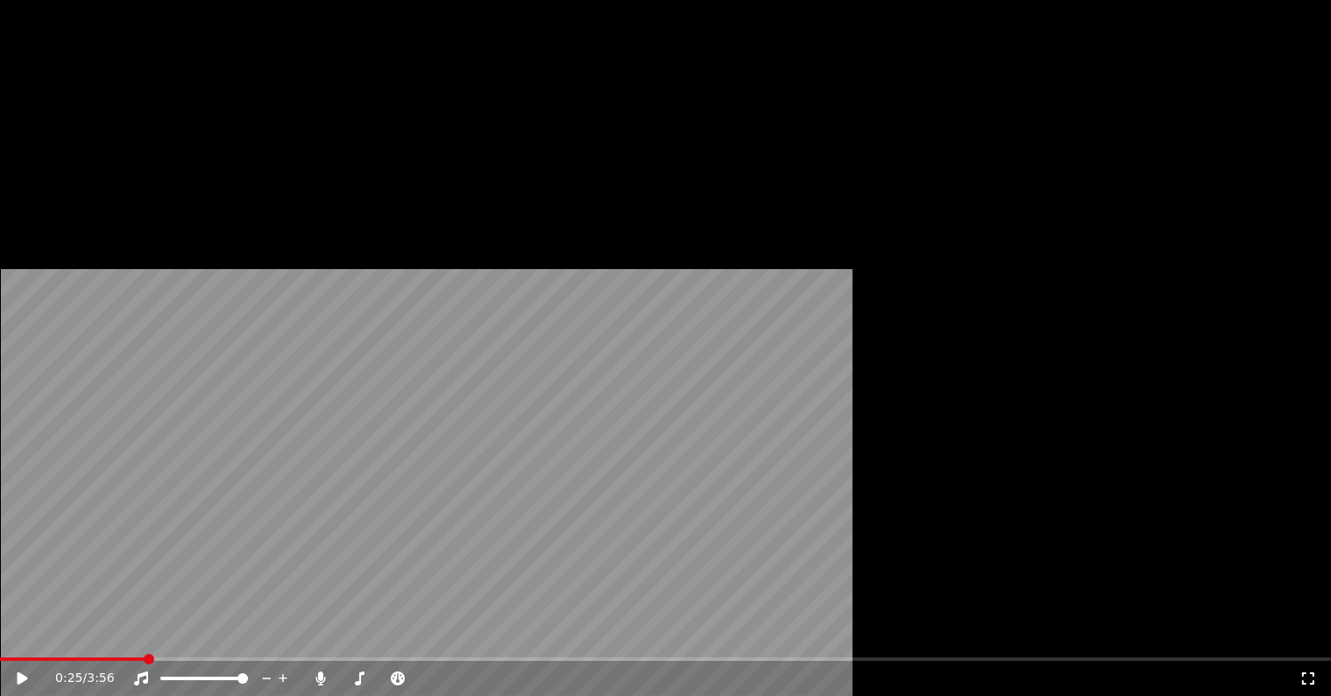
click at [1290, 276] on icon "button" at bounding box center [1293, 272] width 18 height 14
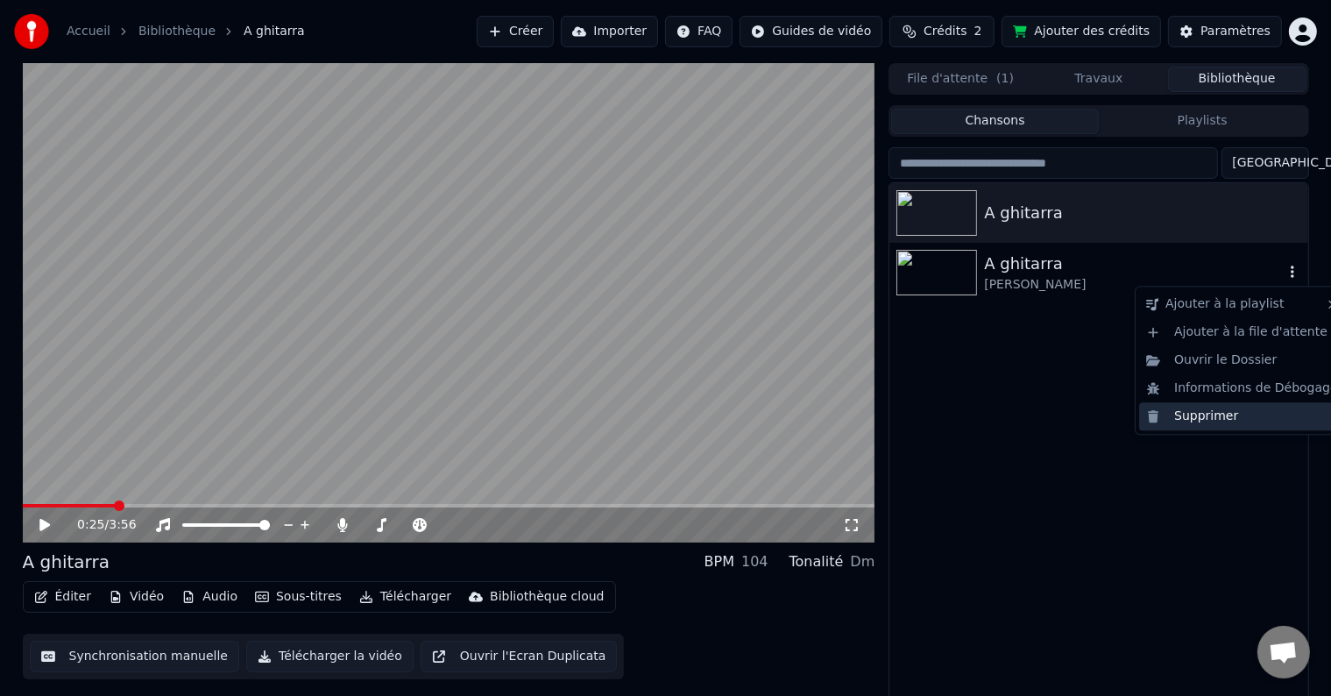
click at [1179, 421] on div "Supprimer" at bounding box center [1242, 416] width 206 height 28
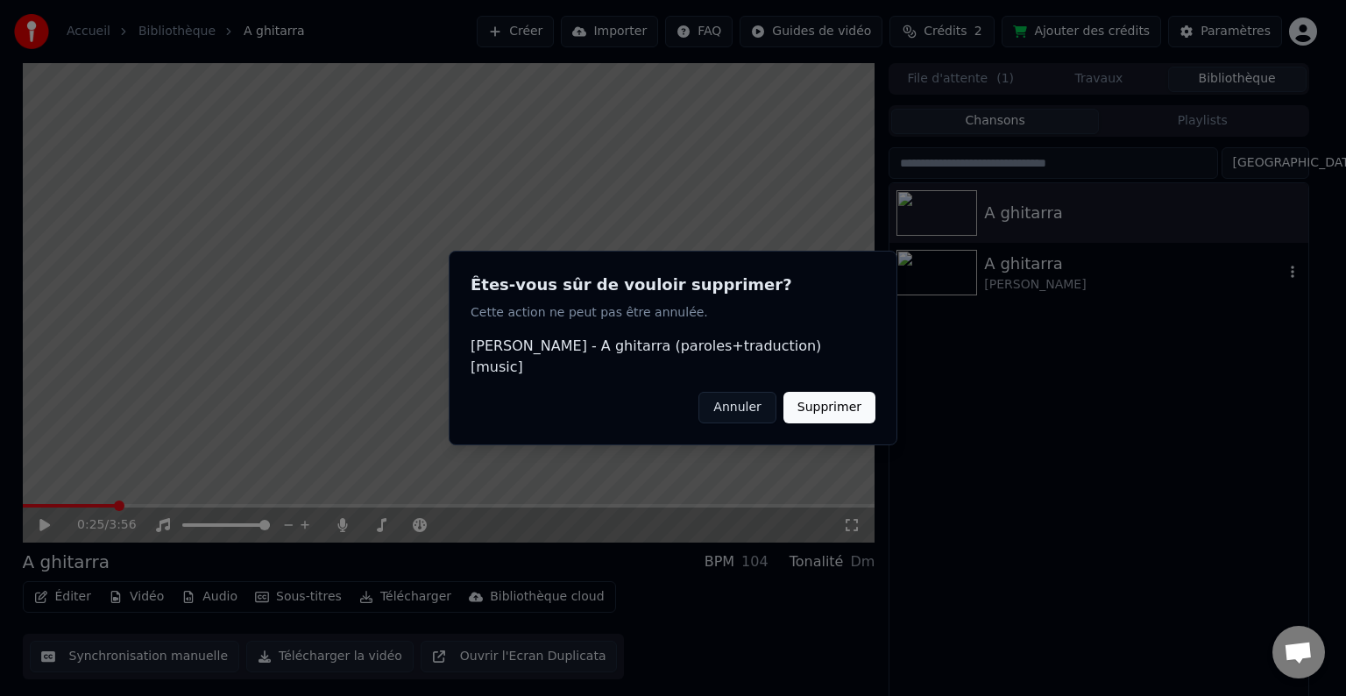
click at [856, 397] on button "Supprimer" at bounding box center [830, 408] width 92 height 32
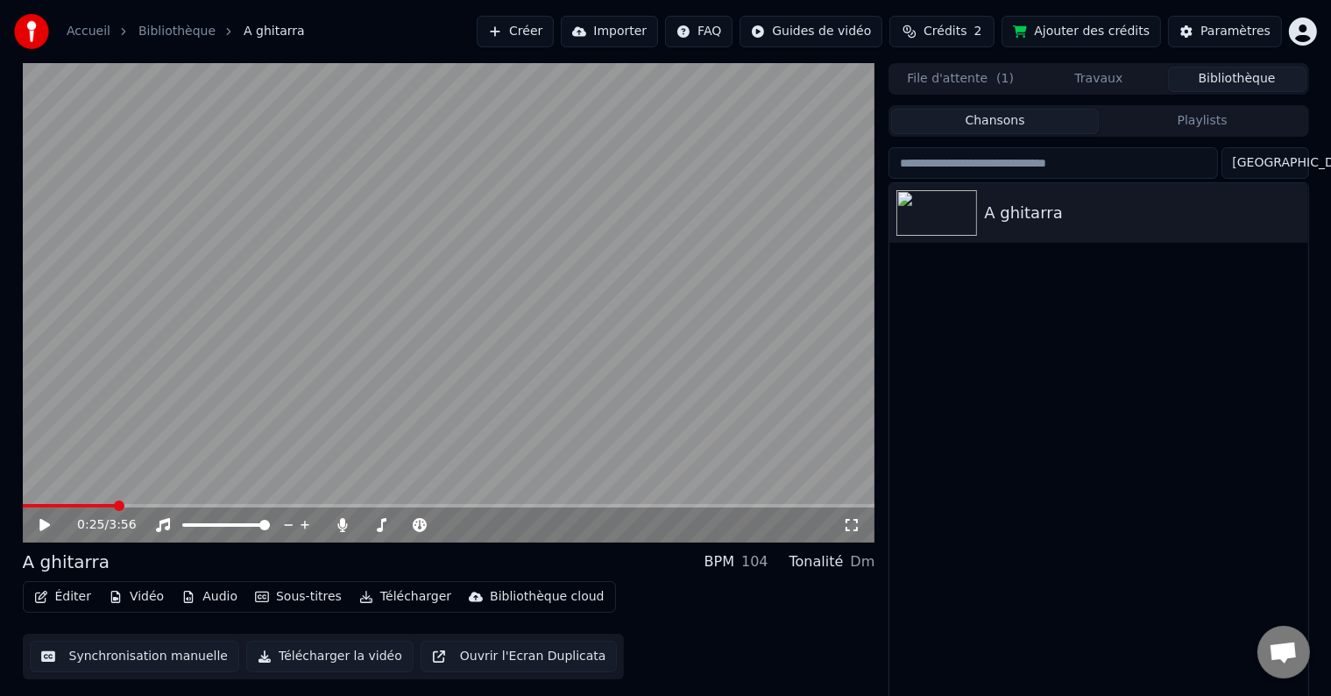
click at [43, 525] on icon at bounding box center [44, 525] width 11 height 12
click at [25, 504] on span at bounding box center [25, 506] width 4 height 4
click at [39, 524] on icon at bounding box center [57, 525] width 41 height 14
click at [39, 524] on icon at bounding box center [44, 525] width 11 height 12
click at [196, 527] on span at bounding box center [200, 525] width 11 height 11
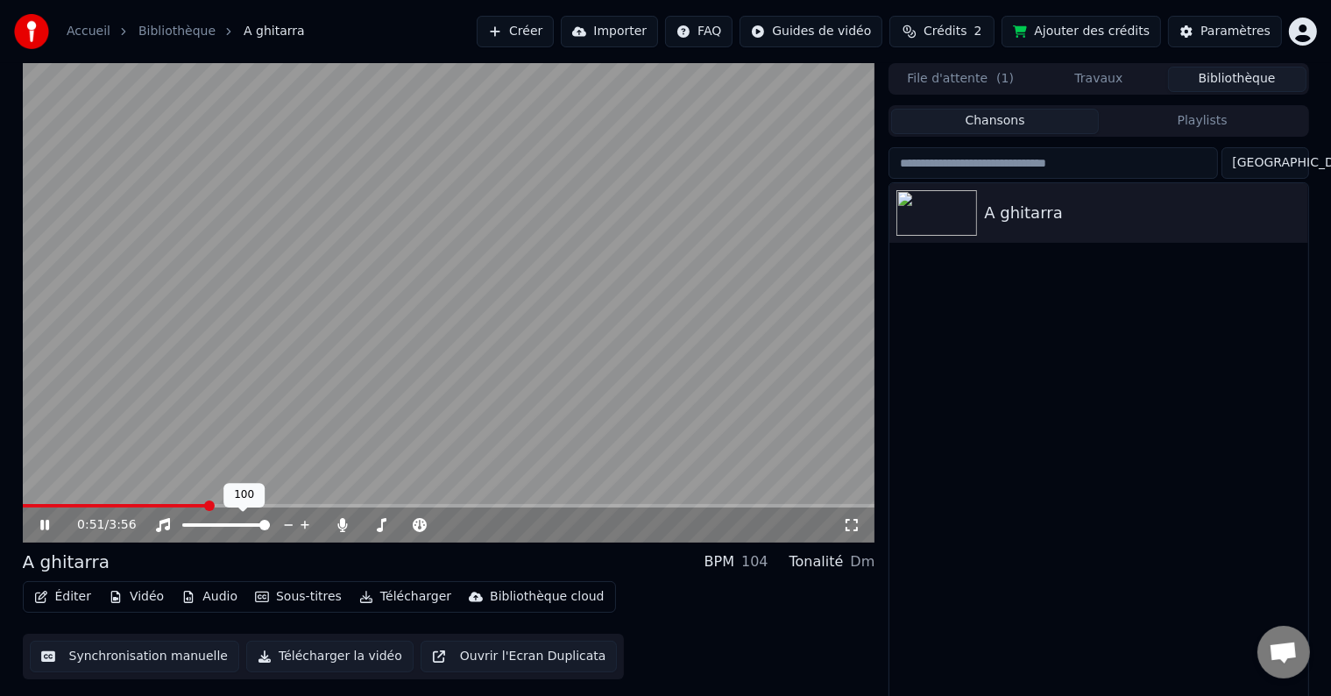
click at [270, 526] on span at bounding box center [264, 525] width 11 height 11
click at [337, 527] on icon at bounding box center [343, 525] width 18 height 14
click at [342, 526] on icon at bounding box center [343, 525] width 18 height 14
click at [372, 527] on span at bounding box center [376, 525] width 11 height 11
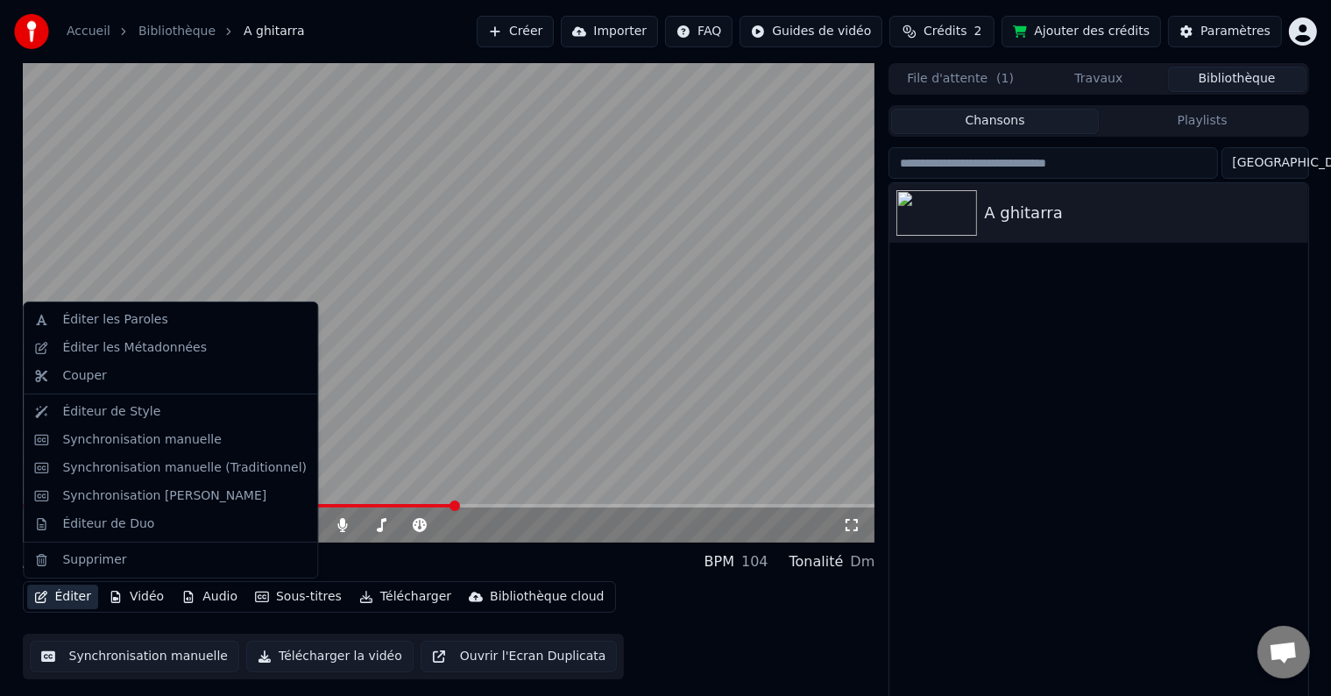
click at [67, 597] on button "Éditer" at bounding box center [62, 597] width 71 height 25
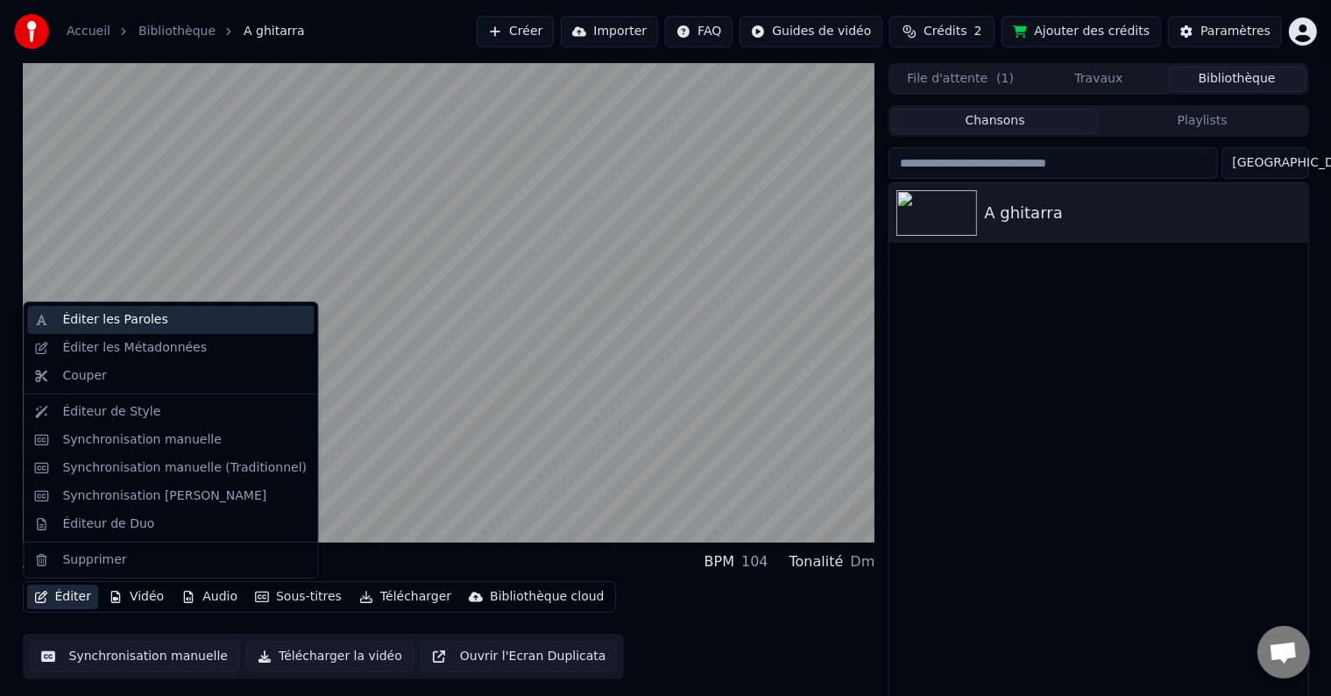
click at [88, 316] on div "Éditer les Paroles" at bounding box center [114, 320] width 105 height 18
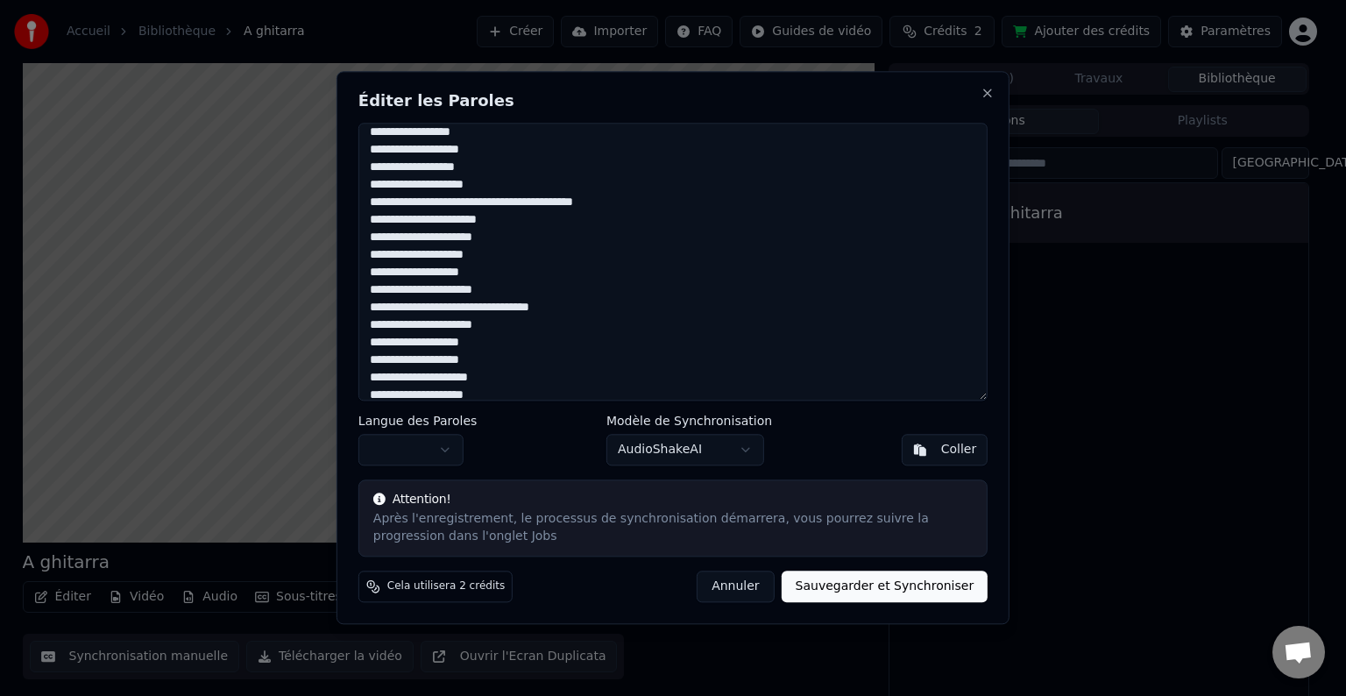
scroll to position [123, 0]
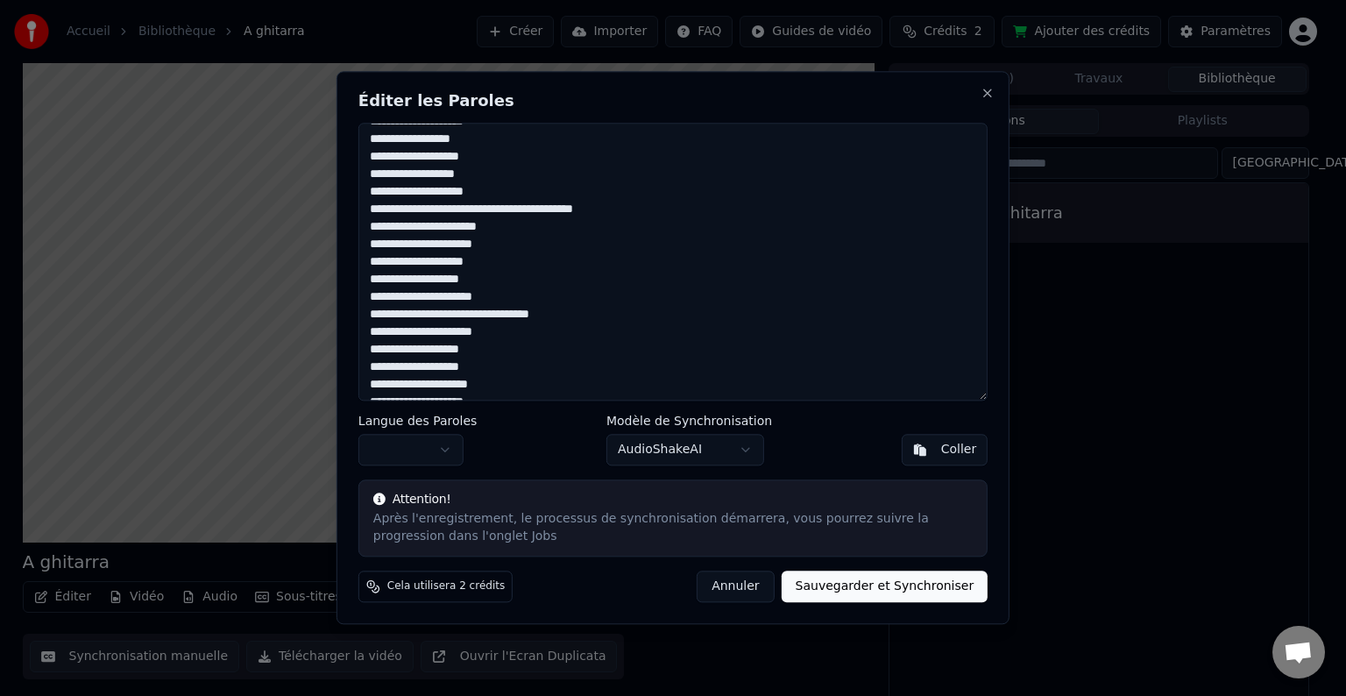
click at [739, 599] on button "Annuler" at bounding box center [735, 587] width 77 height 32
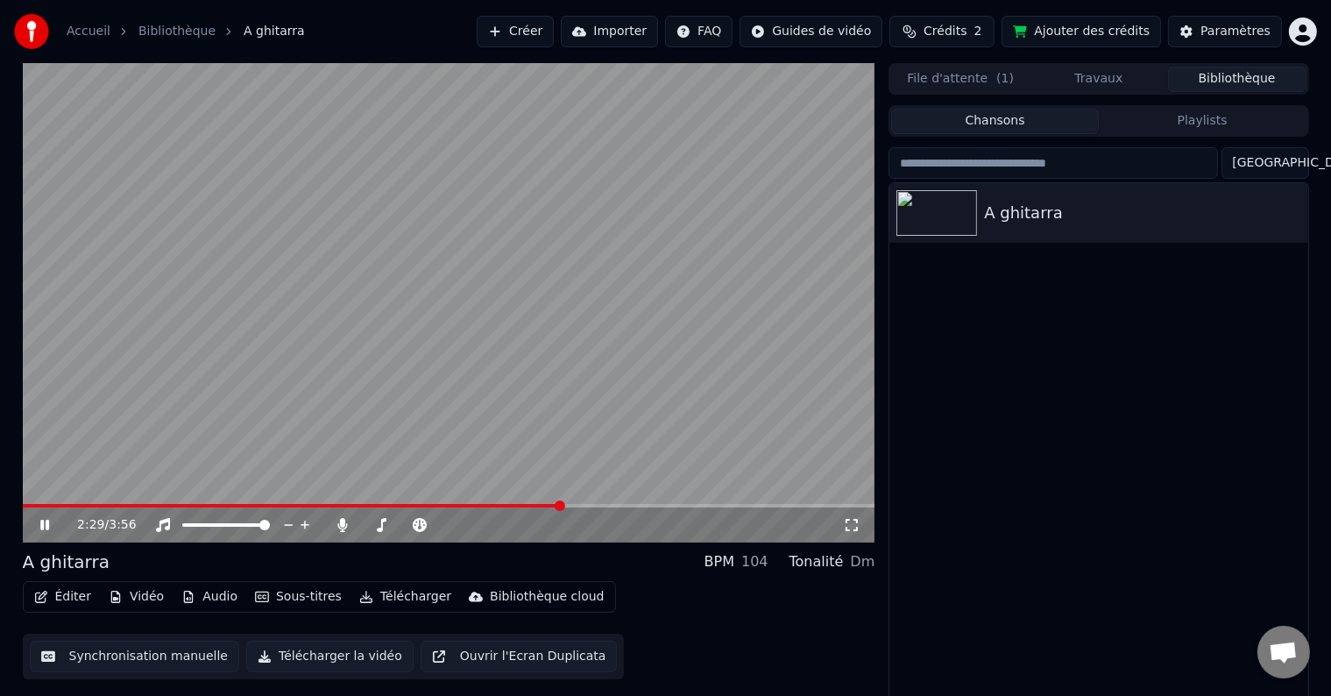
click at [156, 32] on link "Bibliothèque" at bounding box center [176, 32] width 77 height 18
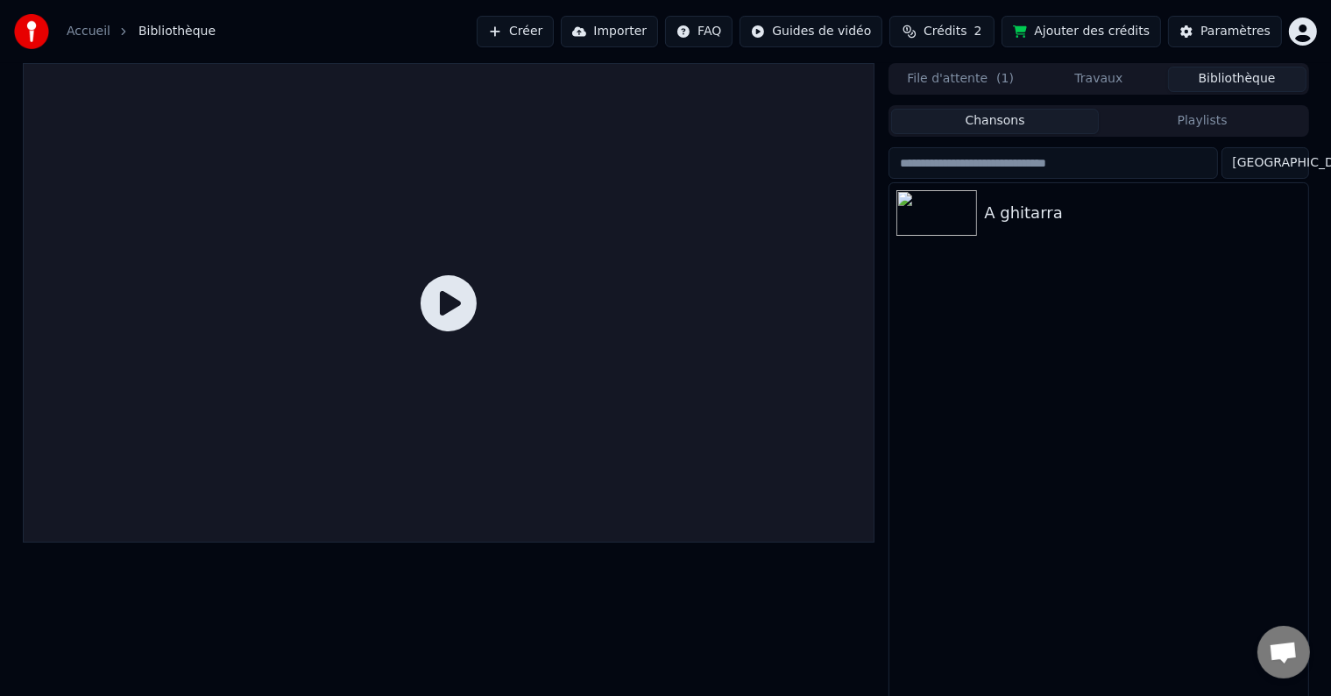
click at [93, 32] on link "Accueil" at bounding box center [89, 32] width 44 height 18
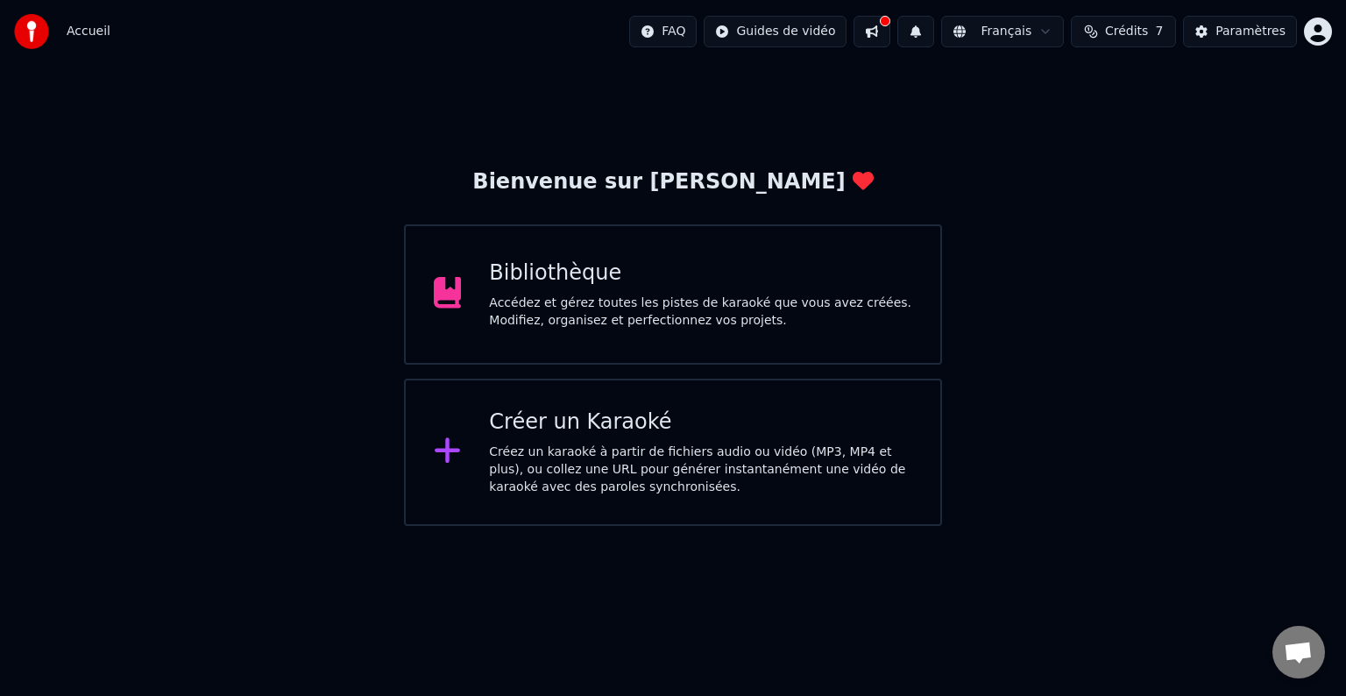
click at [581, 432] on div "Créer un Karaoké" at bounding box center [700, 422] width 423 height 28
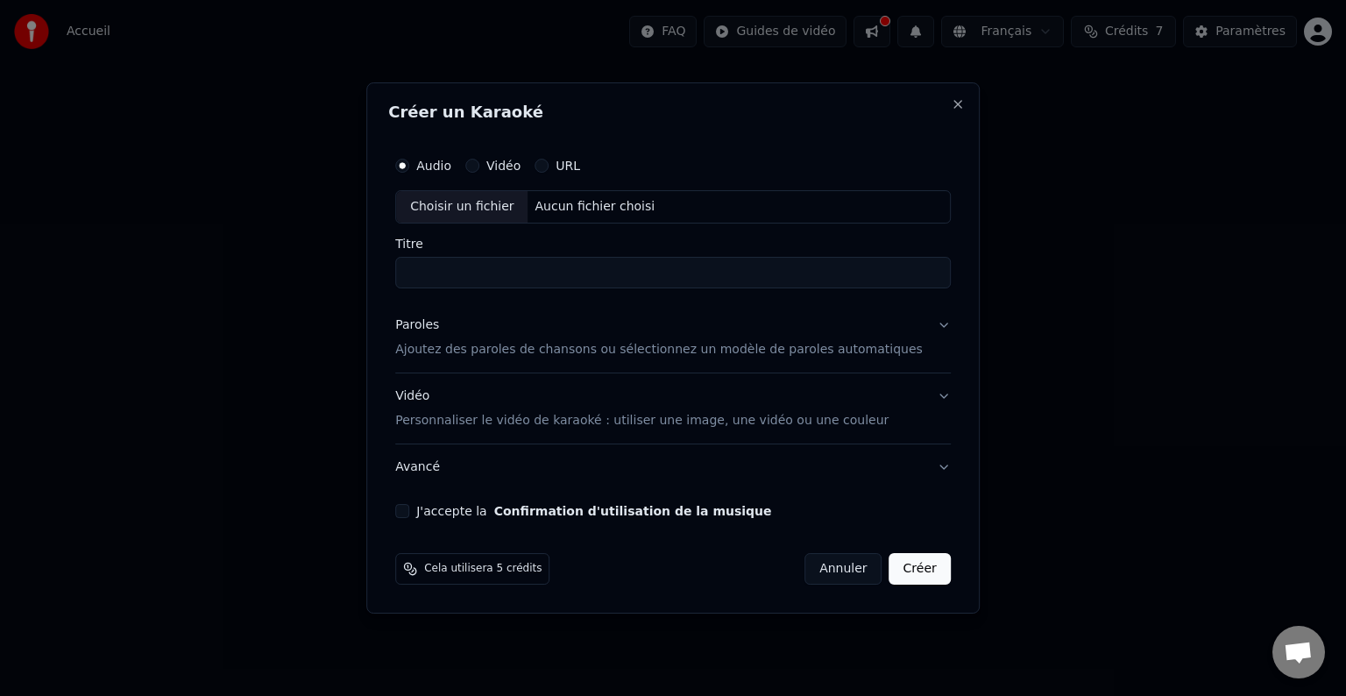
click at [472, 213] on div "Choisir un fichier" at bounding box center [461, 207] width 131 height 32
type input "*********"
click at [477, 357] on p "Ajoutez des paroles de chansons ou sélectionnez un modèle de paroles automatiqu…" at bounding box center [659, 350] width 528 height 18
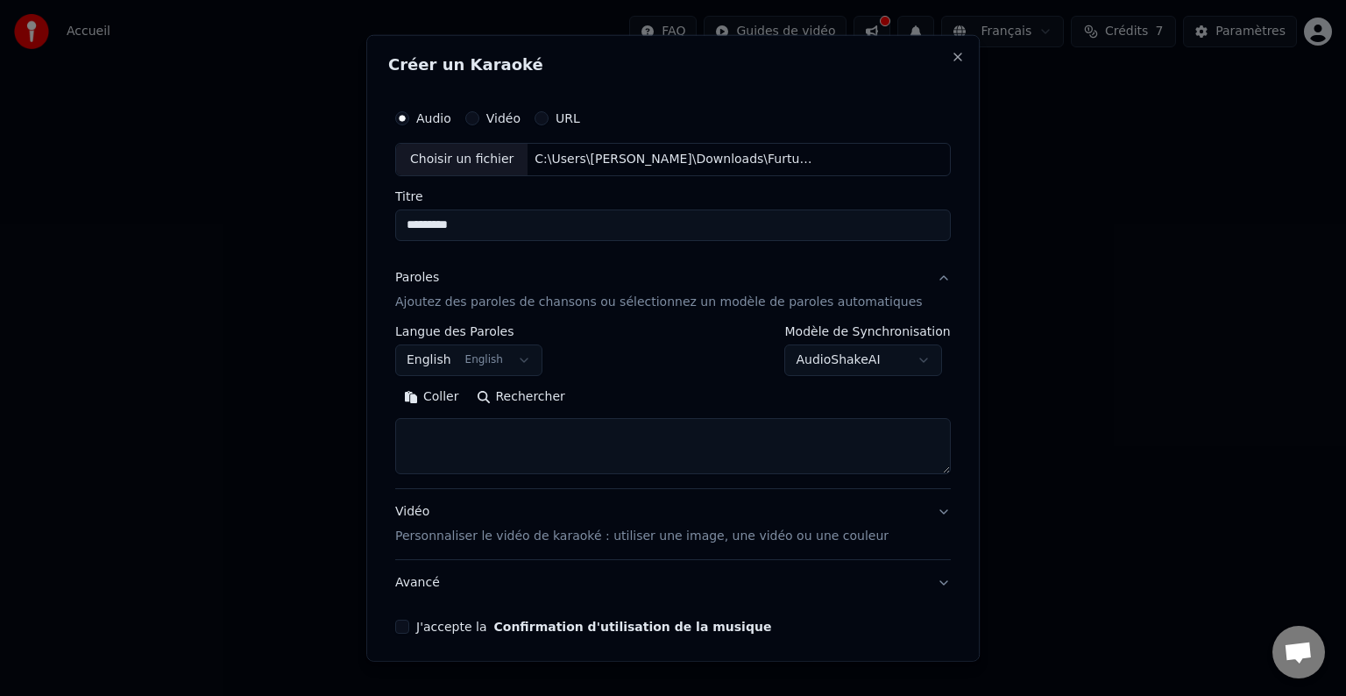
click at [451, 424] on textarea at bounding box center [673, 446] width 556 height 56
paste textarea "**********"
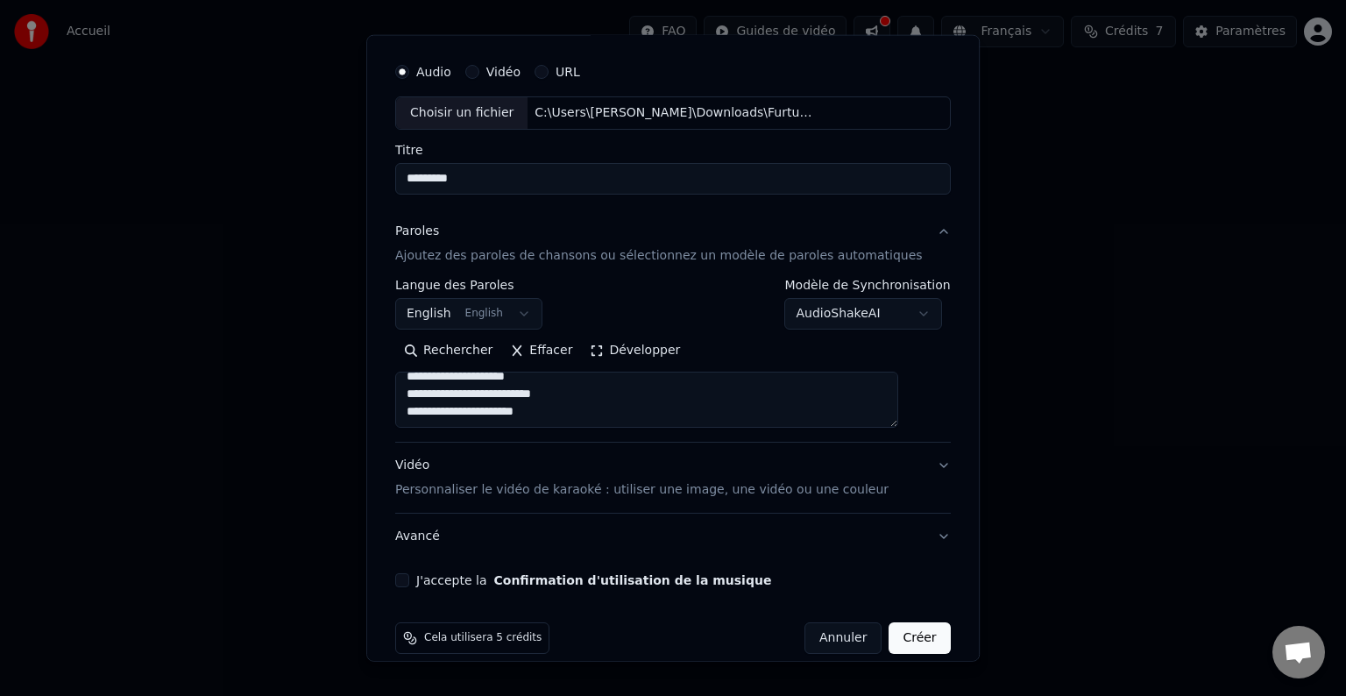
scroll to position [67, 0]
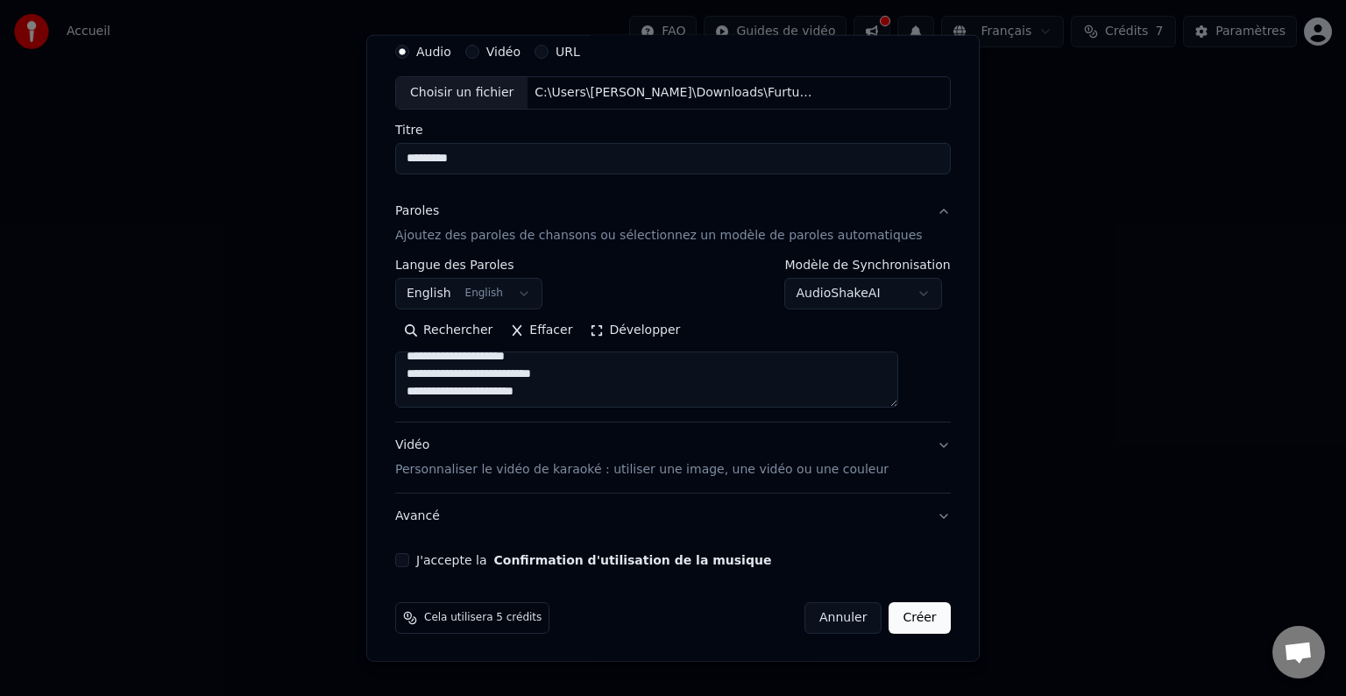
drag, startPoint x: 426, startPoint y: 374, endPoint x: 549, endPoint y: 392, distance: 124.0
click at [549, 392] on textarea "**********" at bounding box center [646, 379] width 503 height 56
paste textarea "**********"
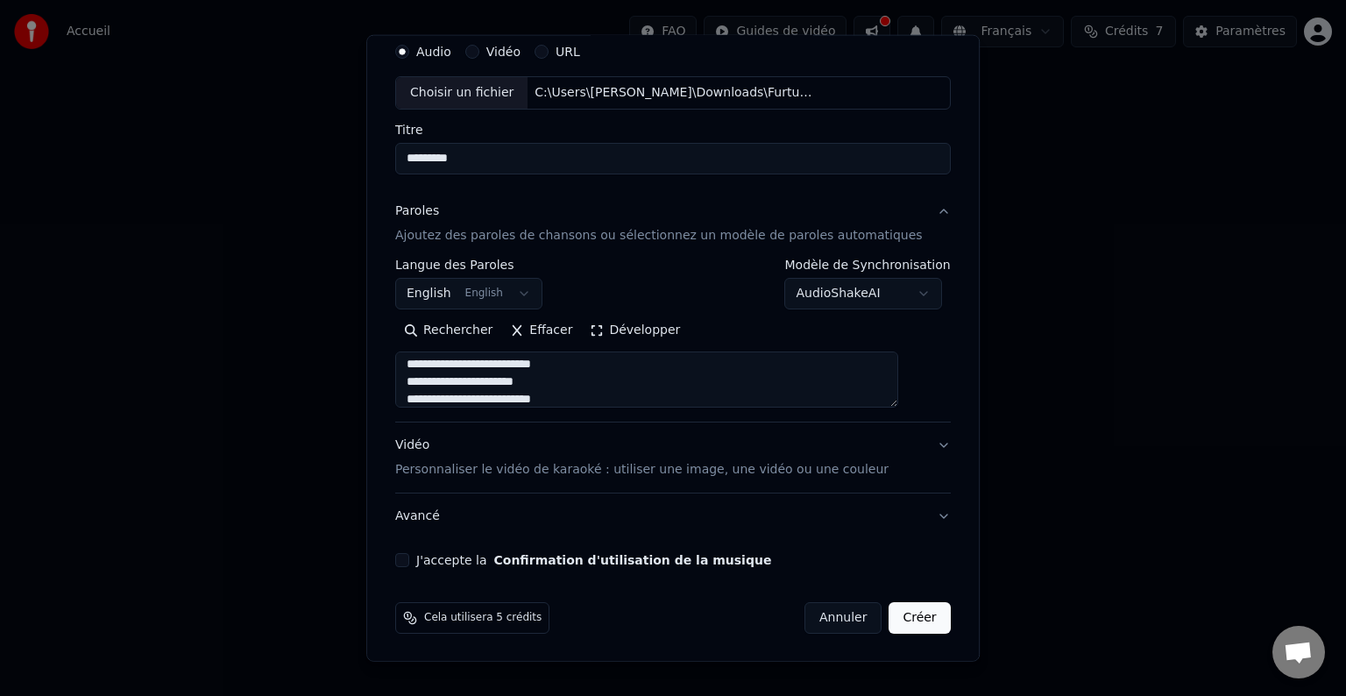
scroll to position [459, 0]
click at [554, 379] on textarea "**********" at bounding box center [646, 379] width 503 height 56
click at [555, 380] on textarea "**********" at bounding box center [646, 379] width 503 height 56
type textarea "**********"
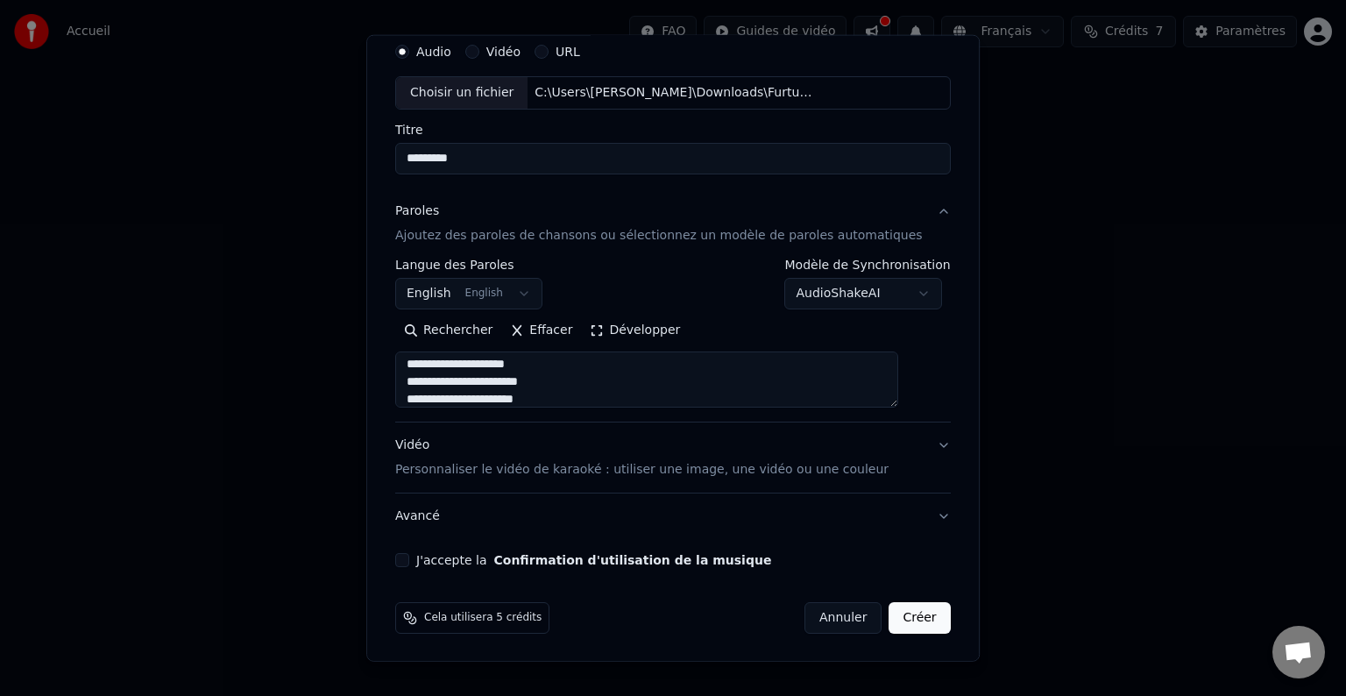
click at [409, 559] on button "J'accepte la Confirmation d'utilisation de la musique" at bounding box center [402, 560] width 14 height 14
click at [820, 470] on p "Personnaliser le vidéo de karaoké : utiliser une image, une vidéo ou une couleur" at bounding box center [641, 470] width 493 height 18
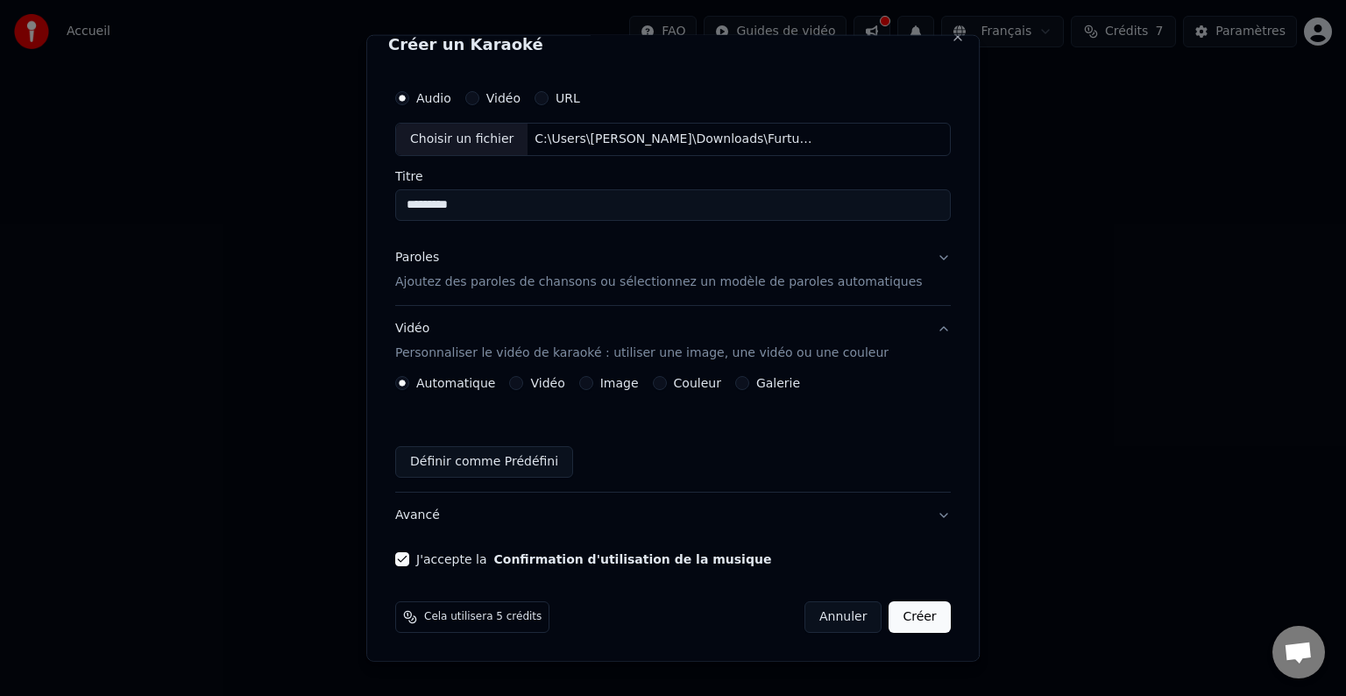
scroll to position [19, 0]
click at [666, 380] on button "Couleur" at bounding box center [660, 384] width 14 height 14
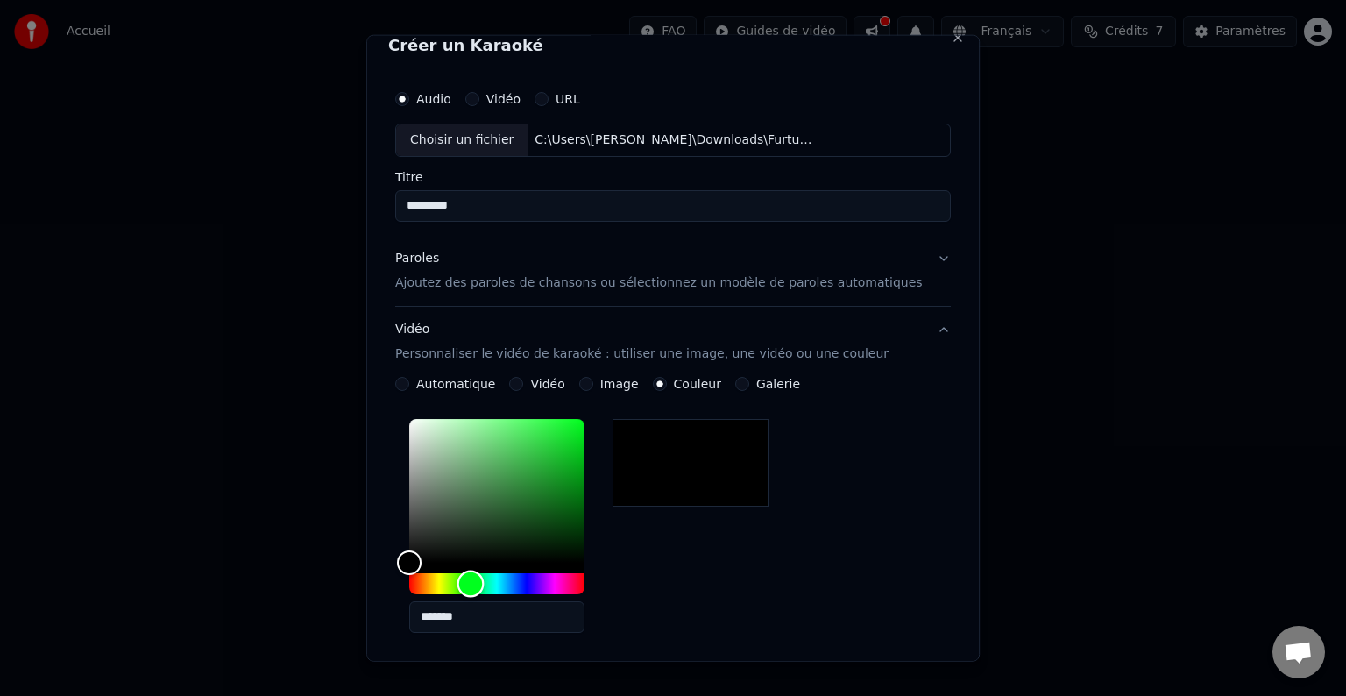
drag, startPoint x: 427, startPoint y: 582, endPoint x: 490, endPoint y: 578, distance: 63.3
click at [485, 578] on div "Hue" at bounding box center [471, 583] width 27 height 27
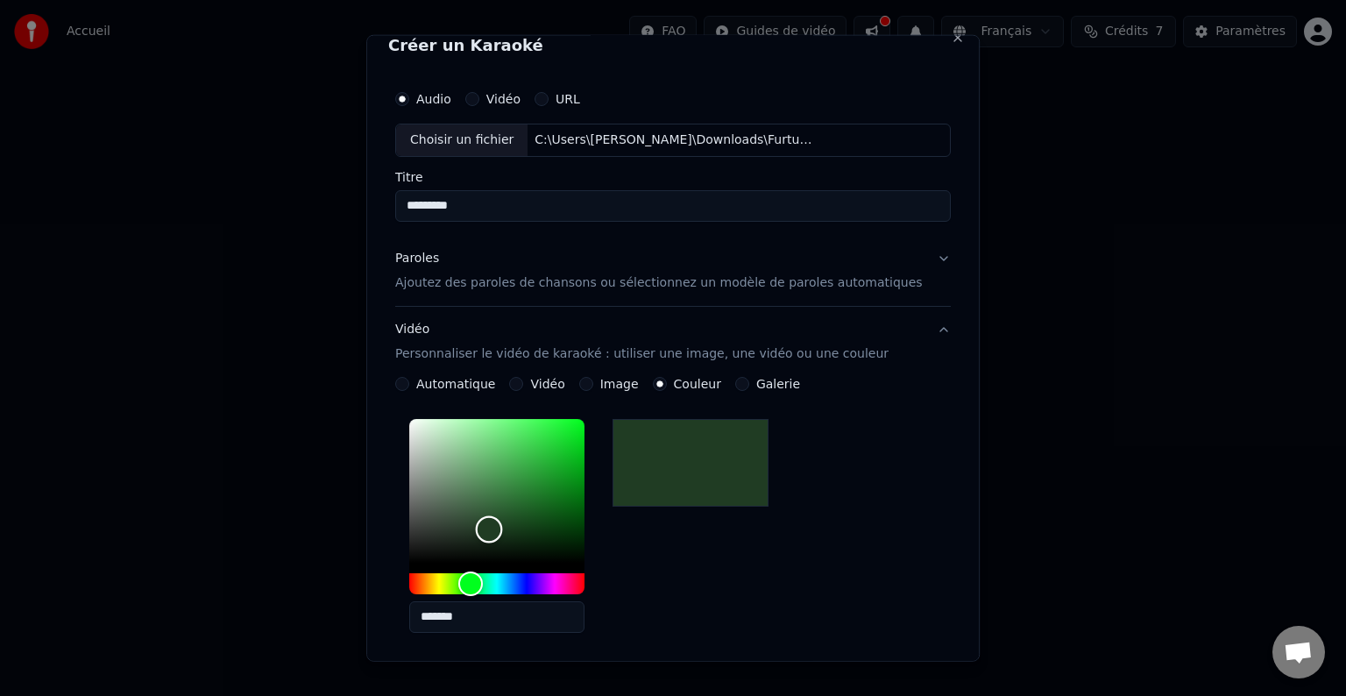
scroll to position [0, 0]
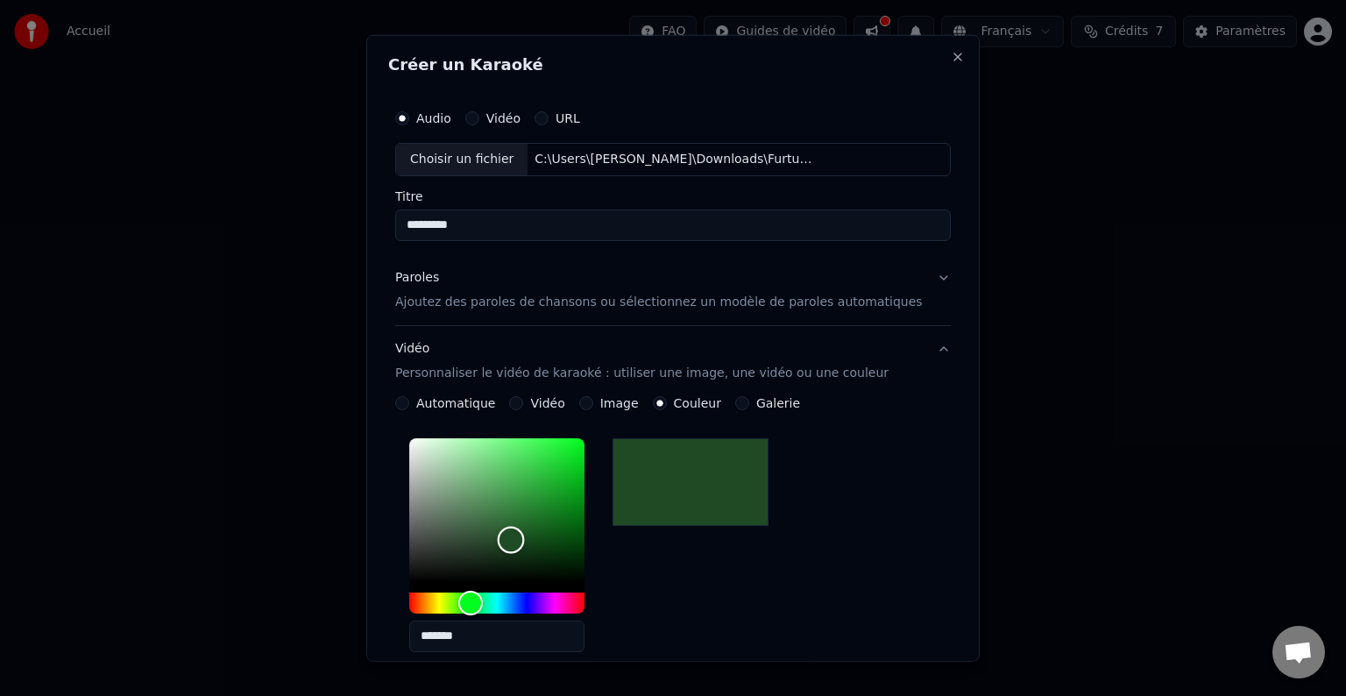
drag, startPoint x: 430, startPoint y: 557, endPoint x: 530, endPoint y: 539, distance: 101.6
click at [525, 539] on div "Color" at bounding box center [511, 539] width 27 height 27
type input "*******"
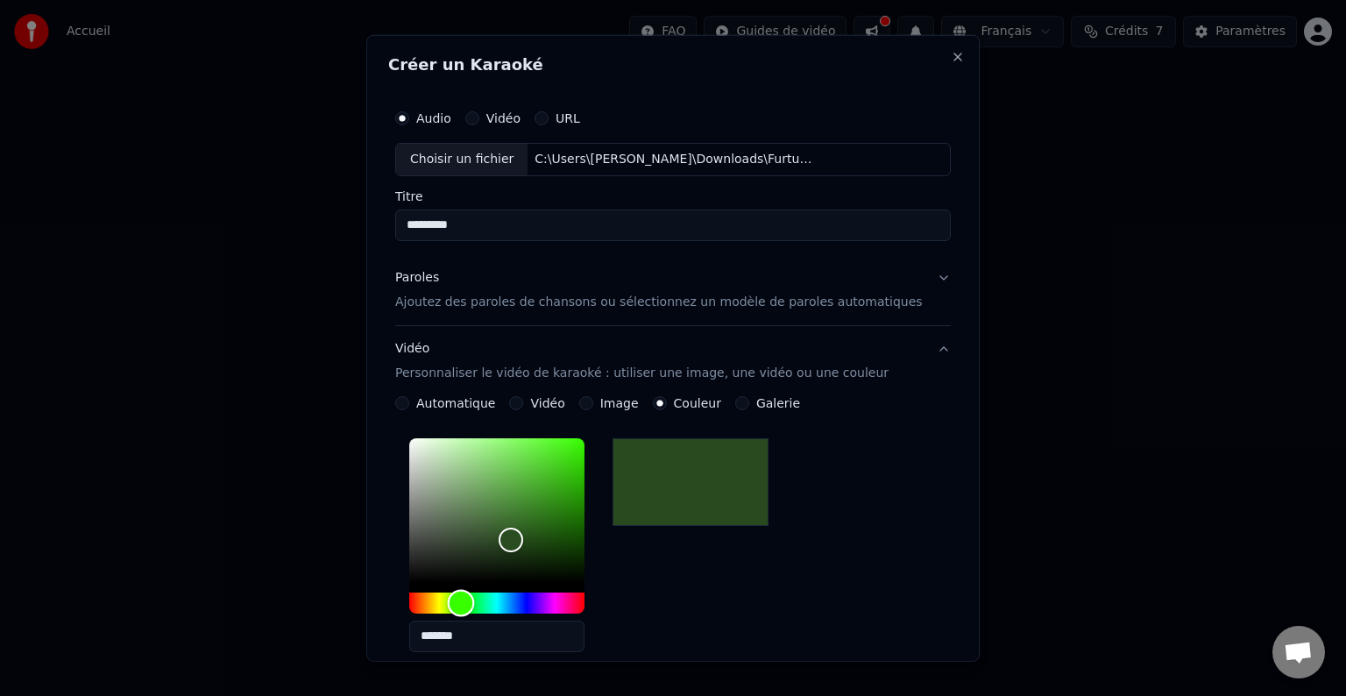
click at [475, 600] on div "Hue" at bounding box center [461, 602] width 27 height 27
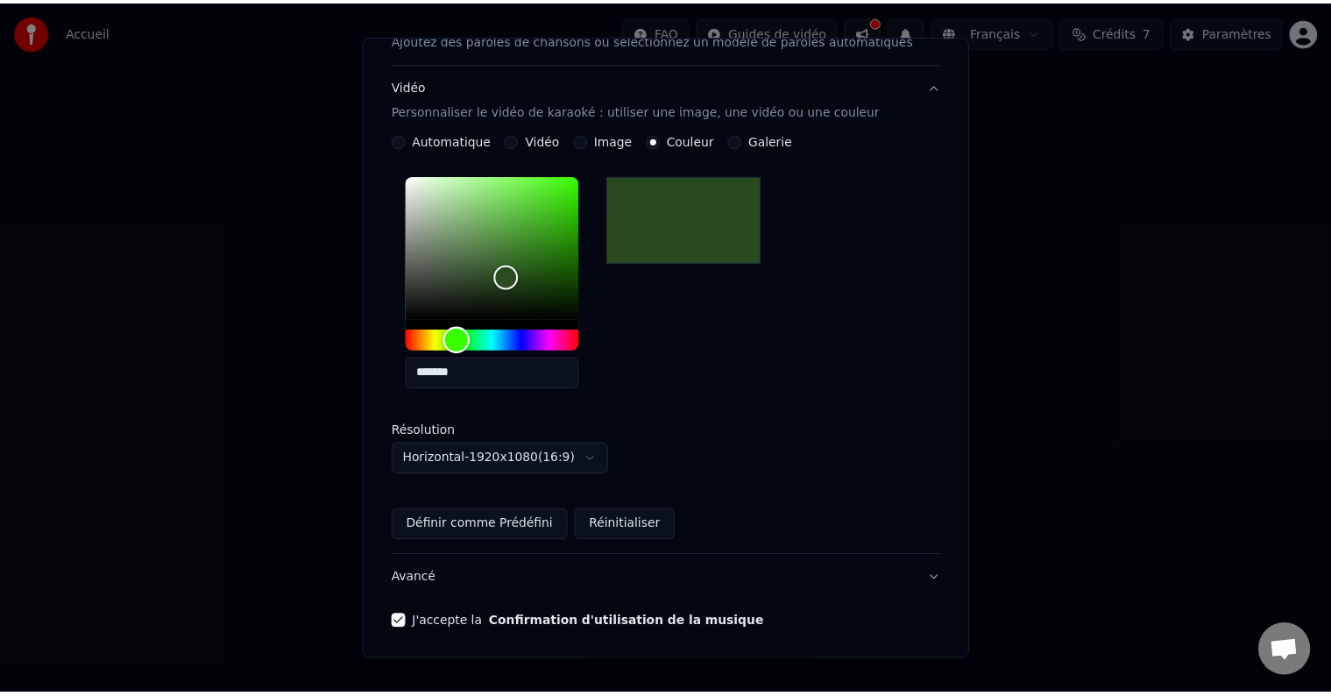
scroll to position [326, 0]
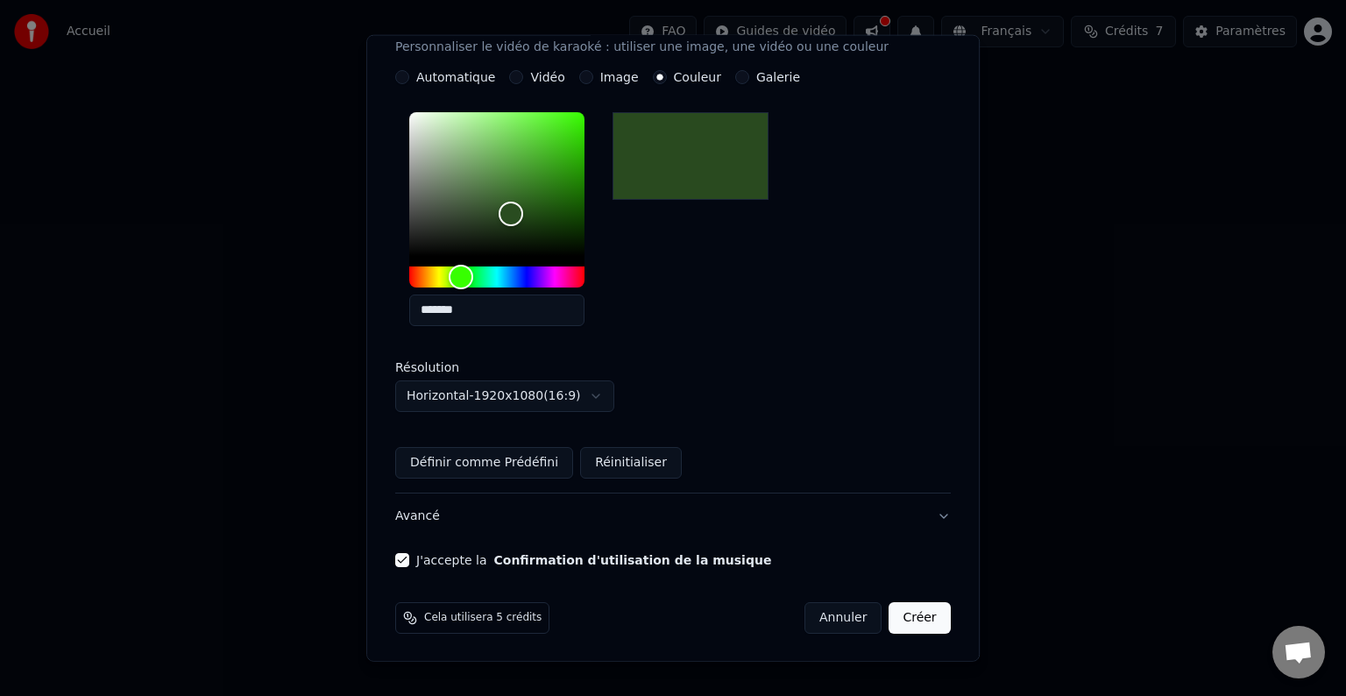
click at [890, 617] on button "Créer" at bounding box center [920, 618] width 61 height 32
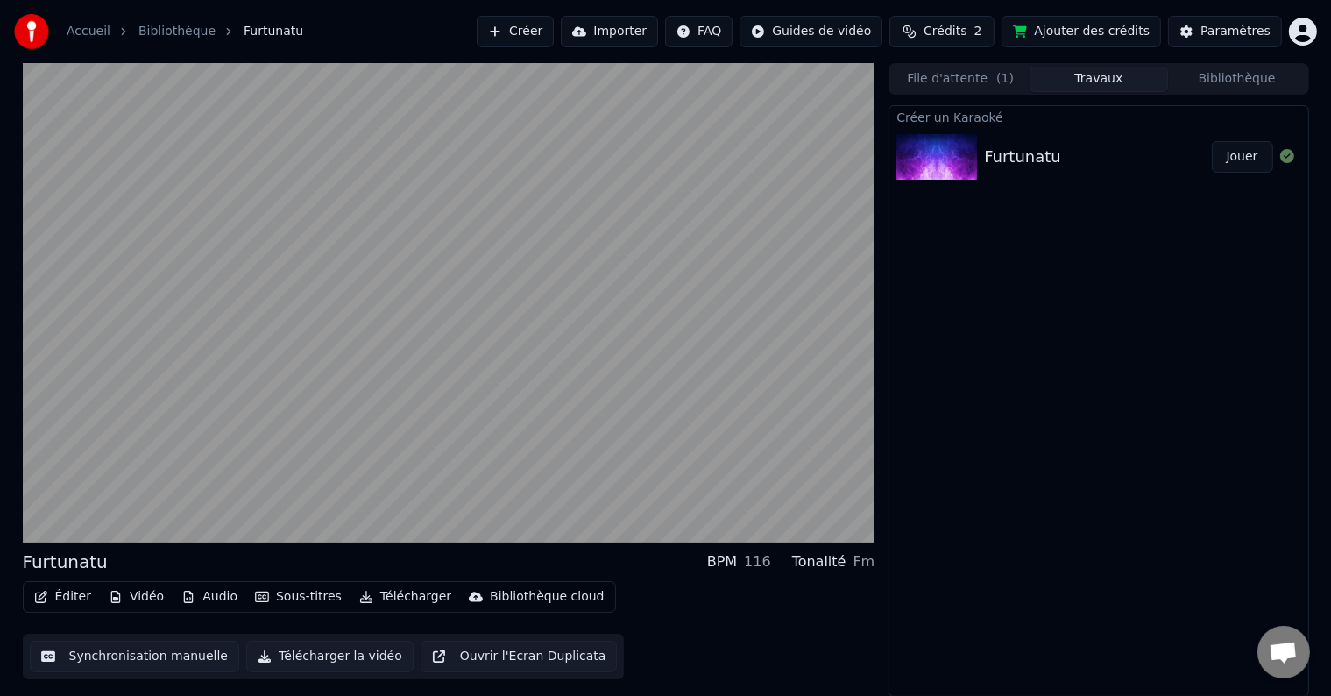
click at [282, 665] on button "Télécharger la vidéo" at bounding box center [329, 657] width 167 height 32
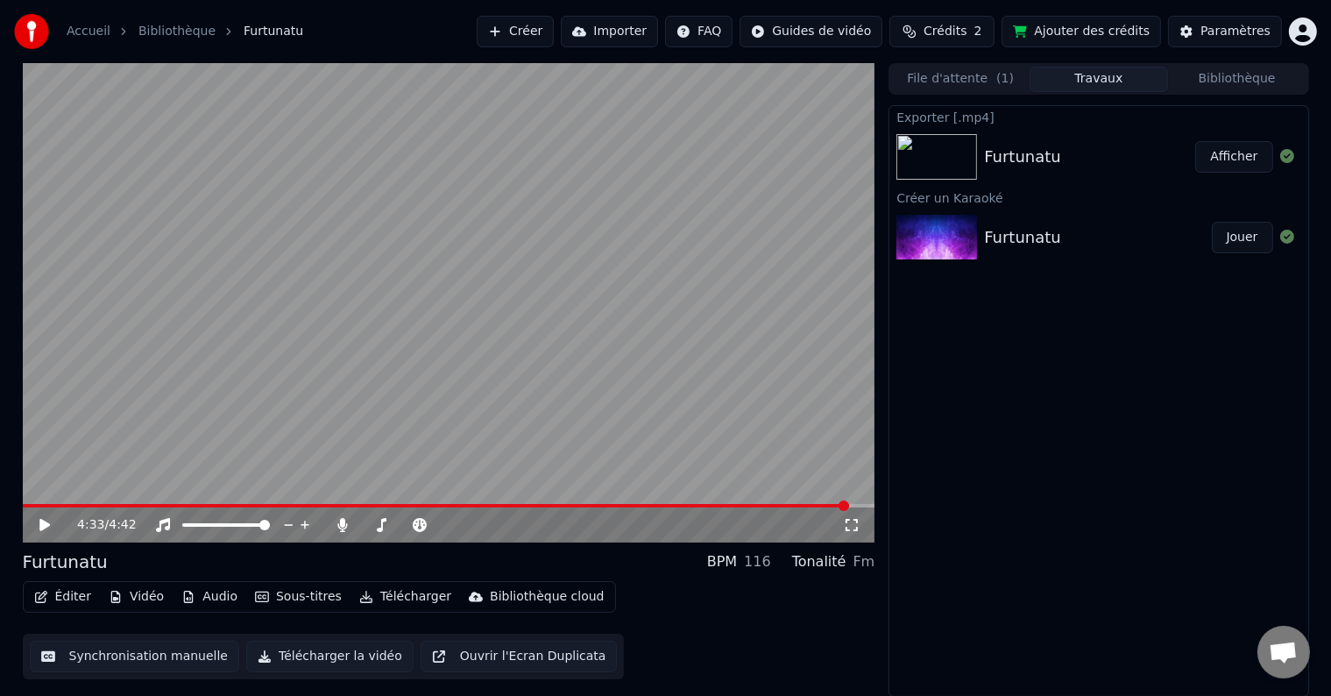
click at [1239, 160] on button "Afficher" at bounding box center [1234, 157] width 77 height 32
